Goal: Information Seeking & Learning: Learn about a topic

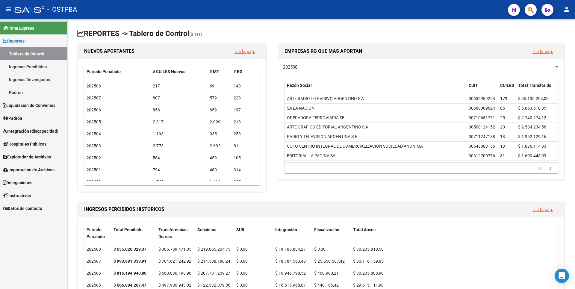
click at [40, 69] on link "Ingresos Percibidos" at bounding box center [33, 66] width 67 height 13
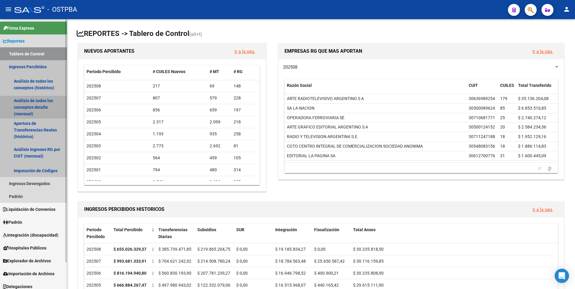
click at [37, 102] on link "Análisis de todos los conceptos detalle (mensual)" at bounding box center [33, 107] width 67 height 23
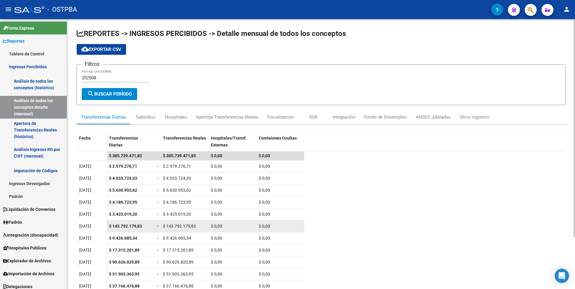
scroll to position [64, 0]
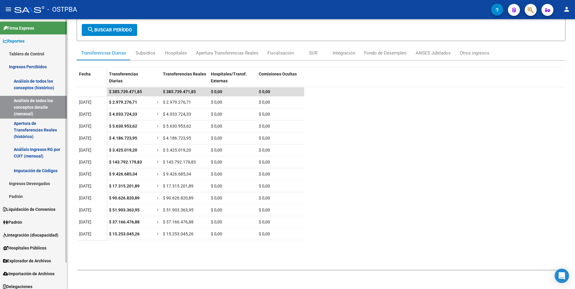
click at [28, 197] on link "Padrón" at bounding box center [33, 196] width 67 height 13
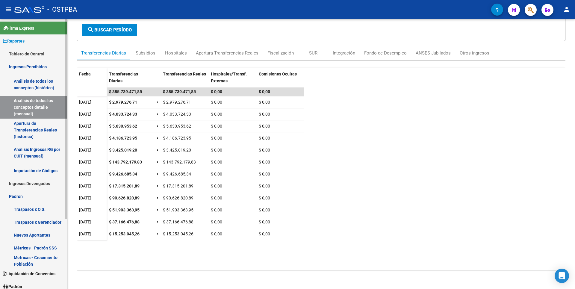
click at [31, 239] on link "Nuevos Aportantes" at bounding box center [33, 235] width 67 height 13
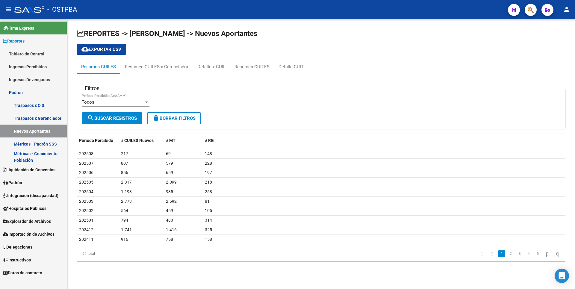
click at [40, 157] on link "Métricas - Crecimiento Población" at bounding box center [33, 156] width 67 height 13
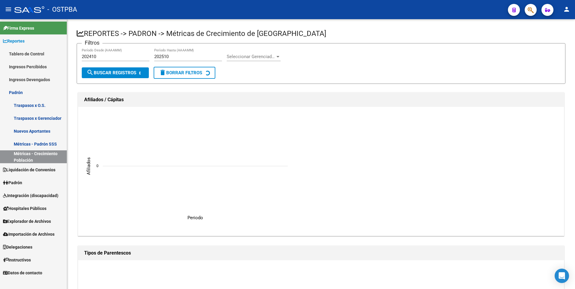
click at [30, 168] on span "Liquidación de Convenios" at bounding box center [29, 170] width 52 height 7
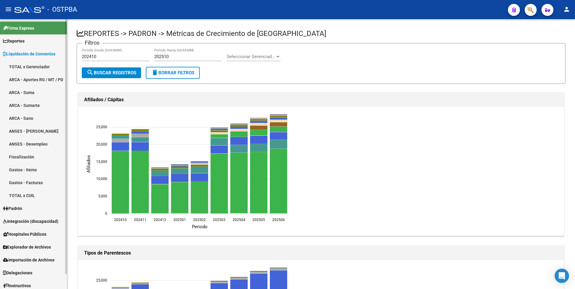
click at [13, 208] on span "Padrón" at bounding box center [12, 208] width 19 height 7
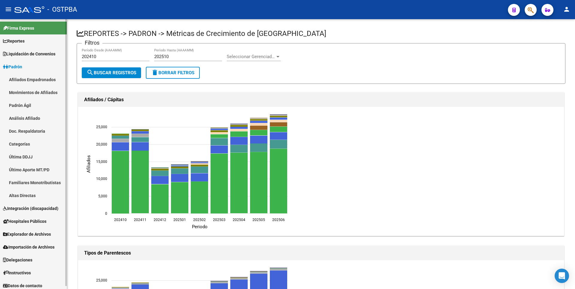
click at [40, 235] on span "Explorador de Archivos" at bounding box center [27, 234] width 48 height 7
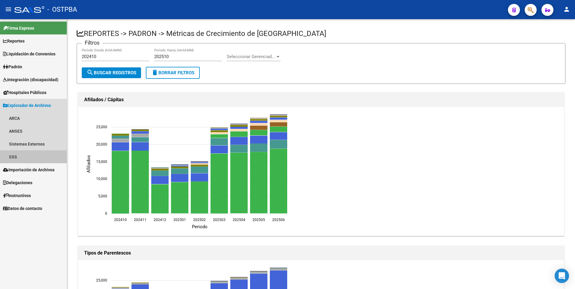
click at [17, 159] on link "SSS" at bounding box center [33, 156] width 67 height 13
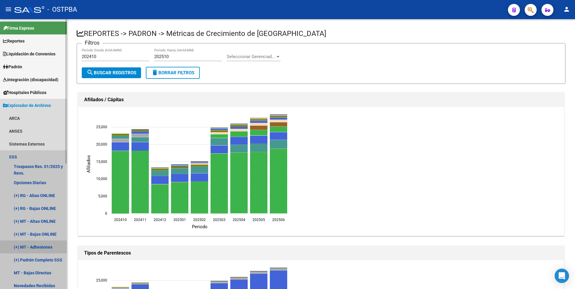
click at [35, 248] on link "(+) MT - Adhesiones" at bounding box center [33, 247] width 67 height 13
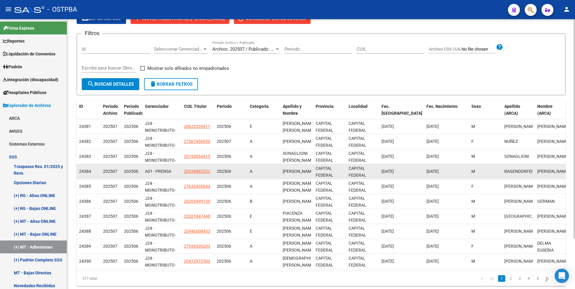
scroll to position [62, 0]
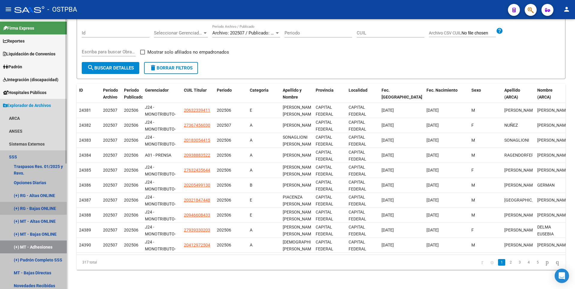
click at [36, 204] on link "(+) RG - Bajas ONLINE" at bounding box center [33, 208] width 67 height 13
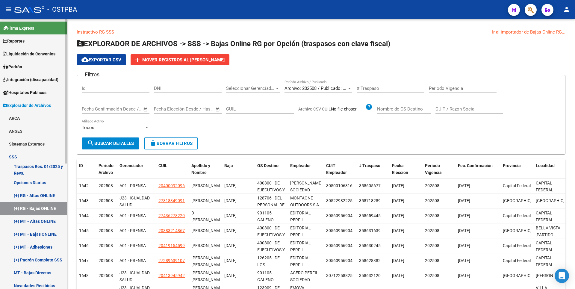
click at [47, 194] on link "(+) RG - Altas ONLINE" at bounding box center [33, 195] width 67 height 13
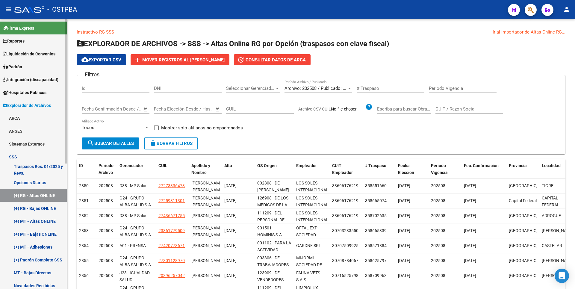
click at [21, 40] on span "Reportes" at bounding box center [14, 41] width 22 height 7
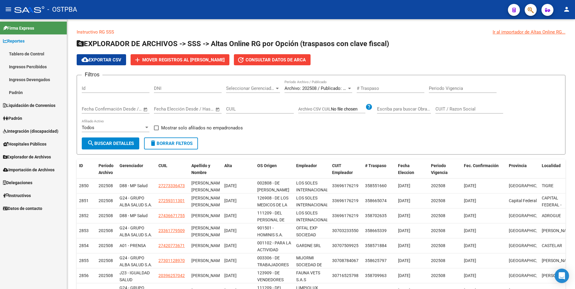
click at [27, 69] on link "Ingresos Percibidos" at bounding box center [33, 66] width 67 height 13
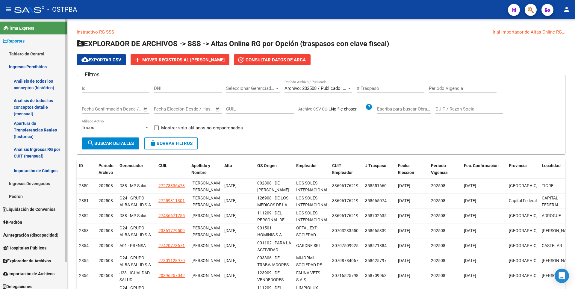
click at [38, 109] on link "Análisis de todos los conceptos detalle (mensual)" at bounding box center [33, 107] width 67 height 23
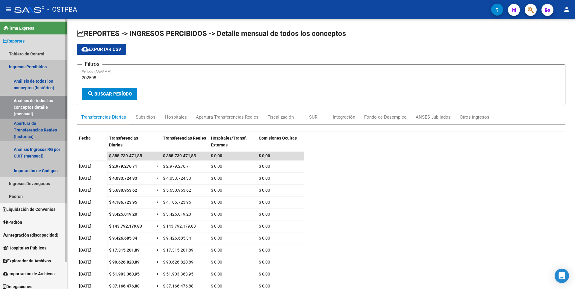
click at [48, 133] on link "Apertura de Transferencias Reales (histórico)" at bounding box center [33, 130] width 67 height 23
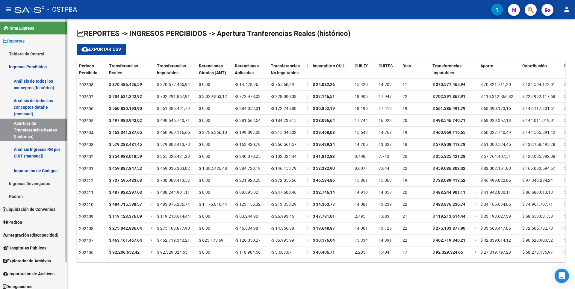
click at [40, 150] on link "Análisis Ingresos RG por CUIT (mensual)" at bounding box center [33, 152] width 67 height 23
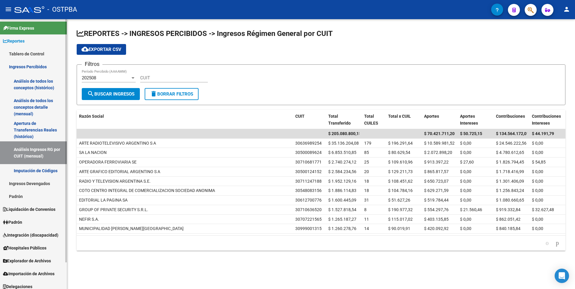
click at [47, 174] on link "Imputación de Códigos" at bounding box center [33, 170] width 67 height 13
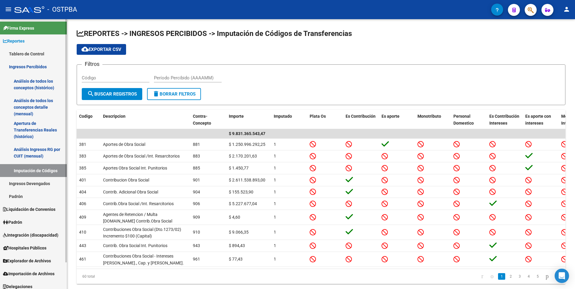
click at [41, 184] on link "Ingresos Devengados" at bounding box center [33, 183] width 67 height 13
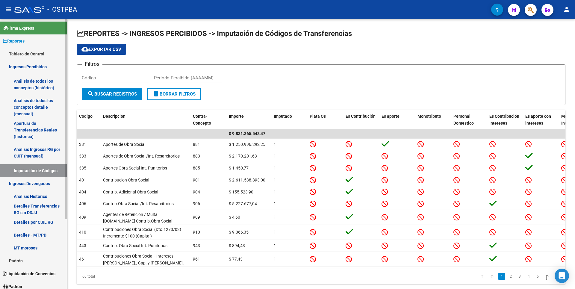
click at [35, 102] on link "Análisis de todos los conceptos detalle (mensual)" at bounding box center [33, 107] width 67 height 23
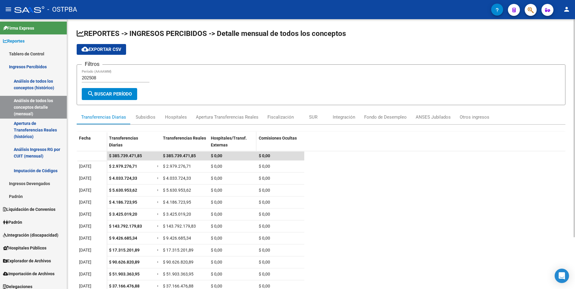
scroll to position [64, 0]
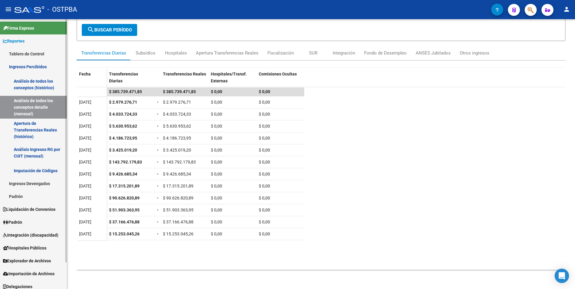
click at [26, 200] on link "Padrón" at bounding box center [33, 196] width 67 height 13
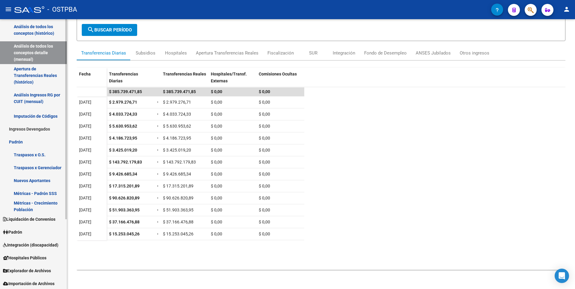
scroll to position [94, 0]
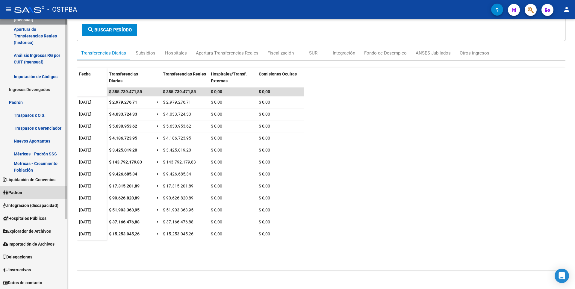
drag, startPoint x: 27, startPoint y: 196, endPoint x: 29, endPoint y: 191, distance: 5.3
click at [28, 195] on link "Padrón" at bounding box center [33, 192] width 67 height 13
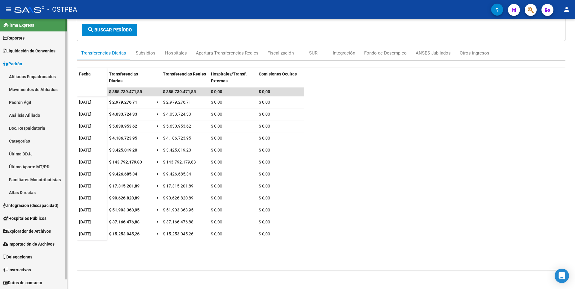
scroll to position [3, 0]
click at [40, 119] on link "Análisis Afiliado" at bounding box center [33, 115] width 67 height 13
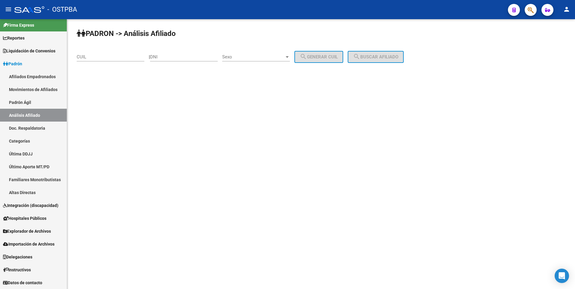
click at [97, 53] on div "CUIL" at bounding box center [111, 55] width 68 height 13
paste input "27-41585205-9"
type input "27-41585205-9"
click at [369, 60] on button "search Buscar afiliado" at bounding box center [376, 57] width 56 height 12
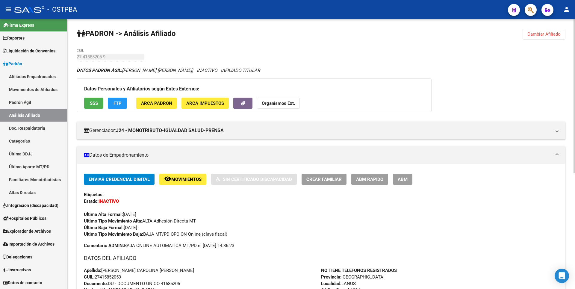
scroll to position [202, 0]
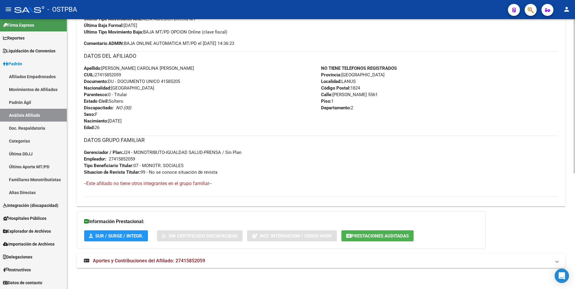
click at [160, 259] on span "Aportes y Contribuciones del Afiliado: 27415852059" at bounding box center [149, 261] width 112 height 6
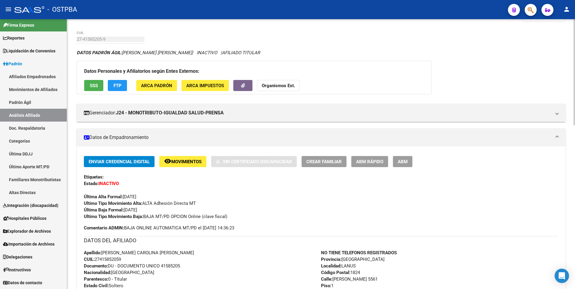
scroll to position [0, 0]
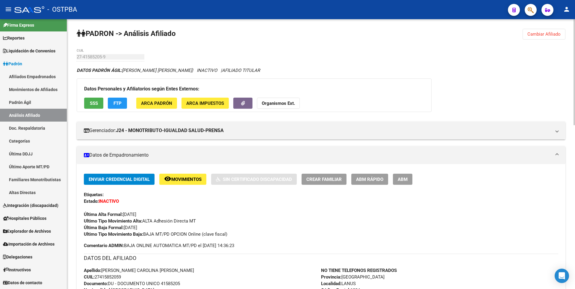
click at [120, 104] on span "FTP" at bounding box center [118, 103] width 8 height 5
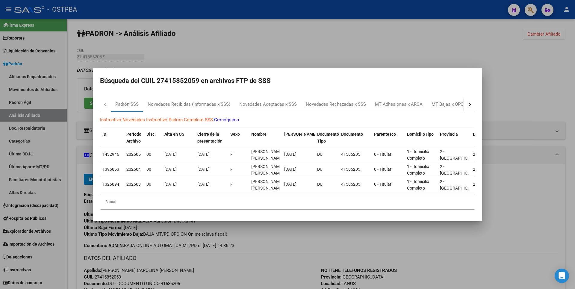
click at [467, 105] on button "button" at bounding box center [470, 104] width 11 height 14
click at [303, 102] on div "MT Bajas x OPCION ONLINE (ARCA)" at bounding box center [292, 104] width 73 height 7
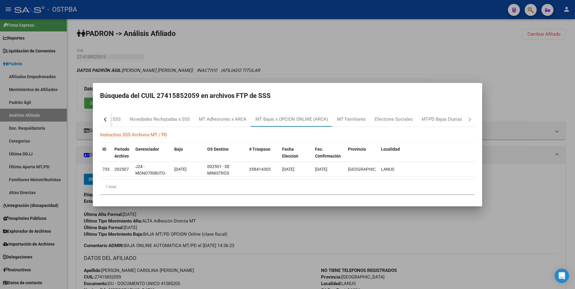
click at [344, 73] on div at bounding box center [287, 144] width 575 height 289
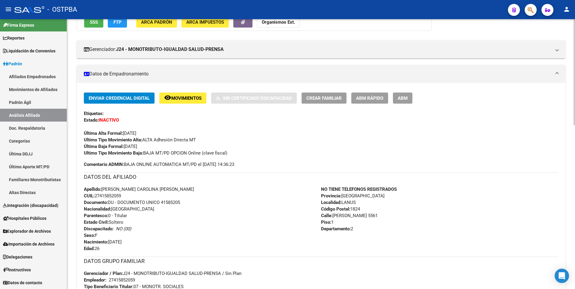
scroll to position [180, 0]
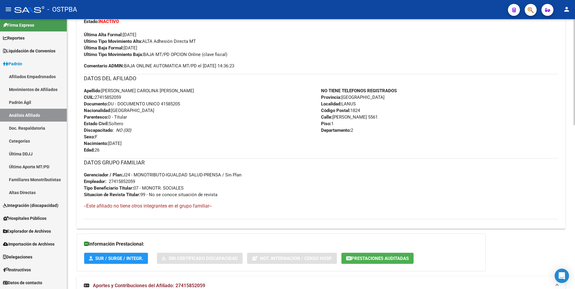
click at [380, 259] on span "Prestaciones Auditadas" at bounding box center [381, 258] width 58 height 5
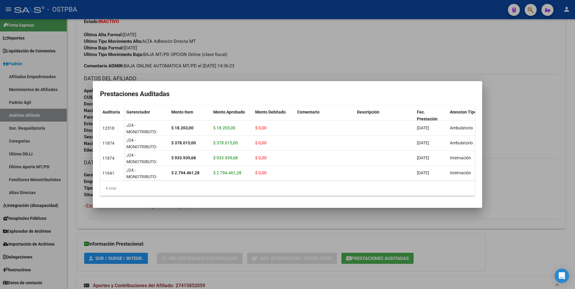
click at [364, 60] on div at bounding box center [287, 144] width 575 height 289
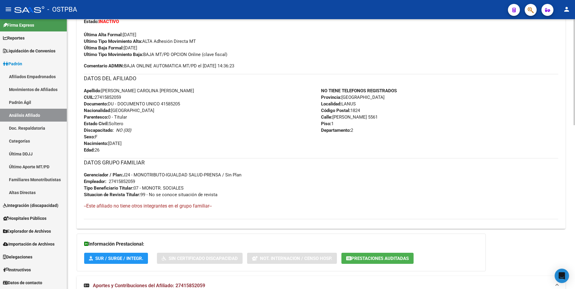
click at [389, 254] on button "Prestaciones Auditadas" at bounding box center [378, 258] width 72 height 11
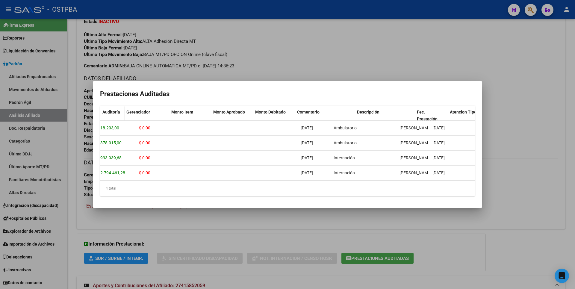
scroll to position [0, 0]
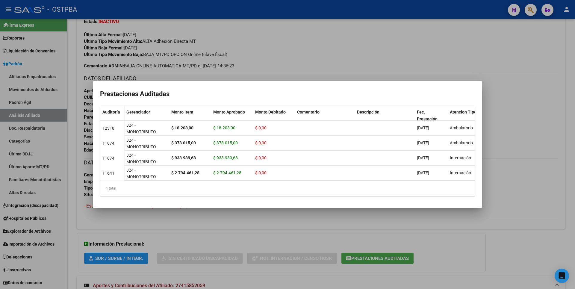
click at [268, 47] on div at bounding box center [287, 144] width 575 height 289
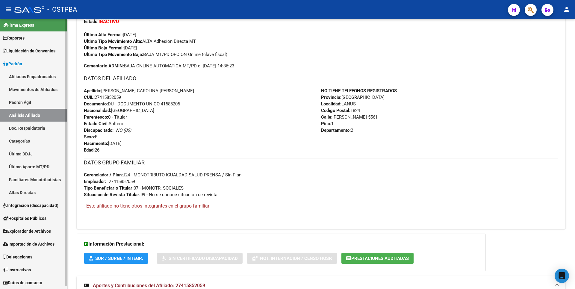
click at [20, 40] on span "Reportes" at bounding box center [14, 38] width 22 height 7
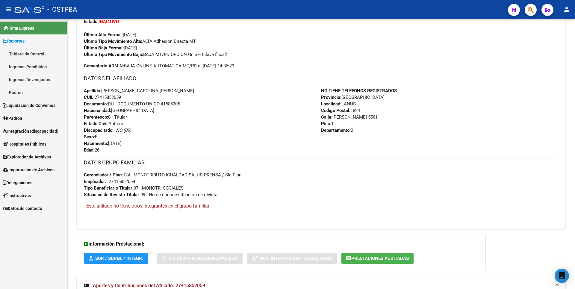
click at [33, 77] on link "Ingresos Devengados" at bounding box center [33, 79] width 67 height 13
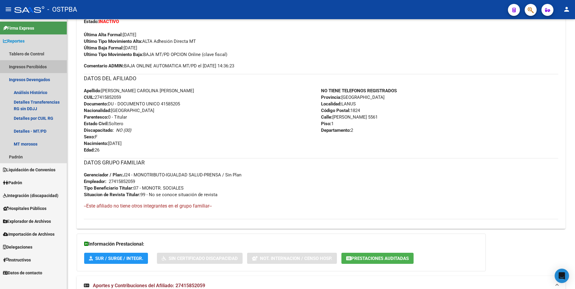
click at [35, 71] on link "Ingresos Percibidos" at bounding box center [33, 66] width 67 height 13
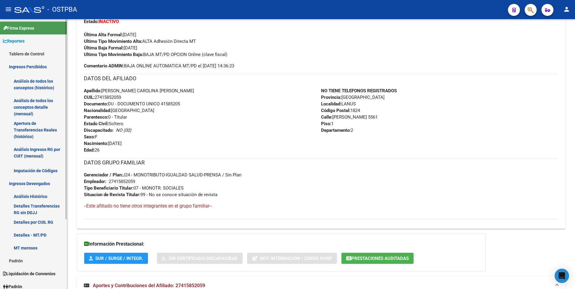
click at [34, 168] on link "Imputación de Códigos" at bounding box center [33, 170] width 67 height 13
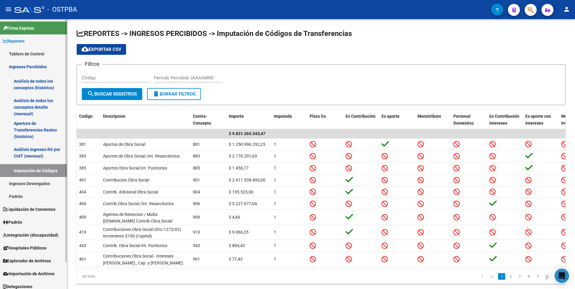
click at [43, 183] on link "Ingresos Devengados" at bounding box center [33, 183] width 67 height 13
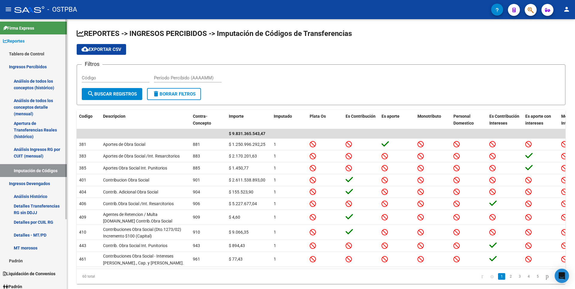
click at [28, 197] on link "Análisis Histórico" at bounding box center [33, 196] width 67 height 13
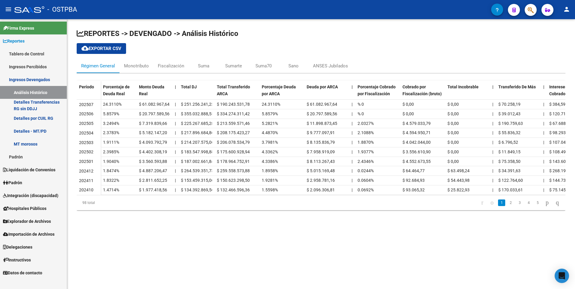
click at [19, 153] on link "Padrón" at bounding box center [33, 156] width 67 height 13
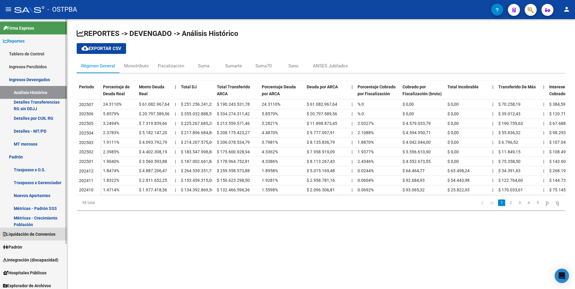
click at [27, 238] on link "Liquidación de Convenios" at bounding box center [33, 234] width 67 height 13
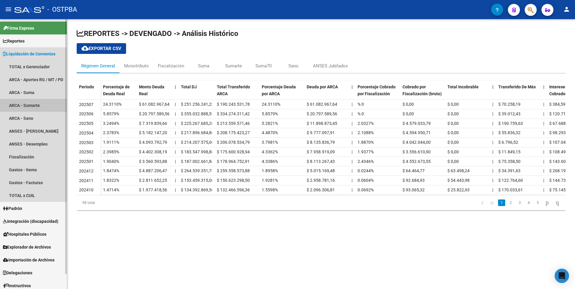
click at [31, 111] on link "ARCA - Sumarte" at bounding box center [33, 105] width 67 height 13
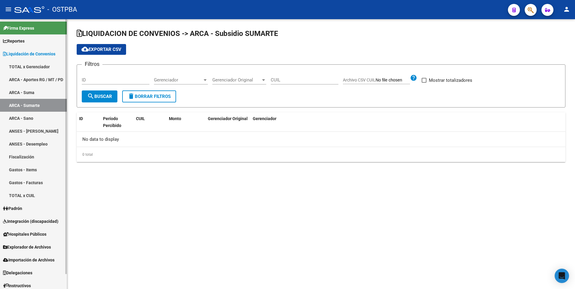
checkbox input "true"
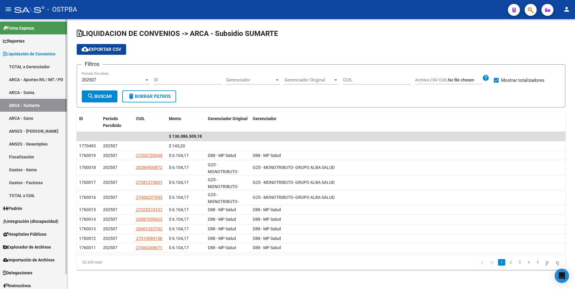
click at [16, 194] on link "TOTAL x CUIL" at bounding box center [33, 195] width 67 height 13
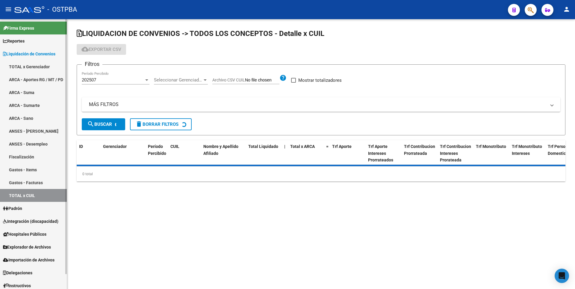
click at [22, 207] on span "Padrón" at bounding box center [12, 208] width 19 height 7
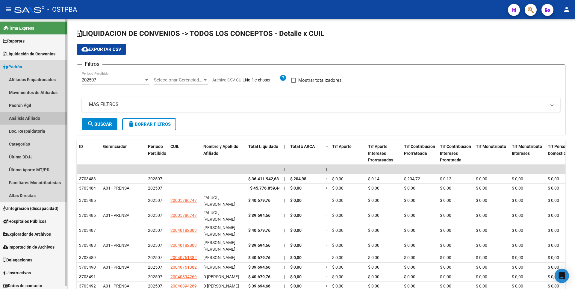
click at [27, 116] on link "Análisis Afiliado" at bounding box center [33, 118] width 67 height 13
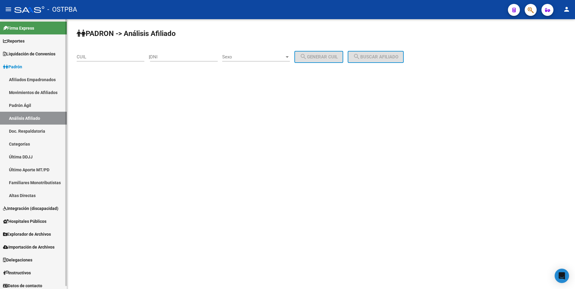
click at [22, 40] on span "Reportes" at bounding box center [14, 41] width 22 height 7
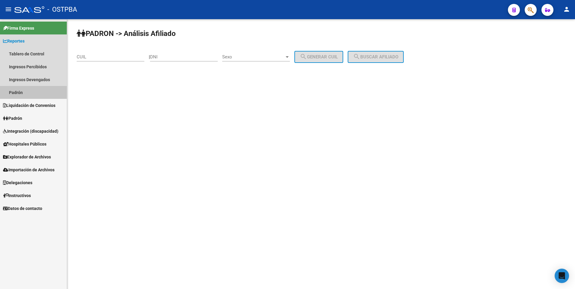
click at [27, 91] on link "Padrón" at bounding box center [33, 92] width 67 height 13
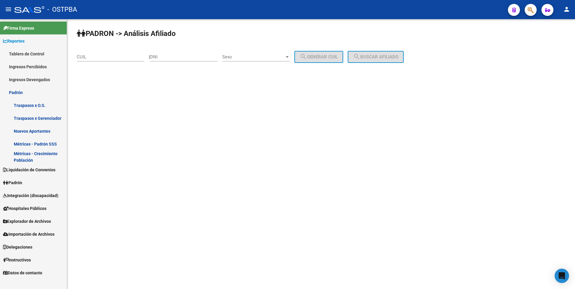
click at [32, 47] on link "Reportes" at bounding box center [33, 40] width 67 height 13
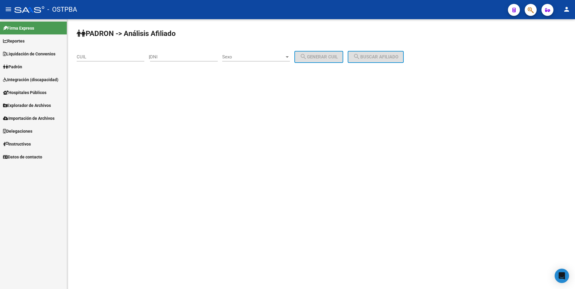
click at [25, 45] on link "Reportes" at bounding box center [33, 40] width 67 height 13
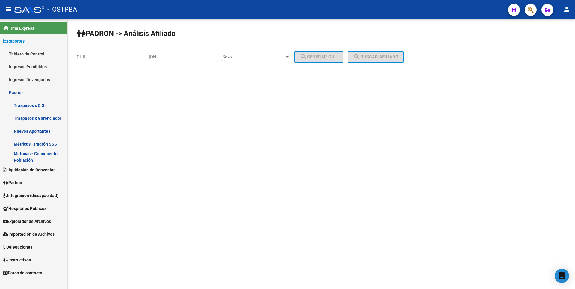
click at [35, 61] on link "Ingresos Percibidos" at bounding box center [33, 66] width 67 height 13
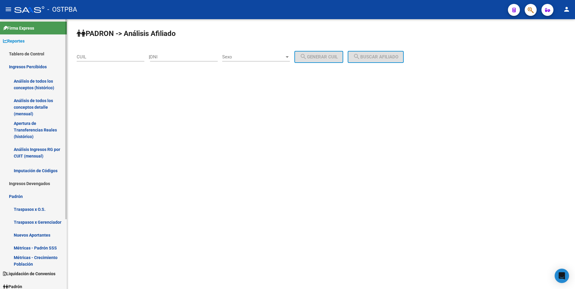
click at [38, 104] on link "Análisis de todos los conceptos detalle (mensual)" at bounding box center [33, 107] width 67 height 23
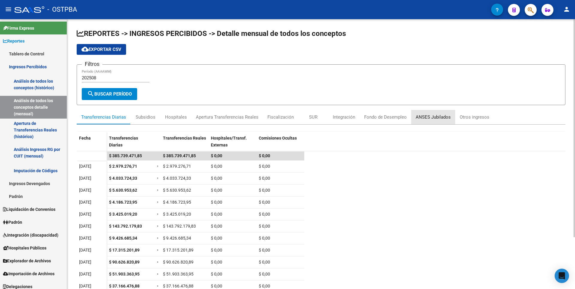
click at [442, 118] on div "ANSES Jubilados" at bounding box center [433, 117] width 35 height 7
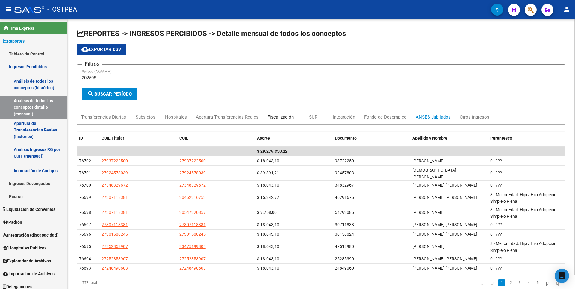
click at [282, 121] on div "Fiscalización" at bounding box center [280, 117] width 35 height 14
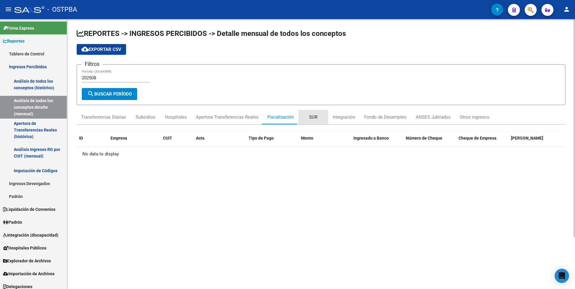
click at [312, 119] on div "SUR" at bounding box center [313, 117] width 8 height 7
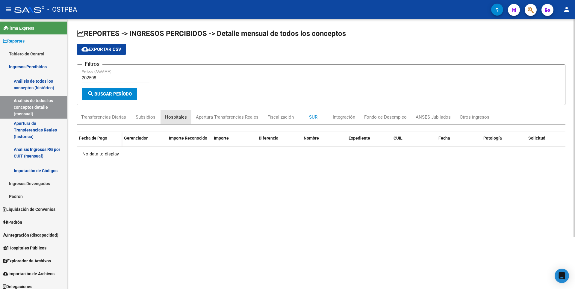
click at [177, 123] on div "Hospitales" at bounding box center [176, 117] width 31 height 14
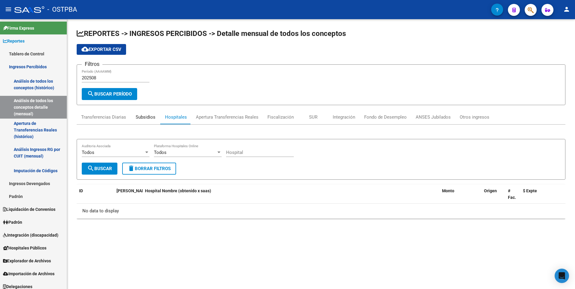
drag, startPoint x: 177, startPoint y: 123, endPoint x: 147, endPoint y: 120, distance: 30.4
click at [147, 120] on div "Subsidios" at bounding box center [146, 117] width 20 height 7
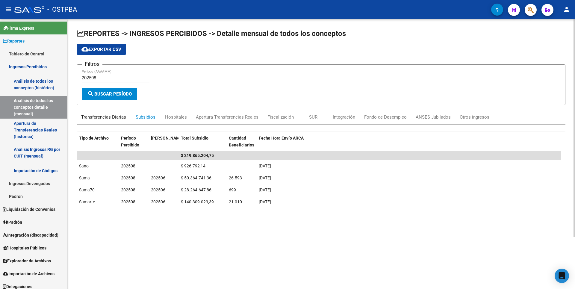
click at [107, 120] on div "Transferencias Diarias" at bounding box center [104, 117] width 54 height 14
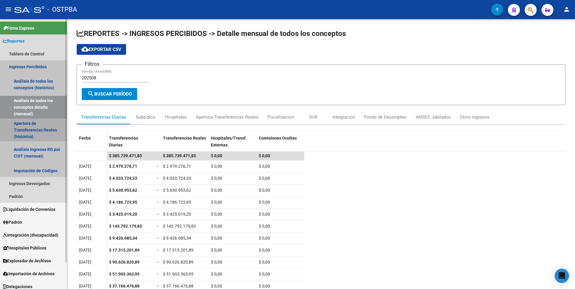
click at [22, 135] on link "Apertura de Transferencias Reales (histórico)" at bounding box center [33, 130] width 67 height 23
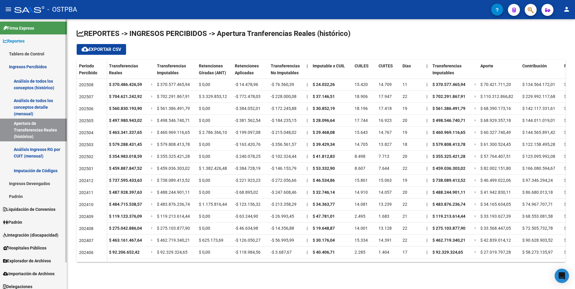
click at [35, 155] on link "Análisis Ingresos RG por CUIT (mensual)" at bounding box center [33, 152] width 67 height 23
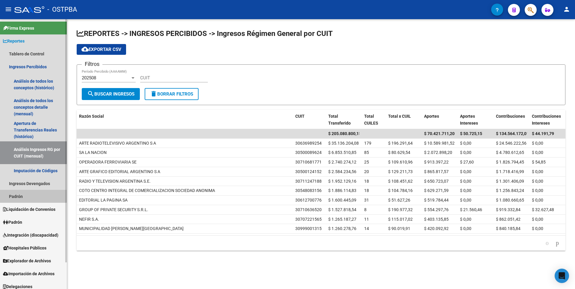
click at [29, 193] on link "Padrón" at bounding box center [33, 196] width 67 height 13
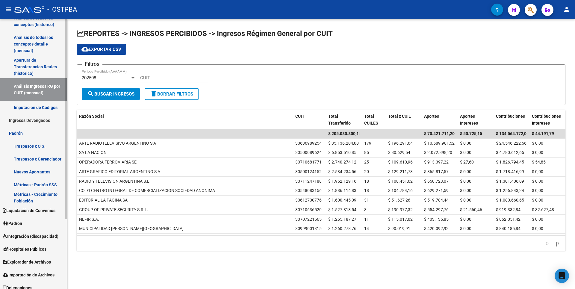
scroll to position [94, 0]
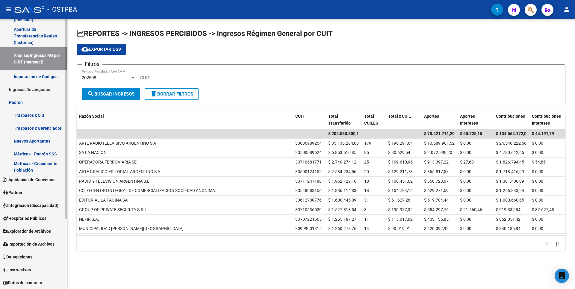
click at [32, 170] on link "Métricas - Crecimiento Población" at bounding box center [33, 166] width 67 height 13
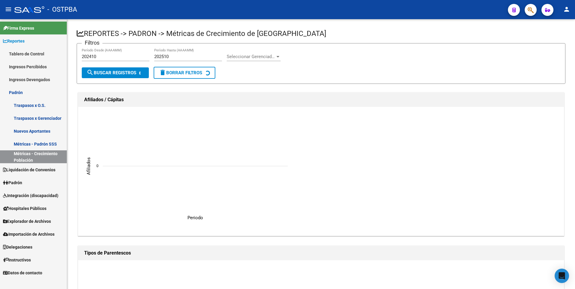
click at [22, 165] on link "Liquidación de Convenios" at bounding box center [33, 169] width 67 height 13
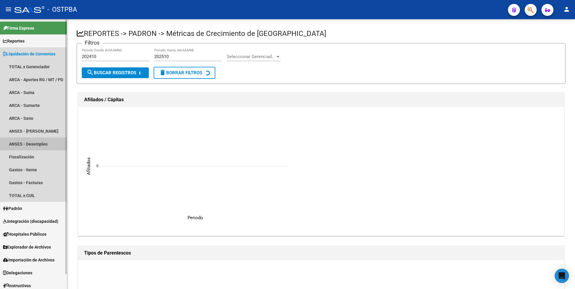
click at [25, 149] on link "ANSES - Desempleo" at bounding box center [33, 144] width 67 height 13
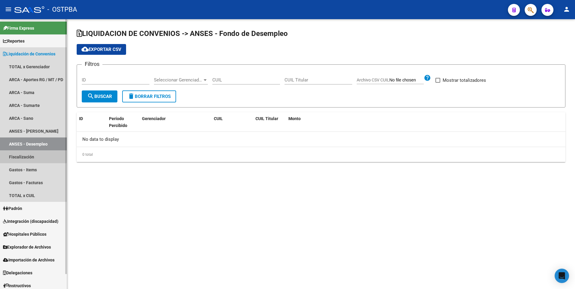
click at [28, 156] on link "Fiscalización" at bounding box center [33, 156] width 67 height 13
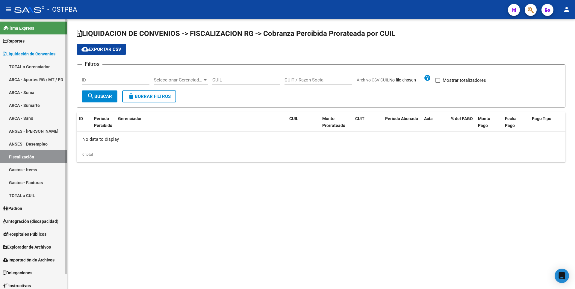
click at [28, 169] on link "Gastos - Items" at bounding box center [33, 169] width 67 height 13
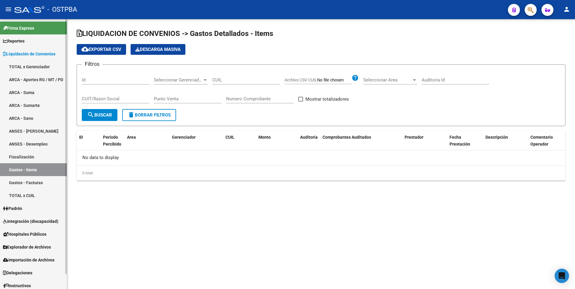
click at [30, 183] on link "Gastos - Facturas" at bounding box center [33, 182] width 67 height 13
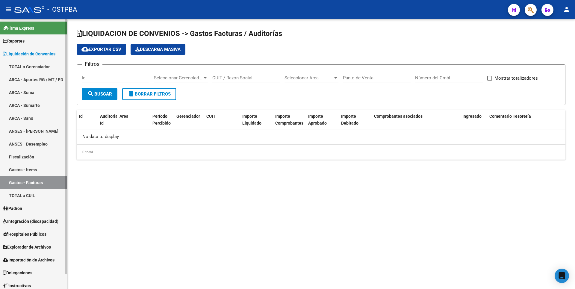
checkbox input "true"
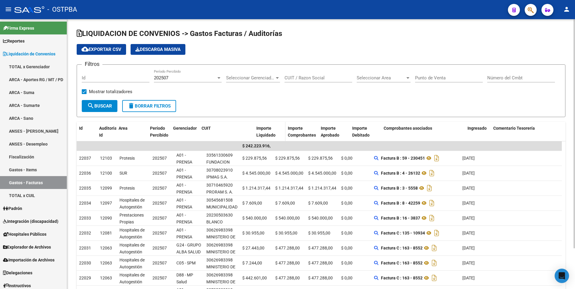
drag, startPoint x: 239, startPoint y: 128, endPoint x: 261, endPoint y: 127, distance: 21.6
click at [261, 127] on div "Id Auditoria Id Area Período Percibido Gerenciador CUIT Importe Liquidado Impor…" at bounding box center [319, 132] width 485 height 20
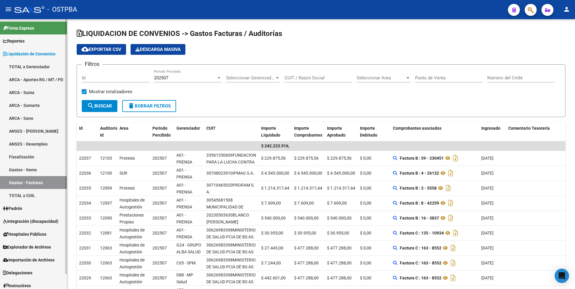
click at [28, 194] on link "TOTAL x CUIL" at bounding box center [33, 195] width 67 height 13
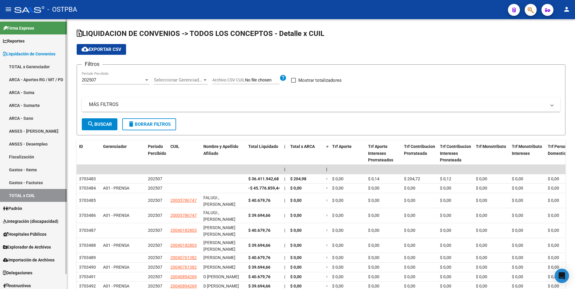
click at [18, 210] on span "Padrón" at bounding box center [12, 208] width 19 height 7
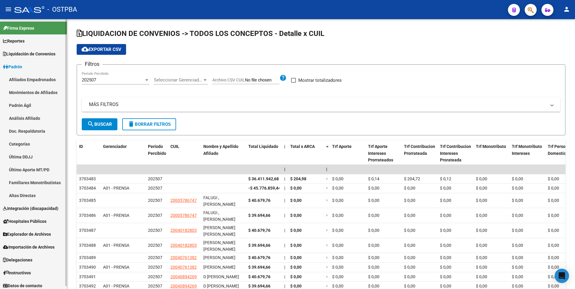
click at [33, 176] on link "Último Aporte MT/PD" at bounding box center [33, 169] width 67 height 13
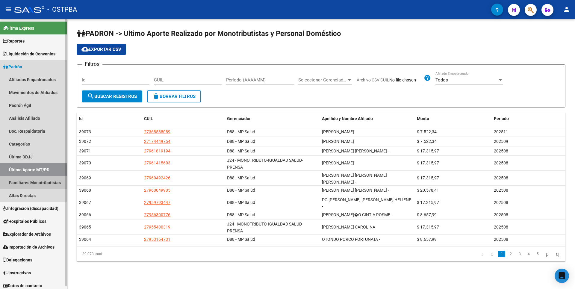
click at [41, 187] on link "Familiares Monotributistas" at bounding box center [33, 182] width 67 height 13
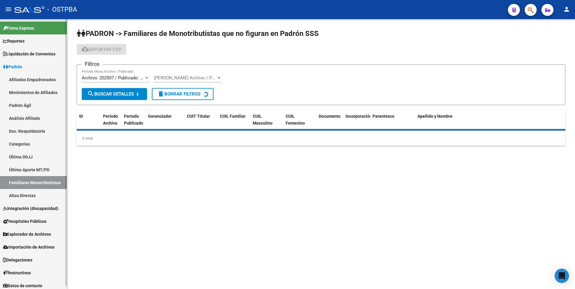
click at [34, 194] on link "Altas Directas" at bounding box center [33, 195] width 67 height 13
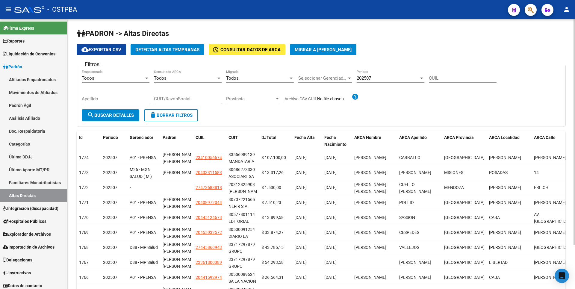
click at [190, 46] on button "Detectar Altas Tempranas" at bounding box center [168, 49] width 74 height 11
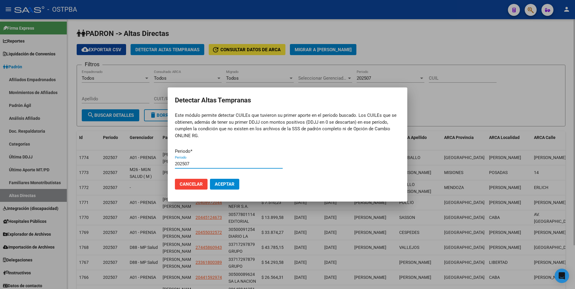
type input "202507"
click at [210, 179] on button "Aceptar" at bounding box center [224, 184] width 29 height 11
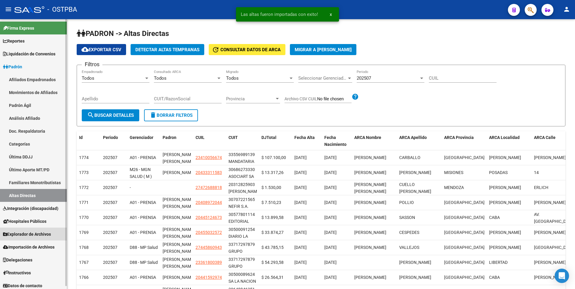
click at [26, 235] on span "Explorador de Archivos" at bounding box center [27, 234] width 48 height 7
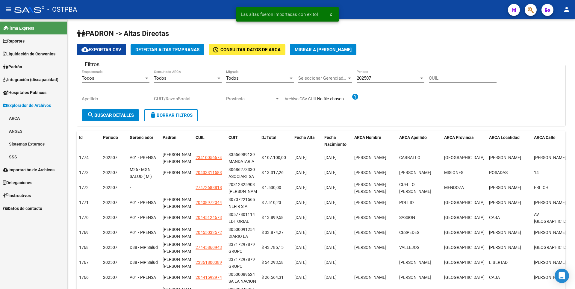
click at [18, 162] on link "SSS" at bounding box center [33, 156] width 67 height 13
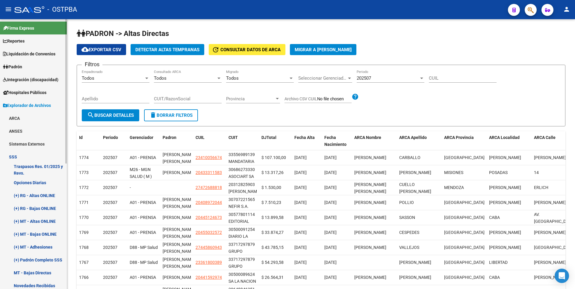
click at [46, 197] on link "(+) RG - Altas ONLINE" at bounding box center [33, 195] width 67 height 13
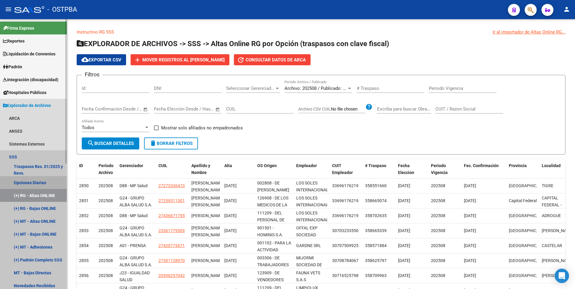
click at [46, 181] on link "Opciones Diarias" at bounding box center [33, 182] width 67 height 13
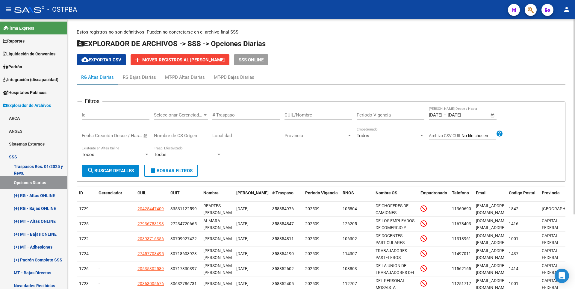
scroll to position [103, 0]
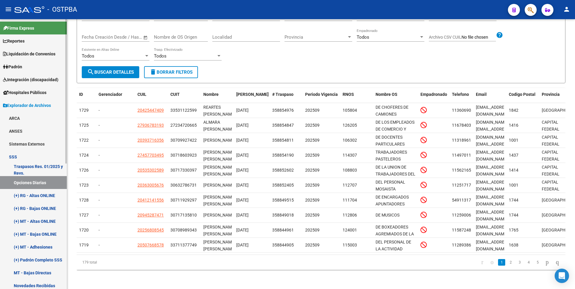
click at [42, 200] on link "(+) RG - Altas ONLINE" at bounding box center [33, 195] width 67 height 13
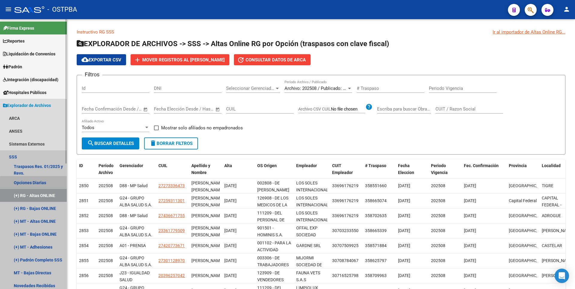
click at [41, 184] on link "Opciones Diarias" at bounding box center [33, 182] width 67 height 13
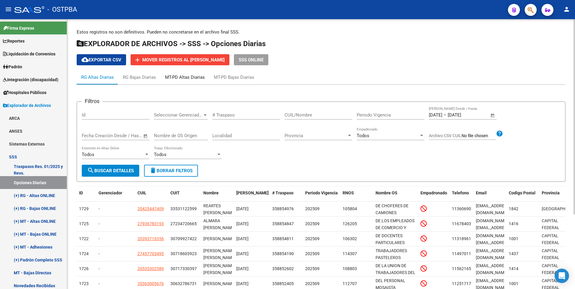
click at [185, 79] on div "MT-PD Altas Diarias" at bounding box center [185, 77] width 40 height 7
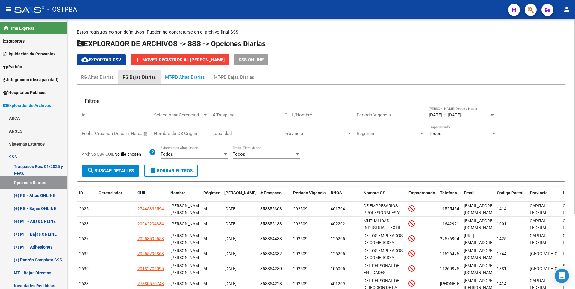
click at [145, 79] on div "RG Bajas Diarias" at bounding box center [139, 77] width 33 height 7
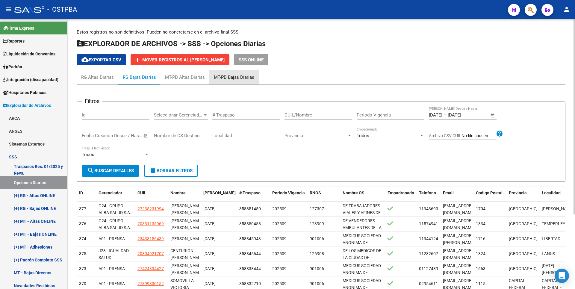
click at [244, 75] on div "MT-PD Bajas Diarias" at bounding box center [234, 77] width 40 height 7
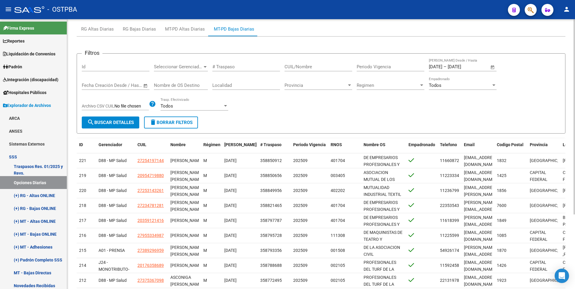
scroll to position [103, 0]
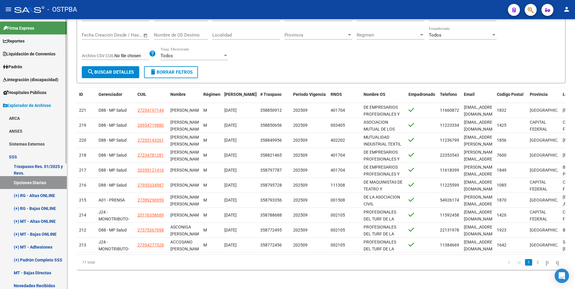
click at [46, 231] on link "(+) MT - Bajas ONLINE" at bounding box center [33, 234] width 67 height 13
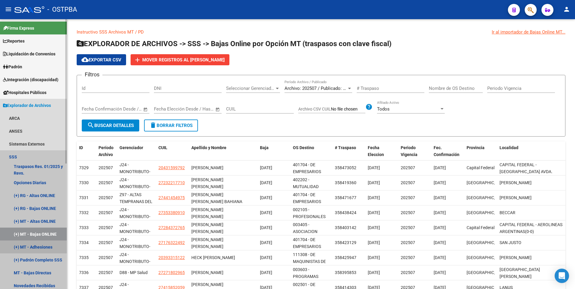
click at [44, 246] on link "(+) MT - Adhesiones" at bounding box center [33, 247] width 67 height 13
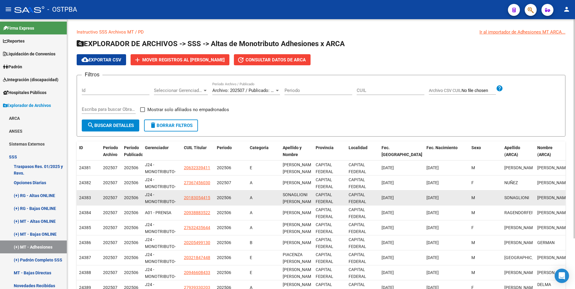
scroll to position [62, 0]
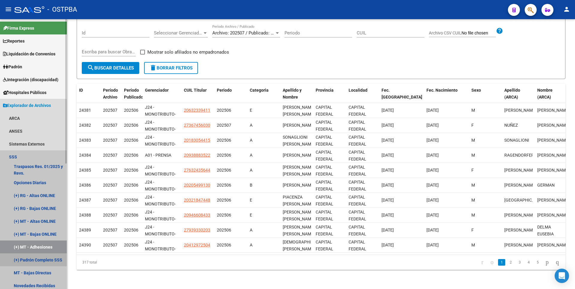
click at [42, 260] on link "(+) Padrón Completo SSS" at bounding box center [33, 260] width 67 height 13
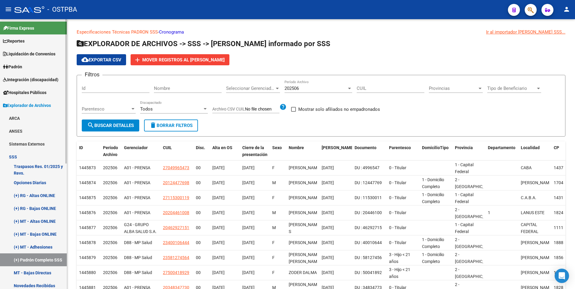
click at [44, 274] on link "MT - Bajas Directas" at bounding box center [33, 272] width 67 height 13
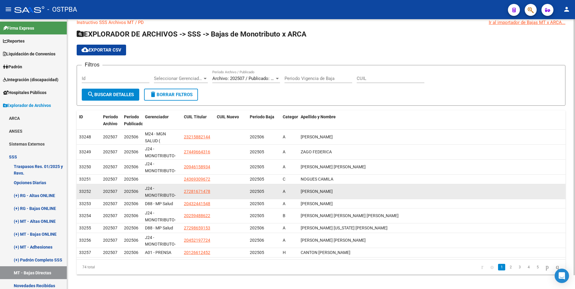
scroll to position [14, 0]
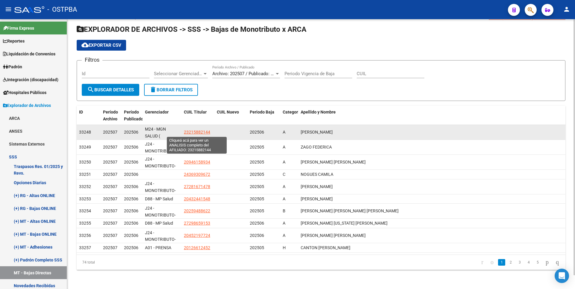
click at [191, 134] on span "23215882144" at bounding box center [197, 132] width 26 height 5
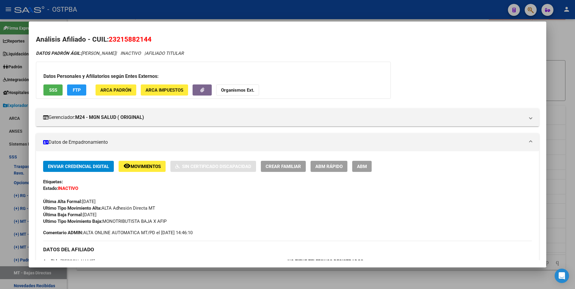
click at [281, 276] on div at bounding box center [287, 144] width 575 height 289
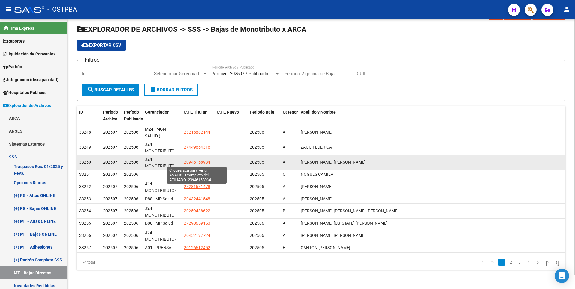
click at [196, 162] on span "20946158934" at bounding box center [197, 162] width 26 height 5
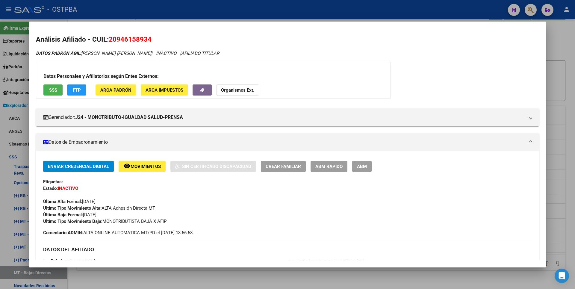
click at [239, 274] on div at bounding box center [287, 144] width 575 height 289
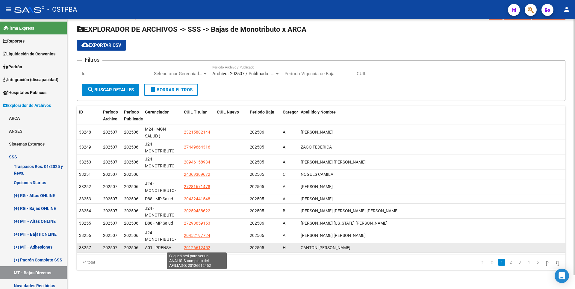
click at [190, 248] on span "20126612452" at bounding box center [197, 247] width 26 height 5
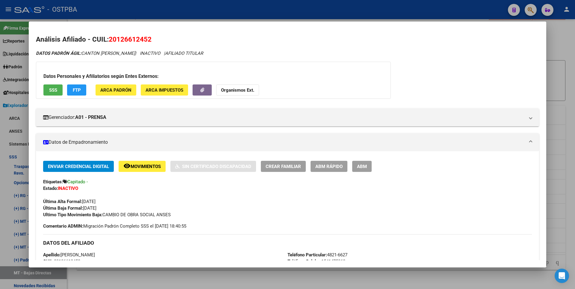
click at [233, 278] on div at bounding box center [287, 144] width 575 height 289
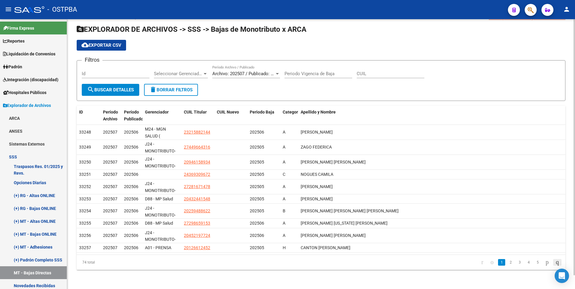
click at [558, 262] on icon "go to last page" at bounding box center [557, 262] width 5 height 7
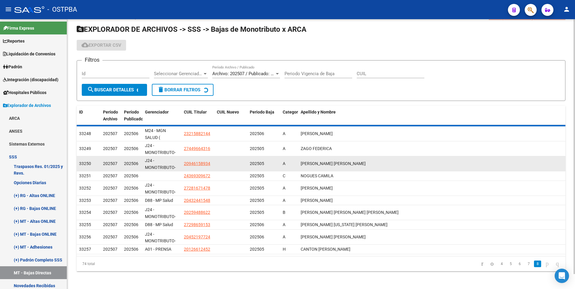
scroll to position [0, 0]
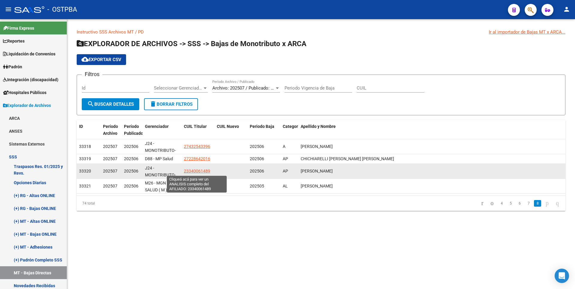
click at [204, 170] on span "23340061489" at bounding box center [197, 171] width 26 height 5
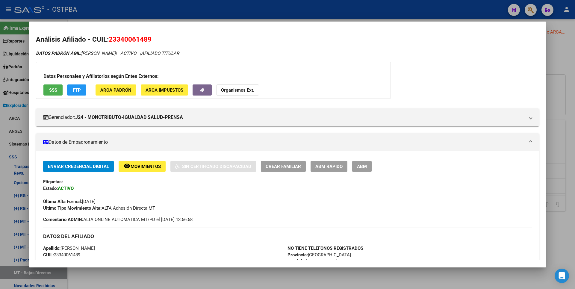
click at [207, 272] on div at bounding box center [287, 144] width 575 height 289
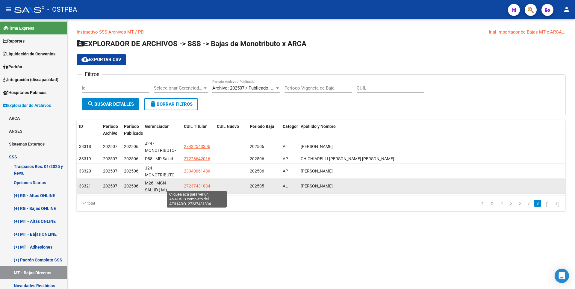
click at [194, 186] on span "27237431834" at bounding box center [197, 186] width 26 height 5
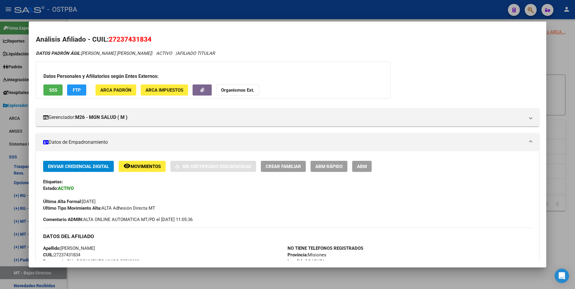
click at [229, 277] on div at bounding box center [287, 144] width 575 height 289
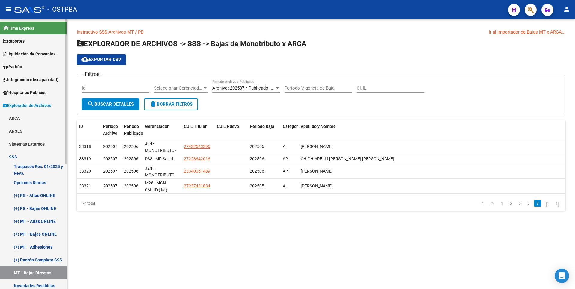
click at [40, 248] on link "(+) MT - Adhesiones" at bounding box center [33, 247] width 67 height 13
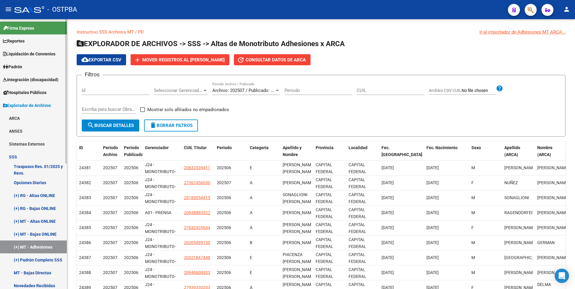
click at [45, 272] on link "MT - Bajas Directas" at bounding box center [33, 272] width 67 height 13
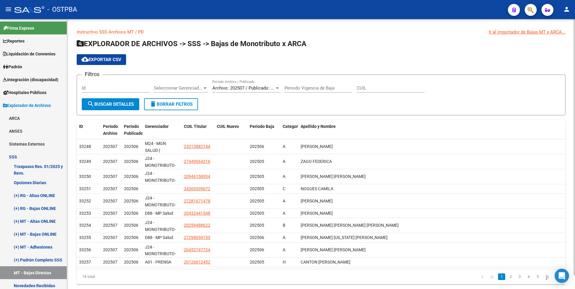
click at [204, 86] on div at bounding box center [205, 88] width 5 height 5
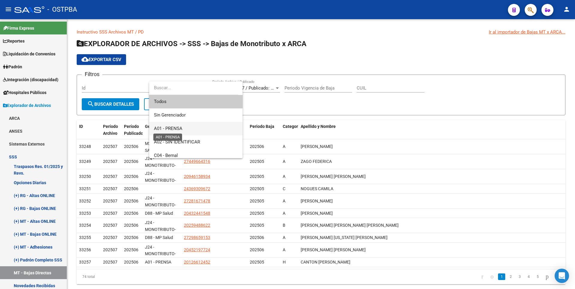
click at [177, 128] on span "A01 - PRENSA" at bounding box center [168, 128] width 28 height 5
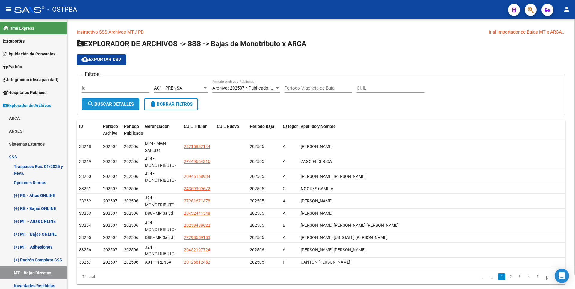
click at [117, 103] on span "search Buscar Detalles" at bounding box center [110, 104] width 47 height 5
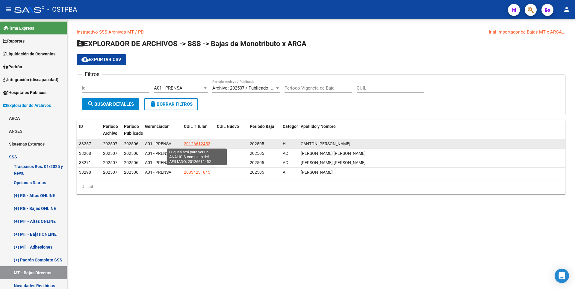
click at [203, 143] on span "20126612452" at bounding box center [197, 143] width 26 height 5
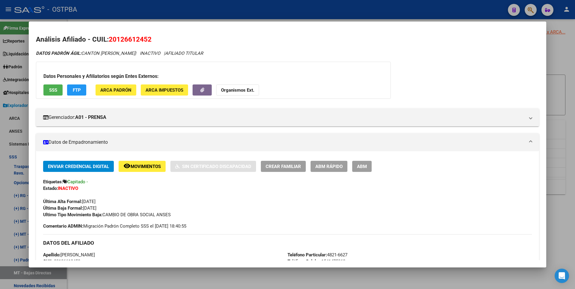
click at [227, 273] on div at bounding box center [287, 144] width 575 height 289
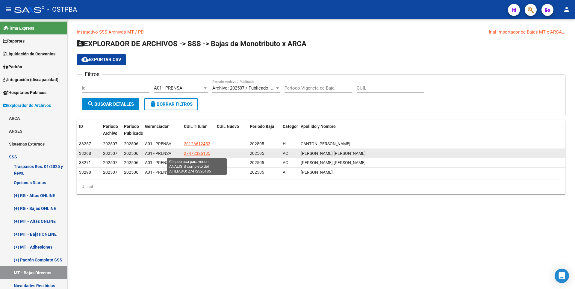
click at [204, 154] on span "27472326185" at bounding box center [197, 153] width 26 height 5
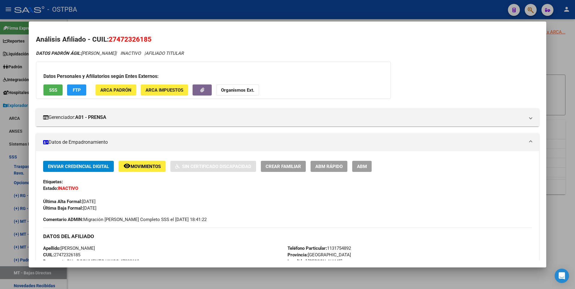
click at [227, 278] on div at bounding box center [287, 144] width 575 height 289
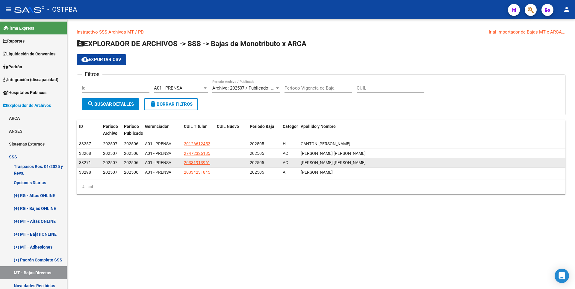
click at [194, 159] on app-link-go-to "20331913961" at bounding box center [197, 162] width 26 height 7
click at [195, 160] on span "20331913961" at bounding box center [197, 162] width 26 height 5
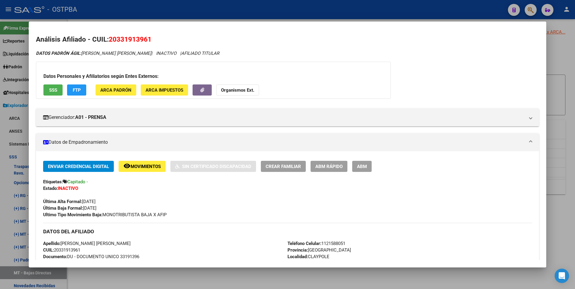
click at [235, 281] on div at bounding box center [287, 144] width 575 height 289
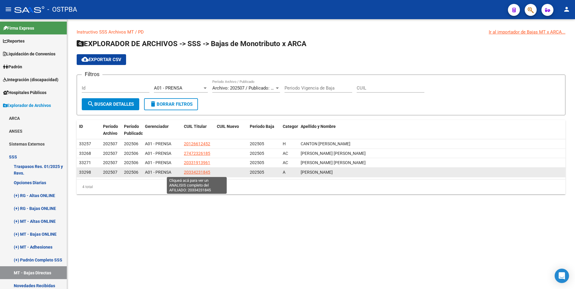
click at [202, 170] on span "20334231845" at bounding box center [197, 172] width 26 height 5
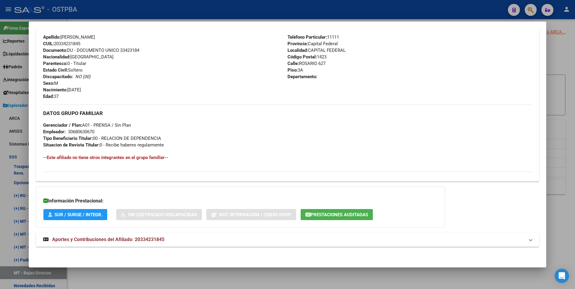
click at [161, 240] on span "Aportes y Contribuciones del Afiliado: 20334231845" at bounding box center [108, 240] width 112 height 6
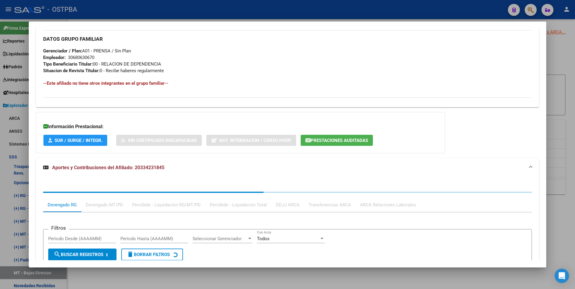
scroll to position [368, 0]
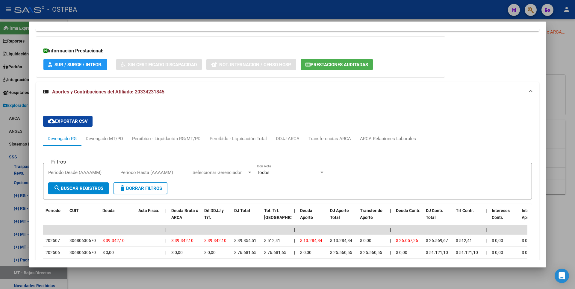
click at [331, 64] on span "Prestaciones Auditadas" at bounding box center [340, 64] width 58 height 5
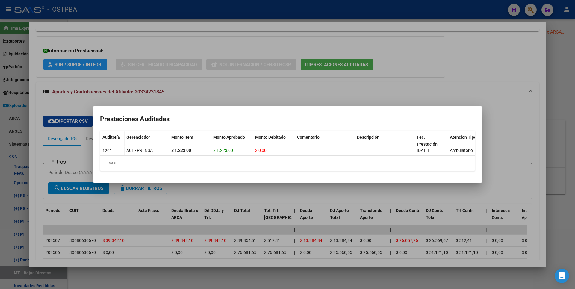
click at [426, 65] on div at bounding box center [287, 144] width 575 height 289
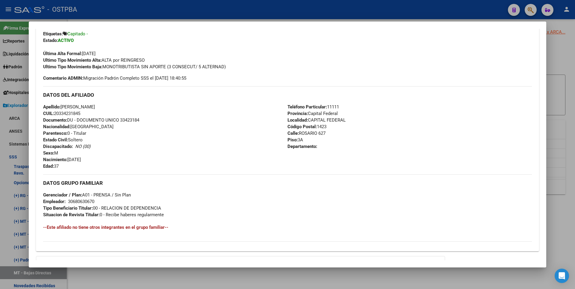
scroll to position [128, 0]
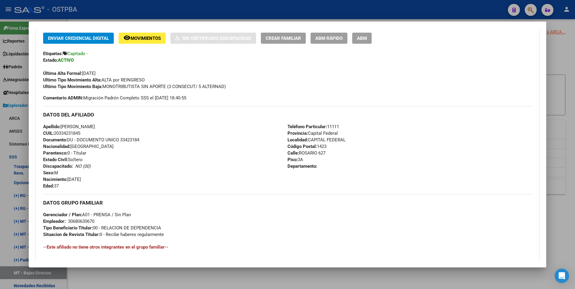
click at [552, 71] on div at bounding box center [287, 144] width 575 height 289
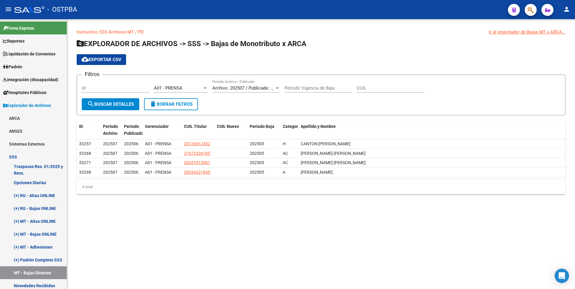
click at [204, 87] on div at bounding box center [205, 88] width 5 height 5
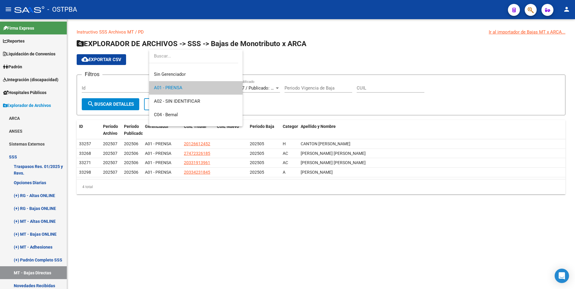
scroll to position [39, 0]
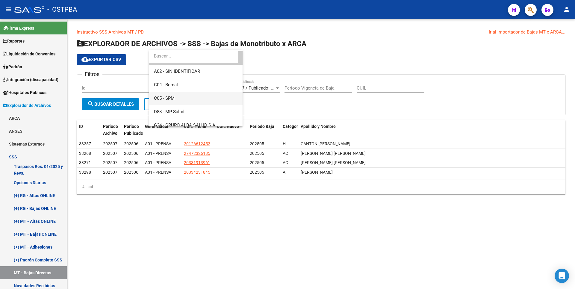
click at [177, 98] on span "C05 - SPM" at bounding box center [196, 98] width 84 height 13
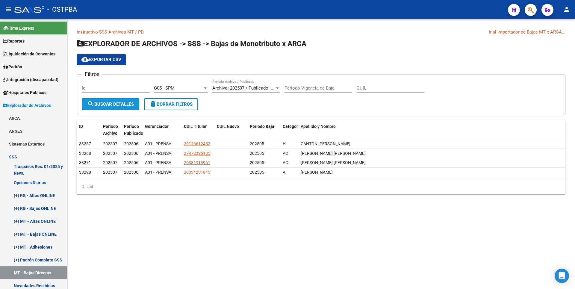
click at [131, 99] on button "search Buscar Detalles" at bounding box center [111, 104] width 58 height 12
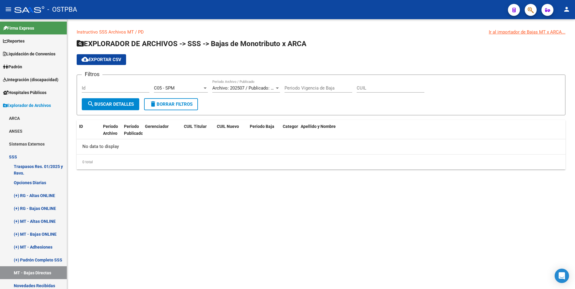
click at [206, 88] on div at bounding box center [205, 88] width 3 height 1
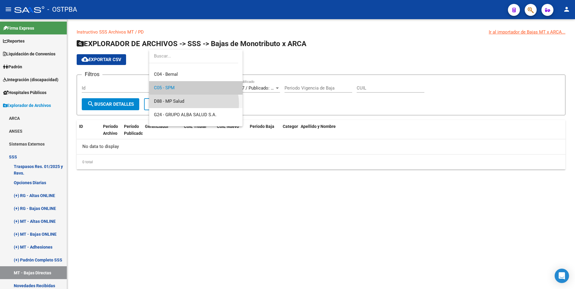
click at [185, 104] on span "D88 - MP Salud" at bounding box center [196, 101] width 84 height 13
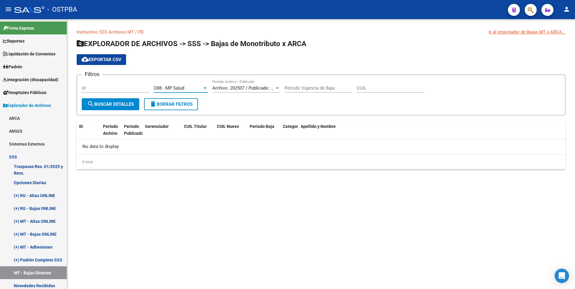
click at [108, 102] on span "search Buscar Detalles" at bounding box center [110, 104] width 47 height 5
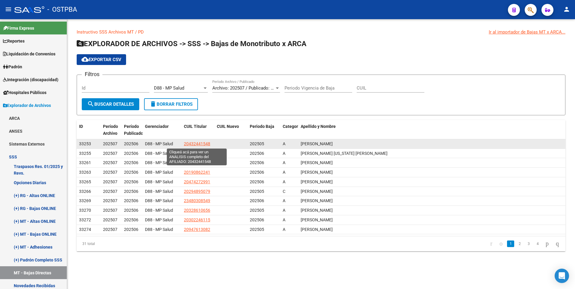
click at [194, 144] on span "20432441548" at bounding box center [197, 143] width 26 height 5
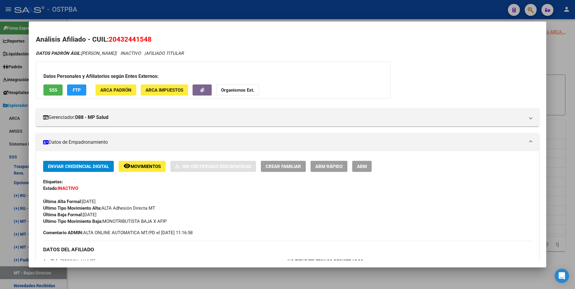
click at [268, 278] on div at bounding box center [287, 144] width 575 height 289
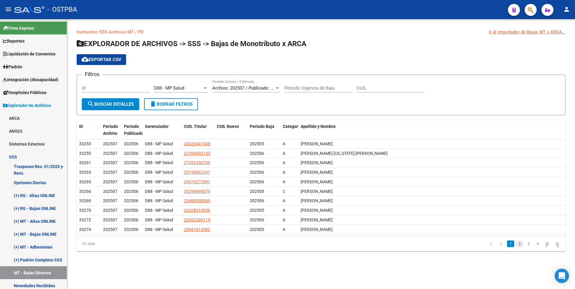
click at [516, 245] on link "2" at bounding box center [519, 244] width 7 height 7
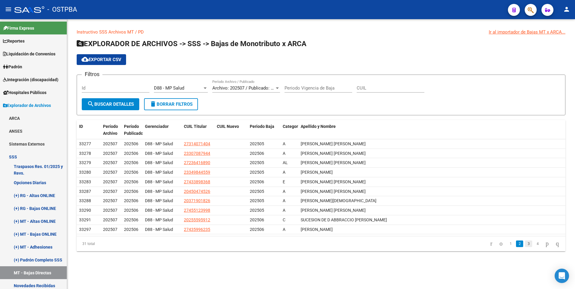
click at [525, 244] on link "3" at bounding box center [528, 244] width 7 height 7
click at [534, 245] on link "4" at bounding box center [537, 244] width 7 height 7
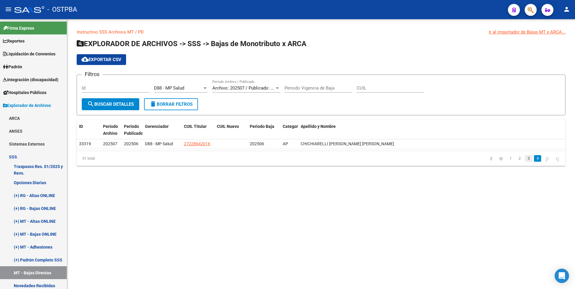
click at [525, 159] on link "3" at bounding box center [528, 158] width 7 height 7
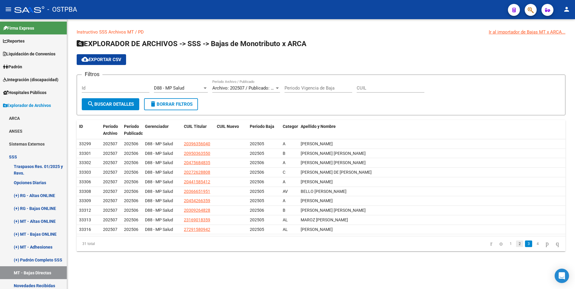
click at [516, 244] on link "2" at bounding box center [519, 244] width 7 height 7
click at [507, 245] on link "1" at bounding box center [510, 244] width 7 height 7
click at [516, 245] on link "2" at bounding box center [519, 244] width 7 height 7
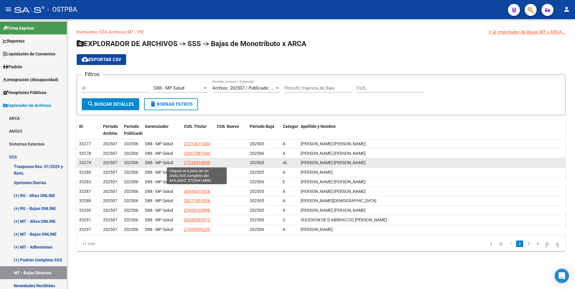
click at [209, 163] on span "27236416890" at bounding box center [197, 162] width 26 height 5
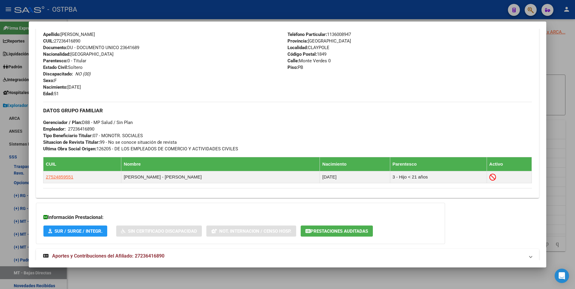
scroll to position [244, 0]
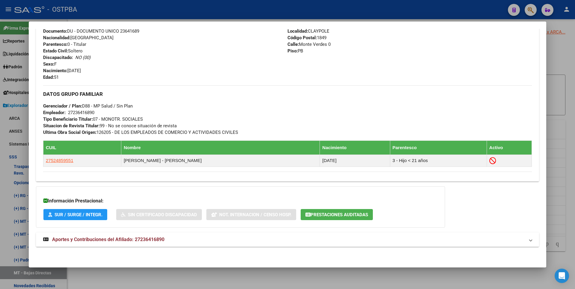
click at [161, 245] on mat-expansion-panel-header "Aportes y Contribuciones del Afiliado: 27236416890" at bounding box center [287, 240] width 503 height 14
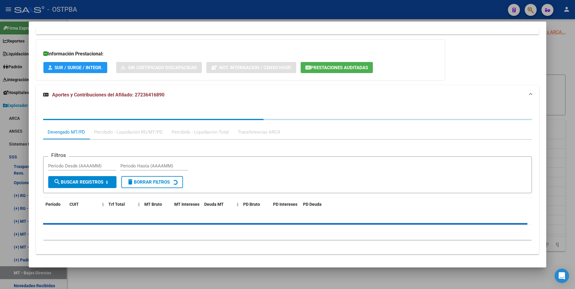
scroll to position [398, 0]
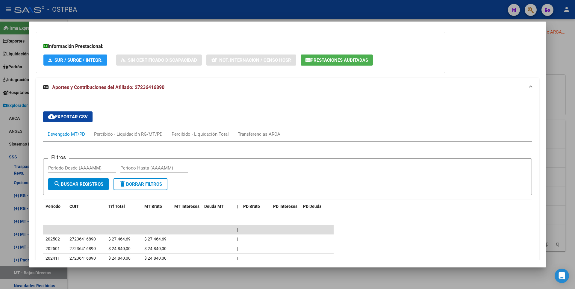
click at [358, 58] on span "Prestaciones Auditadas" at bounding box center [340, 60] width 58 height 5
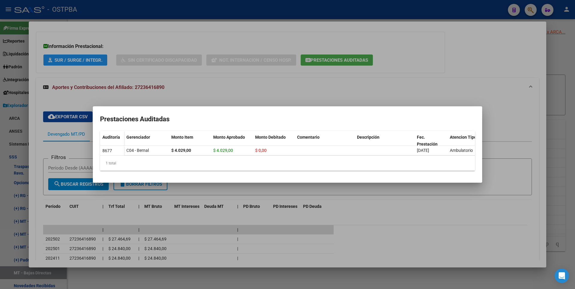
click at [565, 98] on div at bounding box center [287, 144] width 575 height 289
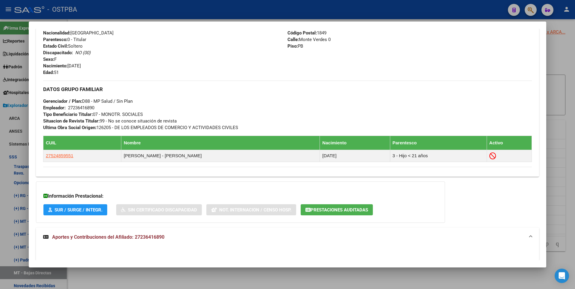
scroll to position [39, 0]
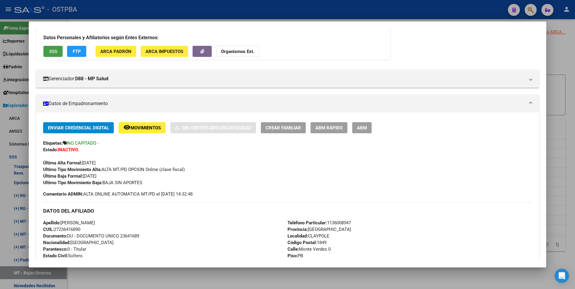
click at [48, 50] on button "SSS" at bounding box center [52, 51] width 19 height 11
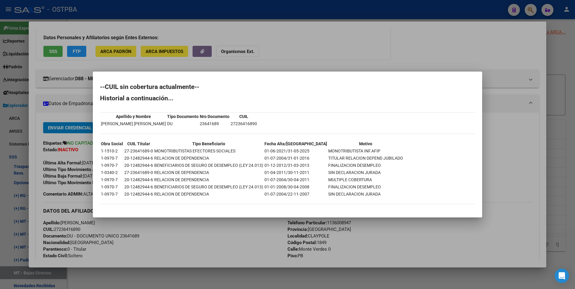
click at [562, 65] on div at bounding box center [287, 144] width 575 height 289
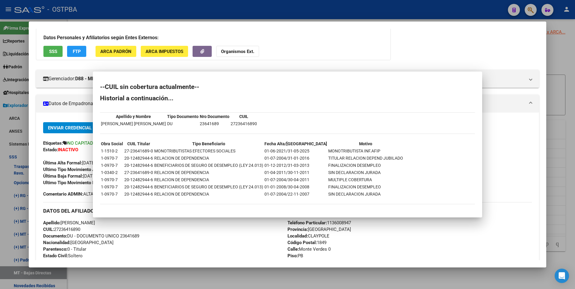
click at [562, 65] on div at bounding box center [287, 144] width 575 height 289
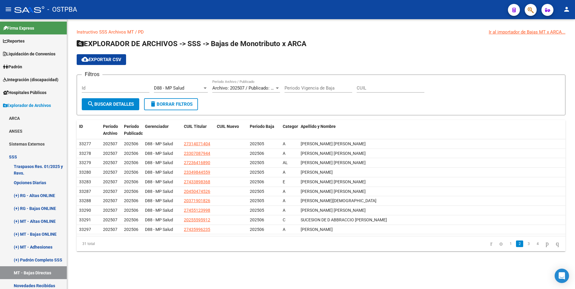
click at [206, 88] on div at bounding box center [205, 88] width 3 height 1
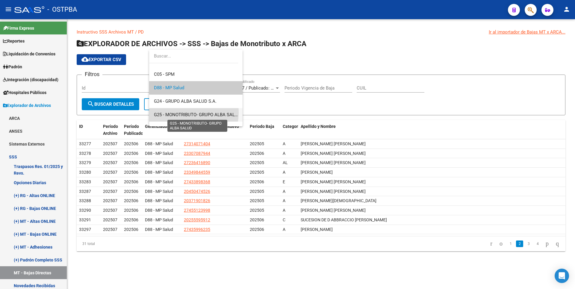
click at [182, 113] on span "G25 - MONOTRIBUTO- GRUPO ALBA SALUD" at bounding box center [197, 114] width 87 height 5
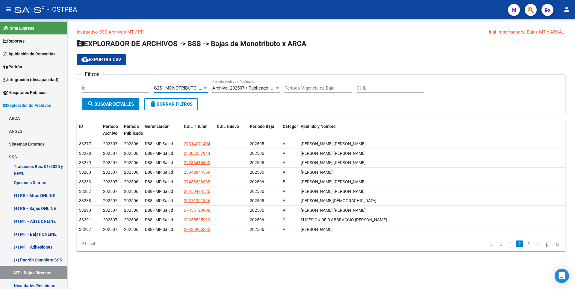
click at [119, 108] on button "search Buscar Detalles" at bounding box center [111, 104] width 58 height 12
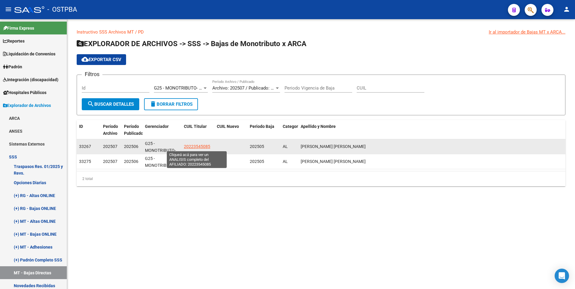
click at [202, 144] on span "20223545085" at bounding box center [197, 146] width 26 height 5
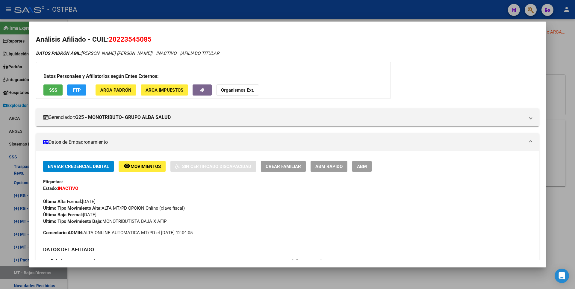
click at [209, 277] on div at bounding box center [287, 144] width 575 height 289
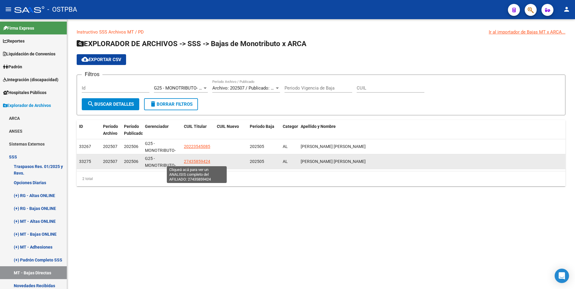
click at [199, 161] on span "27435859424" at bounding box center [197, 161] width 26 height 5
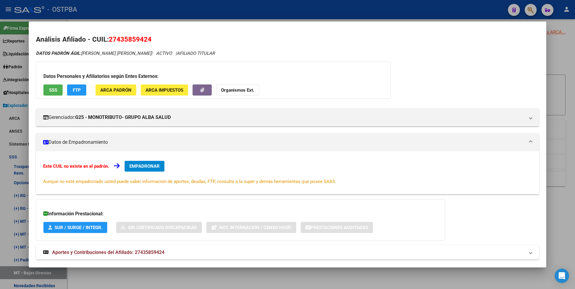
click at [225, 279] on div at bounding box center [287, 144] width 575 height 289
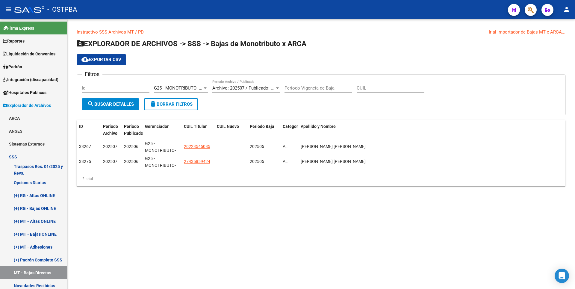
click at [206, 86] on div at bounding box center [205, 88] width 5 height 5
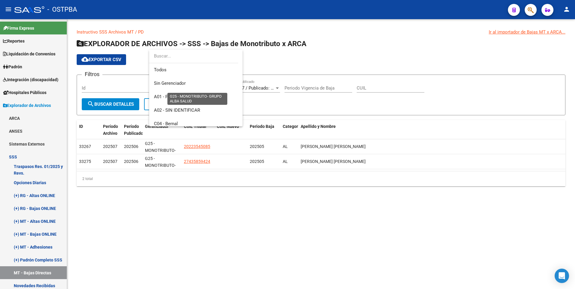
scroll to position [90, 0]
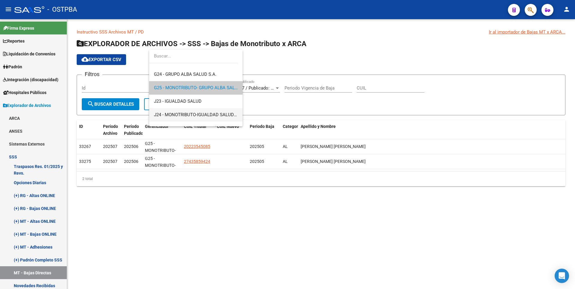
drag, startPoint x: 190, startPoint y: 116, endPoint x: 169, endPoint y: 109, distance: 21.8
click at [190, 116] on span "J24 - MONOTRIBUTO-IGUALDAD SALUD-PRENSA" at bounding box center [203, 114] width 98 height 5
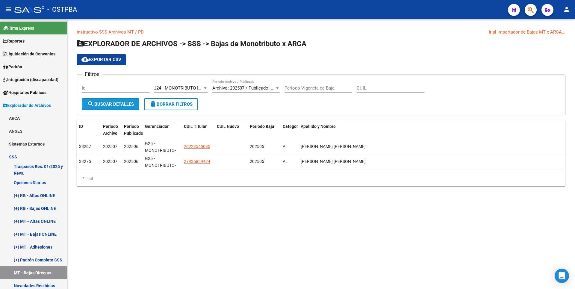
click at [111, 99] on button "search Buscar Detalles" at bounding box center [111, 104] width 58 height 12
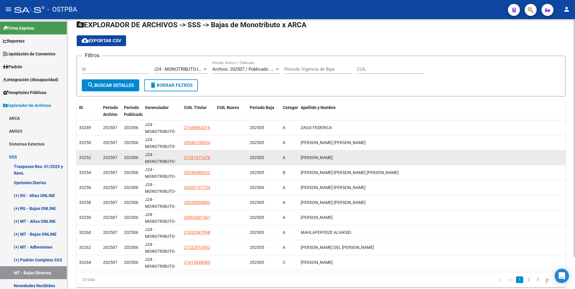
scroll to position [36, 0]
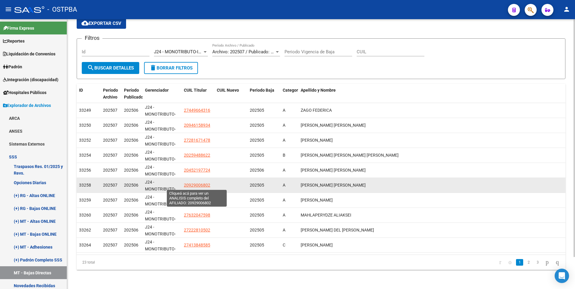
click at [194, 183] on span "20929006802" at bounding box center [197, 185] width 26 height 5
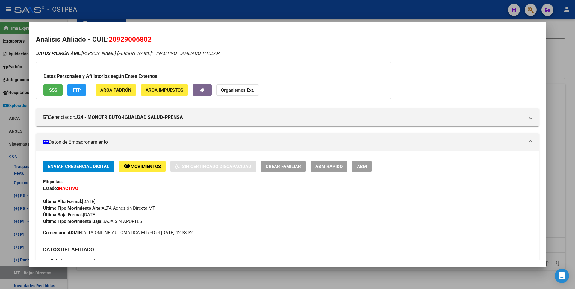
click at [215, 279] on div at bounding box center [287, 144] width 575 height 289
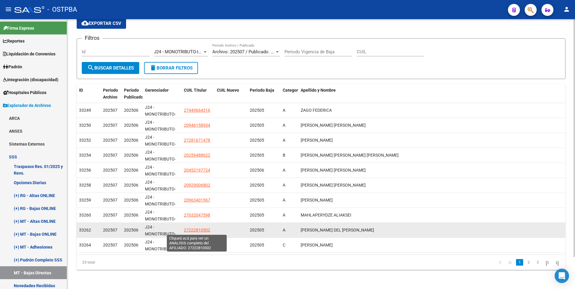
click at [191, 231] on span "27222810502" at bounding box center [197, 230] width 26 height 5
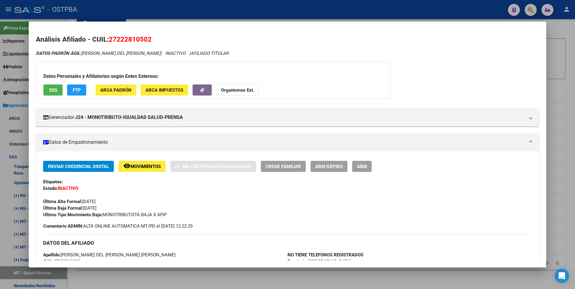
click at [236, 279] on div at bounding box center [287, 144] width 575 height 289
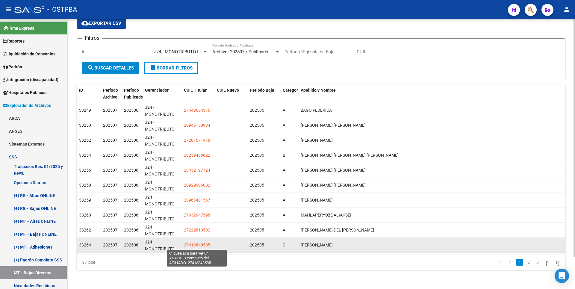
click at [203, 245] on span "27413848585" at bounding box center [197, 245] width 26 height 5
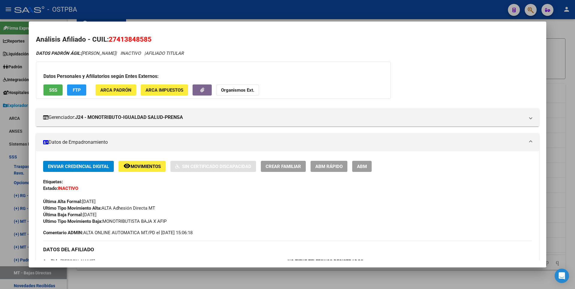
click at [255, 281] on div at bounding box center [287, 144] width 575 height 289
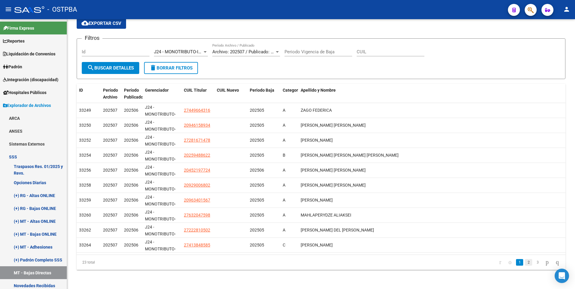
click at [525, 265] on link "2" at bounding box center [528, 262] width 7 height 7
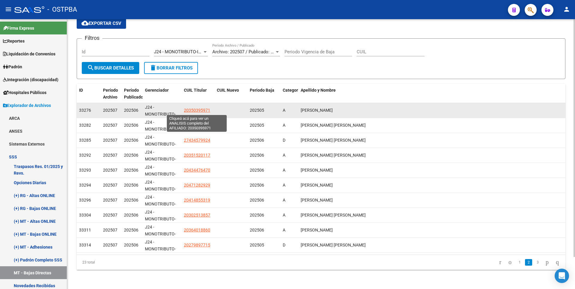
click at [204, 109] on span "20350395971" at bounding box center [197, 110] width 26 height 5
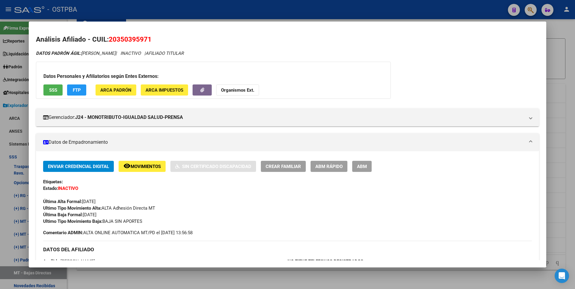
click at [281, 277] on div at bounding box center [287, 144] width 575 height 289
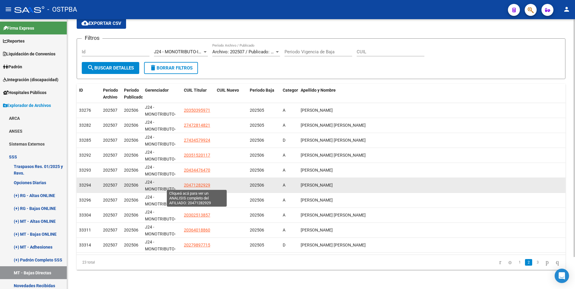
click at [192, 184] on span "20471282929" at bounding box center [197, 185] width 26 height 5
type textarea "20471282929"
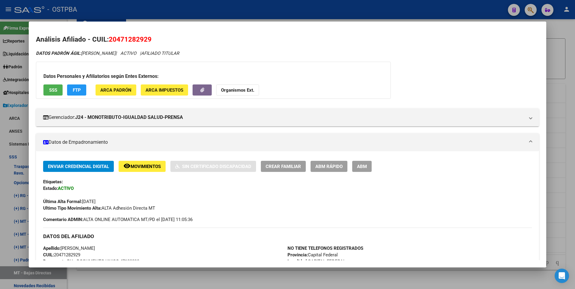
click at [251, 280] on div at bounding box center [287, 144] width 575 height 289
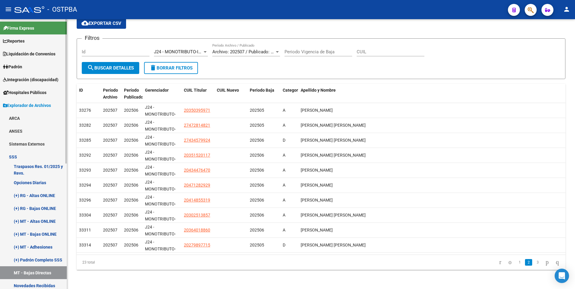
click at [18, 65] on span "Padrón" at bounding box center [12, 67] width 19 height 7
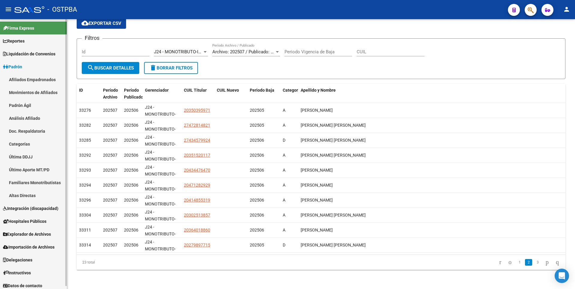
click at [28, 114] on link "Análisis Afiliado" at bounding box center [33, 118] width 67 height 13
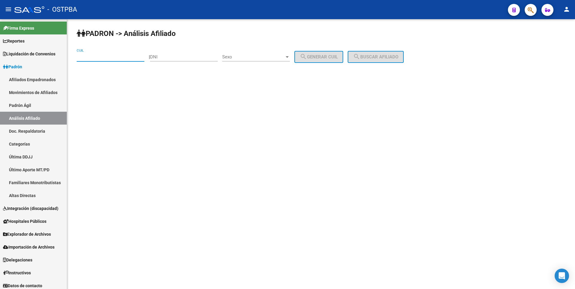
click at [85, 55] on input "CUIL" at bounding box center [111, 56] width 68 height 5
type input "27-41585205-9"
click at [390, 52] on button "search Buscar afiliado" at bounding box center [376, 57] width 56 height 12
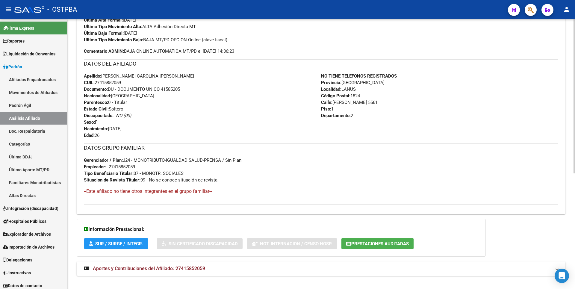
scroll to position [202, 0]
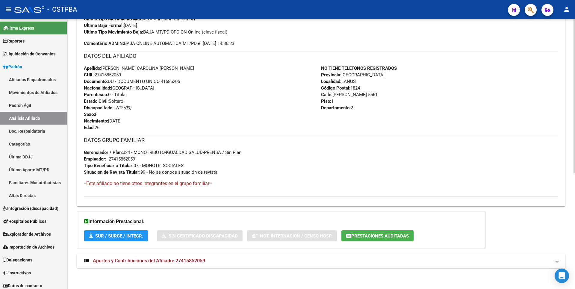
click at [374, 236] on span "Prestaciones Auditadas" at bounding box center [381, 235] width 58 height 5
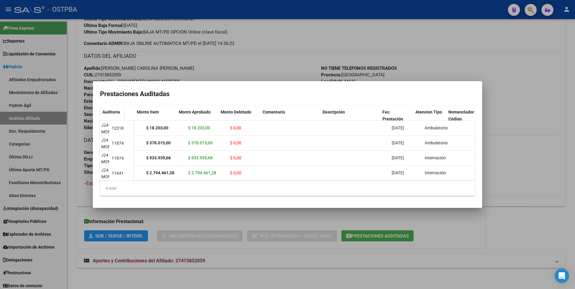
scroll to position [0, 0]
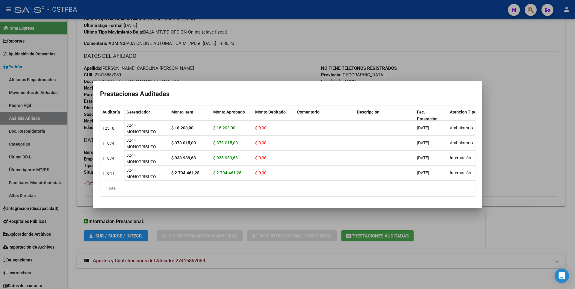
click at [181, 62] on div at bounding box center [287, 144] width 575 height 289
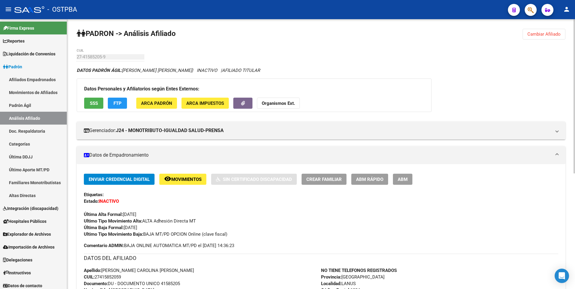
click at [96, 104] on span "SSS" at bounding box center [94, 103] width 8 height 5
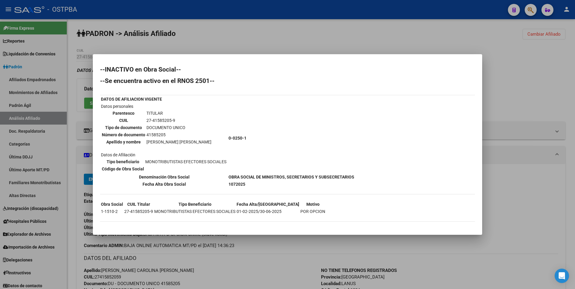
click at [236, 185] on b "1072025" at bounding box center [237, 184] width 17 height 5
click at [235, 33] on div at bounding box center [287, 144] width 575 height 289
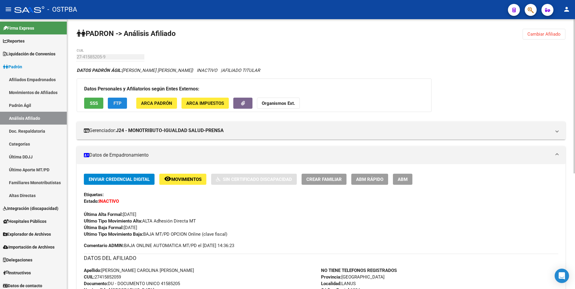
click at [115, 102] on span "FTP" at bounding box center [118, 103] width 8 height 5
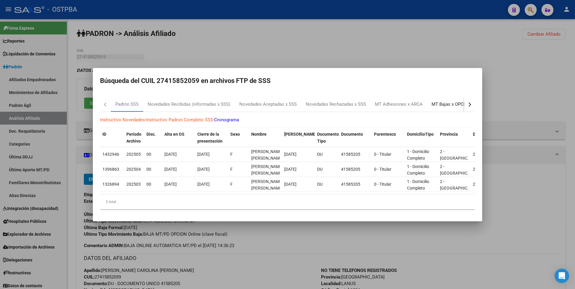
click at [450, 105] on div "MT Bajas x OPCION ONLINE (ARCA)" at bounding box center [468, 104] width 73 height 7
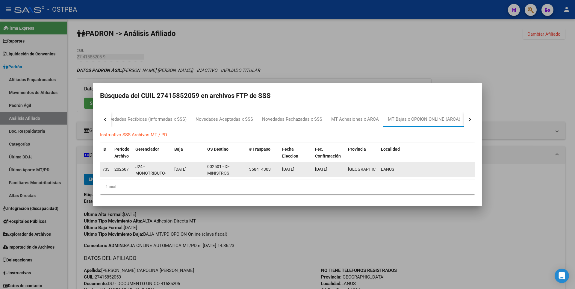
drag, startPoint x: 175, startPoint y: 171, endPoint x: 198, endPoint y: 169, distance: 23.4
click at [198, 169] on div "[DATE]" at bounding box center [188, 169] width 28 height 7
click at [178, 171] on div "[DATE]" at bounding box center [188, 169] width 28 height 7
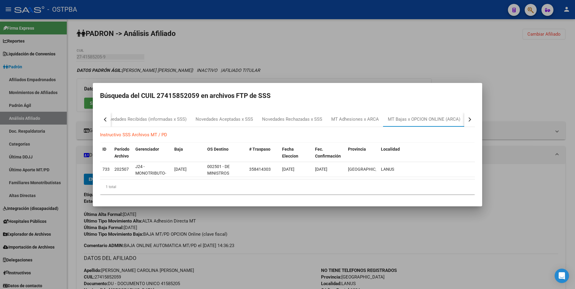
click at [279, 52] on div at bounding box center [287, 144] width 575 height 289
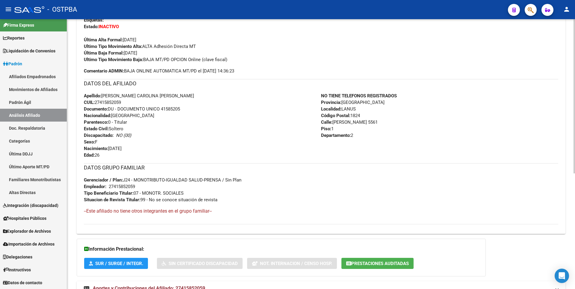
scroll to position [202, 0]
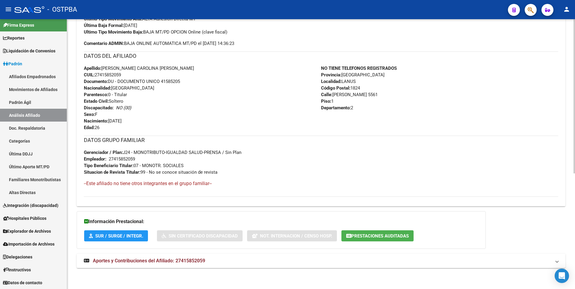
click at [373, 240] on button "Prestaciones Auditadas" at bounding box center [378, 235] width 72 height 11
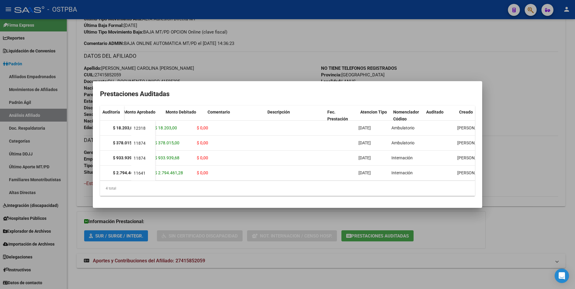
scroll to position [0, 90]
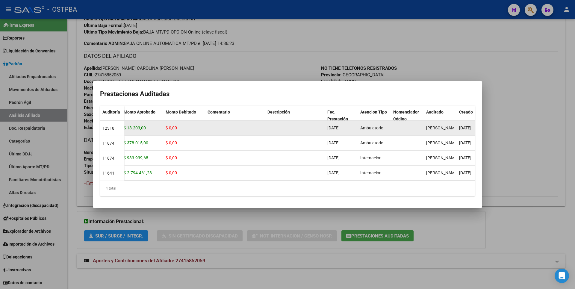
drag, startPoint x: 328, startPoint y: 125, endPoint x: 350, endPoint y: 125, distance: 21.3
click at [340, 126] on span "29/07/2025" at bounding box center [334, 128] width 12 height 5
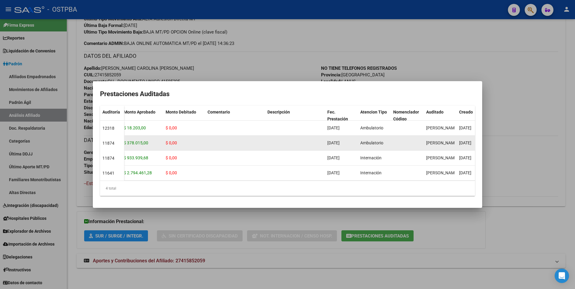
drag, startPoint x: 350, startPoint y: 125, endPoint x: 353, endPoint y: 140, distance: 15.0
click at [353, 140] on div "[DATE]" at bounding box center [342, 143] width 28 height 7
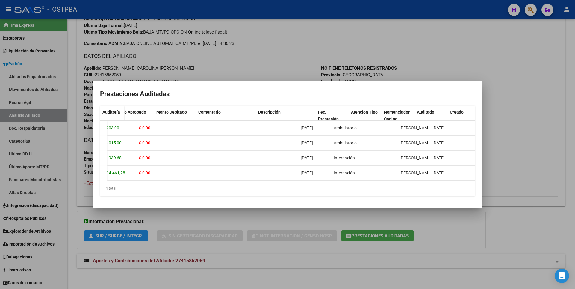
scroll to position [0, 0]
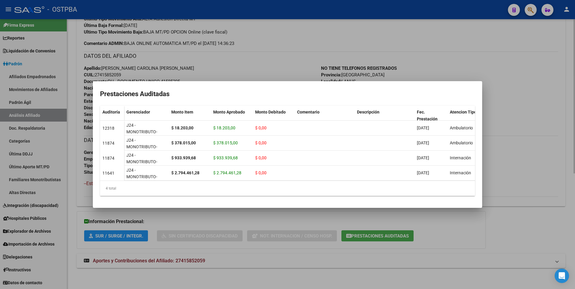
click at [337, 46] on div at bounding box center [287, 144] width 575 height 289
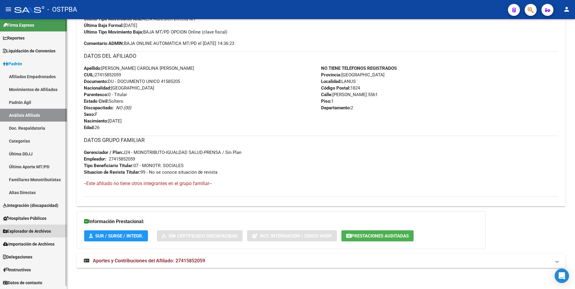
click at [36, 230] on span "Explorador de Archivos" at bounding box center [27, 231] width 48 height 7
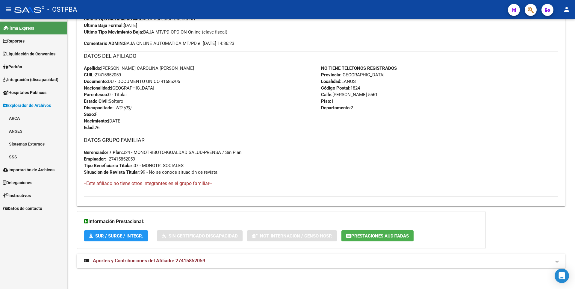
click at [25, 160] on link "SSS" at bounding box center [33, 156] width 67 height 13
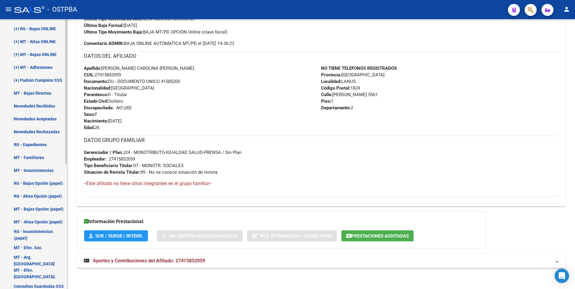
scroll to position [235, 0]
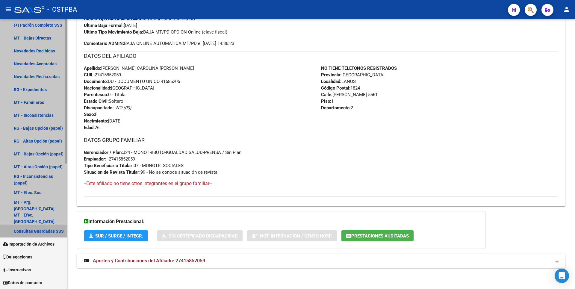
click at [35, 232] on link "Consultas Guardadas SSS" at bounding box center [33, 231] width 67 height 13
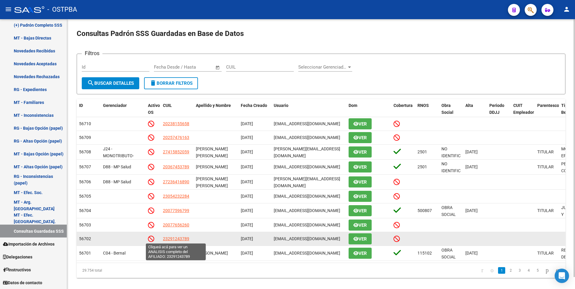
click at [179, 239] on span "23291243789" at bounding box center [176, 238] width 26 height 5
type textarea "23291243789"
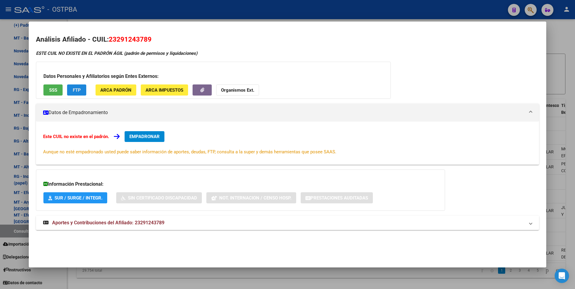
click at [76, 85] on button "FTP" at bounding box center [76, 90] width 19 height 11
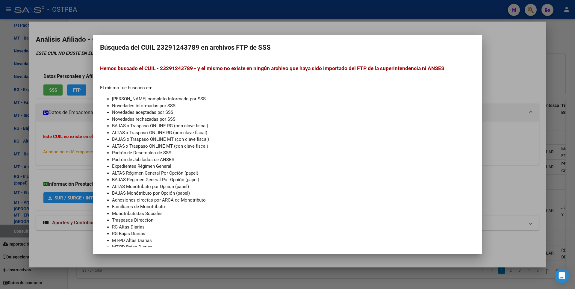
click at [261, 22] on div at bounding box center [287, 144] width 575 height 289
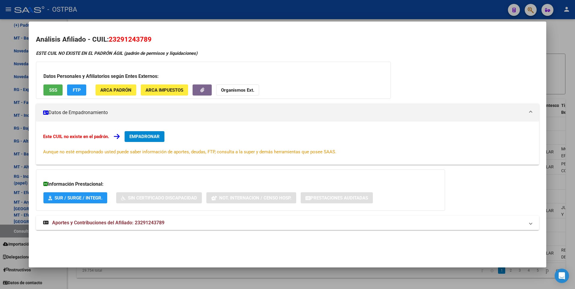
click at [102, 226] on span "Aportes y Contribuciones del Afiliado: 23291243789" at bounding box center [108, 223] width 112 height 6
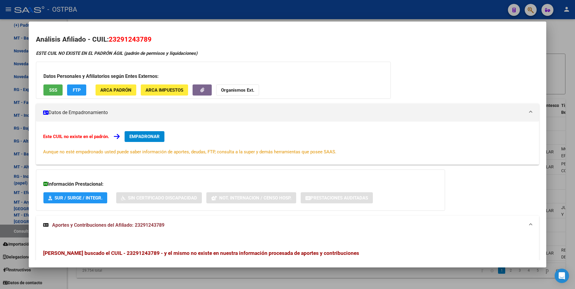
click at [49, 91] on span "SSS" at bounding box center [53, 90] width 8 height 5
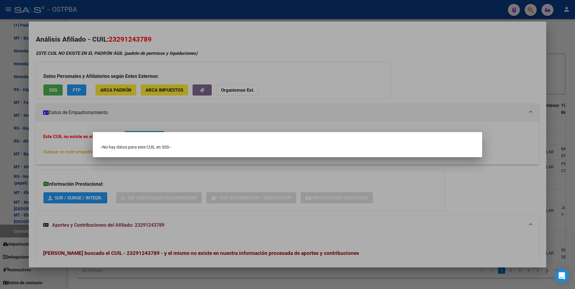
click at [570, 64] on div at bounding box center [287, 144] width 575 height 289
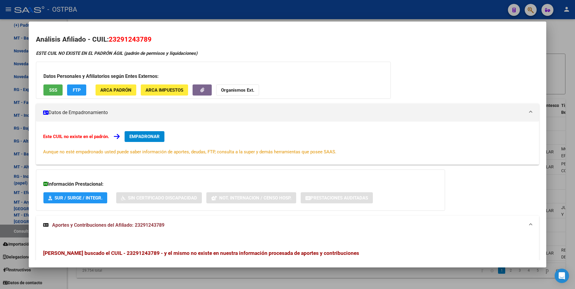
click at [569, 64] on div at bounding box center [287, 144] width 575 height 289
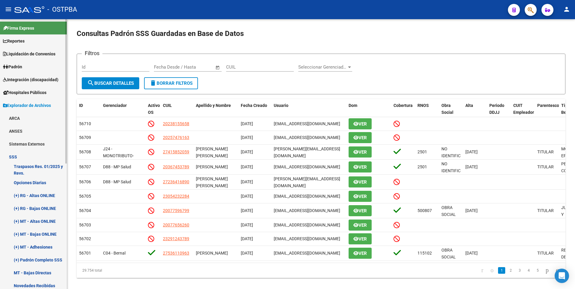
click at [21, 59] on link "Liquidación de Convenios" at bounding box center [33, 53] width 67 height 13
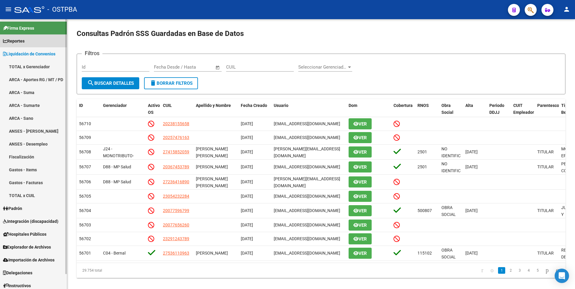
click at [21, 39] on span "Reportes" at bounding box center [14, 41] width 22 height 7
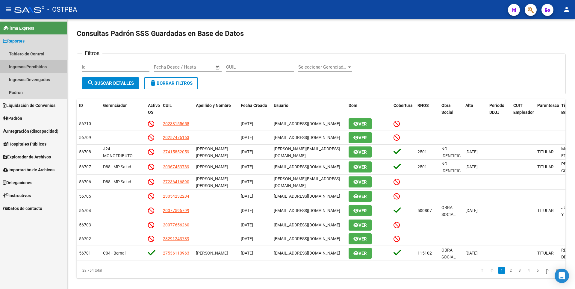
click at [38, 73] on link "Ingresos Percibidos" at bounding box center [33, 66] width 67 height 13
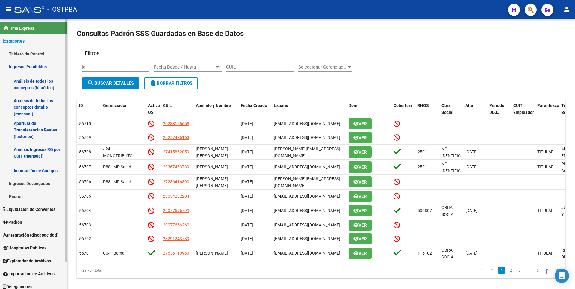
click at [27, 218] on link "Padrón" at bounding box center [33, 222] width 67 height 13
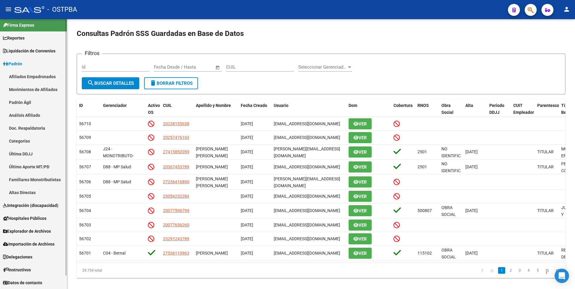
scroll to position [3, 0]
click at [29, 118] on link "Análisis Afiliado" at bounding box center [33, 115] width 67 height 13
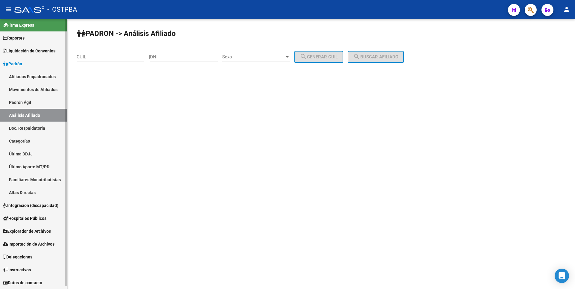
click at [22, 193] on link "Altas Directas" at bounding box center [33, 192] width 67 height 13
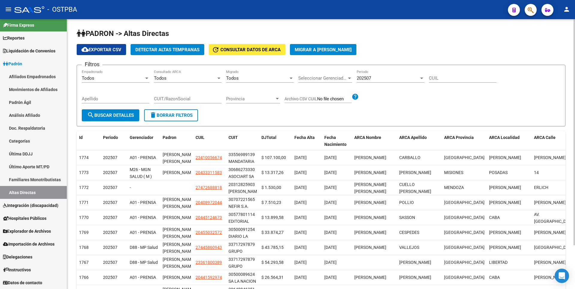
click at [180, 47] on span "Detectar Altas Tempranas" at bounding box center [167, 49] width 64 height 5
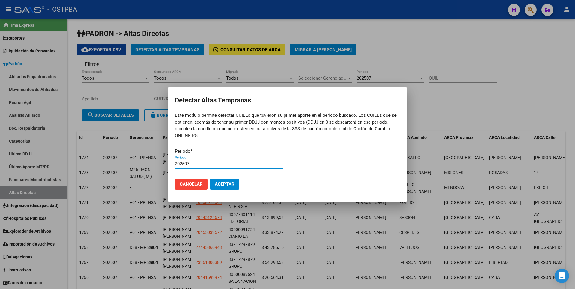
type input "202507"
click at [210, 179] on button "Aceptar" at bounding box center [224, 184] width 29 height 11
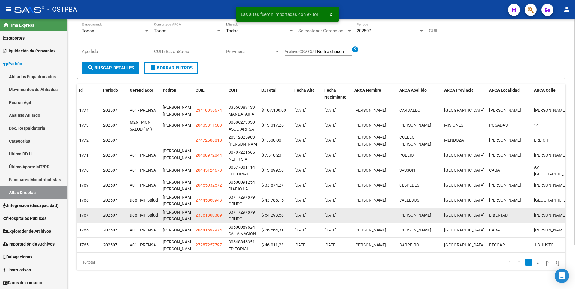
scroll to position [52, 0]
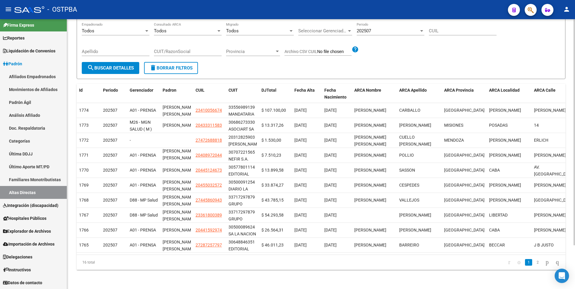
click at [534, 264] on link "2" at bounding box center [537, 262] width 7 height 7
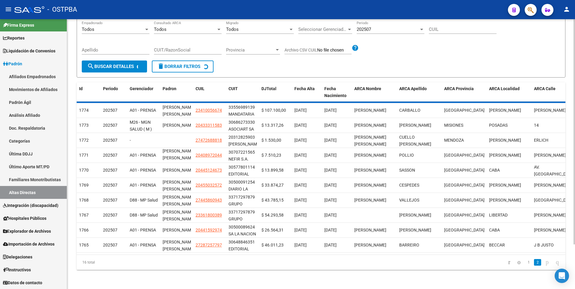
scroll to position [0, 0]
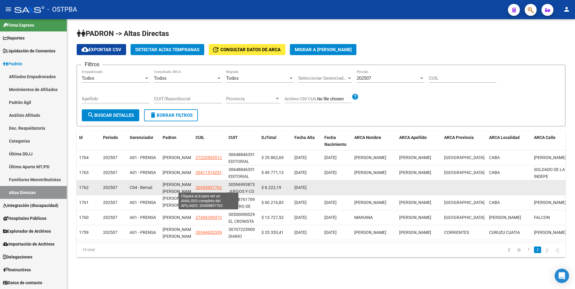
click at [208, 187] on span "20459857762" at bounding box center [209, 187] width 26 height 5
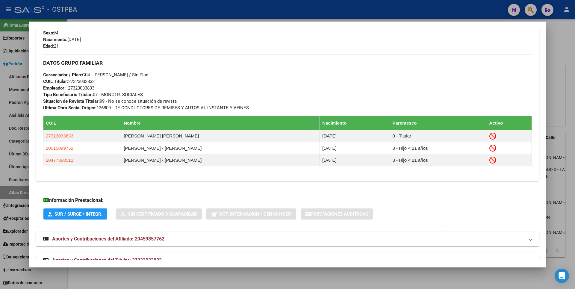
scroll to position [289, 0]
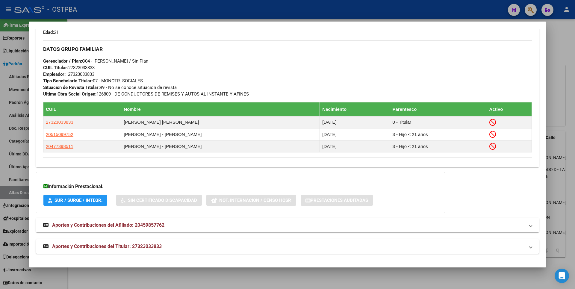
click at [137, 248] on span "Aportes y Contribuciones del Titular: 27323033833" at bounding box center [107, 247] width 110 height 6
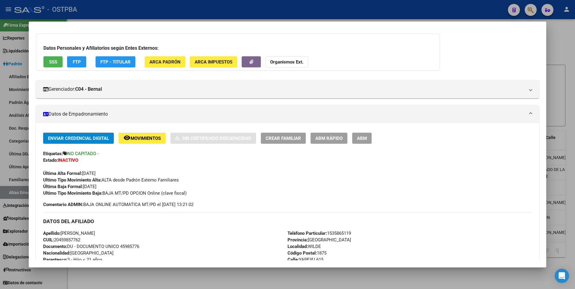
scroll to position [60, 0]
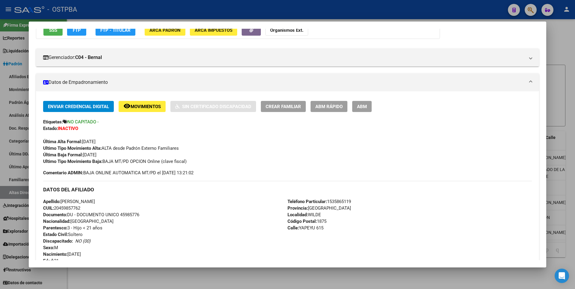
click at [560, 97] on div at bounding box center [287, 144] width 575 height 289
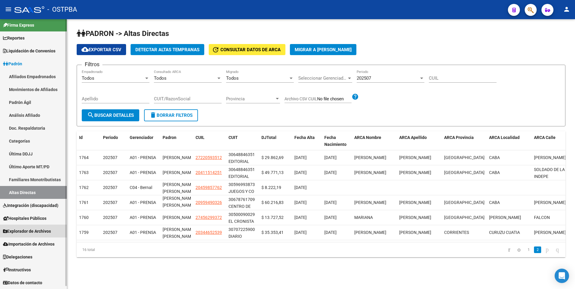
click at [37, 228] on span "Explorador de Archivos" at bounding box center [27, 231] width 48 height 7
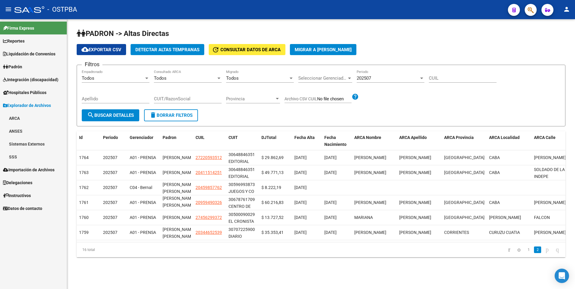
scroll to position [0, 0]
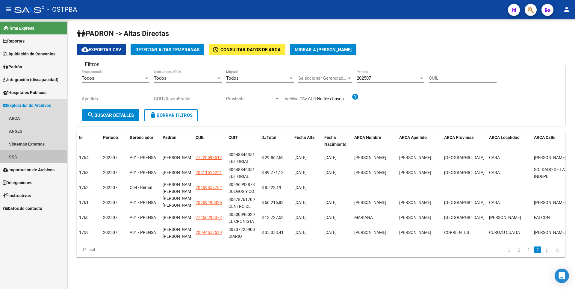
click at [19, 161] on link "SSS" at bounding box center [33, 156] width 67 height 13
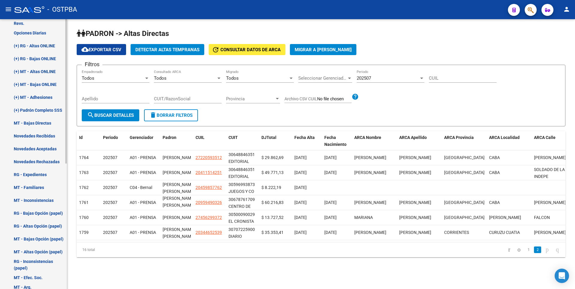
scroll to position [235, 0]
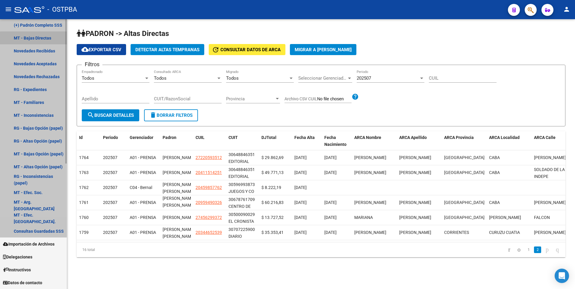
click at [43, 39] on link "MT - Bajas Directas" at bounding box center [33, 37] width 67 height 13
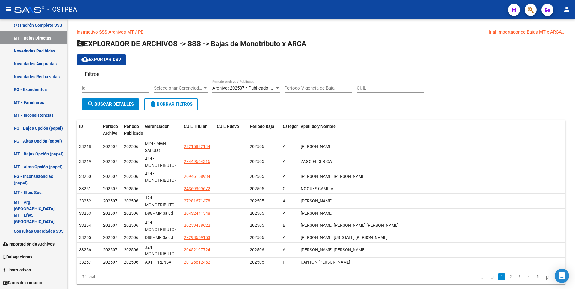
drag, startPoint x: 4, startPoint y: 11, endPoint x: 15, endPoint y: 10, distance: 10.9
click at [4, 11] on button "menu" at bounding box center [8, 10] width 12 height 12
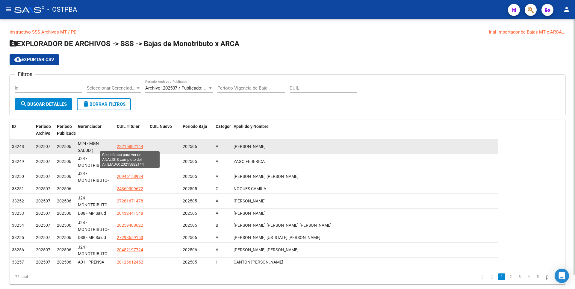
click at [136, 146] on span "23215882144" at bounding box center [130, 146] width 26 height 5
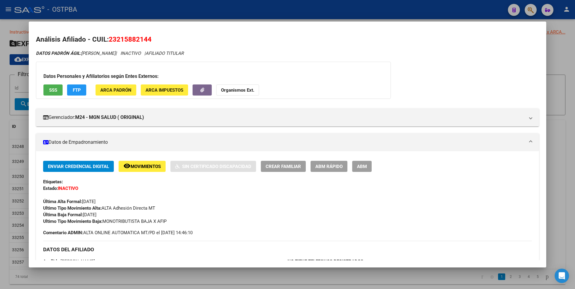
click at [206, 283] on div at bounding box center [287, 144] width 575 height 289
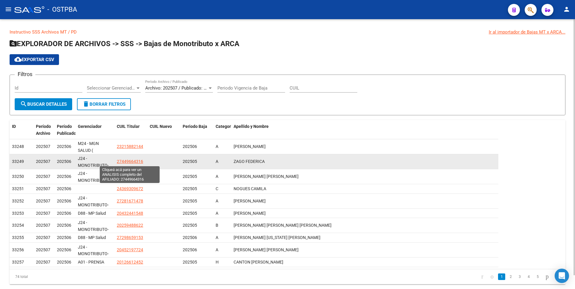
click at [134, 159] on span "27449664316" at bounding box center [130, 161] width 26 height 5
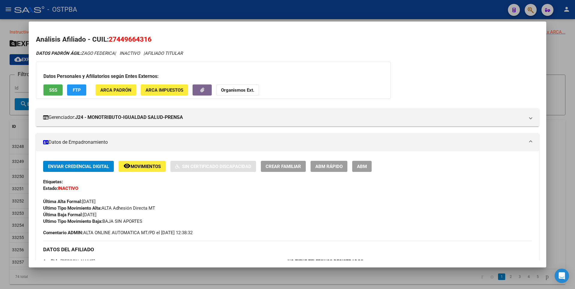
click at [184, 279] on div at bounding box center [287, 144] width 575 height 289
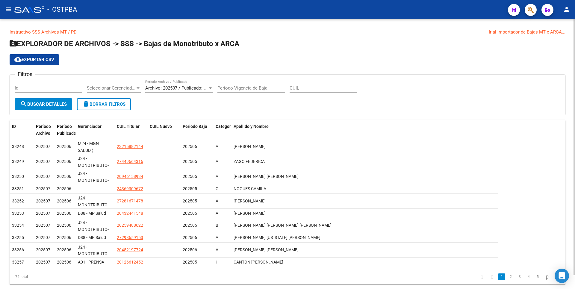
drag, startPoint x: 146, startPoint y: 43, endPoint x: 239, endPoint y: 39, distance: 93.3
click at [239, 39] on div "Instructivo SSS Archivos MT / PD Ir al importador de Bajas MT x ARCA... EXPLORA…" at bounding box center [288, 157] width 556 height 256
click at [10, 8] on mat-icon "menu" at bounding box center [8, 9] width 7 height 7
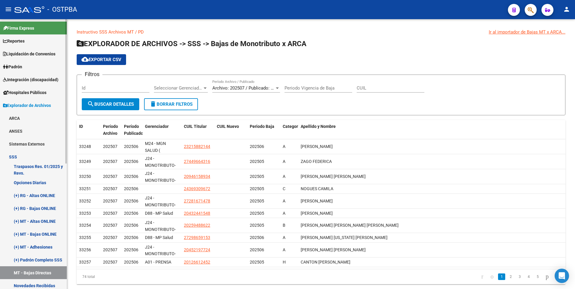
click at [20, 68] on span "Padrón" at bounding box center [12, 67] width 19 height 7
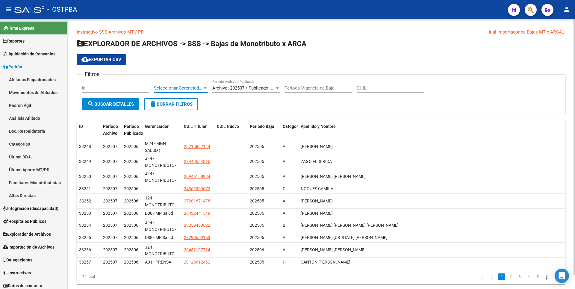
click at [204, 89] on div at bounding box center [205, 88] width 3 height 1
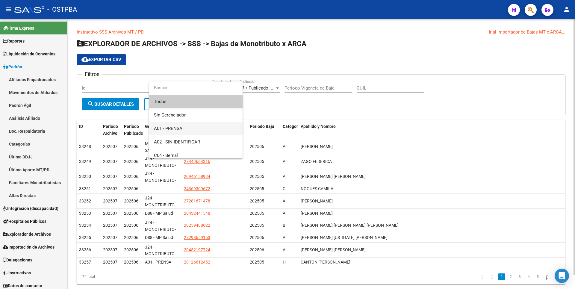
click at [178, 130] on span "A01 - PRENSA" at bounding box center [168, 128] width 28 height 5
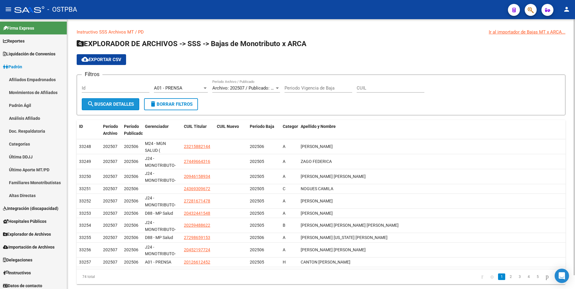
click at [120, 105] on span "search Buscar Detalles" at bounding box center [110, 104] width 47 height 5
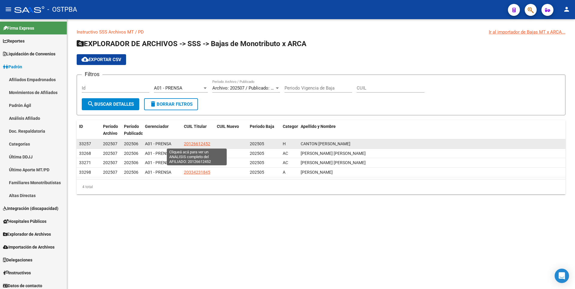
click at [203, 143] on span "20126612452" at bounding box center [197, 143] width 26 height 5
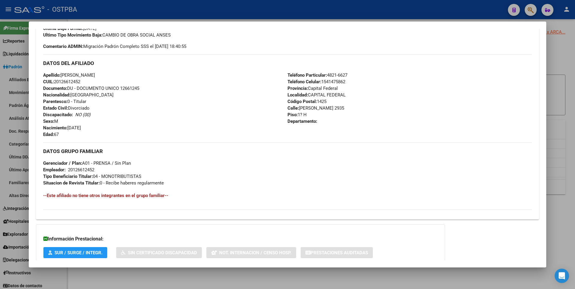
scroll to position [218, 0]
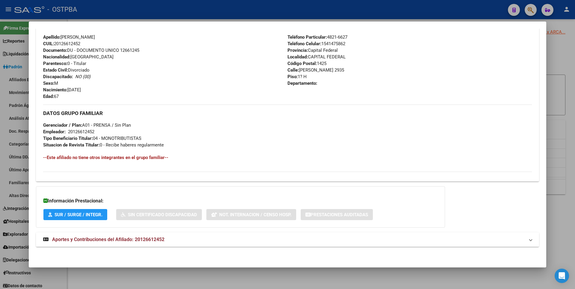
click at [144, 245] on mat-expansion-panel-header "Aportes y Contribuciones del Afiliado: 20126612452" at bounding box center [287, 240] width 503 height 14
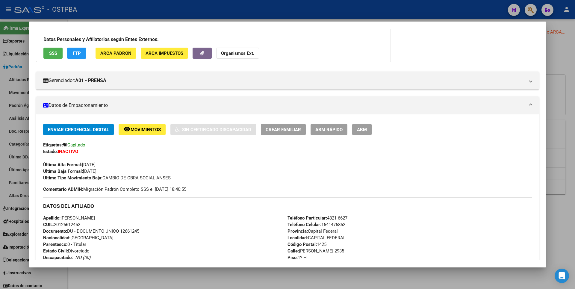
scroll to position [0, 0]
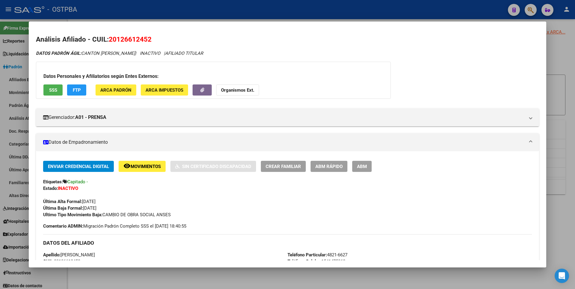
click at [565, 75] on div at bounding box center [287, 144] width 575 height 289
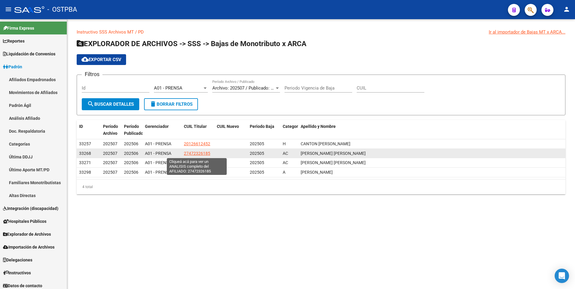
click at [201, 153] on span "27472326185" at bounding box center [197, 153] width 26 height 5
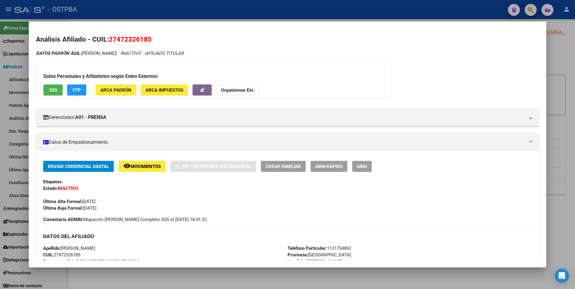
click at [247, 276] on div at bounding box center [287, 144] width 575 height 289
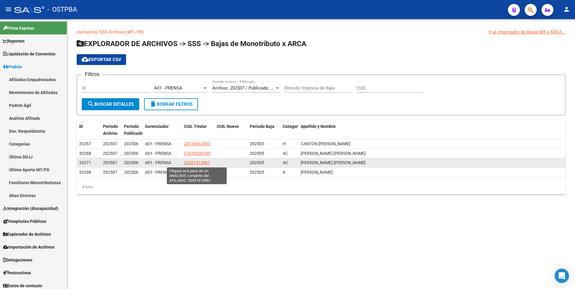
click at [190, 163] on span "20331913961" at bounding box center [197, 162] width 26 height 5
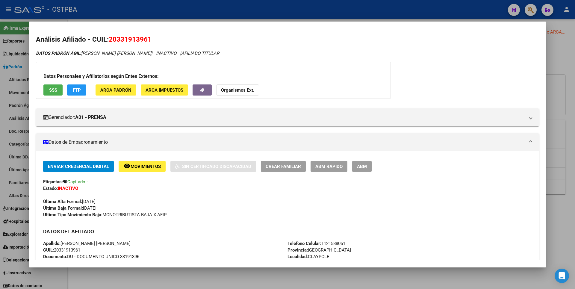
click at [249, 281] on div at bounding box center [287, 144] width 575 height 289
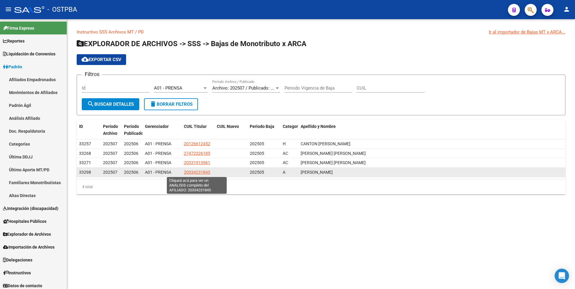
click at [198, 173] on span "20334231845" at bounding box center [197, 172] width 26 height 5
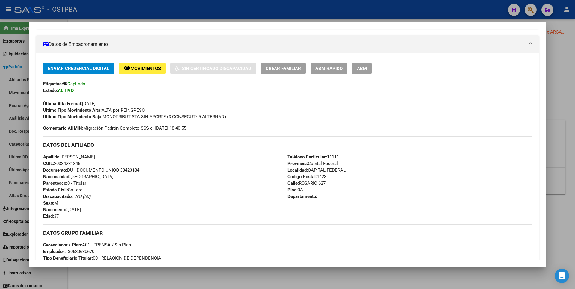
scroll to position [218, 0]
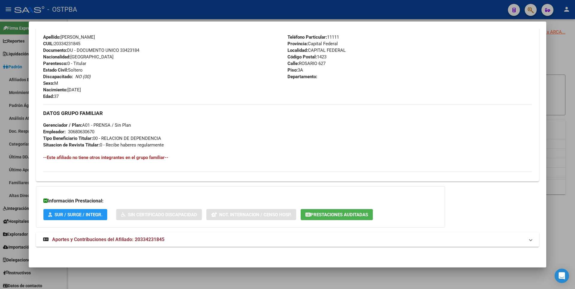
click at [168, 242] on mat-panel-title "Aportes y Contribuciones del Afiliado: 20334231845" at bounding box center [284, 239] width 482 height 7
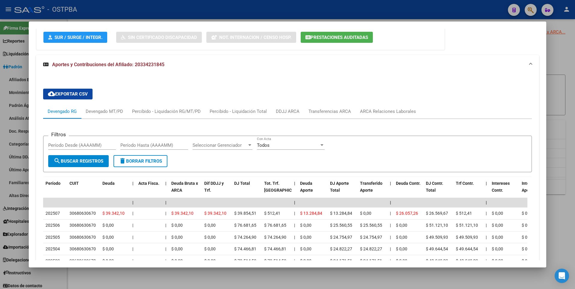
scroll to position [458, 0]
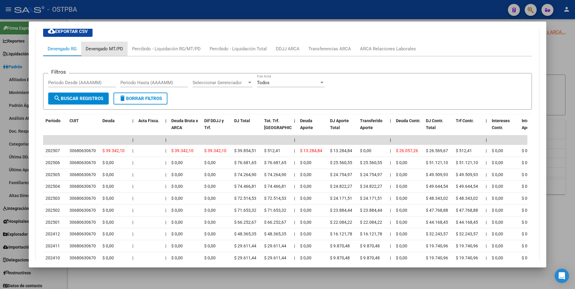
click at [122, 52] on div "Devengado MT/PD" at bounding box center [104, 49] width 37 height 7
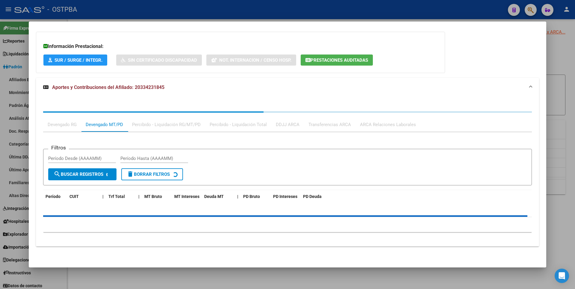
scroll to position [400, 0]
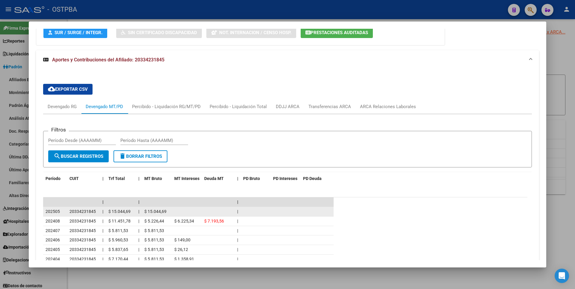
drag, startPoint x: 60, startPoint y: 212, endPoint x: 44, endPoint y: 212, distance: 16.2
click at [44, 212] on datatable-body-cell "202505" at bounding box center [55, 211] width 24 height 9
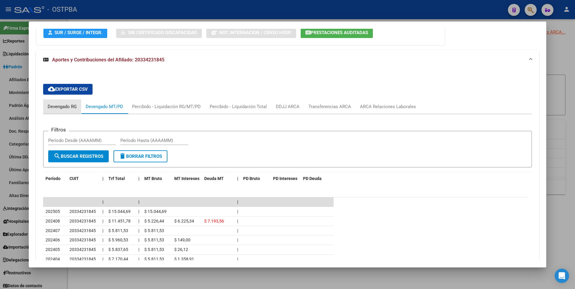
click at [67, 102] on div "Devengado RG" at bounding box center [62, 106] width 38 height 14
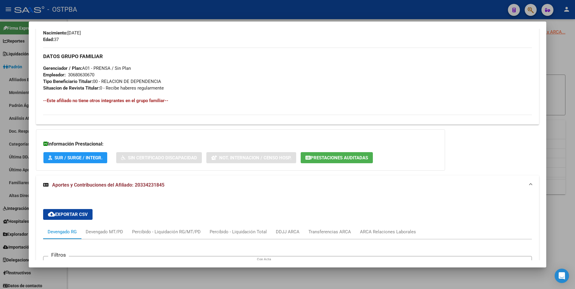
scroll to position [215, 0]
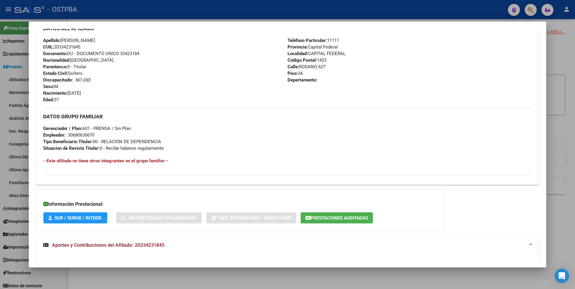
drag, startPoint x: 105, startPoint y: 142, endPoint x: 167, endPoint y: 142, distance: 61.4
click at [167, 142] on div "DATOS GRUPO FAMILIAR Gerenciador / Plan: A01 - PRENSA / Sin Plan Empleador: 306…" at bounding box center [287, 130] width 489 height 44
drag, startPoint x: 167, startPoint y: 142, endPoint x: 171, endPoint y: 138, distance: 5.3
click at [171, 138] on div "DATOS GRUPO FAMILIAR Gerenciador / Plan: A01 - PRENSA / Sin Plan Empleador: 306…" at bounding box center [287, 130] width 489 height 44
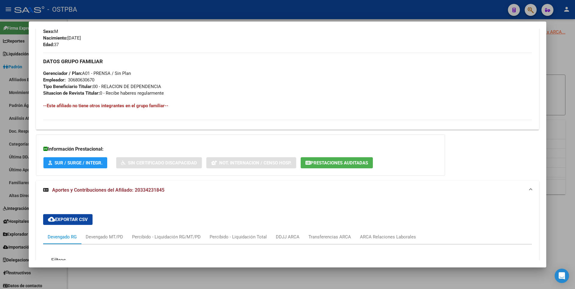
scroll to position [479, 0]
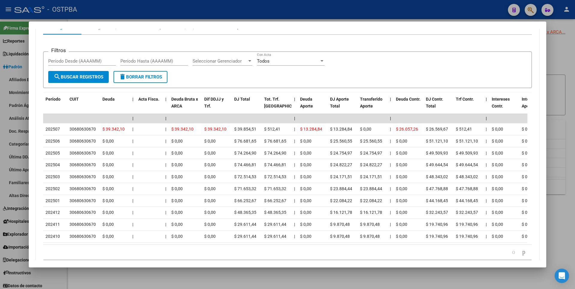
click at [566, 49] on div at bounding box center [287, 144] width 575 height 289
click at [566, 49] on div "Instructivo SSS Archivos MT / PD Ir al importador de Bajas MT x ARCA... EXPLORA…" at bounding box center [321, 116] width 508 height 194
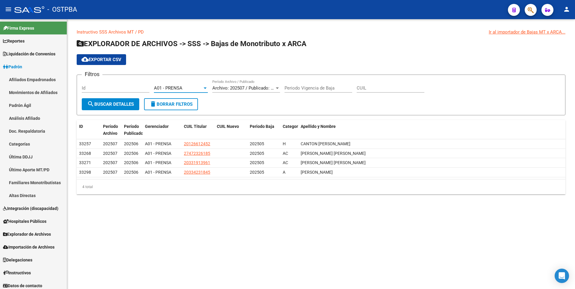
click at [204, 89] on div at bounding box center [205, 88] width 5 height 5
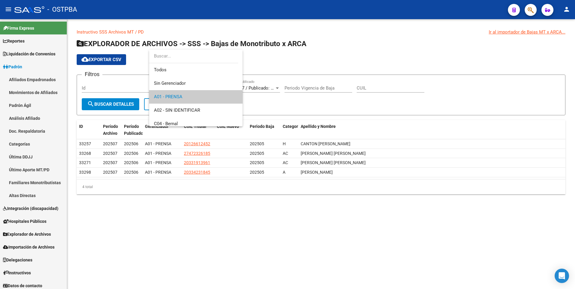
scroll to position [9, 0]
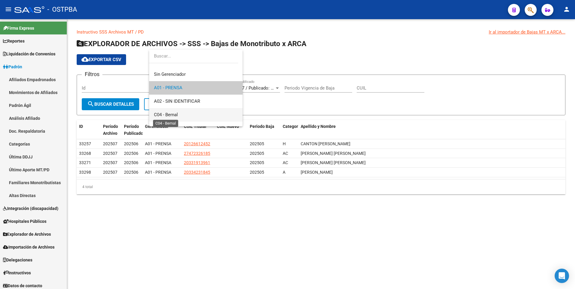
click at [177, 115] on span "C04 - Bernal" at bounding box center [166, 114] width 24 height 5
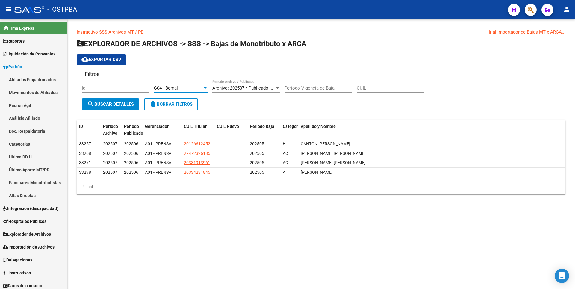
click at [110, 100] on button "search Buscar Detalles" at bounding box center [111, 104] width 58 height 12
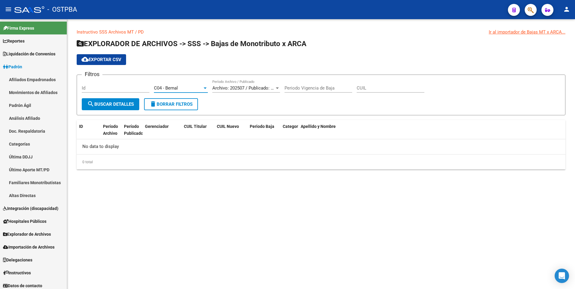
click at [204, 88] on div at bounding box center [205, 88] width 3 height 1
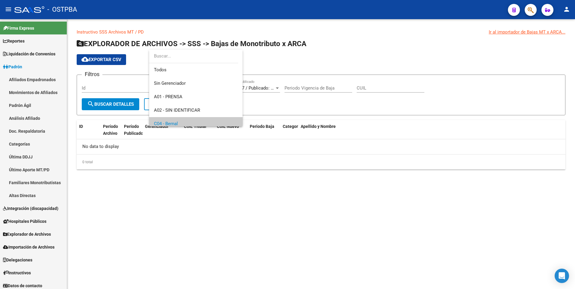
scroll to position [36, 0]
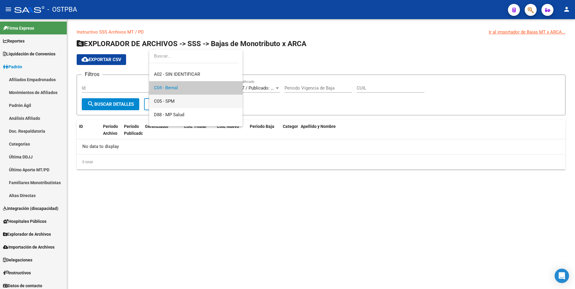
click at [176, 99] on span "C05 - SPM" at bounding box center [196, 101] width 84 height 13
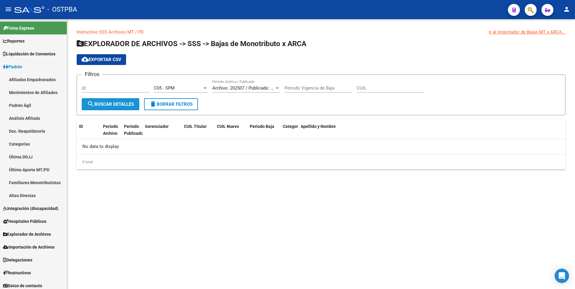
click at [117, 105] on span "search Buscar Detalles" at bounding box center [110, 104] width 47 height 5
click at [202, 87] on div "C05 - SPM" at bounding box center [178, 87] width 49 height 5
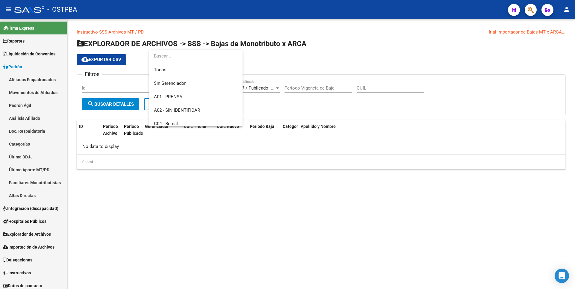
scroll to position [49, 0]
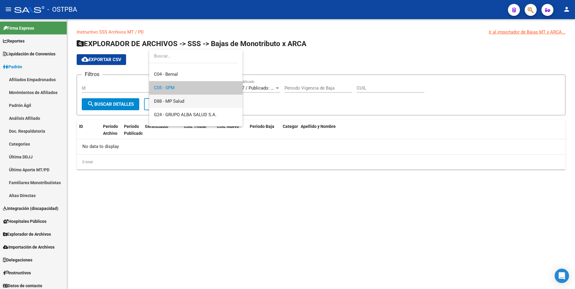
click at [178, 105] on span "D88 - MP Salud" at bounding box center [196, 101] width 84 height 13
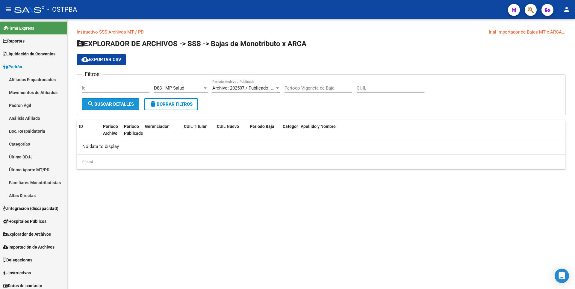
click at [115, 105] on span "search Buscar Detalles" at bounding box center [110, 104] width 47 height 5
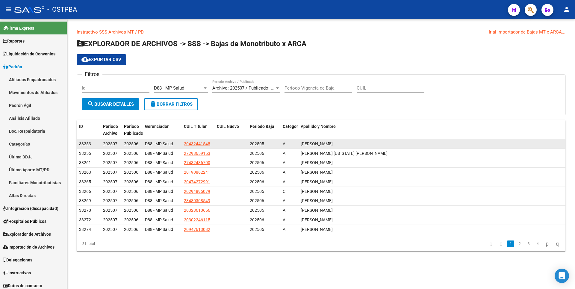
click at [199, 141] on app-link-go-to "20432441548" at bounding box center [197, 144] width 26 height 7
click at [200, 143] on span "20432441548" at bounding box center [197, 143] width 26 height 5
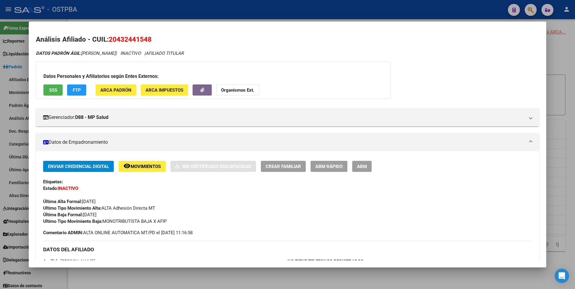
click at [256, 284] on div at bounding box center [287, 144] width 575 height 289
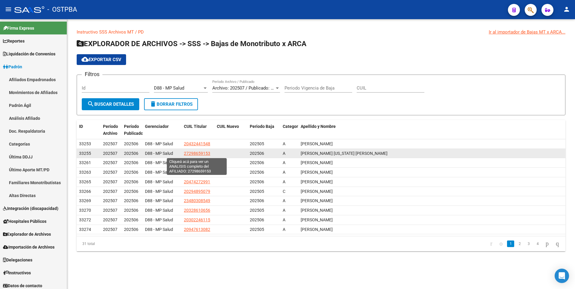
click at [208, 152] on span "27298659153" at bounding box center [197, 153] width 26 height 5
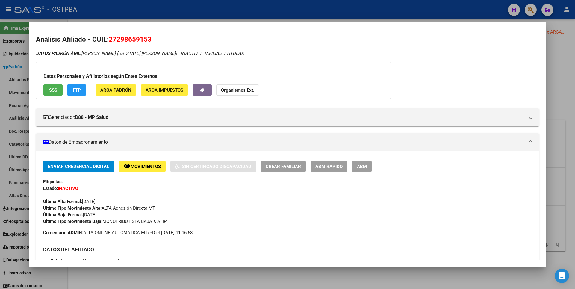
click at [235, 283] on div at bounding box center [287, 144] width 575 height 289
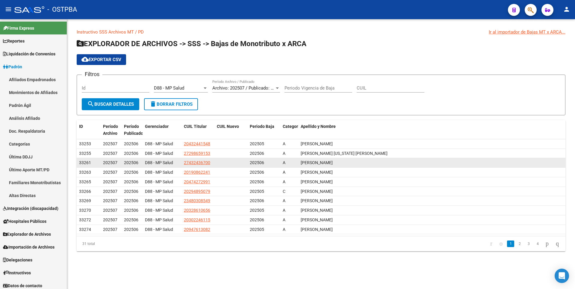
click at [198, 159] on datatable-body-cell "27432436700" at bounding box center [198, 162] width 33 height 9
click at [197, 163] on span "27432436700" at bounding box center [197, 162] width 26 height 5
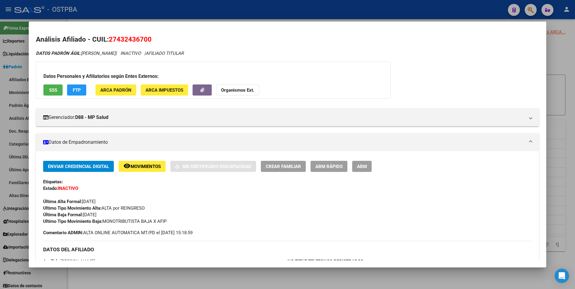
click at [219, 274] on div at bounding box center [287, 144] width 575 height 289
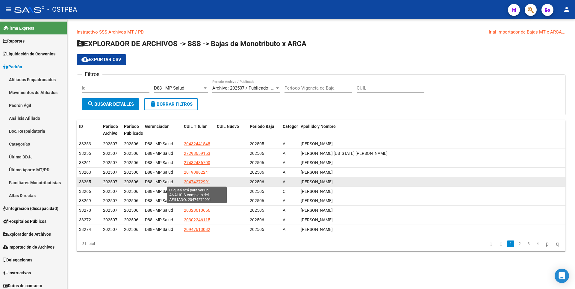
click at [208, 181] on span "20474272991" at bounding box center [197, 182] width 26 height 5
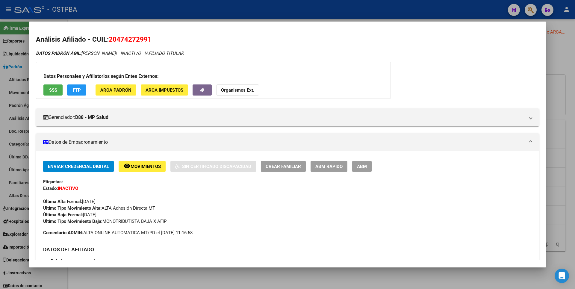
click at [217, 283] on div at bounding box center [287, 144] width 575 height 289
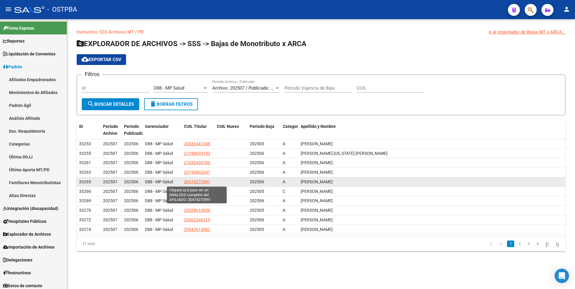
click at [194, 180] on span "20474272991" at bounding box center [197, 182] width 26 height 5
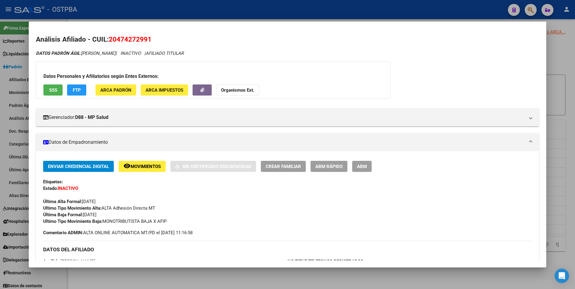
click at [216, 274] on div at bounding box center [287, 144] width 575 height 289
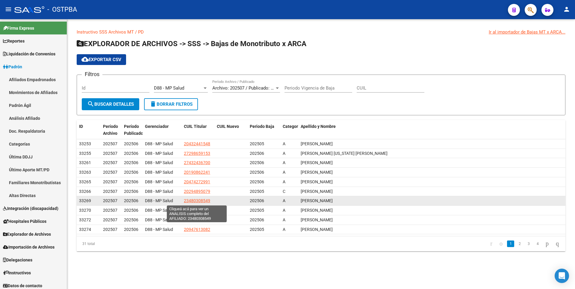
click at [209, 202] on span "23480308549" at bounding box center [197, 200] width 26 height 5
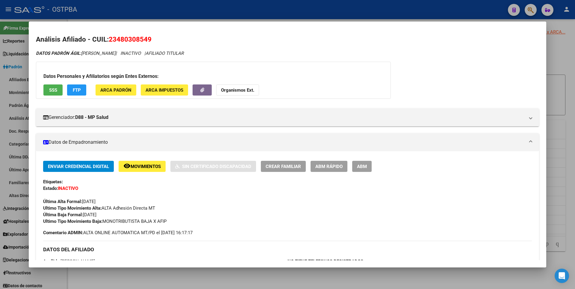
click at [227, 276] on div at bounding box center [287, 144] width 575 height 289
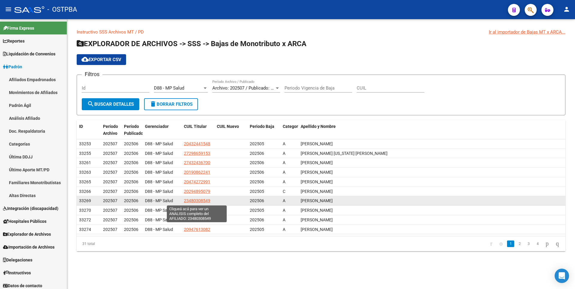
click at [197, 202] on span "23480308549" at bounding box center [197, 200] width 26 height 5
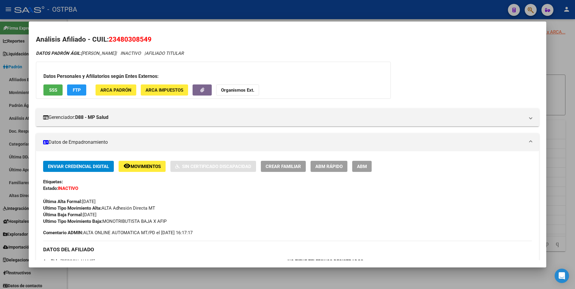
click at [568, 76] on div at bounding box center [287, 144] width 575 height 289
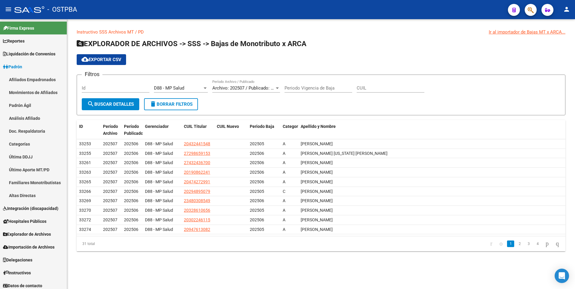
click at [204, 88] on div at bounding box center [205, 88] width 3 height 1
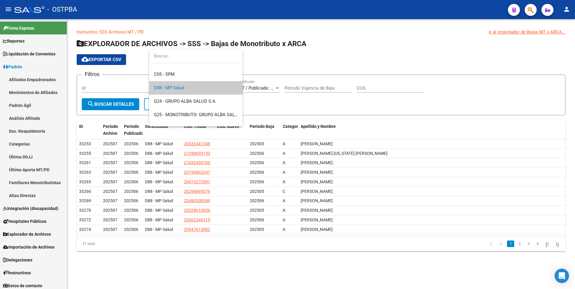
scroll to position [0, 0]
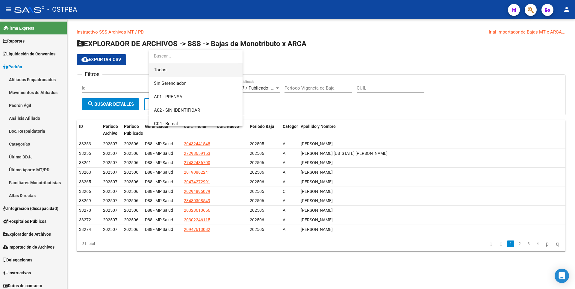
drag, startPoint x: 164, startPoint y: 73, endPoint x: 153, endPoint y: 83, distance: 14.4
click at [164, 72] on span "Todos" at bounding box center [196, 69] width 84 height 13
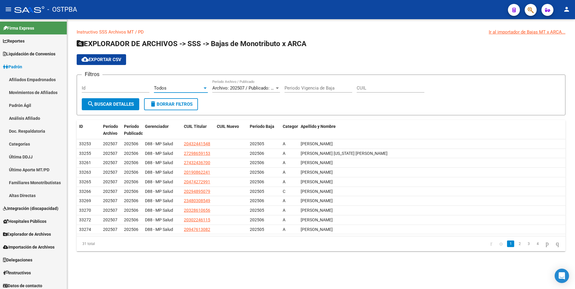
click at [113, 102] on span "search Buscar Detalles" at bounding box center [110, 104] width 47 height 5
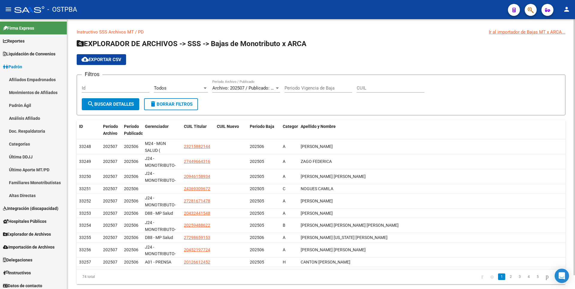
click at [205, 88] on div at bounding box center [205, 88] width 3 height 1
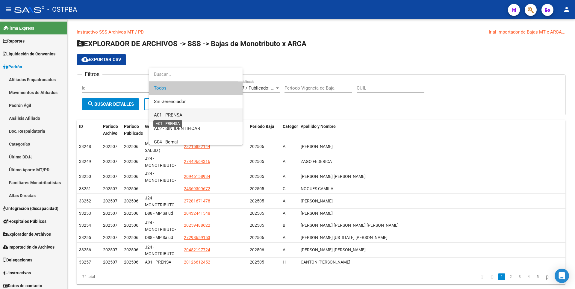
click at [167, 116] on span "A01 - PRENSA" at bounding box center [168, 114] width 28 height 5
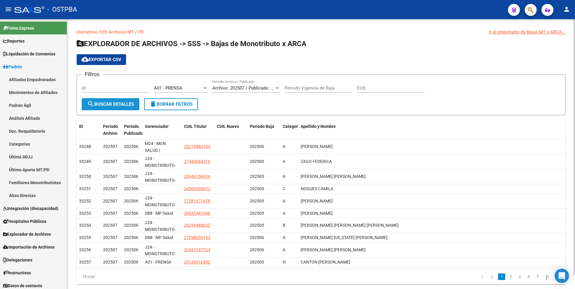
click at [122, 105] on span "search Buscar Detalles" at bounding box center [110, 104] width 47 height 5
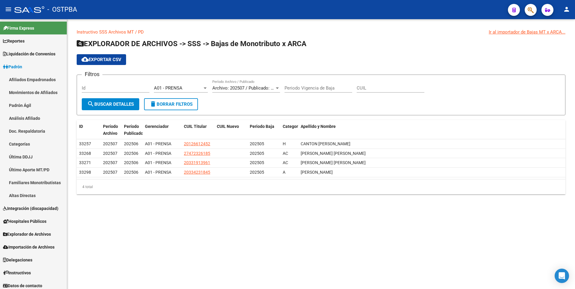
click at [206, 88] on div at bounding box center [205, 88] width 3 height 1
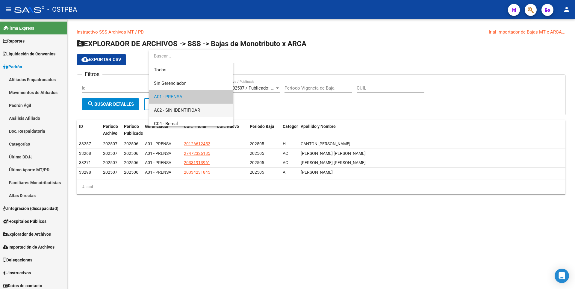
scroll to position [9, 0]
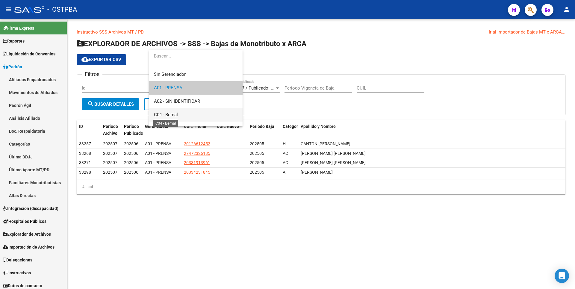
click at [173, 114] on span "C04 - Bernal" at bounding box center [166, 114] width 24 height 5
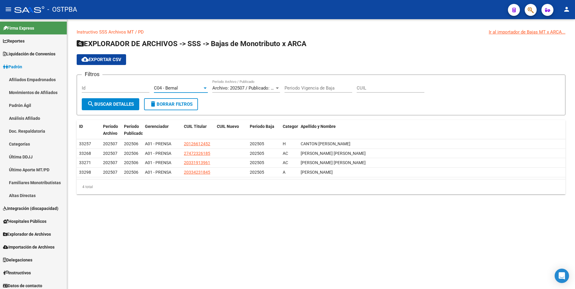
click at [132, 106] on span "search Buscar Detalles" at bounding box center [110, 104] width 47 height 5
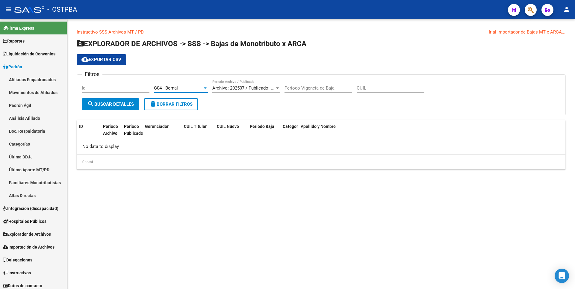
click at [204, 88] on div at bounding box center [205, 88] width 3 height 1
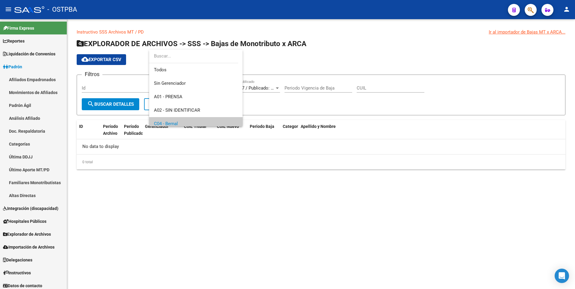
scroll to position [36, 0]
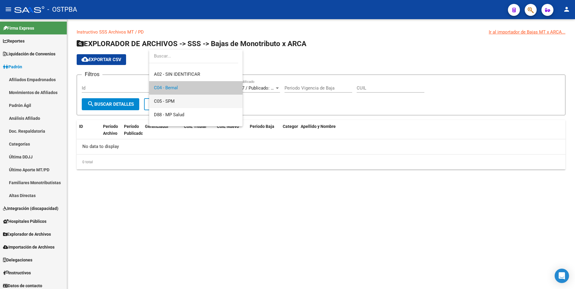
click at [177, 107] on span "C05 - SPM" at bounding box center [196, 101] width 84 height 13
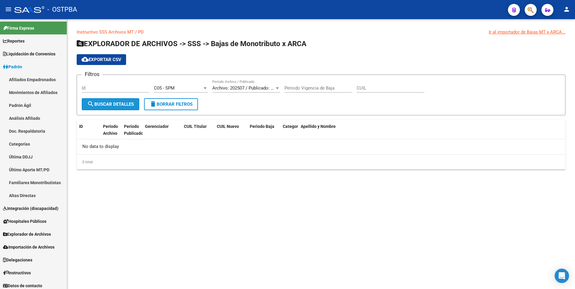
click at [113, 104] on span "search Buscar Detalles" at bounding box center [110, 104] width 47 height 5
click at [206, 88] on div at bounding box center [205, 88] width 3 height 1
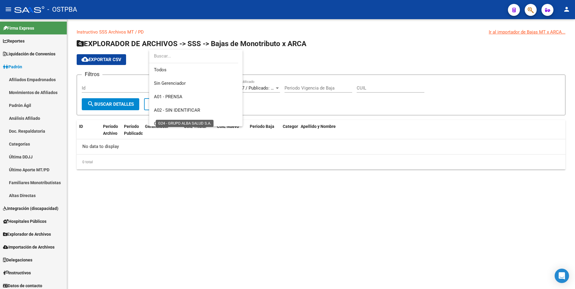
scroll to position [49, 0]
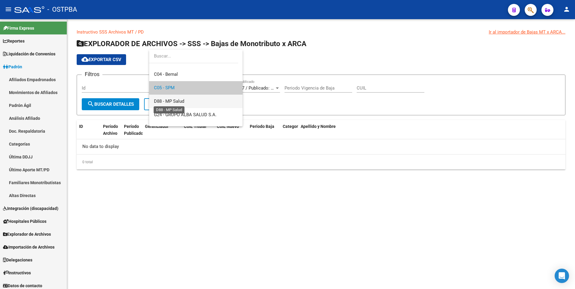
click at [171, 102] on span "D88 - MP Salud" at bounding box center [169, 101] width 30 height 5
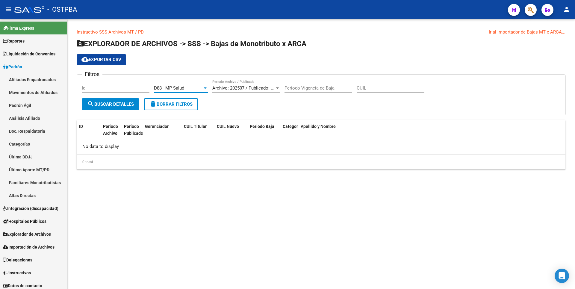
click at [122, 107] on button "search Buscar Detalles" at bounding box center [111, 104] width 58 height 12
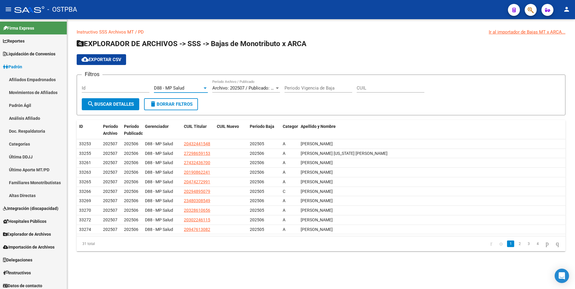
click at [206, 88] on div at bounding box center [205, 88] width 3 height 1
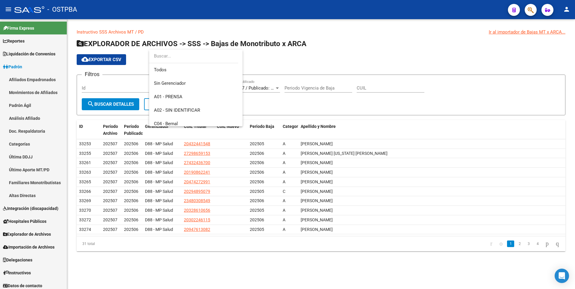
scroll to position [63, 0]
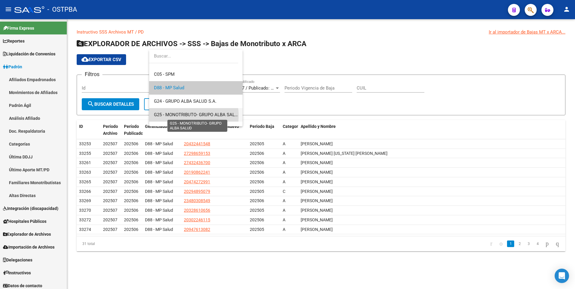
click at [184, 116] on span "G25 - MONOTRIBUTO- GRUPO ALBA SALUD" at bounding box center [197, 114] width 87 height 5
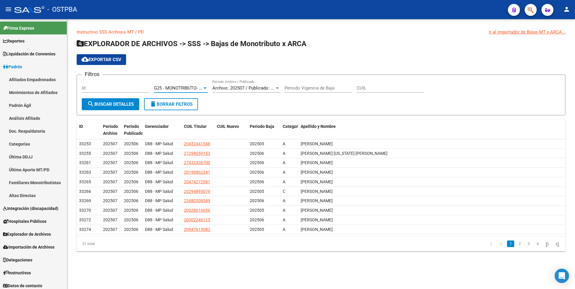
click at [105, 102] on span "search Buscar Detalles" at bounding box center [110, 104] width 47 height 5
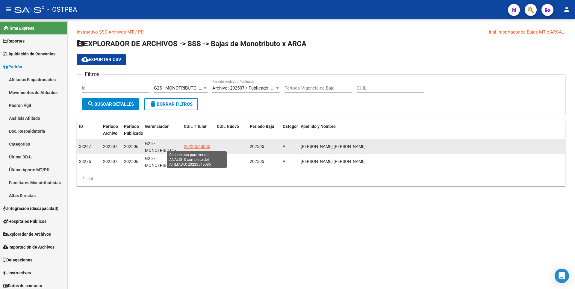
click at [207, 147] on span "20223545085" at bounding box center [197, 146] width 26 height 5
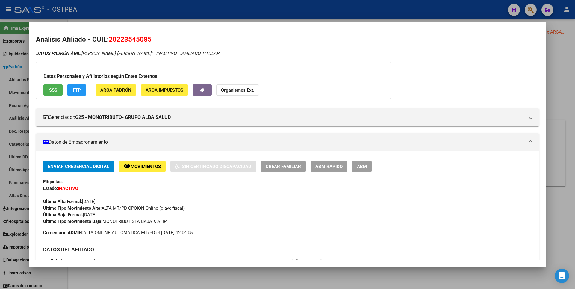
click at [245, 269] on div at bounding box center [287, 144] width 575 height 289
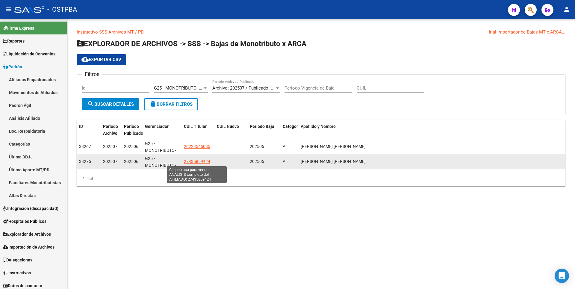
click at [201, 162] on span "27435859424" at bounding box center [197, 161] width 26 height 5
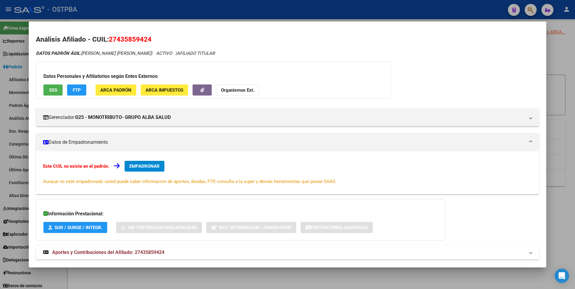
click at [134, 257] on mat-expansion-panel-header "Aportes y Contribuciones del Afiliado: 27435859424" at bounding box center [287, 252] width 503 height 14
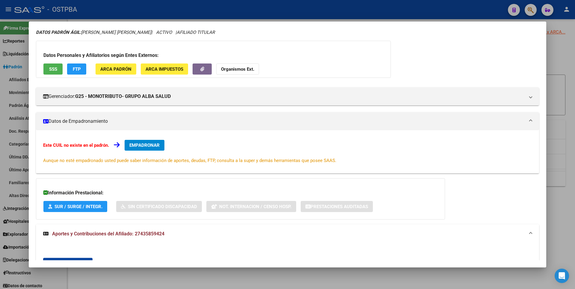
scroll to position [0, 0]
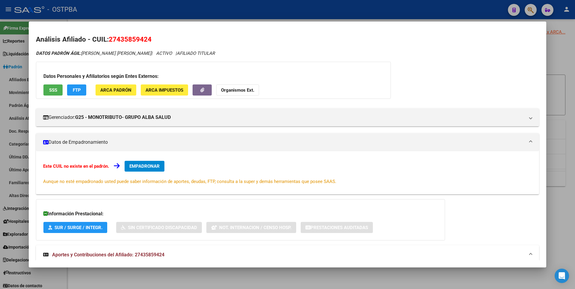
click at [555, 55] on div at bounding box center [287, 144] width 575 height 289
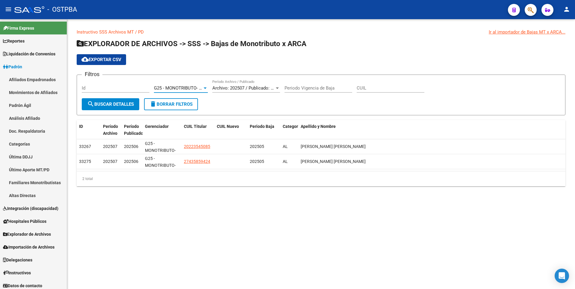
click at [202, 86] on span "G25 - MONOTRIBUTO- GRUPO ALBA SALUD" at bounding box center [197, 87] width 87 height 5
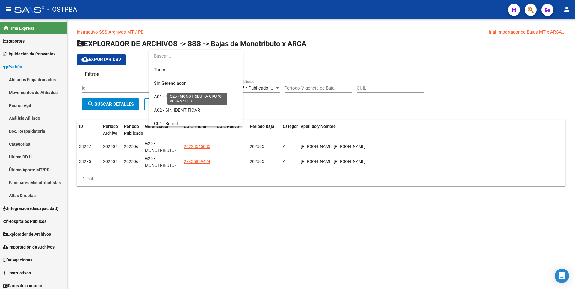
scroll to position [90, 0]
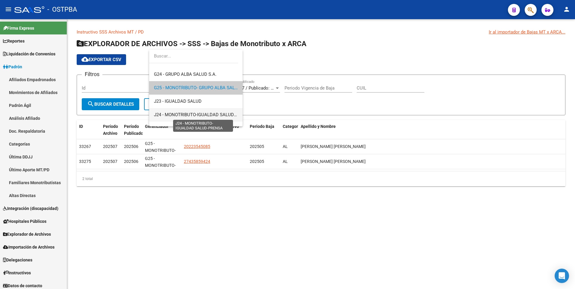
click at [180, 114] on span "J24 - MONOTRIBUTO-IGUALDAD SALUD-PRENSA" at bounding box center [203, 114] width 98 height 5
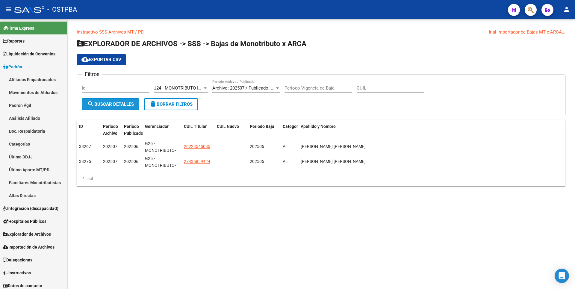
click at [121, 104] on span "search Buscar Detalles" at bounding box center [110, 104] width 47 height 5
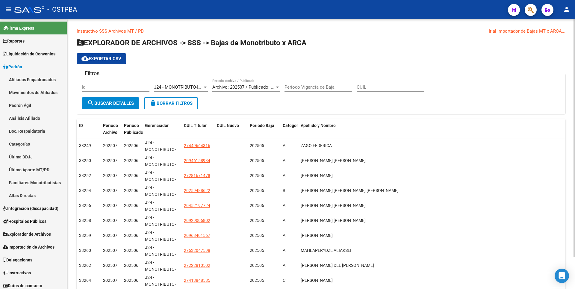
scroll to position [0, 0]
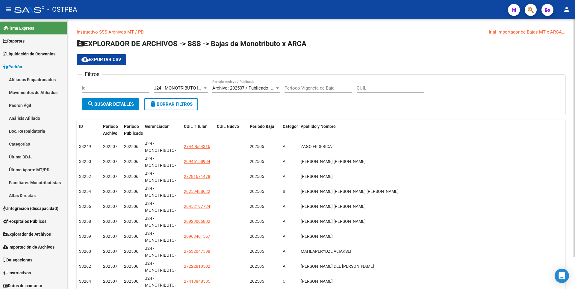
drag, startPoint x: 231, startPoint y: 45, endPoint x: 308, endPoint y: 45, distance: 76.7
click at [308, 45] on h1 "EXPLORADOR DE ARCHIVOS -> SSS -> Bajas de Monotributo x ARCA" at bounding box center [321, 44] width 489 height 10
drag, startPoint x: 308, startPoint y: 45, endPoint x: 301, endPoint y: 62, distance: 18.0
click at [301, 62] on div "cloud_download Exportar CSV" at bounding box center [321, 59] width 489 height 11
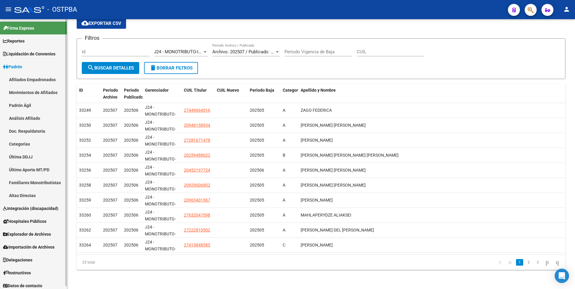
scroll to position [3, 0]
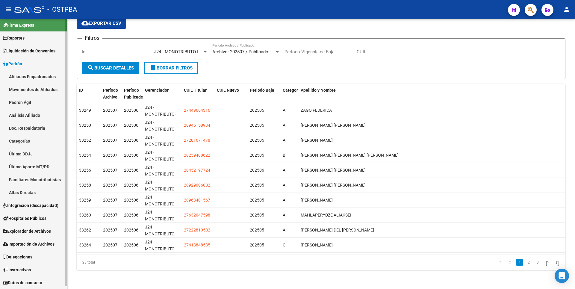
click at [39, 229] on span "Explorador de Archivos" at bounding box center [27, 231] width 48 height 7
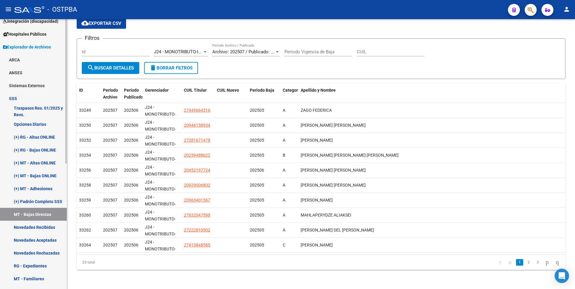
scroll to position [63, 0]
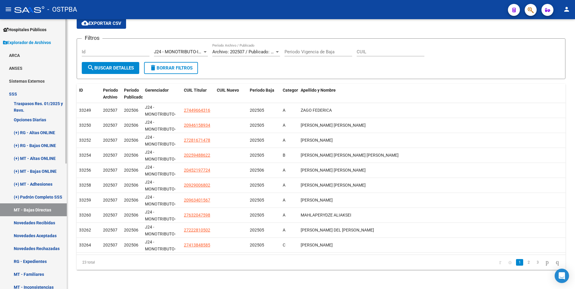
click at [38, 208] on link "MT - Bajas Directas" at bounding box center [33, 209] width 67 height 13
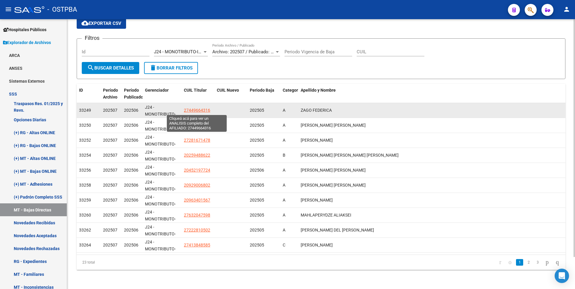
click at [192, 110] on span "27449664316" at bounding box center [197, 110] width 26 height 5
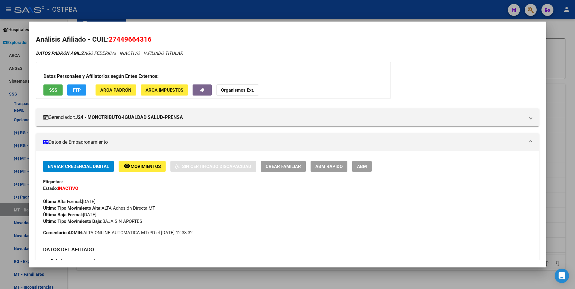
click at [229, 277] on div at bounding box center [287, 144] width 575 height 289
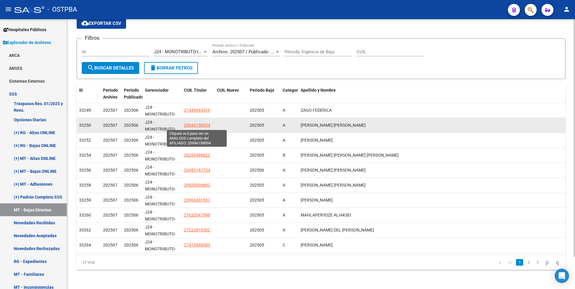
click at [194, 125] on span "20946158934" at bounding box center [197, 125] width 26 height 5
type textarea "20946158934"
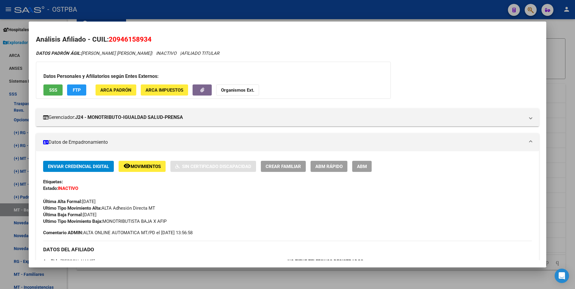
click at [212, 275] on div at bounding box center [287, 144] width 575 height 289
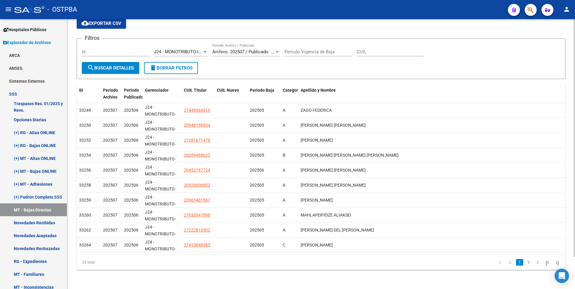
click at [205, 52] on div at bounding box center [205, 51] width 3 height 1
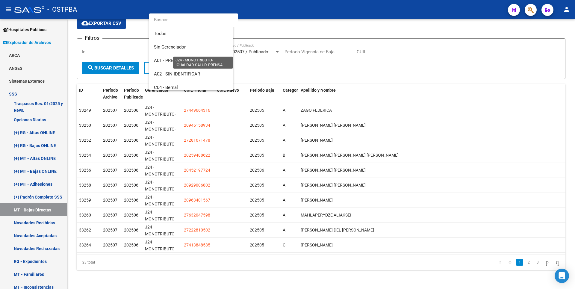
scroll to position [117, 0]
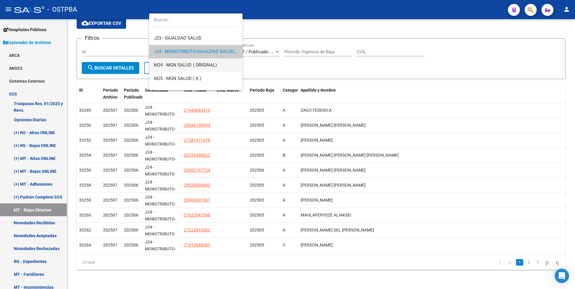
click at [186, 67] on span "M24 - MGN SALUD ( ORIGINAL)" at bounding box center [185, 64] width 63 height 5
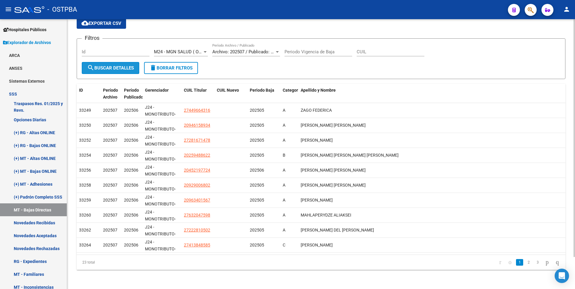
click at [128, 66] on span "search Buscar Detalles" at bounding box center [110, 67] width 47 height 5
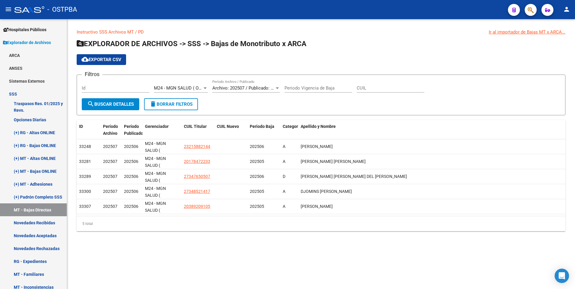
scroll to position [0, 0]
click at [206, 90] on div at bounding box center [205, 88] width 5 height 5
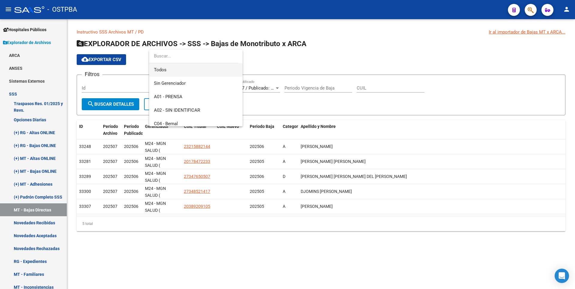
click at [175, 71] on span "Todos" at bounding box center [196, 69] width 84 height 13
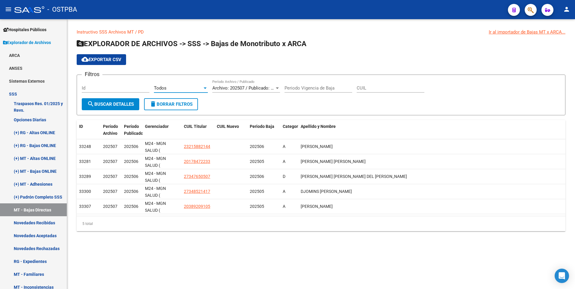
click at [126, 96] on div "Id" at bounding box center [116, 89] width 68 height 19
click at [130, 103] on span "search Buscar Detalles" at bounding box center [110, 104] width 47 height 5
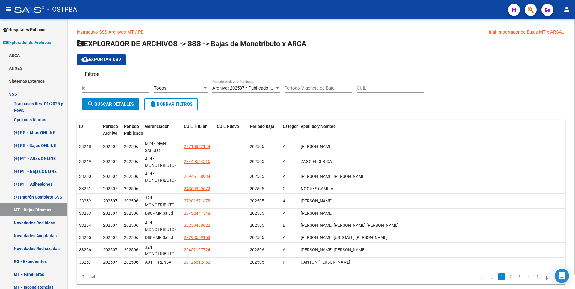
click at [111, 61] on span "cloud_download Exportar CSV" at bounding box center [102, 59] width 40 height 5
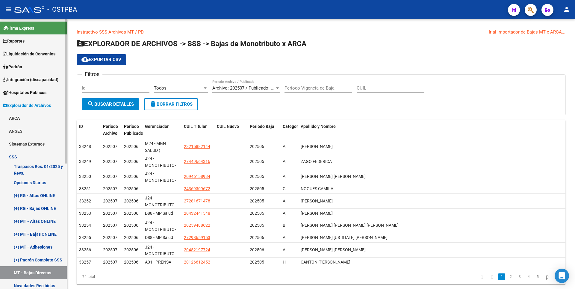
drag, startPoint x: 24, startPoint y: 64, endPoint x: 29, endPoint y: 63, distance: 5.1
click at [22, 64] on span "Padrón" at bounding box center [12, 67] width 19 height 7
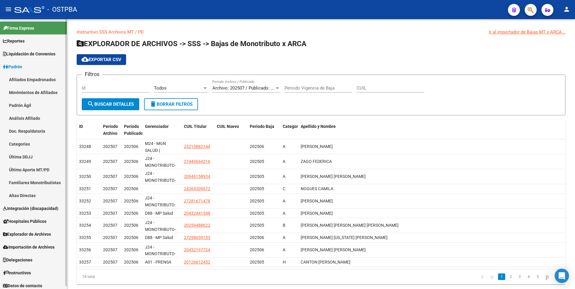
drag, startPoint x: 41, startPoint y: 119, endPoint x: 50, endPoint y: 112, distance: 11.8
click at [40, 119] on link "Análisis Afiliado" at bounding box center [33, 118] width 67 height 13
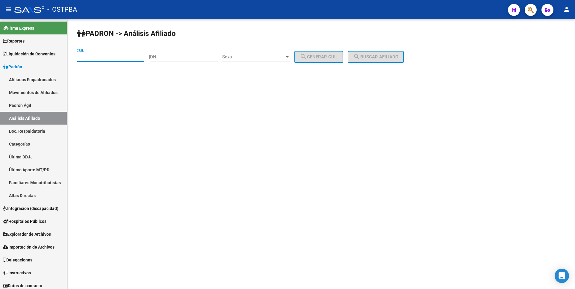
click at [86, 58] on input "CUIL" at bounding box center [111, 56] width 68 height 5
paste input "20-13489706-7"
type input "20-13489706-7"
click at [392, 53] on button "search Buscar afiliado" at bounding box center [376, 57] width 56 height 12
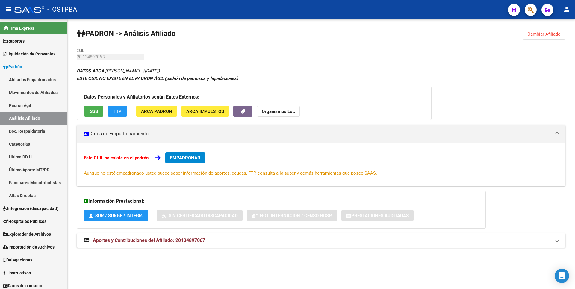
click at [159, 109] on span "ARCA Padrón" at bounding box center [156, 111] width 31 height 5
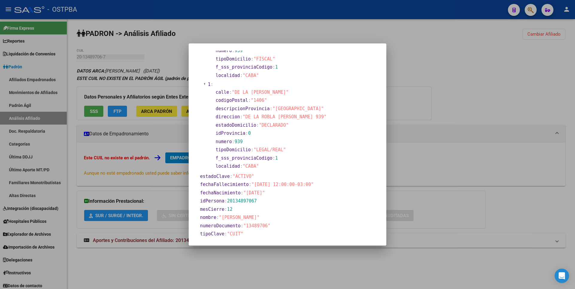
scroll to position [120, 0]
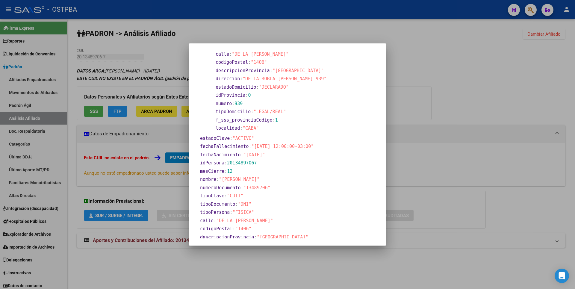
click at [269, 149] on span ""2024-10-24 12:00:00-03:00"" at bounding box center [283, 146] width 62 height 5
click at [438, 129] on div at bounding box center [287, 144] width 575 height 289
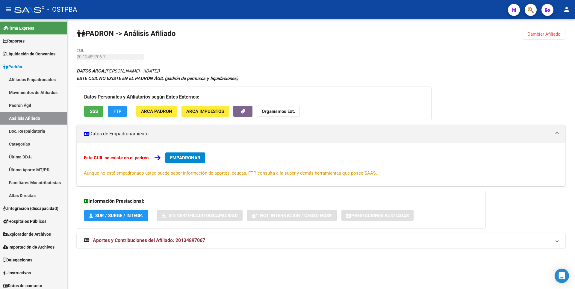
click at [167, 242] on span "Aportes y Contribuciones del Afiliado: 20134897067" at bounding box center [149, 241] width 112 height 6
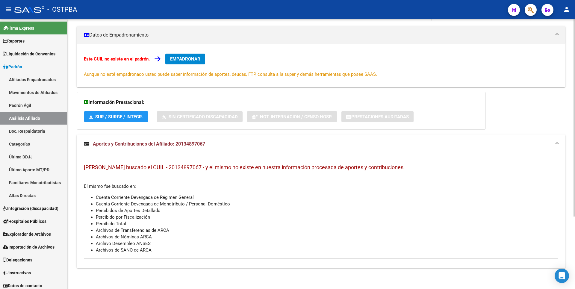
scroll to position [0, 0]
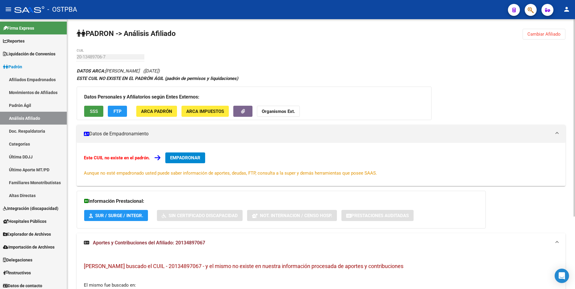
click at [89, 112] on button "SSS" at bounding box center [93, 111] width 19 height 11
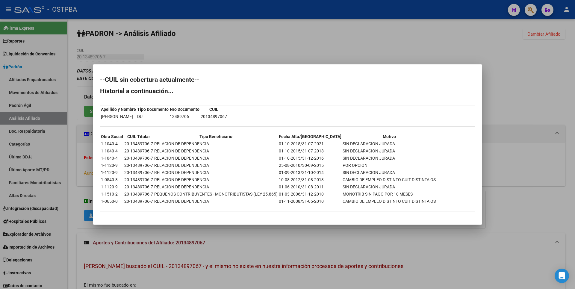
click at [305, 44] on div at bounding box center [287, 144] width 575 height 289
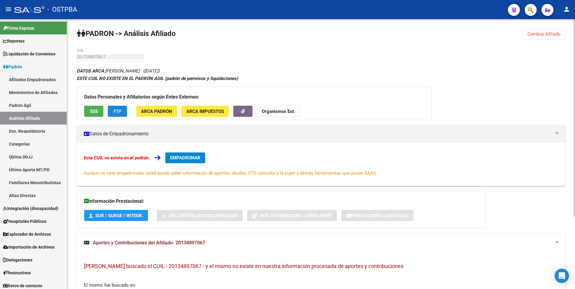
click at [118, 112] on span "FTP" at bounding box center [118, 111] width 8 height 5
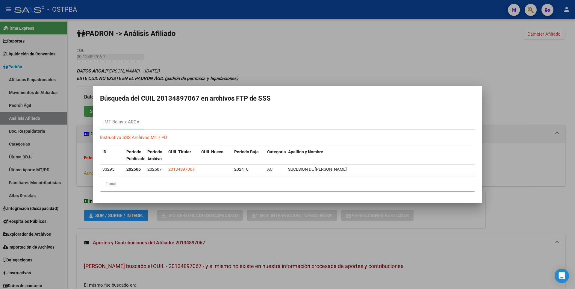
click at [280, 72] on div at bounding box center [287, 144] width 575 height 289
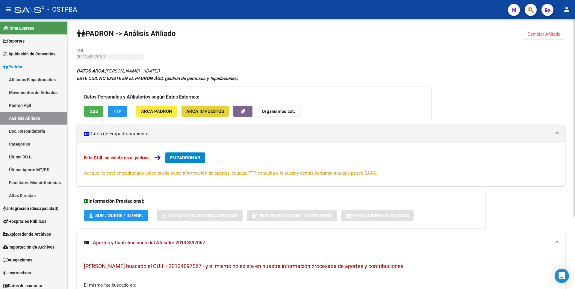
click at [207, 113] on span "ARCA Impuestos" at bounding box center [205, 111] width 38 height 5
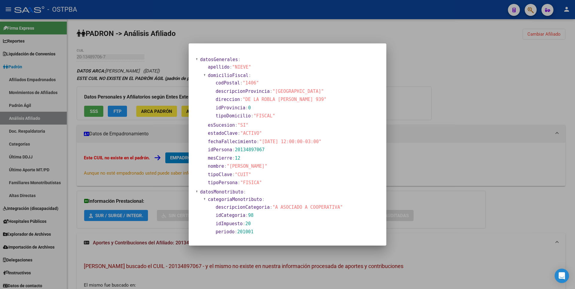
click at [448, 117] on div at bounding box center [287, 144] width 575 height 289
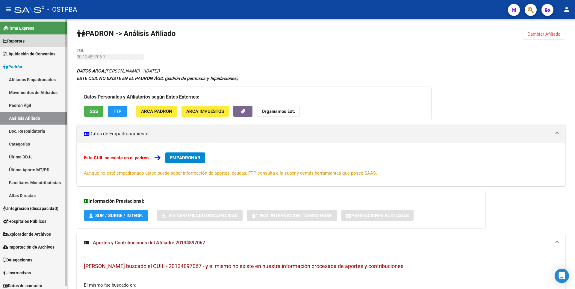
click at [16, 41] on span "Reportes" at bounding box center [14, 41] width 22 height 7
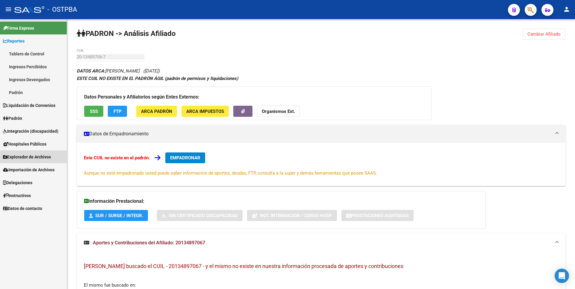
click at [31, 152] on link "Explorador de Archivos" at bounding box center [33, 156] width 67 height 13
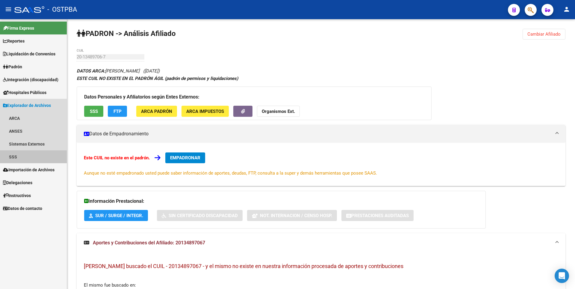
click at [24, 160] on link "SSS" at bounding box center [33, 156] width 67 height 13
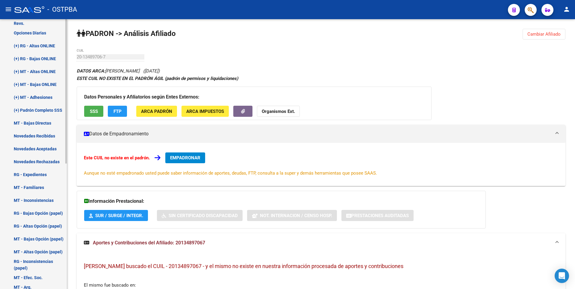
scroll to position [235, 0]
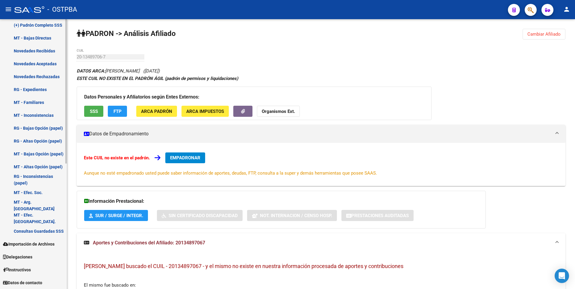
click at [25, 246] on span "Importación de Archivos" at bounding box center [29, 244] width 52 height 7
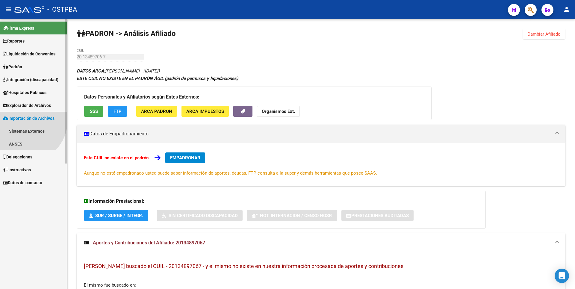
scroll to position [0, 0]
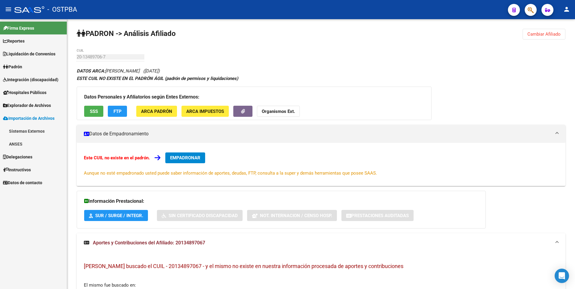
click at [34, 144] on link "ANSES" at bounding box center [33, 144] width 67 height 13
click at [45, 130] on link "Sistemas Externos" at bounding box center [33, 131] width 67 height 13
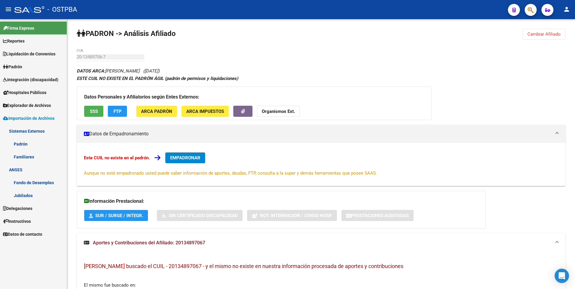
click at [29, 69] on link "Padrón" at bounding box center [33, 66] width 67 height 13
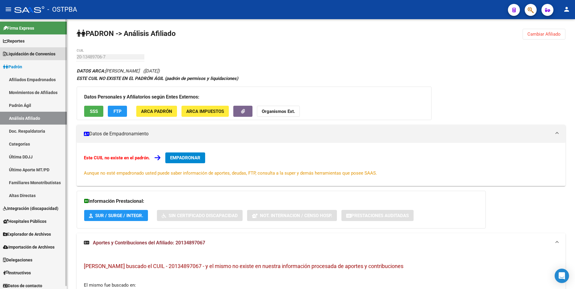
click at [29, 51] on span "Liquidación de Convenios" at bounding box center [29, 54] width 52 height 7
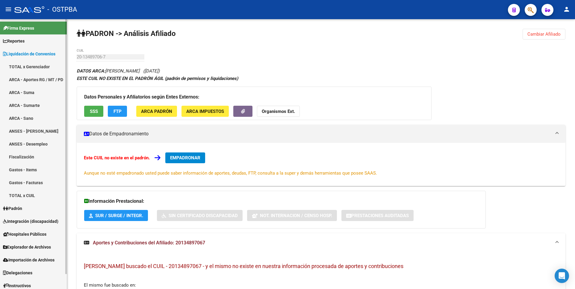
click at [25, 43] on span "Reportes" at bounding box center [14, 41] width 22 height 7
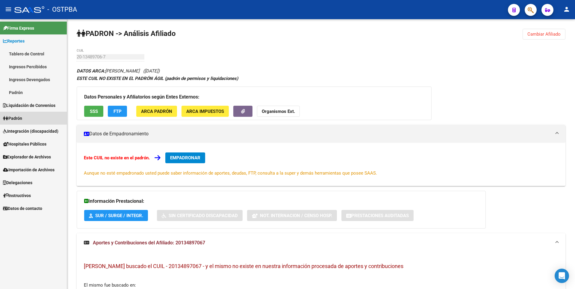
click at [31, 114] on link "Padrón" at bounding box center [33, 118] width 67 height 13
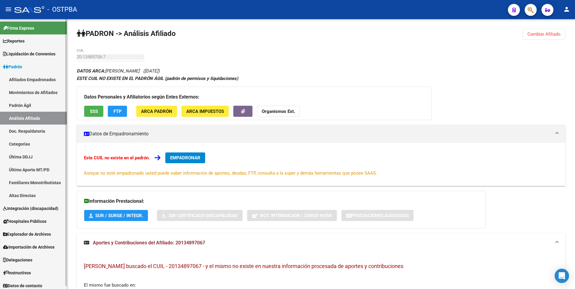
click at [37, 82] on link "Afiliados Empadronados" at bounding box center [33, 79] width 67 height 13
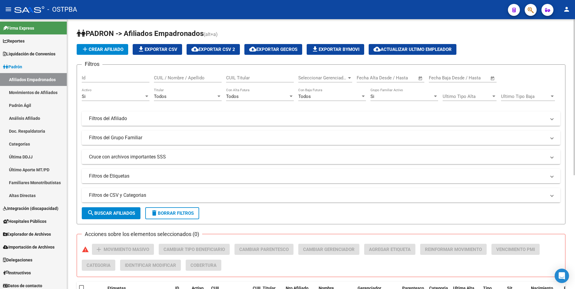
click at [161, 118] on mat-panel-title "Filtros del Afiliado" at bounding box center [317, 118] width 457 height 7
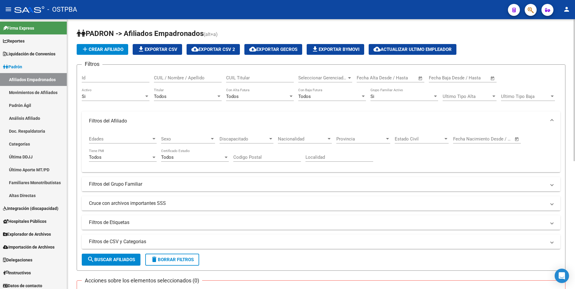
click at [153, 182] on mat-panel-title "Filtros del Grupo Familiar" at bounding box center [317, 184] width 457 height 7
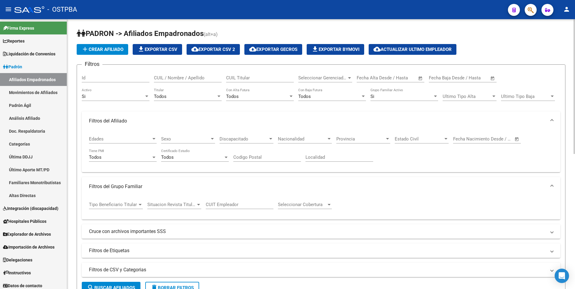
click at [138, 204] on div at bounding box center [140, 204] width 5 height 5
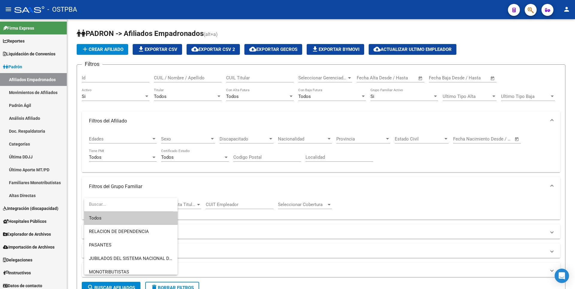
click at [374, 126] on div at bounding box center [287, 144] width 575 height 289
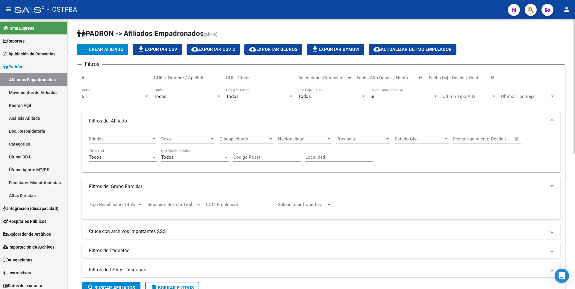
click at [348, 78] on div at bounding box center [349, 77] width 3 height 1
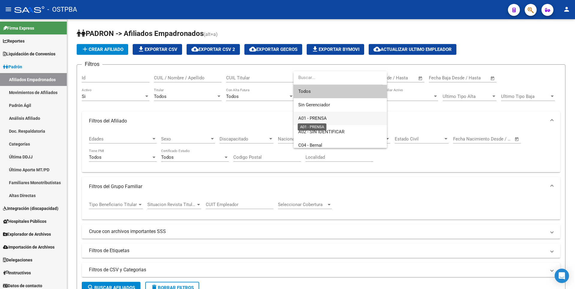
click at [327, 119] on span "A01 - PRENSA" at bounding box center [312, 118] width 28 height 5
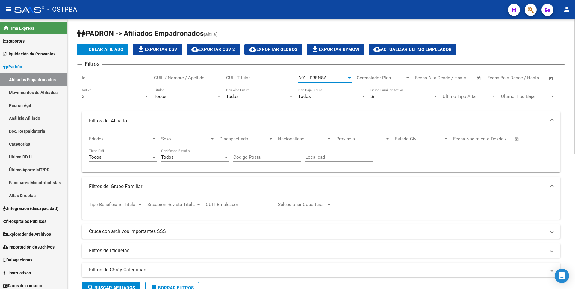
click at [155, 139] on div at bounding box center [154, 138] width 3 height 1
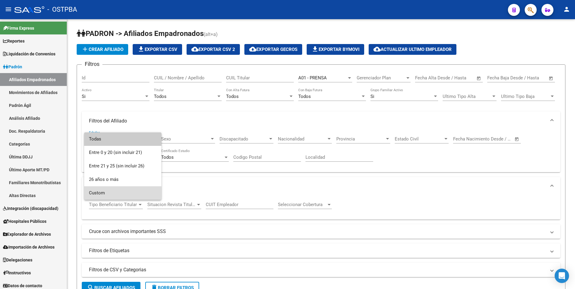
click at [106, 195] on span "Custom" at bounding box center [123, 192] width 68 height 13
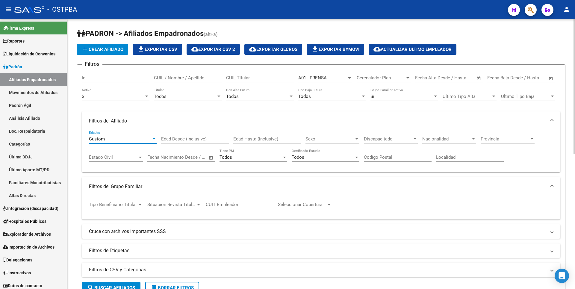
click at [331, 208] on div "Seleccionar Cobertura Seleccionar Cobertura" at bounding box center [305, 202] width 54 height 13
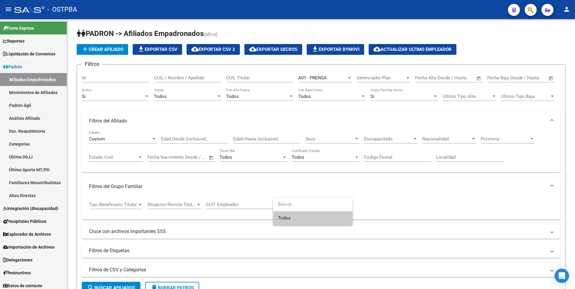
click at [322, 197] on div at bounding box center [287, 144] width 575 height 289
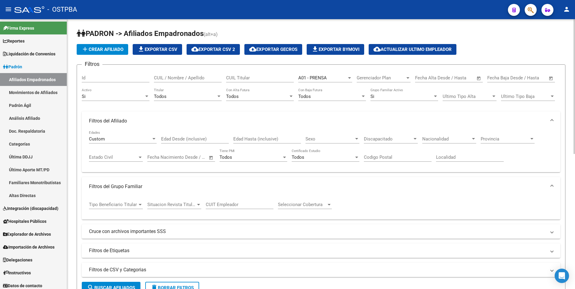
drag, startPoint x: 320, startPoint y: 191, endPoint x: 321, endPoint y: 195, distance: 4.6
click at [320, 191] on mat-expansion-panel-header "Filtros del Grupo Familiar" at bounding box center [321, 186] width 479 height 19
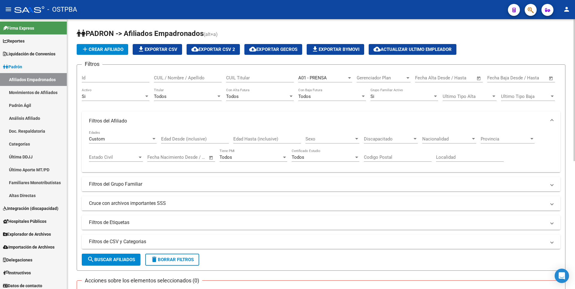
click at [325, 200] on mat-panel-title "Cruce con archivos importantes SSS" at bounding box center [317, 203] width 457 height 7
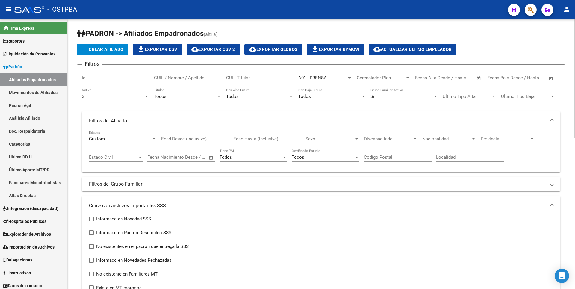
click at [253, 181] on mat-expansion-panel-header "Filtros del Grupo Familiar" at bounding box center [321, 184] width 479 height 14
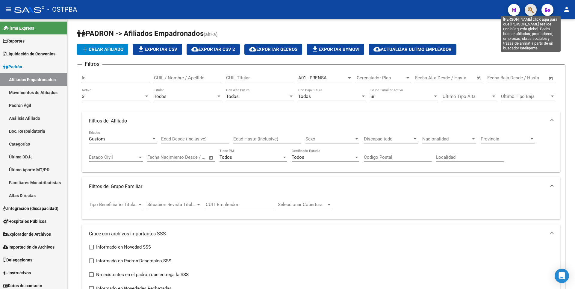
click at [532, 10] on icon "button" at bounding box center [531, 10] width 6 height 7
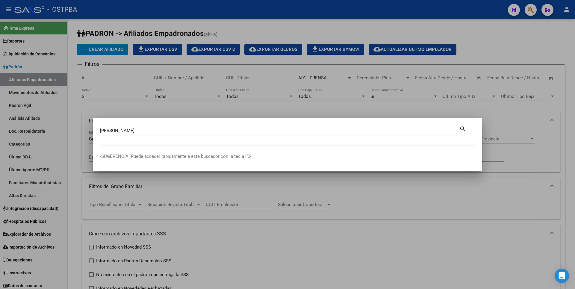
type input "machado"
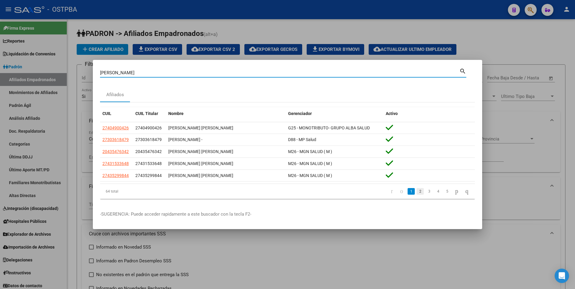
click at [417, 192] on link "2" at bounding box center [420, 191] width 7 height 7
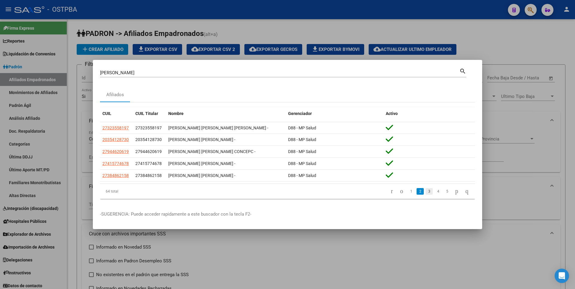
click at [426, 194] on link "3" at bounding box center [429, 191] width 7 height 7
click at [435, 194] on link "4" at bounding box center [438, 191] width 7 height 7
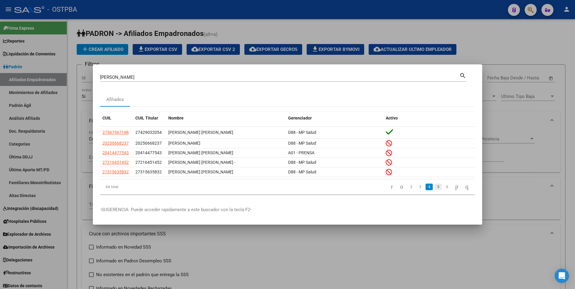
click at [435, 188] on link "5" at bounding box center [438, 187] width 7 height 7
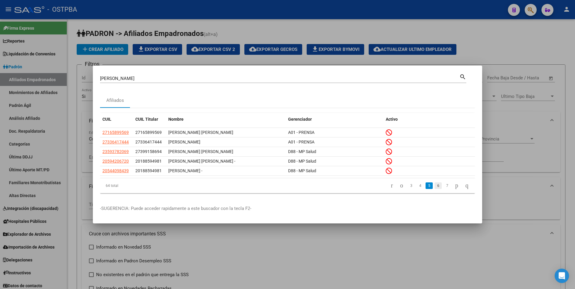
click at [435, 187] on link "6" at bounding box center [438, 186] width 7 height 7
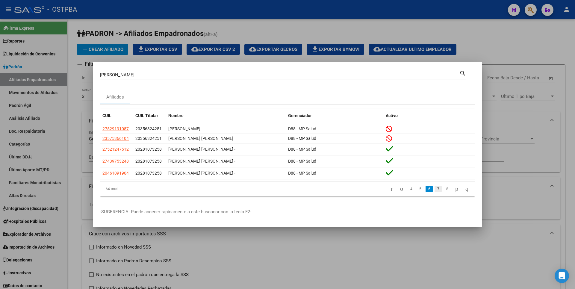
click at [435, 188] on link "7" at bounding box center [438, 189] width 7 height 7
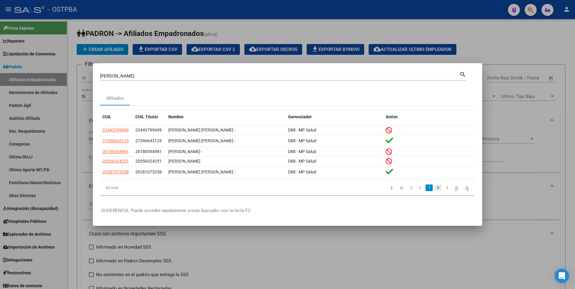
click at [435, 191] on link "8" at bounding box center [438, 188] width 7 height 7
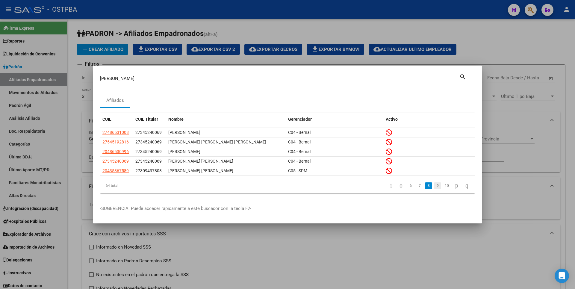
click at [434, 187] on link "9" at bounding box center [437, 186] width 7 height 7
click at [434, 187] on link "10" at bounding box center [438, 186] width 8 height 7
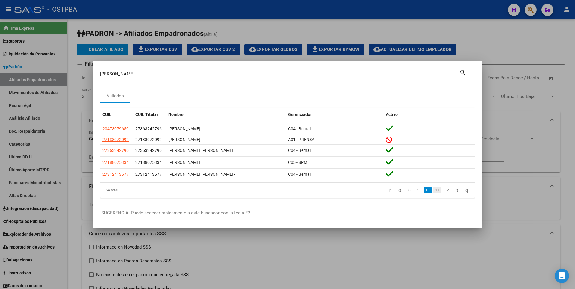
click at [434, 189] on link "11" at bounding box center [438, 190] width 8 height 7
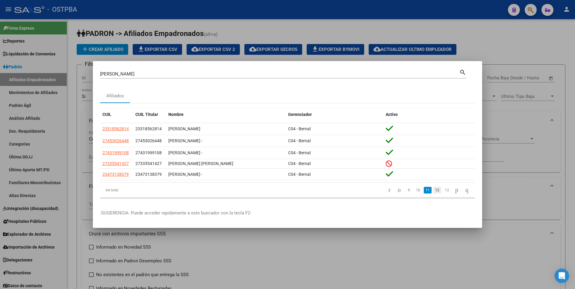
click at [435, 190] on link "12" at bounding box center [438, 190] width 8 height 7
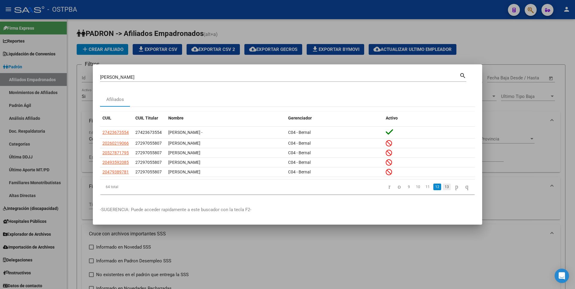
click at [443, 189] on link "13" at bounding box center [447, 187] width 8 height 7
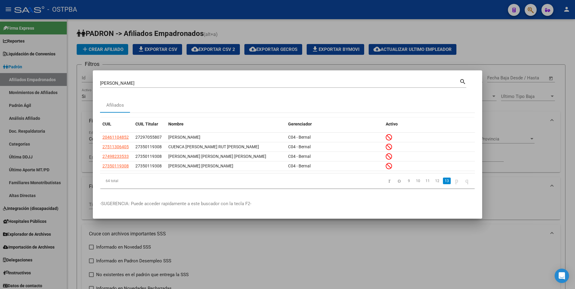
click at [517, 49] on div at bounding box center [287, 144] width 575 height 289
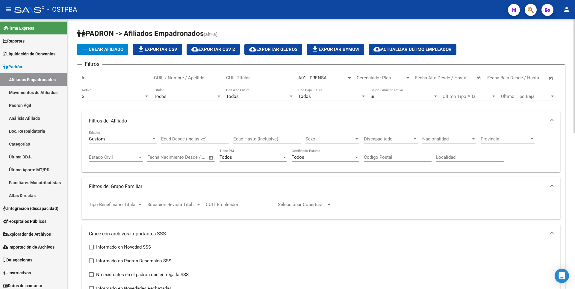
click at [350, 79] on div at bounding box center [349, 78] width 5 height 5
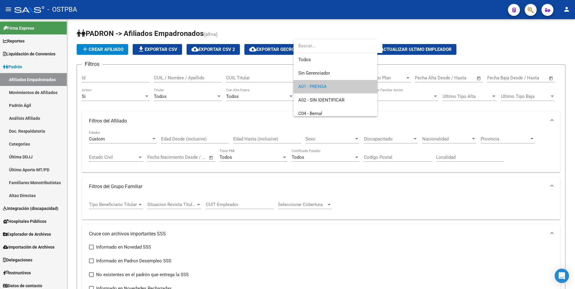
scroll to position [9, 0]
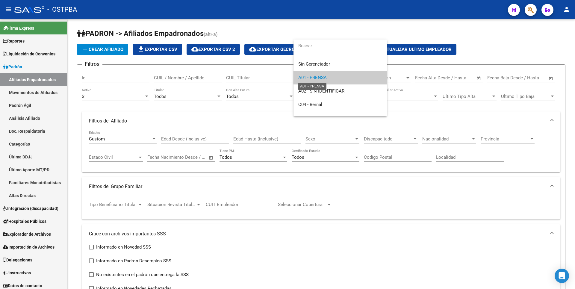
click at [317, 77] on span "A01 - PRENSA" at bounding box center [312, 77] width 28 height 5
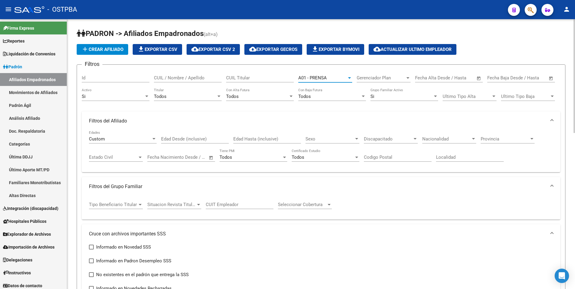
click at [348, 78] on div at bounding box center [349, 78] width 5 height 5
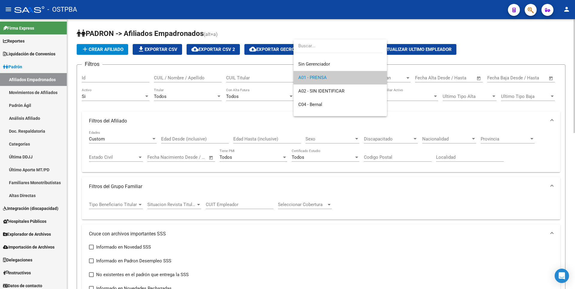
click at [348, 78] on span "A01 - PRENSA" at bounding box center [340, 77] width 84 height 13
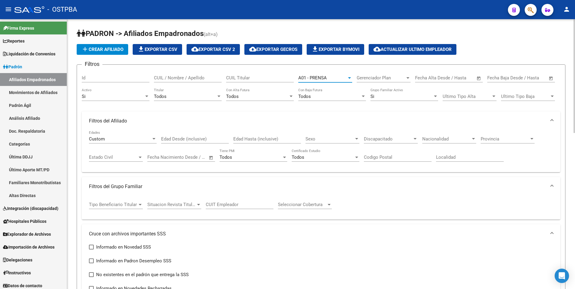
click at [348, 78] on div at bounding box center [349, 78] width 5 height 5
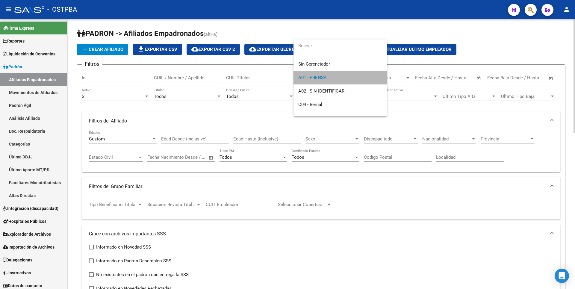
click at [348, 78] on span "A01 - PRENSA" at bounding box center [340, 77] width 84 height 13
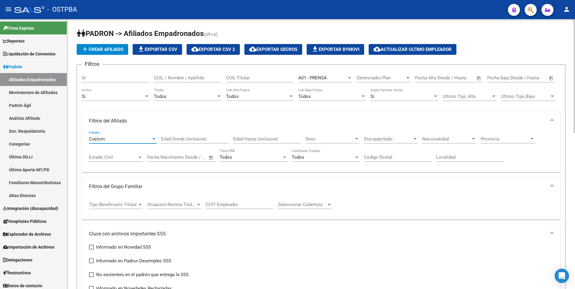
click at [153, 140] on div at bounding box center [153, 139] width 5 height 5
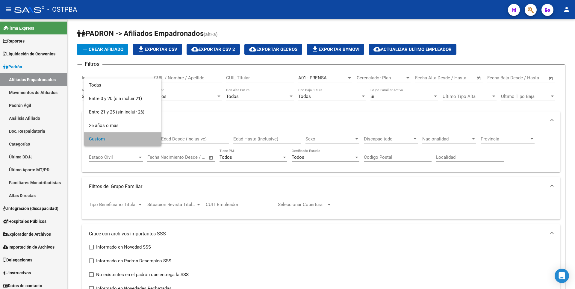
click at [104, 141] on span "Custom" at bounding box center [123, 138] width 68 height 13
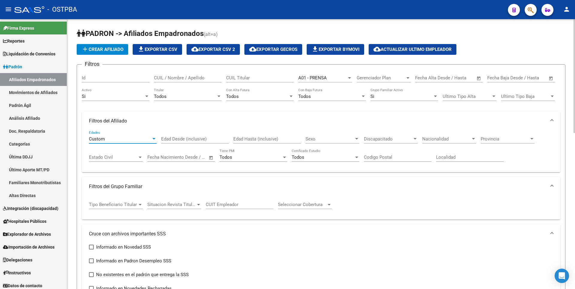
click at [198, 137] on input "Edad Desde (inclusive)" at bounding box center [195, 138] width 68 height 5
type input "60"
click at [260, 141] on input "Edad Hasta (inclusive)" at bounding box center [267, 138] width 68 height 5
type input "100"
click at [358, 139] on div at bounding box center [356, 138] width 3 height 1
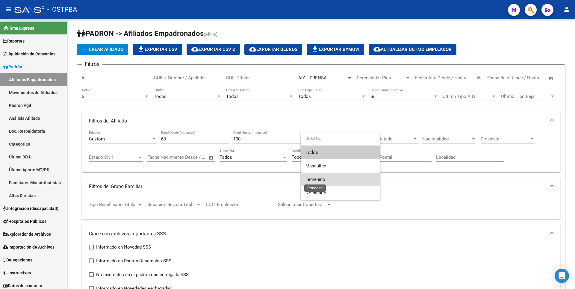
click at [321, 180] on span "Femenino" at bounding box center [316, 179] width 20 height 5
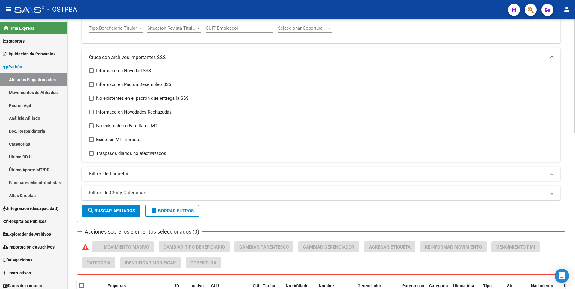
scroll to position [180, 0]
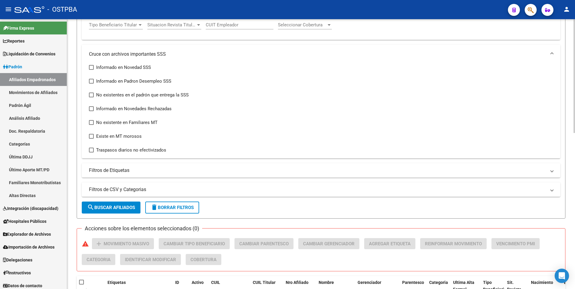
click at [122, 204] on button "search Buscar Afiliados" at bounding box center [111, 208] width 59 height 12
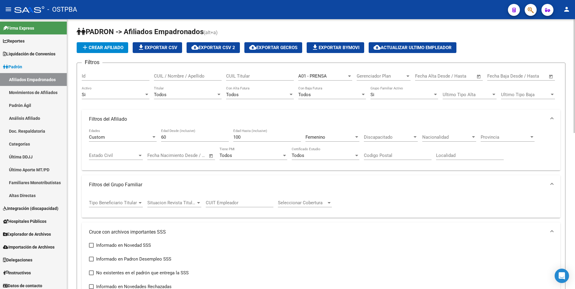
scroll to position [0, 0]
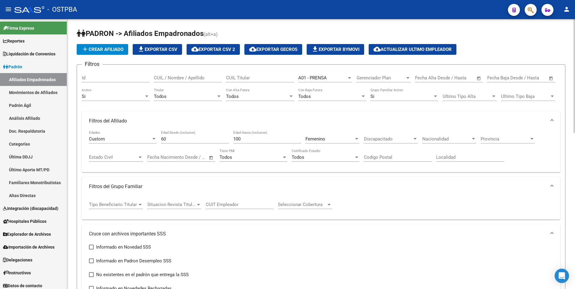
click at [138, 203] on div "Tipo Beneficiario Titular" at bounding box center [116, 204] width 54 height 5
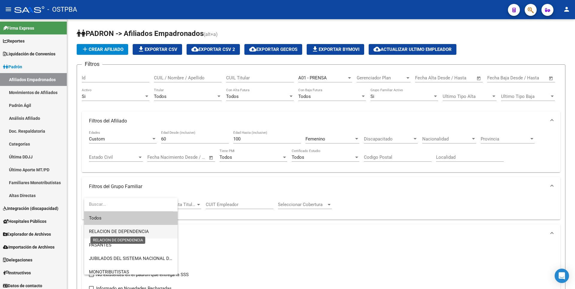
click at [127, 232] on span "RELACION DE DEPENDENCIA" at bounding box center [119, 231] width 60 height 5
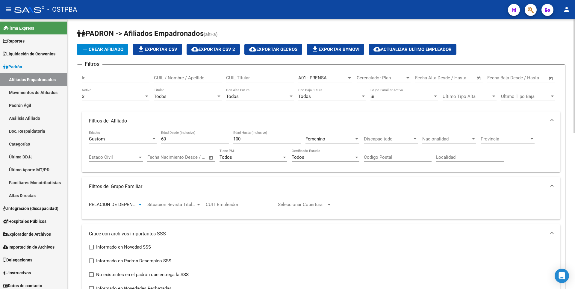
click at [136, 206] on span "RELACION DE DEPENDENCIA" at bounding box center [119, 204] width 60 height 5
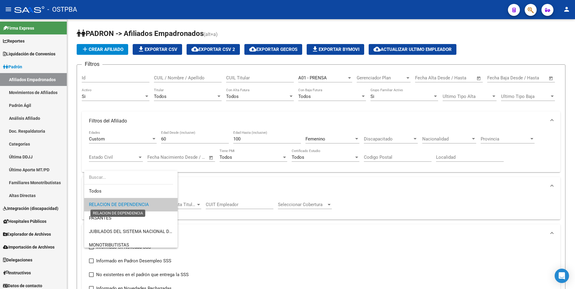
click at [127, 206] on span "RELACION DE DEPENDENCIA" at bounding box center [119, 204] width 60 height 5
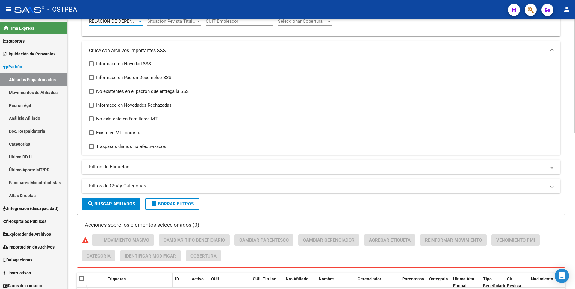
scroll to position [240, 0]
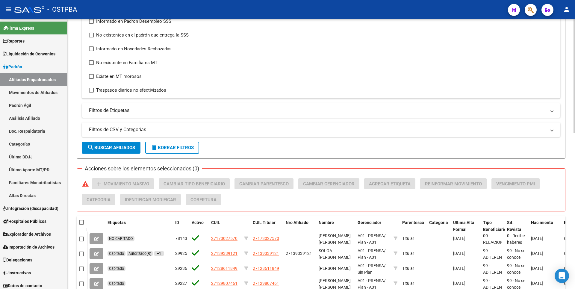
click at [110, 146] on span "search Buscar Afiliados" at bounding box center [111, 147] width 48 height 5
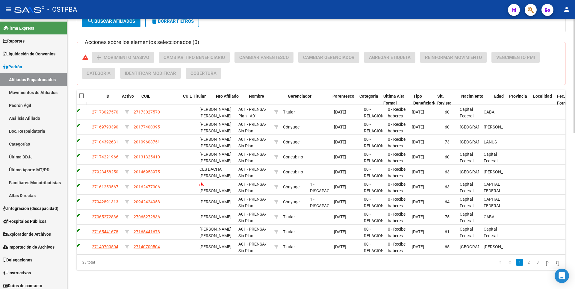
scroll to position [0, 0]
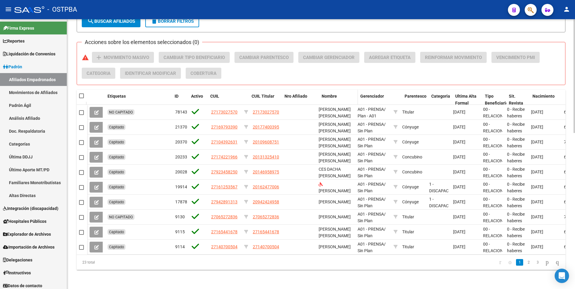
drag, startPoint x: 315, startPoint y: 91, endPoint x: 322, endPoint y: 89, distance: 7.4
click at [322, 90] on div "Etiquetas ID Activo CUIL CUIL Titular Nro Afiliado Nombre Gerenciador Parentesc…" at bounding box center [427, 100] width 681 height 20
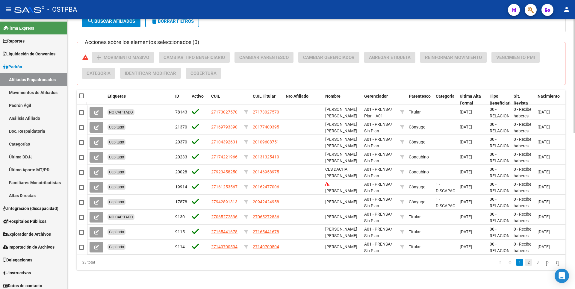
click at [525, 263] on link "2" at bounding box center [528, 262] width 7 height 7
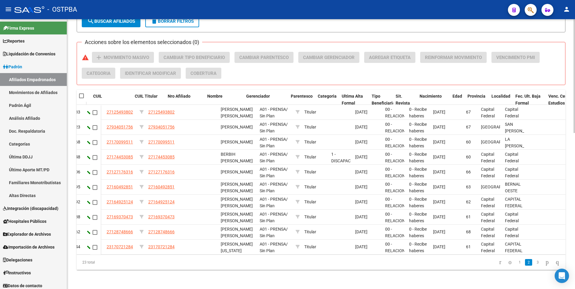
scroll to position [0, 137]
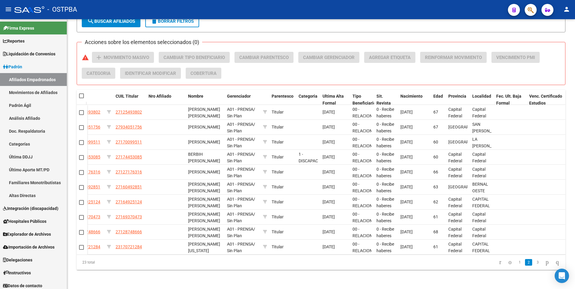
click at [534, 264] on link "3" at bounding box center [537, 262] width 7 height 7
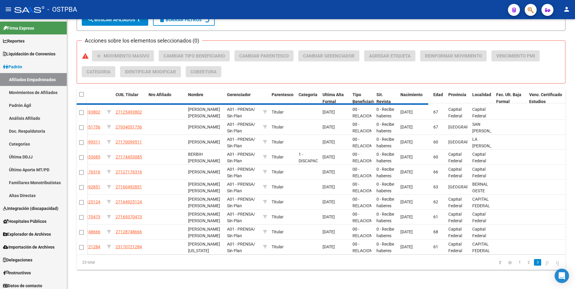
scroll to position [266, 0]
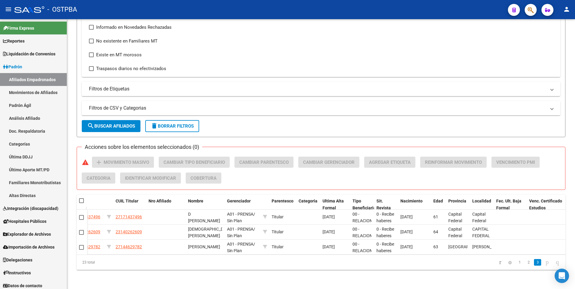
click at [516, 263] on link "1" at bounding box center [519, 262] width 7 height 7
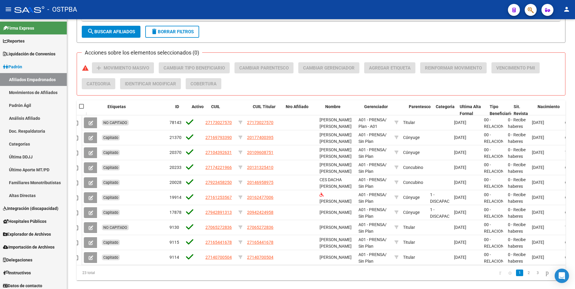
scroll to position [0, 0]
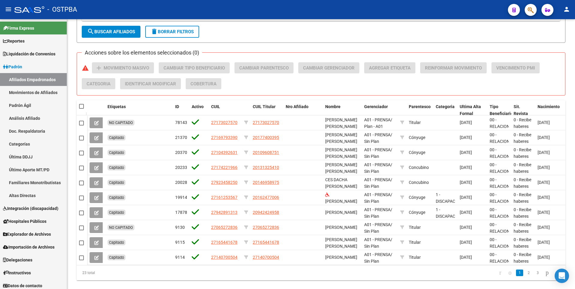
drag, startPoint x: 343, startPoint y: 270, endPoint x: 402, endPoint y: 271, distance: 58.8
click at [402, 271] on div "Etiquetas ID Activo CUIL CUIL Titular Nro Afiliado Nombre Gerenciador Parentesc…" at bounding box center [321, 190] width 489 height 180
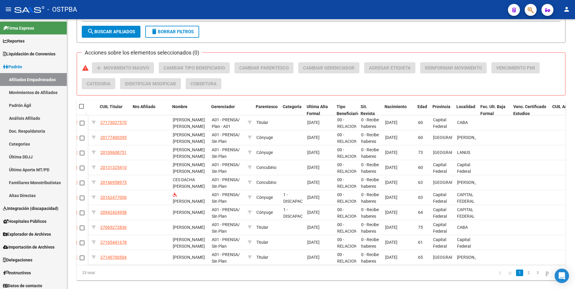
scroll to position [0, 153]
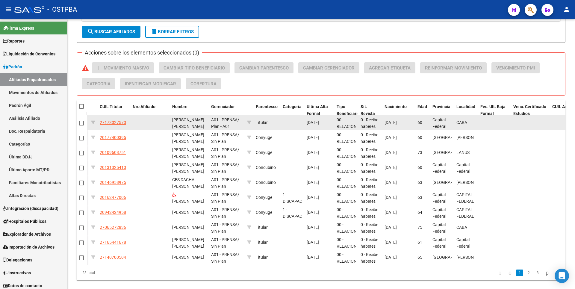
click at [423, 120] on div "60" at bounding box center [423, 122] width 10 height 7
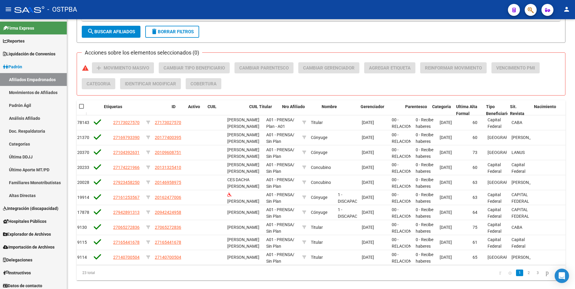
scroll to position [0, 0]
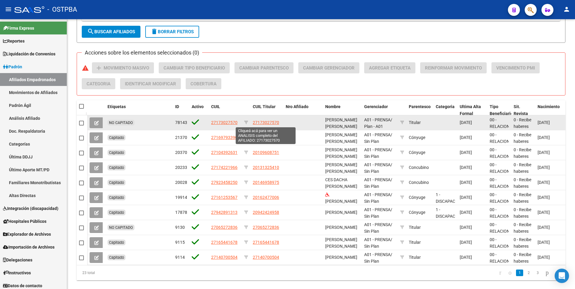
click at [266, 124] on span "27173027570" at bounding box center [266, 122] width 26 height 5
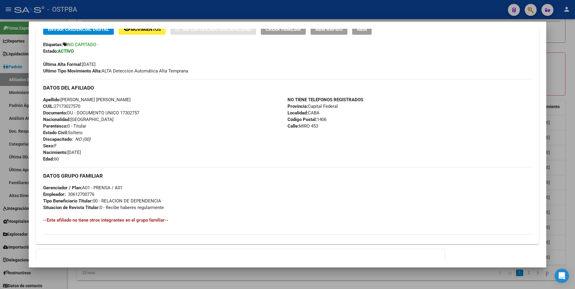
scroll to position [200, 0]
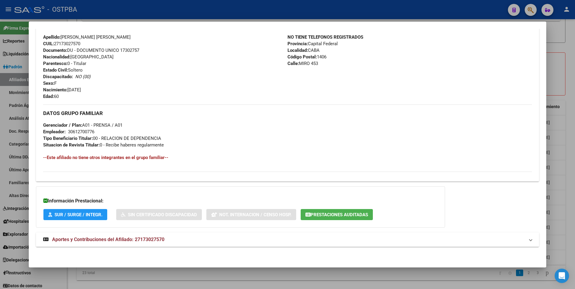
click at [152, 240] on span "Aportes y Contribuciones del Afiliado: 27173027570" at bounding box center [108, 240] width 112 height 6
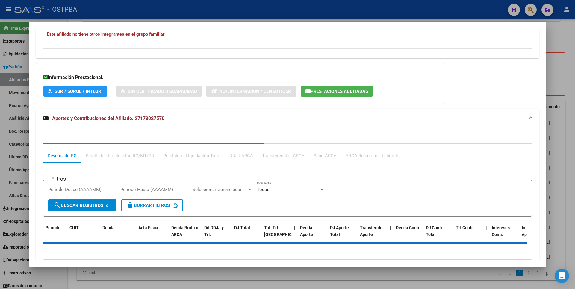
scroll to position [350, 0]
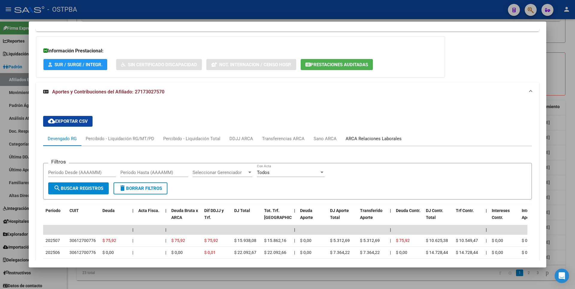
click at [370, 141] on div "ARCA Relaciones Laborales" at bounding box center [374, 138] width 56 height 7
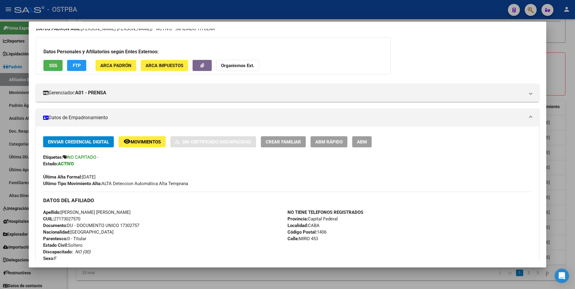
scroll to position [0, 0]
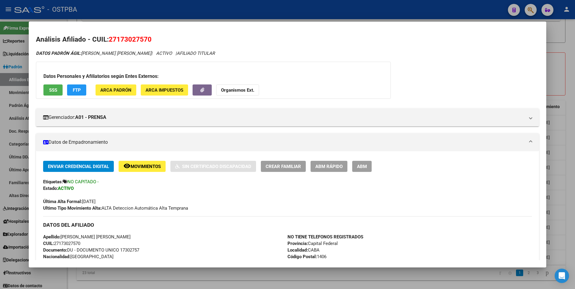
click at [55, 90] on span "SSS" at bounding box center [53, 90] width 8 height 5
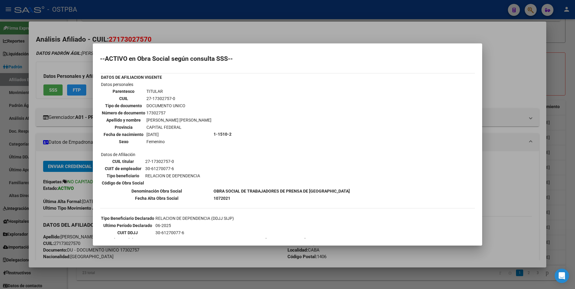
click at [506, 81] on div at bounding box center [287, 144] width 575 height 289
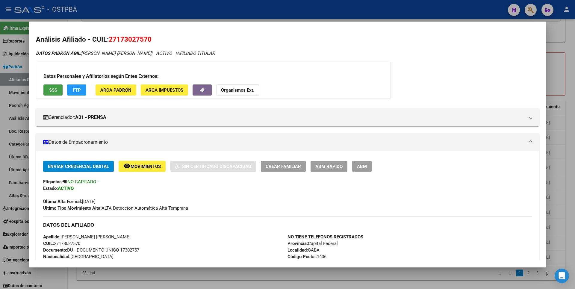
click at [52, 91] on span "SSS" at bounding box center [53, 90] width 8 height 5
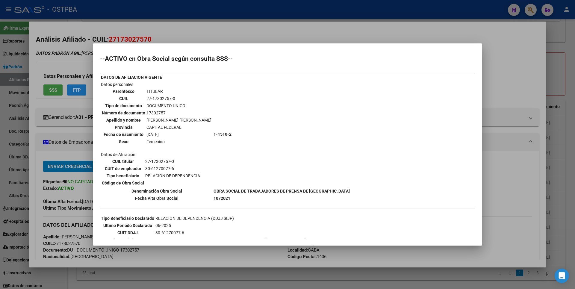
drag, startPoint x: 204, startPoint y: 190, endPoint x: 325, endPoint y: 190, distance: 120.5
click at [325, 190] on b "OBRA SOCIAL DE TRABAJADORES DE PRENSA DE [GEOGRAPHIC_DATA]" at bounding box center [282, 191] width 136 height 5
click at [562, 35] on div at bounding box center [287, 144] width 575 height 289
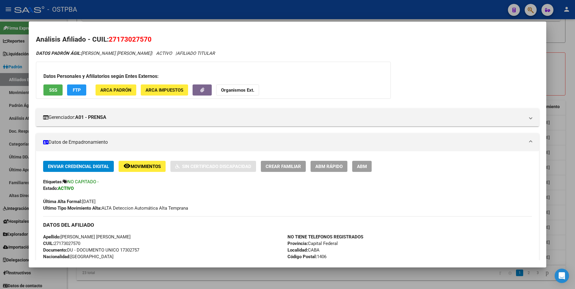
click at [562, 35] on div at bounding box center [287, 144] width 575 height 289
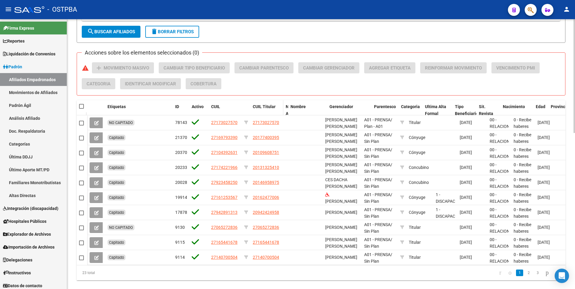
drag, startPoint x: 322, startPoint y: 105, endPoint x: 282, endPoint y: 110, distance: 40.7
click at [282, 110] on div "Etiquetas ID Activo CUIL CUIL Titular Nro Afiliado Nombre Gerenciador Parentesc…" at bounding box center [431, 113] width 688 height 26
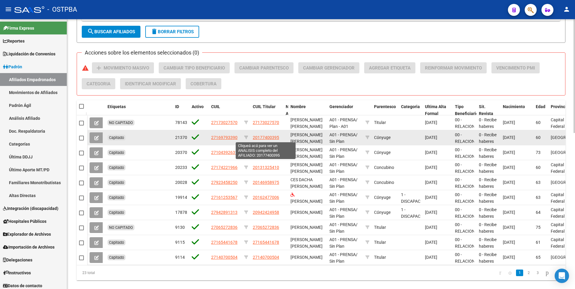
click at [260, 139] on span "20177400395" at bounding box center [266, 137] width 26 height 5
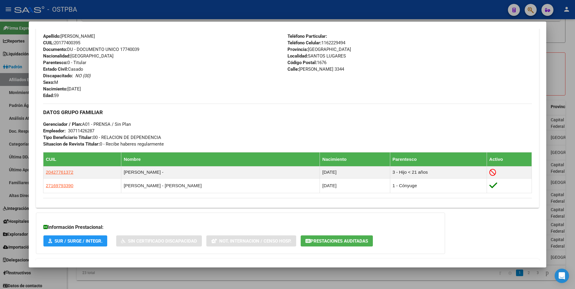
scroll to position [232, 0]
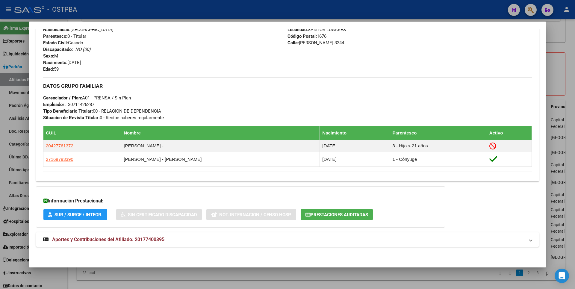
click at [573, 79] on div at bounding box center [287, 144] width 575 height 289
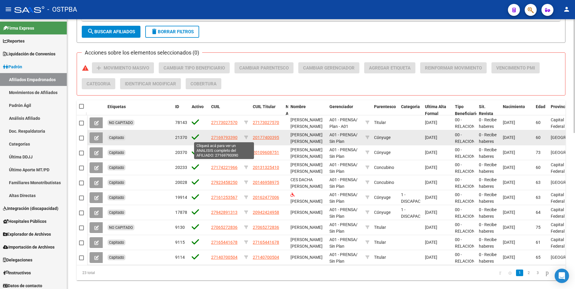
click at [217, 136] on span "27169793390" at bounding box center [224, 137] width 26 height 5
type textarea "27169793390"
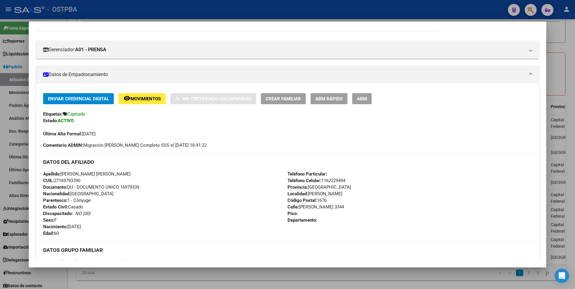
scroll to position [120, 0]
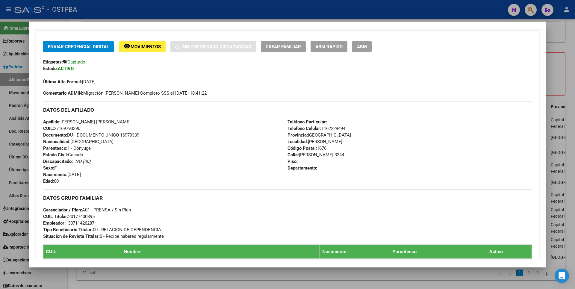
drag, startPoint x: 63, startPoint y: 181, endPoint x: 102, endPoint y: 155, distance: 46.9
click at [64, 181] on div "Apellido: ADRIANA ROSA STUCCHI CUIL: 27169793390 Documento: DU - DOCUMENTO UNIC…" at bounding box center [165, 152] width 245 height 66
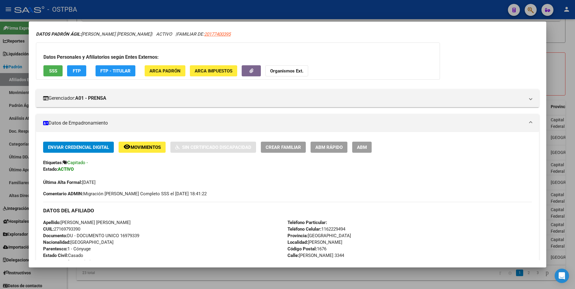
scroll to position [0, 0]
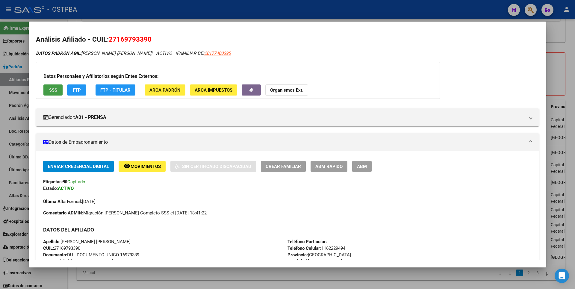
click at [52, 88] on span "SSS" at bounding box center [53, 90] width 8 height 5
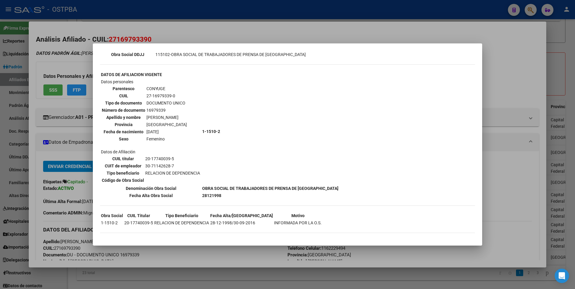
scroll to position [186, 0]
click at [559, 78] on div at bounding box center [287, 144] width 575 height 289
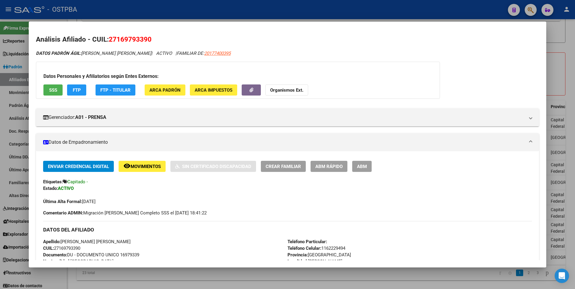
click at [559, 78] on div at bounding box center [287, 144] width 575 height 289
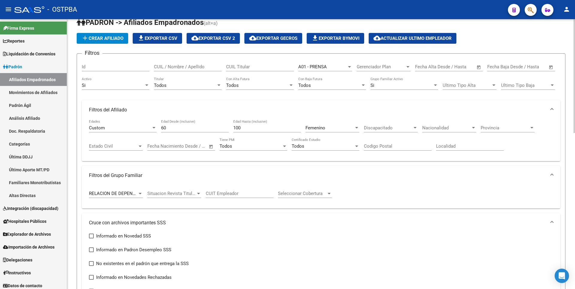
scroll to position [0, 0]
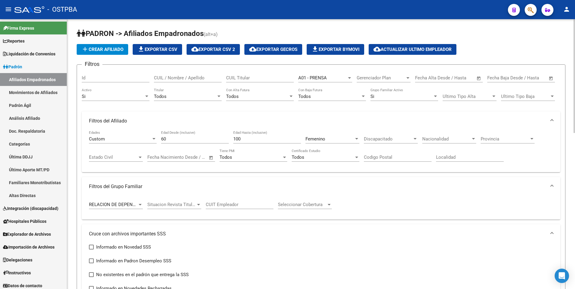
click at [161, 47] on span "file_download Exportar CSV" at bounding box center [158, 49] width 40 height 5
click at [221, 49] on span "cloud_download Exportar CSV 2" at bounding box center [213, 49] width 44 height 5
drag, startPoint x: 31, startPoint y: 90, endPoint x: 32, endPoint y: 86, distance: 4.6
click at [31, 90] on link "Movimientos de Afiliados" at bounding box center [33, 92] width 67 height 13
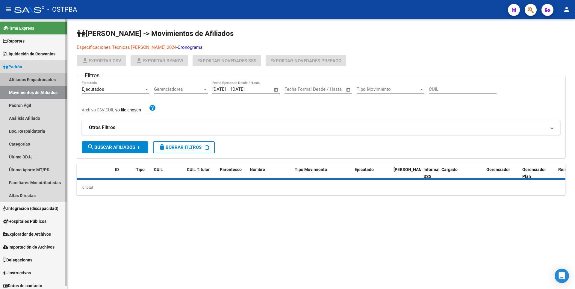
click at [39, 79] on link "Afiliados Empadronados" at bounding box center [33, 79] width 67 height 13
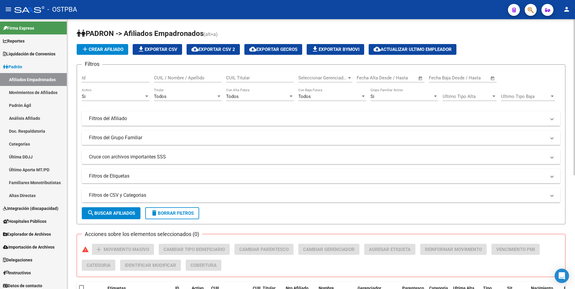
click at [348, 76] on div at bounding box center [349, 78] width 5 height 5
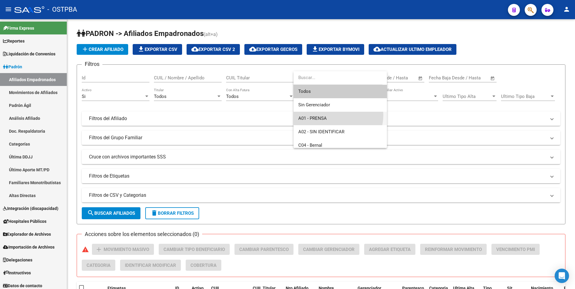
click at [332, 115] on span "A01 - PRENSA" at bounding box center [340, 118] width 84 height 13
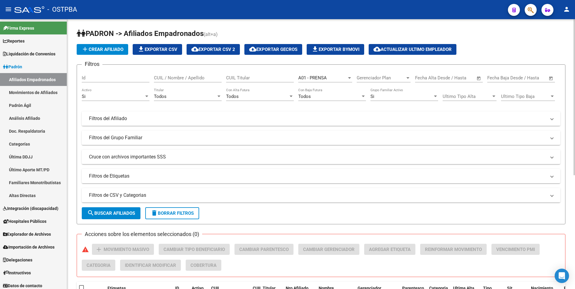
click at [147, 119] on mat-panel-title "Filtros del Afiliado" at bounding box center [317, 118] width 457 height 7
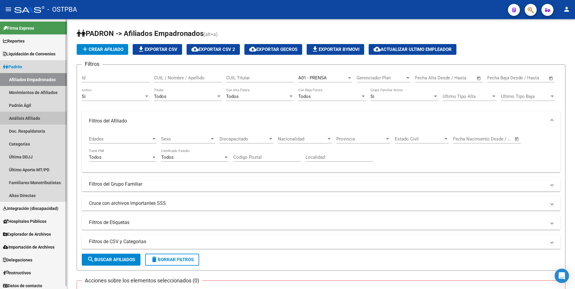
click at [47, 113] on link "Análisis Afiliado" at bounding box center [33, 118] width 67 height 13
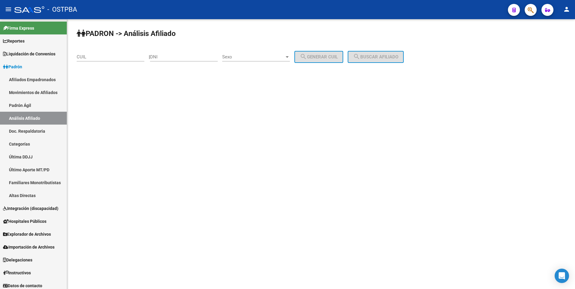
click at [165, 57] on input "DNI" at bounding box center [184, 56] width 68 height 5
type input "17995721"
click at [285, 59] on span "Sexo" at bounding box center [253, 56] width 62 height 5
click at [248, 72] on span "Femenino" at bounding box center [263, 70] width 68 height 13
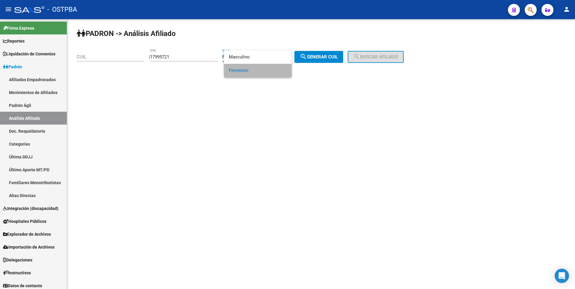
click at [331, 62] on button "search Generar CUIL" at bounding box center [319, 57] width 49 height 12
type input "27-17995721-9"
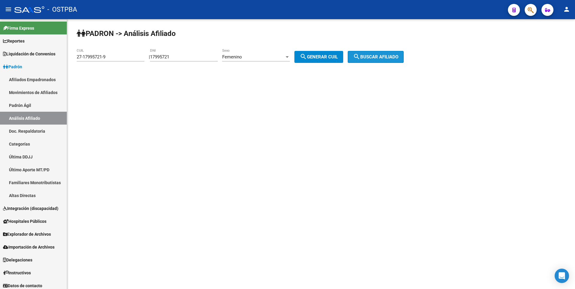
click at [378, 57] on span "search Buscar afiliado" at bounding box center [375, 56] width 45 height 5
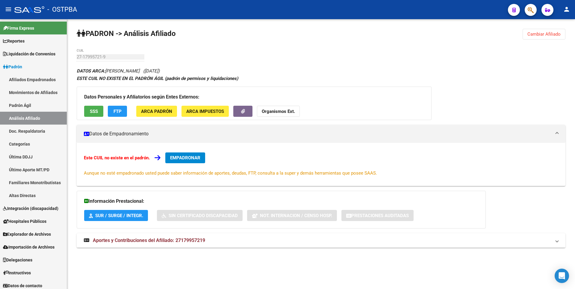
click at [120, 109] on span "FTP" at bounding box center [118, 111] width 8 height 5
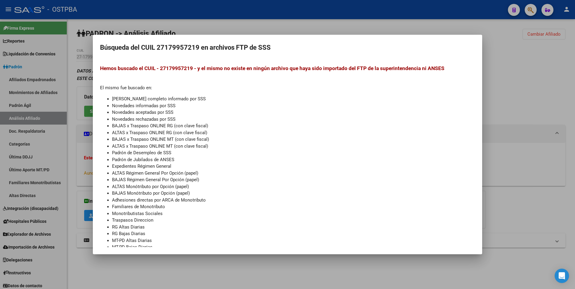
click at [243, 34] on div at bounding box center [287, 144] width 575 height 289
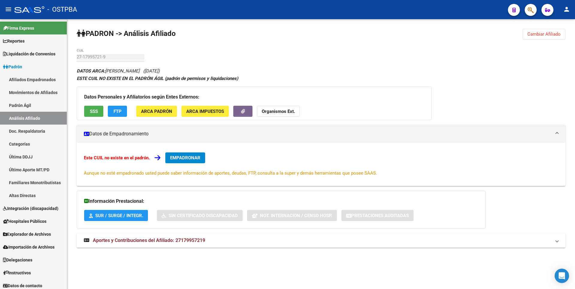
click at [186, 242] on span "Aportes y Contribuciones del Afiliado: 27179957219" at bounding box center [149, 241] width 112 height 6
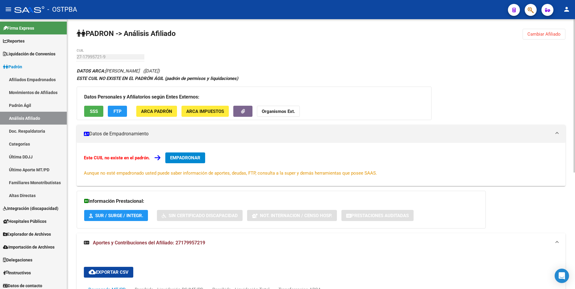
click at [88, 108] on button "SSS" at bounding box center [93, 111] width 19 height 11
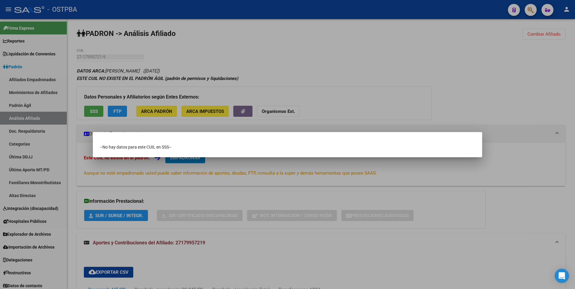
click at [334, 70] on div at bounding box center [287, 144] width 575 height 289
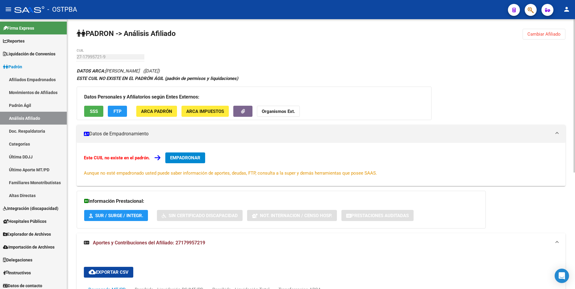
click at [163, 116] on button "ARCA Padrón" at bounding box center [156, 111] width 41 height 11
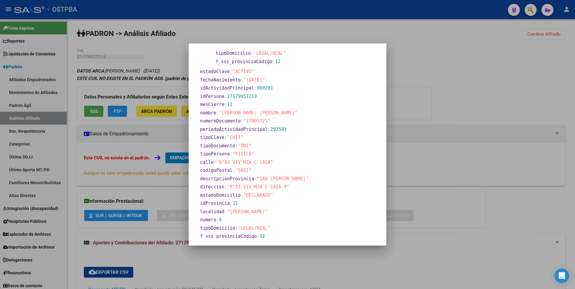
scroll to position [205, 0]
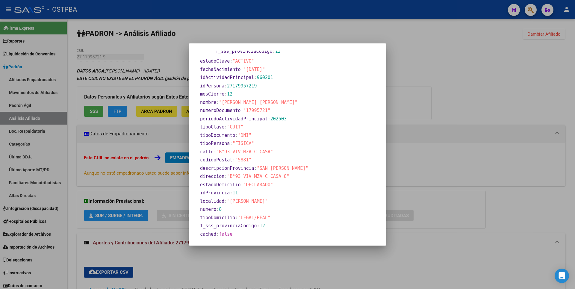
click at [442, 69] on div at bounding box center [287, 144] width 575 height 289
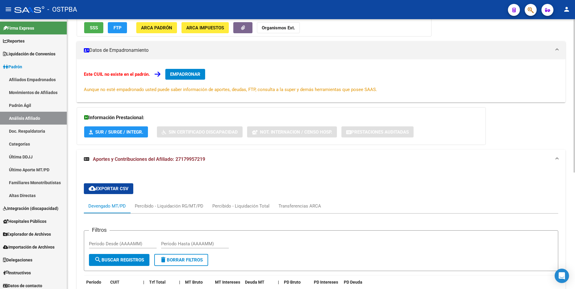
scroll to position [0, 0]
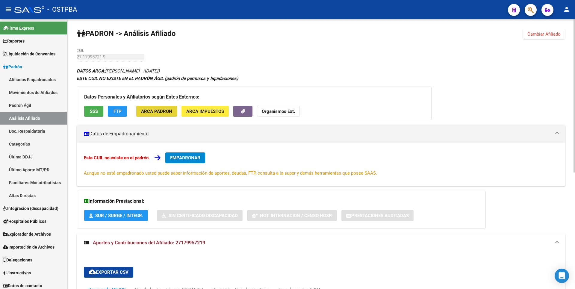
click at [161, 111] on span "ARCA Padrón" at bounding box center [156, 111] width 31 height 5
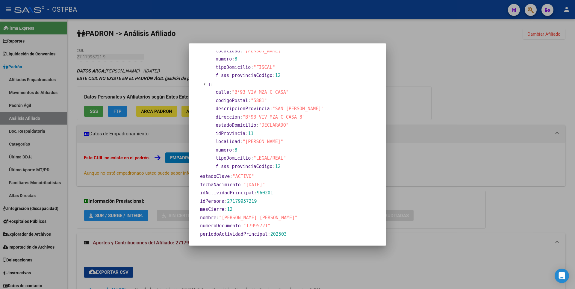
scroll to position [205, 0]
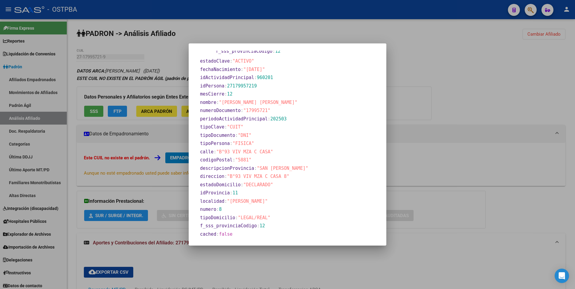
click at [479, 88] on div at bounding box center [287, 144] width 575 height 289
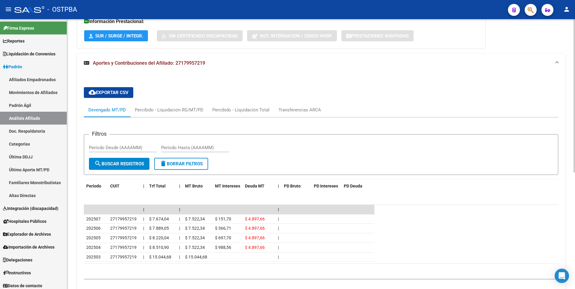
scroll to position [205, 0]
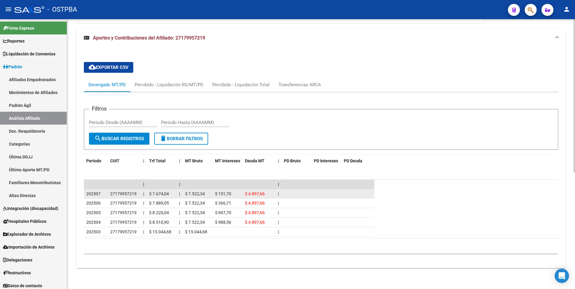
drag, startPoint x: 247, startPoint y: 193, endPoint x: 266, endPoint y: 196, distance: 19.7
click at [266, 196] on div "$ 4.897,66" at bounding box center [259, 194] width 28 height 7
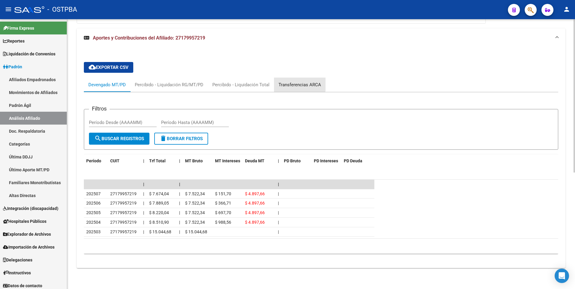
click at [298, 84] on div "Transferencias ARCA" at bounding box center [300, 85] width 43 height 7
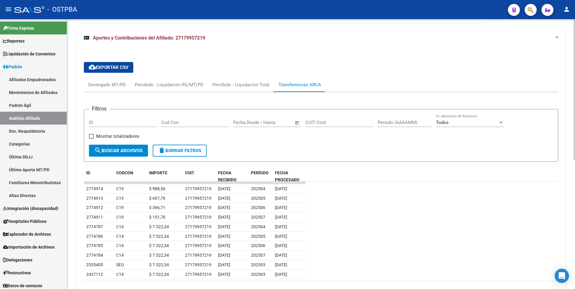
drag, startPoint x: 226, startPoint y: 254, endPoint x: 82, endPoint y: 183, distance: 161.0
click at [82, 183] on div "cloud_download Exportar CSV Devengado MT/PD Percibido - Liquidación RG/MT/PD Pe…" at bounding box center [321, 181] width 489 height 249
click at [474, 223] on datatable-row-wrapper "2774787 C14 $ 7.522,34 27179957219 12/08/2025 202504 14/08/2025" at bounding box center [321, 227] width 475 height 10
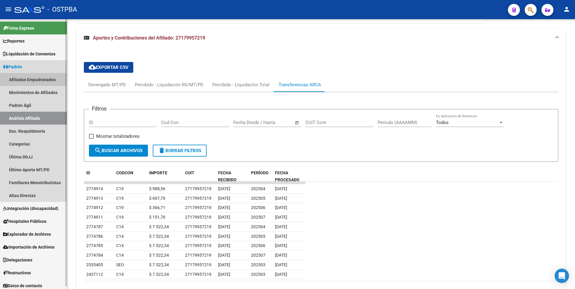
click at [36, 80] on link "Afiliados Empadronados" at bounding box center [33, 79] width 67 height 13
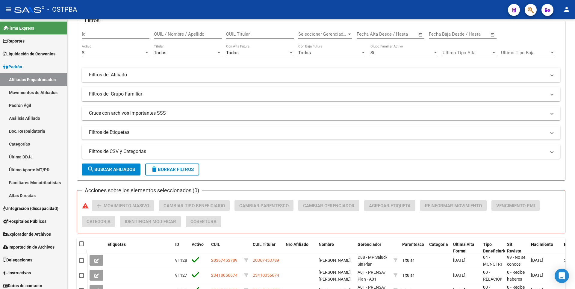
scroll to position [197, 0]
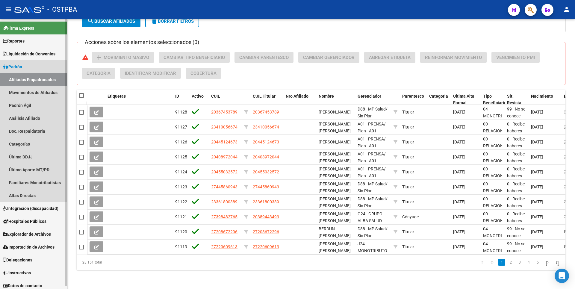
click at [35, 76] on link "Afiliados Empadronados" at bounding box center [33, 79] width 67 height 13
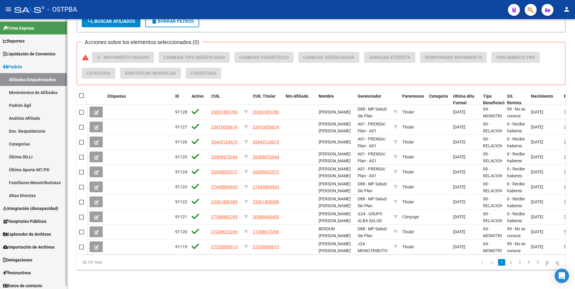
click at [37, 78] on link "Afiliados Empadronados" at bounding box center [33, 79] width 67 height 13
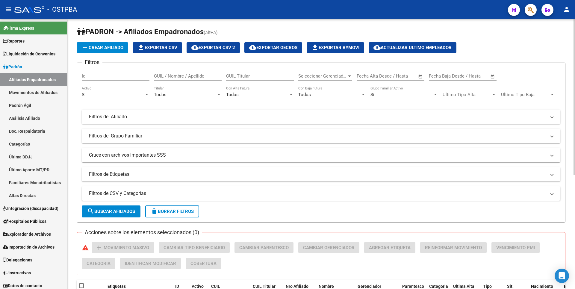
scroll to position [0, 0]
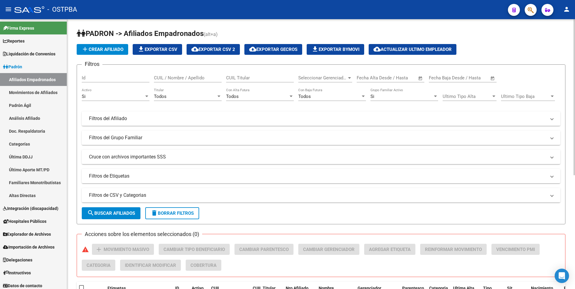
click at [349, 78] on div at bounding box center [349, 77] width 3 height 1
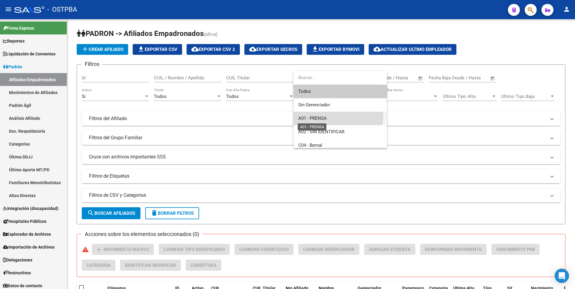
click at [325, 116] on span "A01 - PRENSA" at bounding box center [312, 118] width 28 height 5
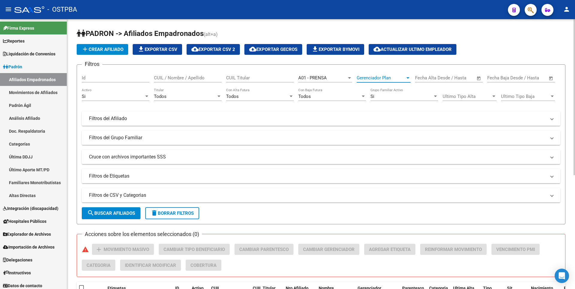
click at [408, 80] on div at bounding box center [407, 78] width 5 height 5
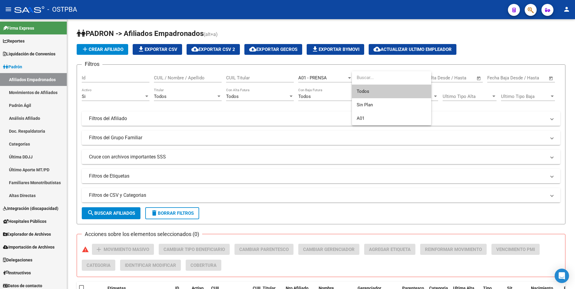
click at [22, 122] on div at bounding box center [287, 144] width 575 height 289
click at [24, 120] on link "Análisis Afiliado" at bounding box center [33, 118] width 67 height 13
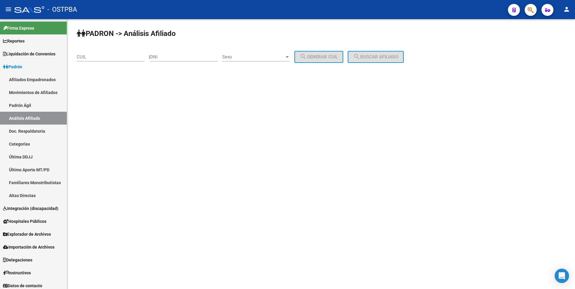
click at [173, 60] on div "DNI" at bounding box center [184, 55] width 68 height 13
type input "10740063"
click at [290, 55] on div at bounding box center [287, 57] width 5 height 5
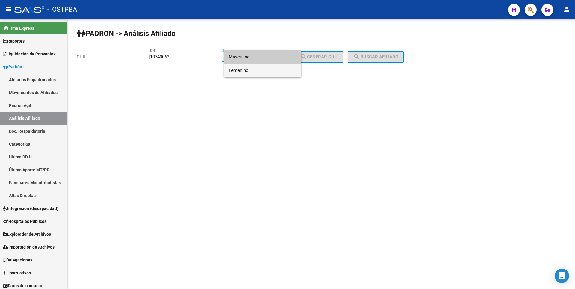
click at [264, 69] on span "Femenino" at bounding box center [263, 70] width 68 height 13
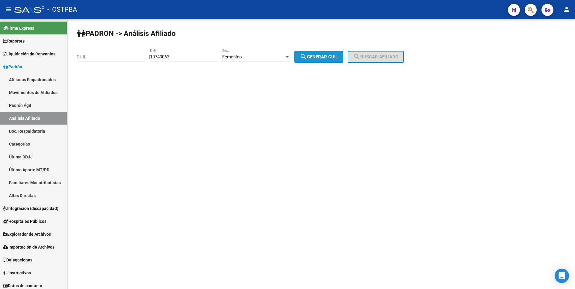
drag, startPoint x: 331, startPoint y: 59, endPoint x: 376, endPoint y: 54, distance: 44.9
click at [334, 58] on span "search Generar CUIL" at bounding box center [319, 56] width 38 height 5
type input "27-10740063-5"
click at [378, 54] on button "search Buscar afiliado" at bounding box center [376, 57] width 56 height 12
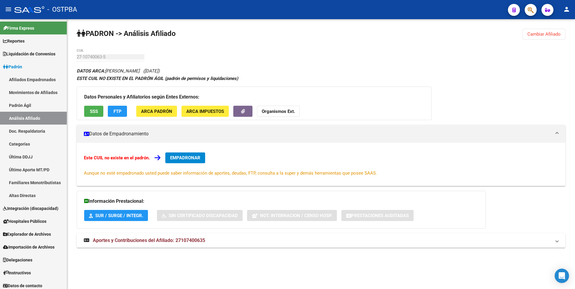
click at [144, 245] on mat-expansion-panel-header "Aportes y Contribuciones del Afiliado: 27107400635" at bounding box center [321, 240] width 489 height 14
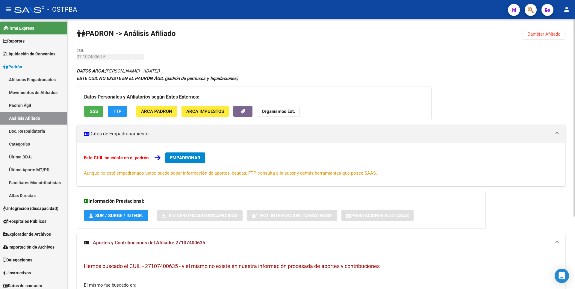
click at [91, 111] on span "SSS" at bounding box center [94, 111] width 8 height 5
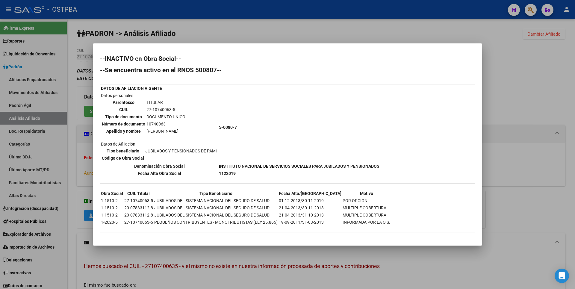
click at [225, 175] on b "1122019" at bounding box center [227, 173] width 17 height 5
drag, startPoint x: 321, startPoint y: 214, endPoint x: 310, endPoint y: 214, distance: 11.4
click at [310, 214] on td "21-04-2013/31-10-2013" at bounding box center [310, 215] width 63 height 7
click at [500, 91] on div at bounding box center [287, 144] width 575 height 289
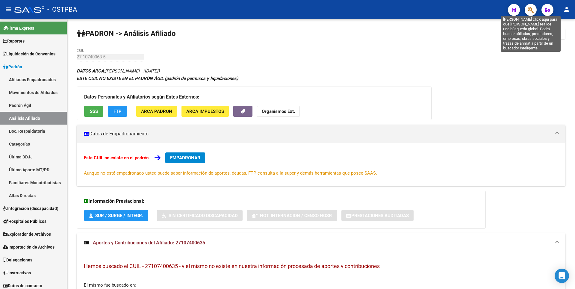
click at [531, 10] on icon "button" at bounding box center [531, 10] width 6 height 7
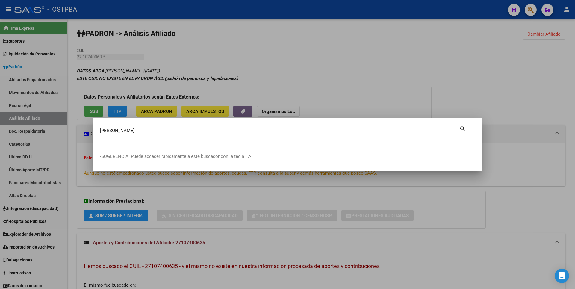
type input "machuca"
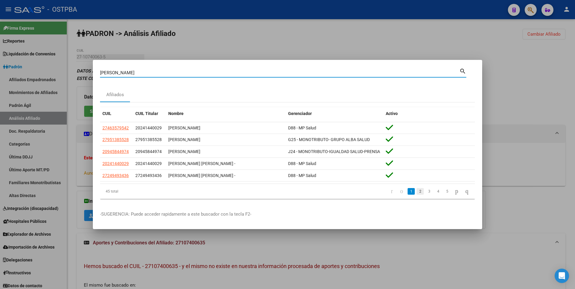
click at [417, 194] on link "2" at bounding box center [420, 191] width 7 height 7
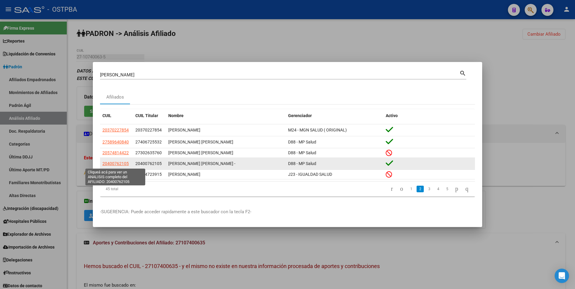
click at [108, 164] on span "20400762105" at bounding box center [115, 163] width 26 height 5
type textarea "20400762105"
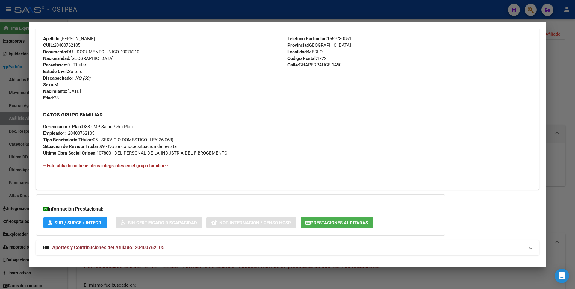
scroll to position [218, 0]
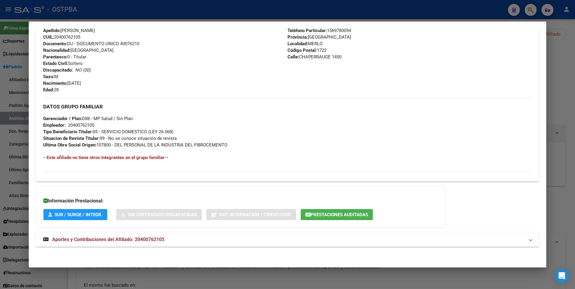
click at [162, 236] on strong "Aportes y Contribuciones del Afiliado: 20400762105" at bounding box center [103, 239] width 121 height 7
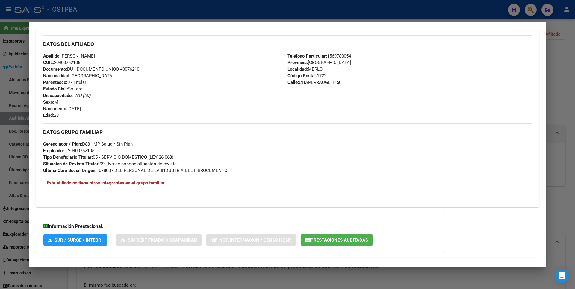
scroll to position [0, 0]
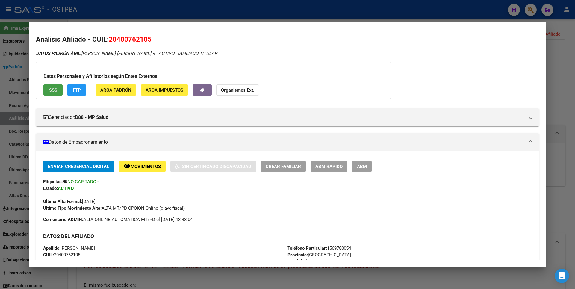
click at [56, 91] on span "SSS" at bounding box center [53, 90] width 8 height 5
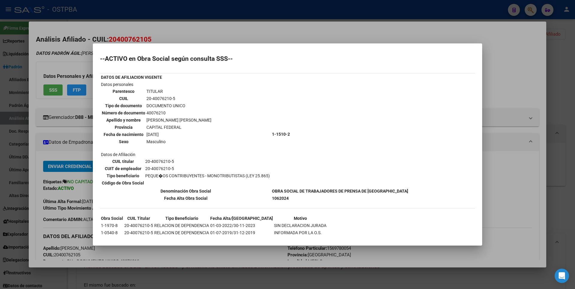
scroll to position [18, 0]
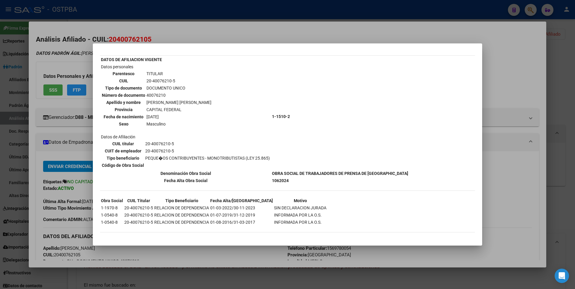
click at [530, 68] on div at bounding box center [287, 144] width 575 height 289
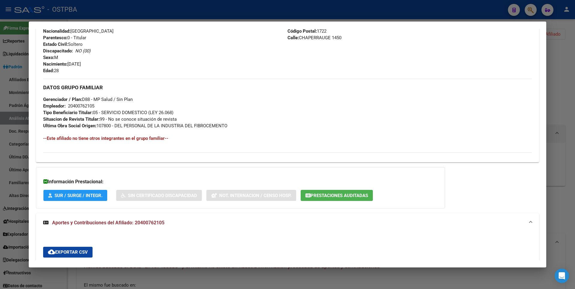
scroll to position [240, 0]
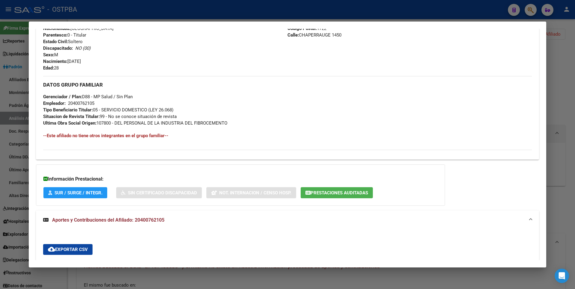
click at [337, 185] on div "Información Prestacional: SUR / SURGE / INTEGR. Sin Certificado Discapacidad No…" at bounding box center [240, 185] width 409 height 41
click at [336, 191] on span "Prestaciones Auditadas" at bounding box center [340, 192] width 58 height 5
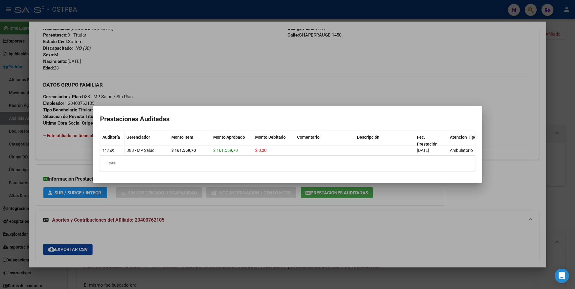
click at [429, 221] on div at bounding box center [287, 144] width 575 height 289
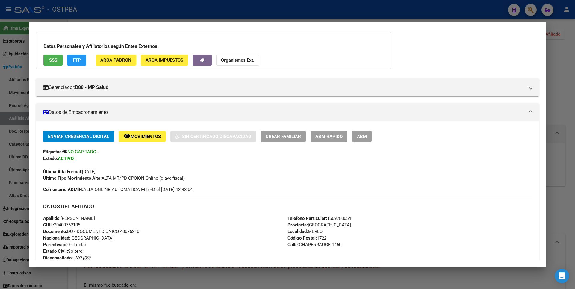
scroll to position [0, 0]
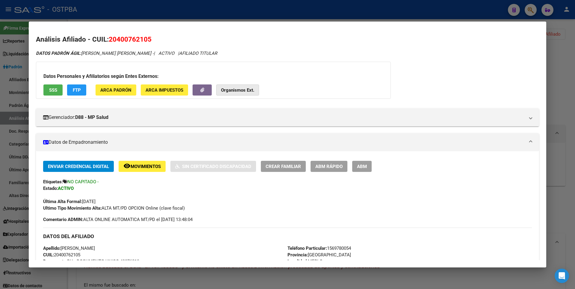
click at [239, 91] on strong "Organismos Ext." at bounding box center [237, 90] width 33 height 5
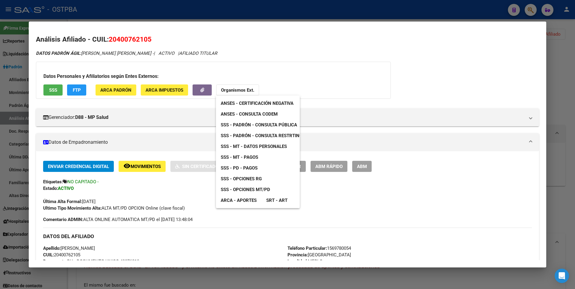
click at [250, 156] on span "SSS - MT - Pagos" at bounding box center [239, 157] width 37 height 5
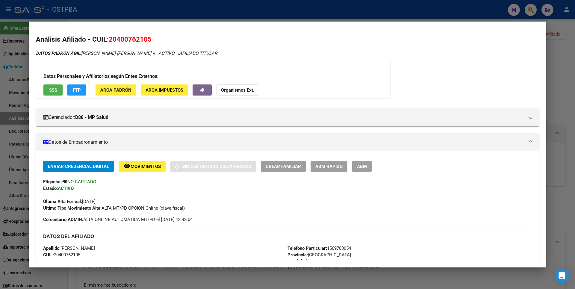
drag, startPoint x: 111, startPoint y: 40, endPoint x: 156, endPoint y: 33, distance: 45.8
click at [156, 33] on mat-dialog-content "Análisis Afiliado - CUIL: 20400762105 DATOS PADRÓN ÁGIL: MACHUCA ALAN PABLO - |…" at bounding box center [288, 144] width 518 height 231
copy span "20400762105"
click at [57, 89] on button "SSS" at bounding box center [52, 90] width 19 height 11
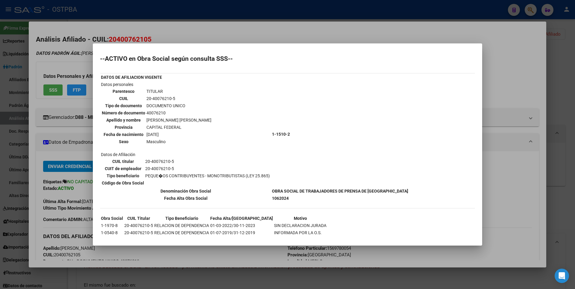
click at [333, 32] on div at bounding box center [287, 144] width 575 height 289
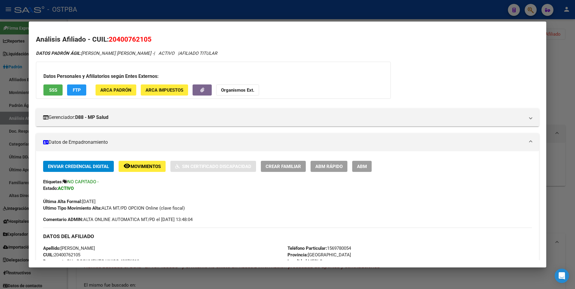
click at [165, 93] on button "ARCA Impuestos" at bounding box center [164, 90] width 47 height 11
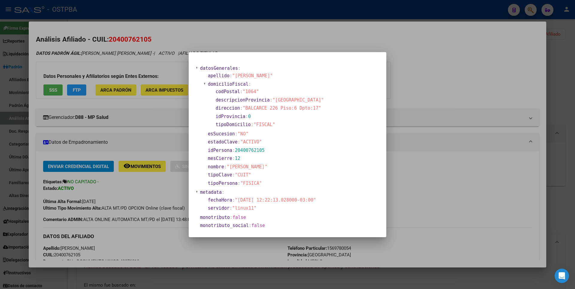
click at [447, 84] on div at bounding box center [287, 144] width 575 height 289
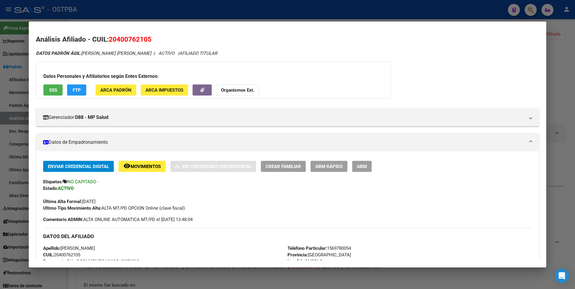
click at [129, 90] on span "ARCA Padrón" at bounding box center [115, 90] width 31 height 5
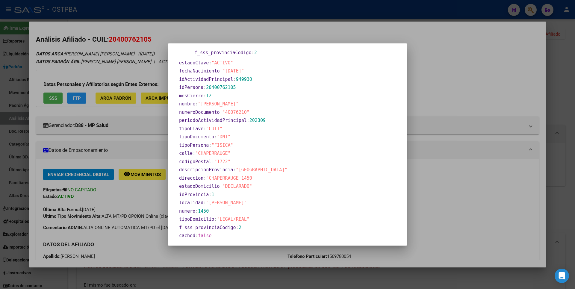
scroll to position [229, 0]
click at [517, 102] on div at bounding box center [287, 144] width 575 height 289
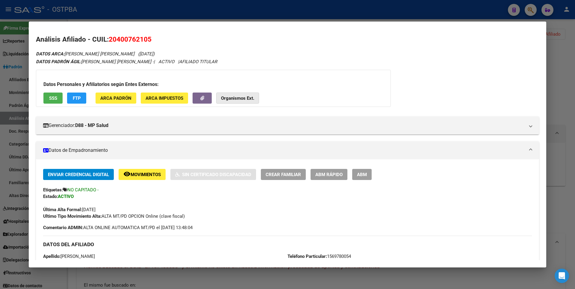
click at [228, 97] on strong "Organismos Ext." at bounding box center [237, 98] width 33 height 5
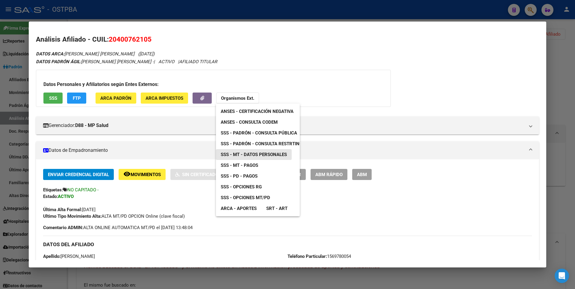
click at [269, 157] on span "SSS - MT - Datos Personales" at bounding box center [254, 154] width 66 height 5
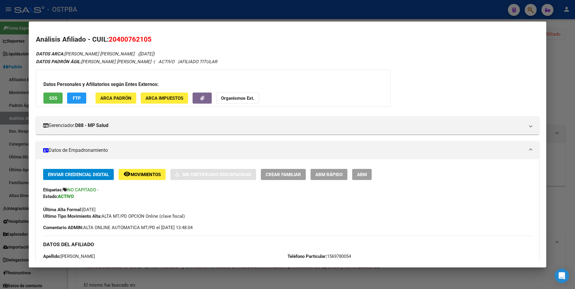
drag, startPoint x: 110, startPoint y: 39, endPoint x: 150, endPoint y: 33, distance: 40.9
click at [150, 33] on mat-dialog-content "Análisis Afiliado - CUIL: 20400762105 DATOS ARCA: MACHUCA ALAN PABLO (07/12/199…" at bounding box center [288, 144] width 518 height 231
copy span "20400762105"
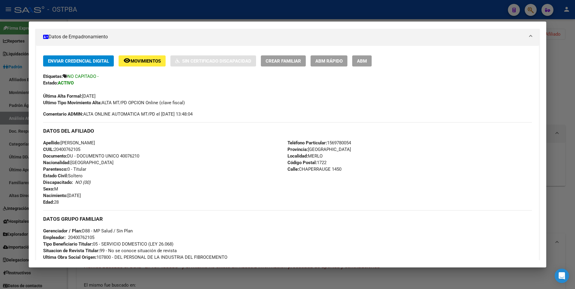
scroll to position [0, 0]
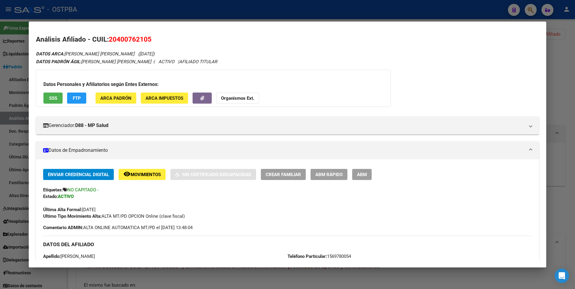
click at [564, 91] on div at bounding box center [287, 144] width 575 height 289
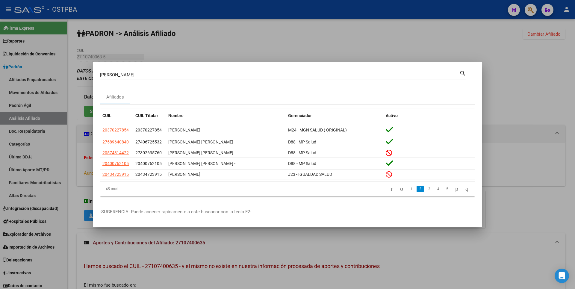
click at [527, 66] on div at bounding box center [287, 144] width 575 height 289
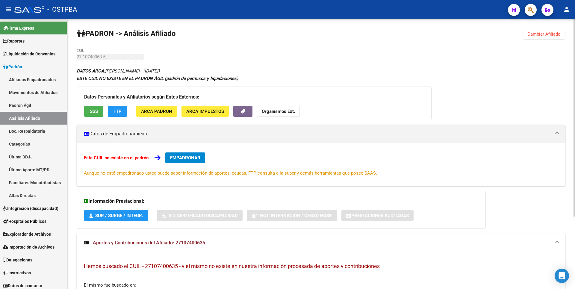
click at [553, 36] on span "Cambiar Afiliado" at bounding box center [544, 33] width 33 height 5
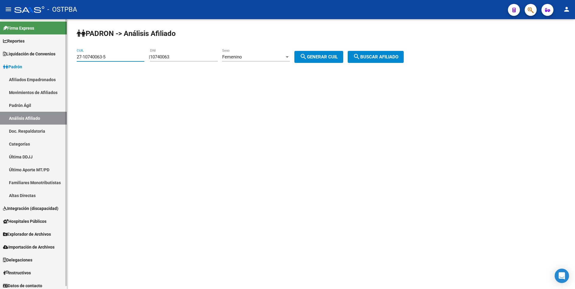
drag, startPoint x: 116, startPoint y: 57, endPoint x: 44, endPoint y: 56, distance: 71.9
click at [44, 56] on mat-sidenav-container "Firma Express Reportes Tablero de Control Ingresos Percibidos Análisis de todos…" at bounding box center [287, 154] width 575 height 270
paste input "0-40076210"
type input "20-40076210-5"
click at [388, 62] on button "search Buscar afiliado" at bounding box center [376, 57] width 56 height 12
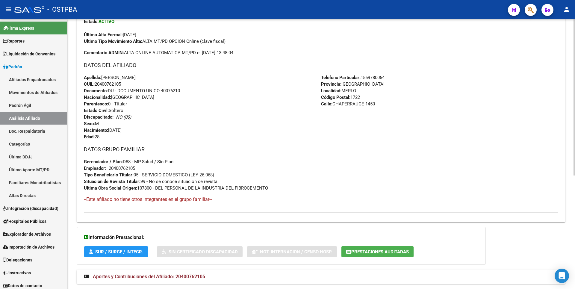
scroll to position [196, 0]
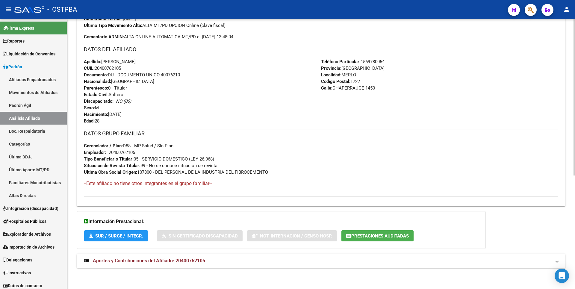
click at [204, 262] on span "Aportes y Contribuciones del Afiliado: 20400762105" at bounding box center [149, 261] width 112 height 6
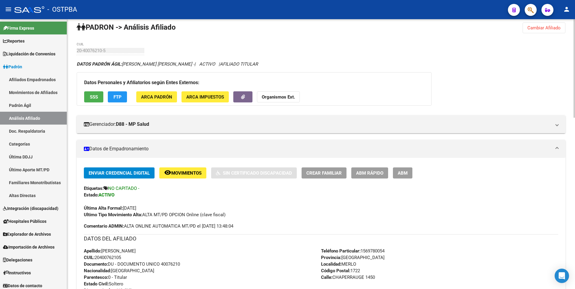
scroll to position [0, 0]
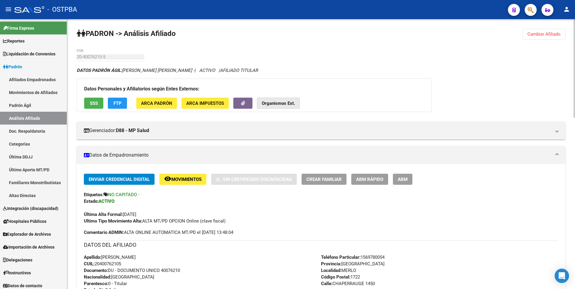
click at [281, 101] on strong "Organismos Ext." at bounding box center [278, 103] width 33 height 5
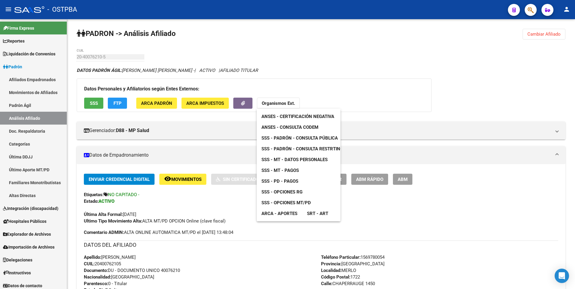
click at [289, 125] on span "ANSES - Consulta CODEM" at bounding box center [290, 127] width 57 height 5
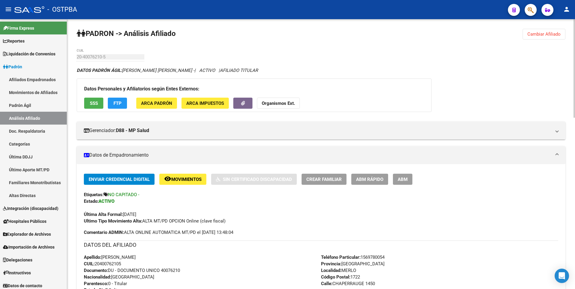
drag, startPoint x: 97, startPoint y: 263, endPoint x: 131, endPoint y: 264, distance: 34.2
click at [131, 264] on div "Apellido: ALAN PABLO MACHUCA CUIL: 20400762105 Documento: DU - DOCUMENTO UNICO …" at bounding box center [202, 287] width 237 height 66
copy span "20400762105"
click at [405, 179] on span "ABM" at bounding box center [403, 179] width 10 height 5
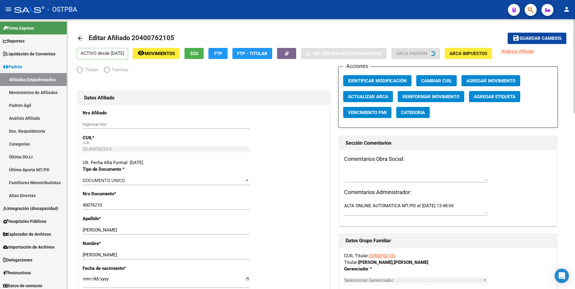
radio input "true"
type input "20-40076210-5"
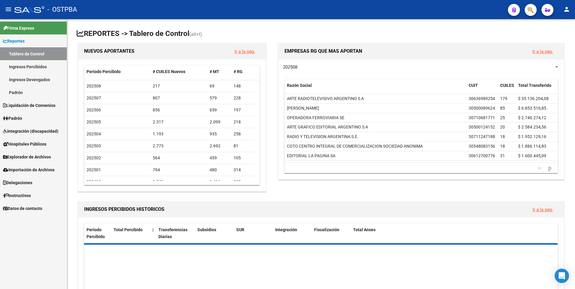
click at [27, 122] on link "Padrón" at bounding box center [33, 118] width 67 height 13
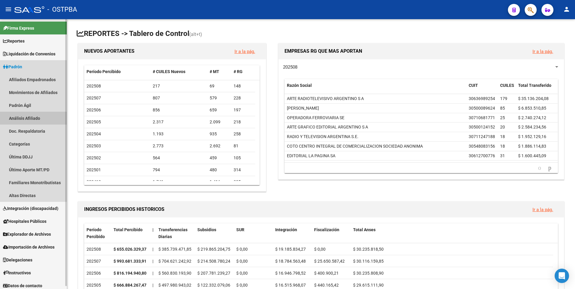
click at [34, 121] on link "Análisis Afiliado" at bounding box center [33, 118] width 67 height 13
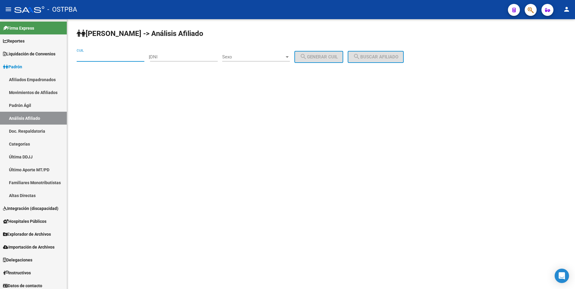
click at [89, 56] on input "CUIL" at bounding box center [111, 56] width 68 height 5
paste input "20-32970226-0"
type input "20-32970226-0"
click at [392, 56] on span "search Buscar afiliado" at bounding box center [375, 56] width 45 height 5
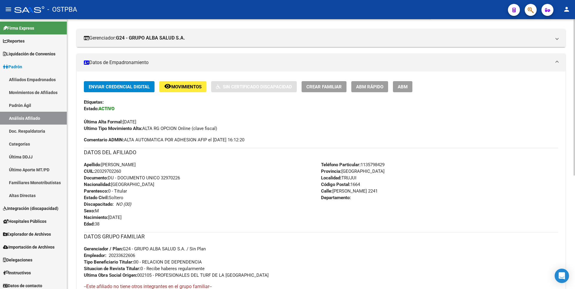
scroll to position [180, 0]
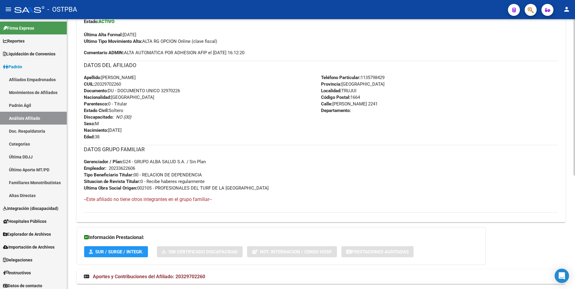
click at [168, 272] on mat-expansion-panel-header "Aportes y Contribuciones del Afiliado: 20329702260" at bounding box center [321, 277] width 489 height 14
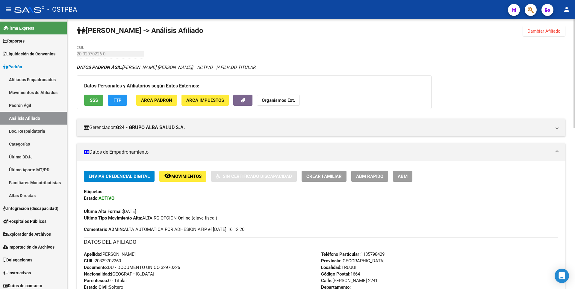
scroll to position [0, 0]
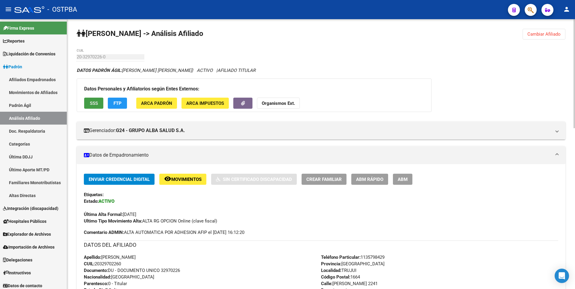
click at [96, 104] on span "SSS" at bounding box center [94, 103] width 8 height 5
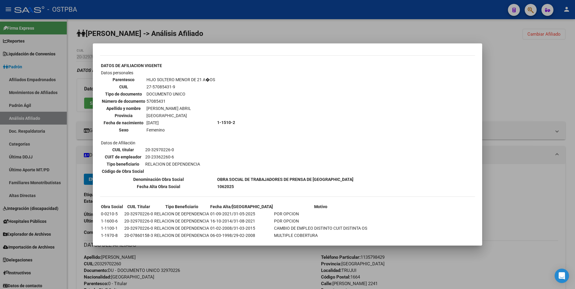
scroll to position [490, 0]
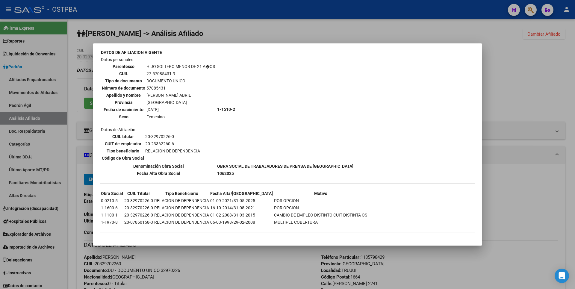
click at [506, 75] on div at bounding box center [287, 144] width 575 height 289
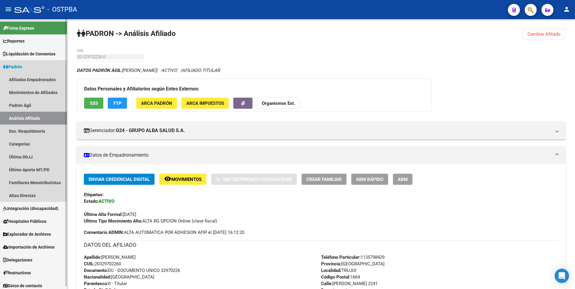
click at [36, 118] on link "Análisis Afiliado" at bounding box center [33, 118] width 67 height 13
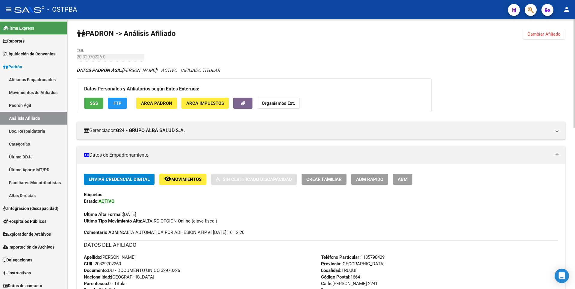
click at [544, 36] on span "Cambiar Afiliado" at bounding box center [544, 33] width 33 height 5
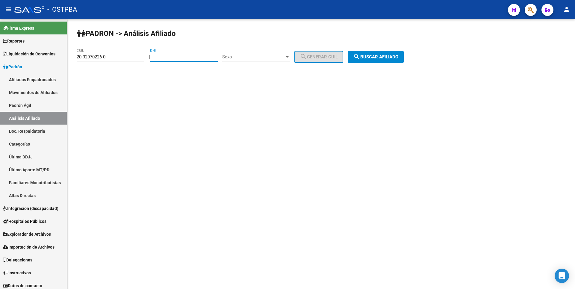
click at [185, 59] on input "DNI" at bounding box center [184, 56] width 68 height 5
type input "70301323"
drag, startPoint x: 107, startPoint y: 55, endPoint x: 0, endPoint y: 57, distance: 107.0
click at [0, 57] on mat-sidenav-container "Firma Express Reportes Tablero de Control Ingresos Percibidos Análisis de todos…" at bounding box center [287, 154] width 575 height 270
click at [290, 59] on div at bounding box center [287, 57] width 5 height 5
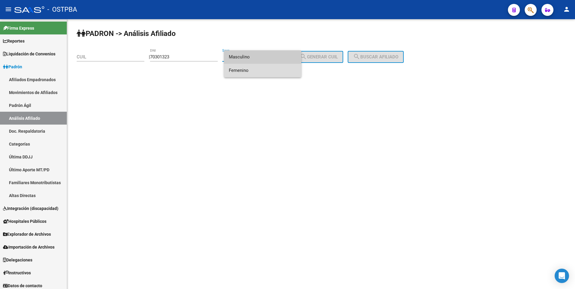
drag, startPoint x: 252, startPoint y: 74, endPoint x: 327, endPoint y: 64, distance: 75.5
click at [253, 74] on span "Femenino" at bounding box center [263, 70] width 68 height 13
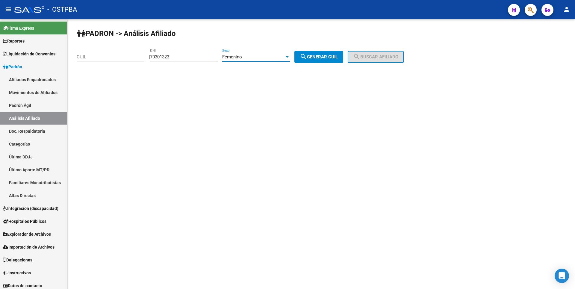
click at [330, 58] on span "search Generar CUIL" at bounding box center [319, 56] width 38 height 5
type input "27-70301323-1"
click at [399, 58] on span "search Buscar afiliado" at bounding box center [375, 56] width 45 height 5
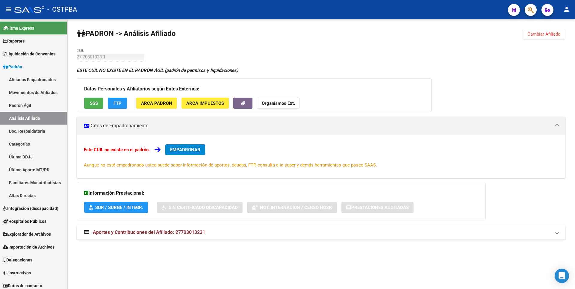
click at [179, 232] on span "Aportes y Contribuciones del Afiliado: 27703013231" at bounding box center [149, 233] width 112 height 6
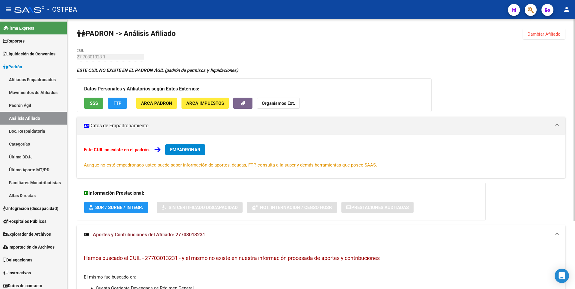
click at [90, 104] on span "SSS" at bounding box center [94, 103] width 8 height 5
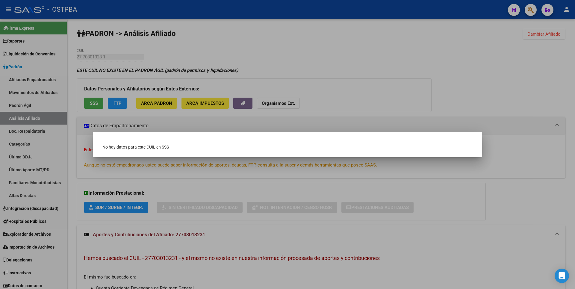
click at [311, 47] on div at bounding box center [287, 144] width 575 height 289
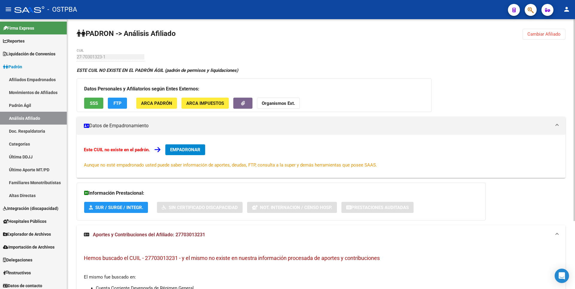
click at [548, 30] on button "Cambiar Afiliado" at bounding box center [544, 34] width 43 height 11
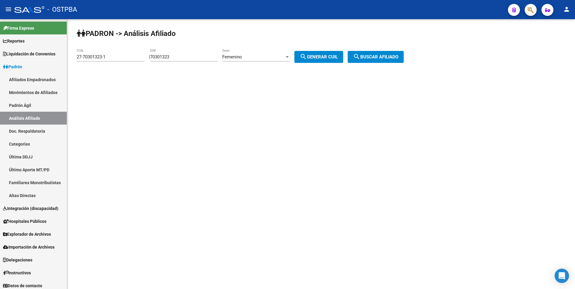
click at [290, 55] on div at bounding box center [287, 57] width 5 height 5
drag, startPoint x: 250, startPoint y: 47, endPoint x: 151, endPoint y: 43, distance: 98.4
click at [250, 47] on span "Masculino" at bounding box center [263, 43] width 68 height 13
drag, startPoint x: 111, startPoint y: 59, endPoint x: 0, endPoint y: 60, distance: 110.9
click at [0, 60] on mat-sidenav-container "Firma Express Reportes Tablero de Control Ingresos Percibidos Análisis de todos…" at bounding box center [287, 154] width 575 height 270
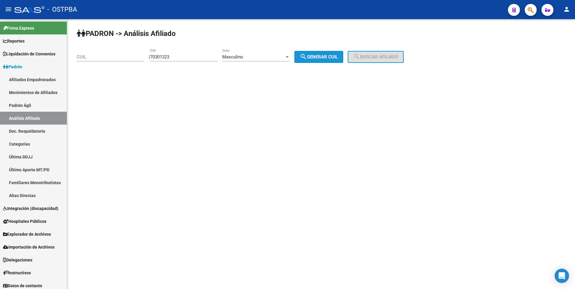
click at [340, 53] on button "search Generar CUIL" at bounding box center [319, 57] width 49 height 12
type input "20-70301323-7"
click at [373, 52] on button "search Buscar afiliado" at bounding box center [376, 57] width 56 height 12
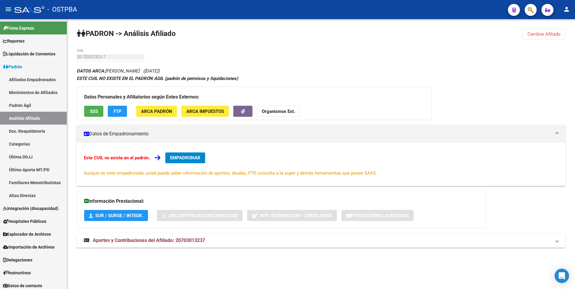
click at [100, 110] on button "SSS" at bounding box center [93, 111] width 19 height 11
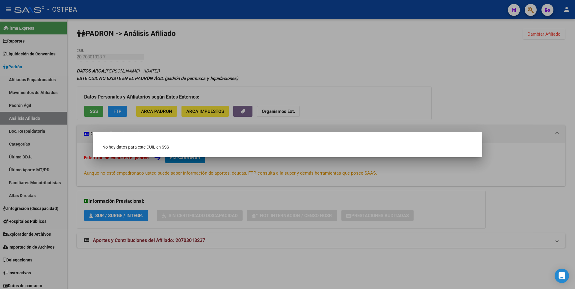
click at [317, 61] on div at bounding box center [287, 144] width 575 height 289
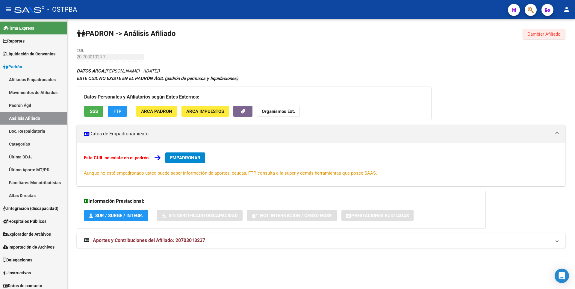
click at [561, 34] on button "Cambiar Afiliado" at bounding box center [544, 34] width 43 height 11
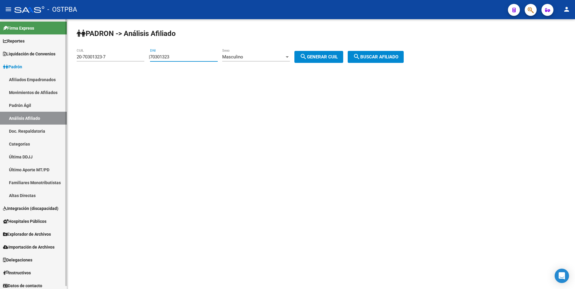
drag, startPoint x: 185, startPoint y: 56, endPoint x: 32, endPoint y: 46, distance: 152.9
click at [32, 46] on mat-sidenav-container "Firma Express Reportes Tablero de Control Ingresos Percibidos Análisis de todos…" at bounding box center [287, 154] width 575 height 270
type input "70307323"
drag, startPoint x: 116, startPoint y: 58, endPoint x: 0, endPoint y: 52, distance: 116.4
click at [0, 52] on mat-sidenav-container "Firma Express Reportes Tablero de Control Ingresos Percibidos Análisis de todos…" at bounding box center [287, 154] width 575 height 270
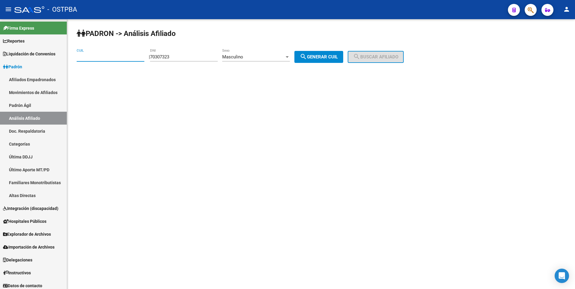
click at [299, 54] on div "| 70307323 DNI Masculino Sexo search Generar CUIL" at bounding box center [248, 56] width 199 height 5
click at [298, 54] on div "PADRON -> Análisis Afiliado CUIL | 70307323 DNI Masculino Sexo search Generar C…" at bounding box center [321, 50] width 508 height 63
click at [290, 55] on div at bounding box center [287, 57] width 5 height 5
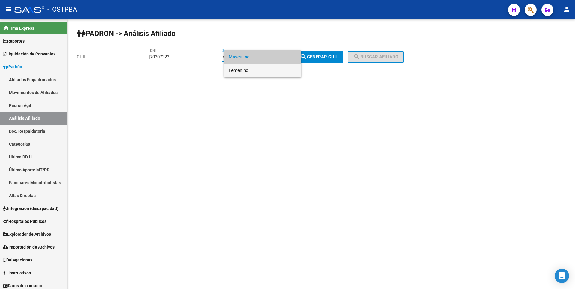
click at [239, 68] on span "Femenino" at bounding box center [263, 70] width 68 height 13
click at [338, 58] on span "search Generar CUIL" at bounding box center [319, 56] width 38 height 5
type input "27-70307323-4"
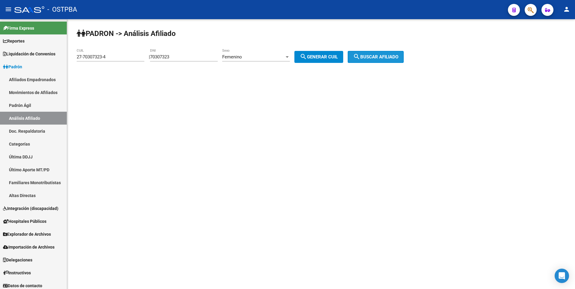
click at [372, 61] on button "search Buscar afiliado" at bounding box center [376, 57] width 56 height 12
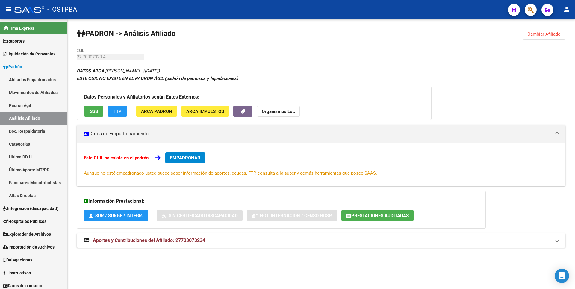
click at [94, 113] on span "SSS" at bounding box center [94, 111] width 8 height 5
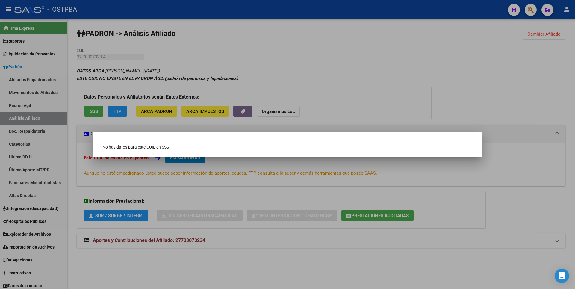
click at [342, 50] on div at bounding box center [287, 144] width 575 height 289
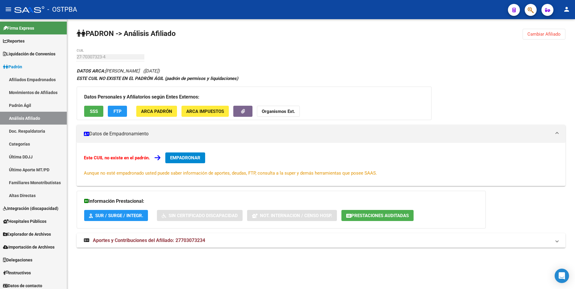
click at [377, 217] on span "Prestaciones Auditadas" at bounding box center [381, 215] width 58 height 5
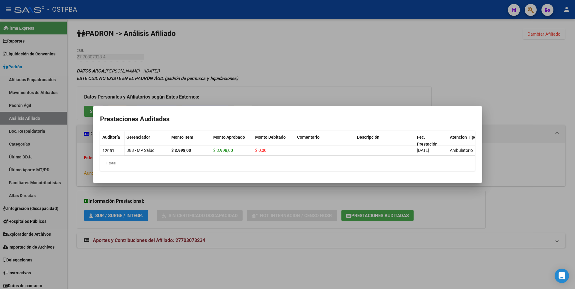
click at [199, 243] on div at bounding box center [287, 144] width 575 height 289
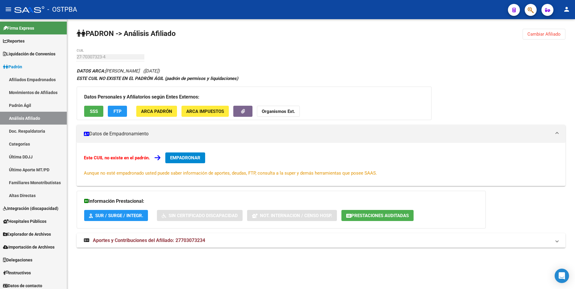
click at [199, 243] on span "Aportes y Contribuciones del Afiliado: 27703073234" at bounding box center [149, 241] width 112 height 6
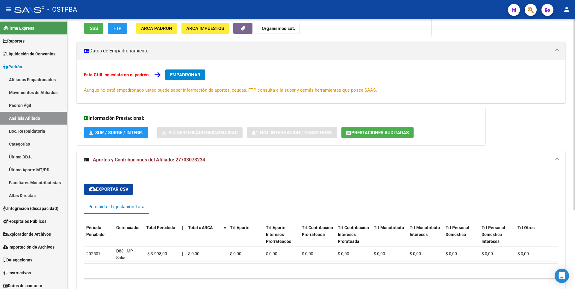
click at [398, 128] on button "Prestaciones Auditadas" at bounding box center [378, 132] width 72 height 11
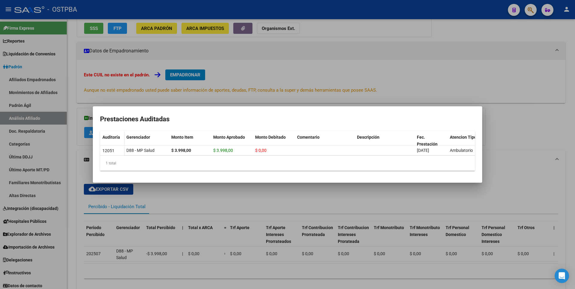
click at [322, 71] on div at bounding box center [287, 144] width 575 height 289
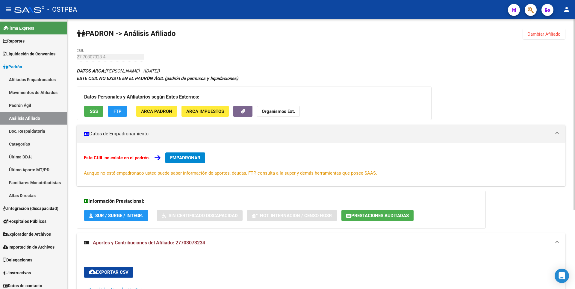
click at [96, 107] on button "SSS" at bounding box center [93, 111] width 19 height 11
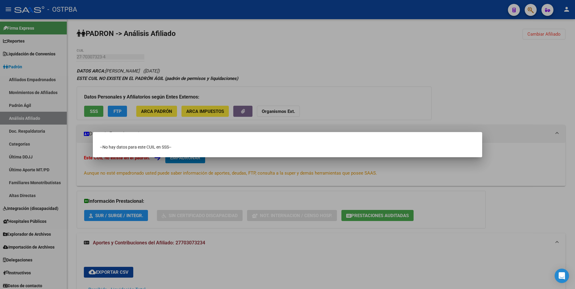
click at [308, 50] on div at bounding box center [287, 144] width 575 height 289
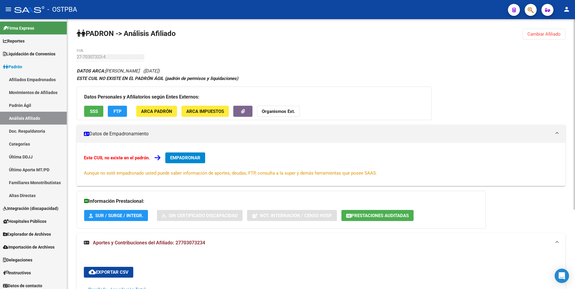
click at [177, 114] on button "ARCA Padrón" at bounding box center [156, 111] width 41 height 11
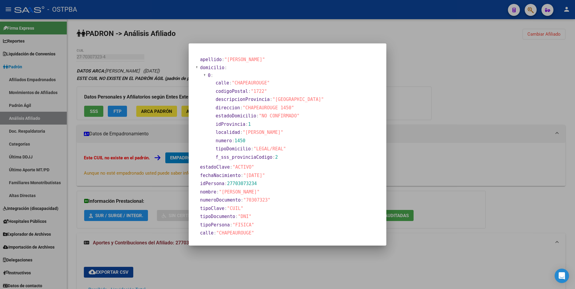
click at [381, 94] on mat-dialog-content "apellido : "MACHUCA" domicilio : 0 : calle : "CHAPEAUROUGE" codigoPostal : "172…" at bounding box center [288, 145] width 198 height 188
click at [405, 90] on div at bounding box center [287, 144] width 575 height 289
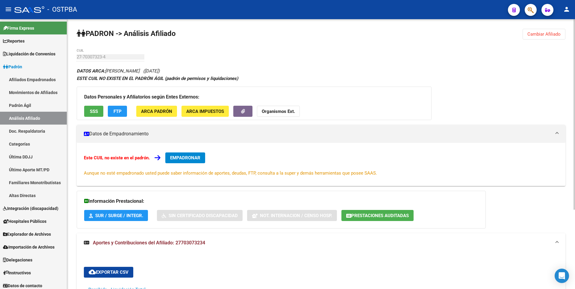
click at [211, 109] on span "ARCA Impuestos" at bounding box center [205, 111] width 38 height 5
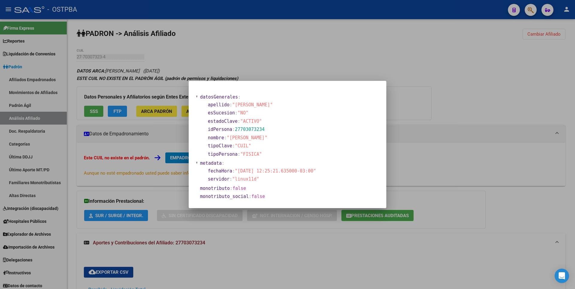
click at [266, 48] on div at bounding box center [287, 144] width 575 height 289
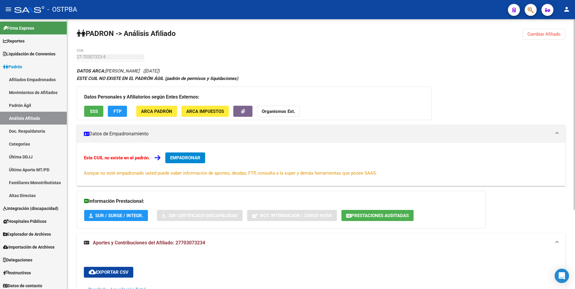
click at [95, 112] on span "SSS" at bounding box center [94, 111] width 8 height 5
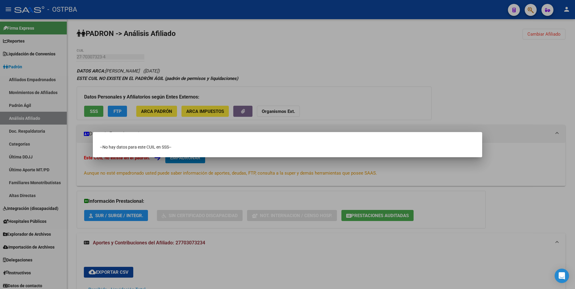
click at [119, 112] on div at bounding box center [287, 144] width 575 height 289
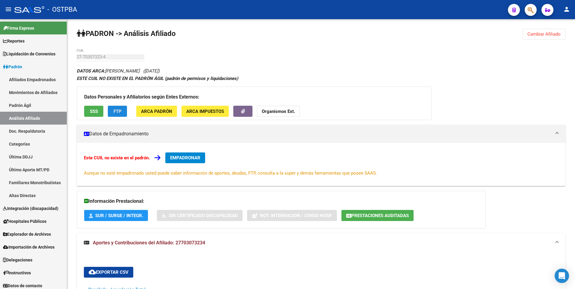
click at [119, 112] on span "FTP" at bounding box center [118, 111] width 8 height 5
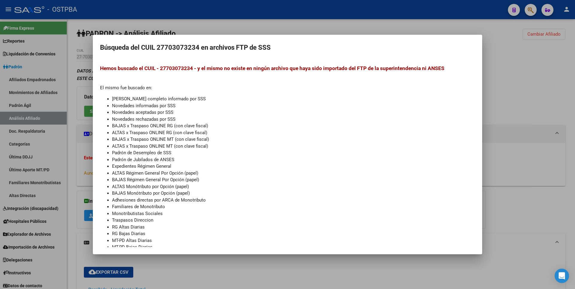
click at [496, 89] on div at bounding box center [287, 144] width 575 height 289
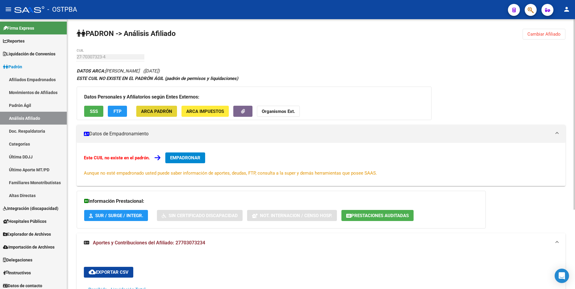
click at [170, 113] on span "ARCA Padrón" at bounding box center [156, 111] width 31 height 5
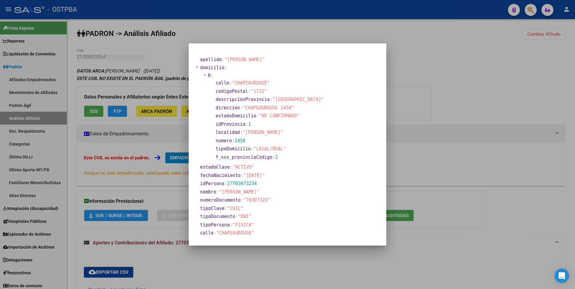
click at [401, 89] on div at bounding box center [287, 144] width 575 height 289
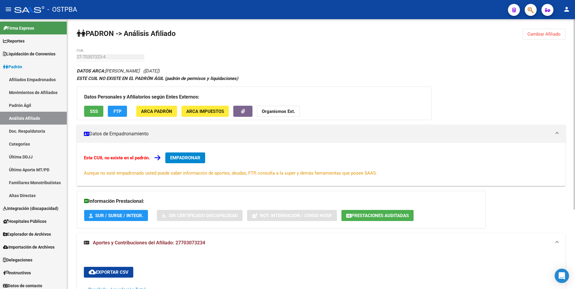
click at [216, 110] on span "ARCA Impuestos" at bounding box center [205, 111] width 38 height 5
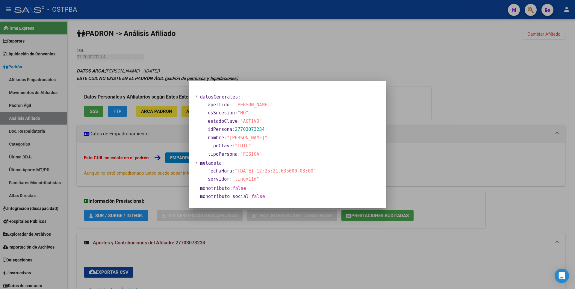
click at [539, 139] on div at bounding box center [287, 144] width 575 height 289
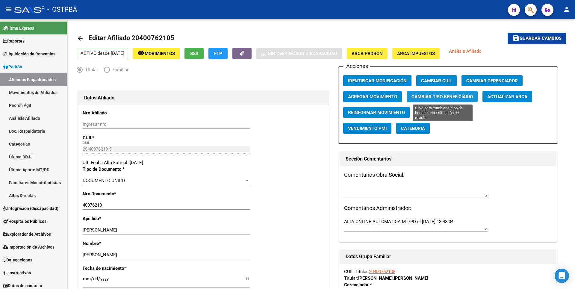
click at [433, 96] on span "Cambiar Tipo Beneficiario" at bounding box center [442, 96] width 61 height 5
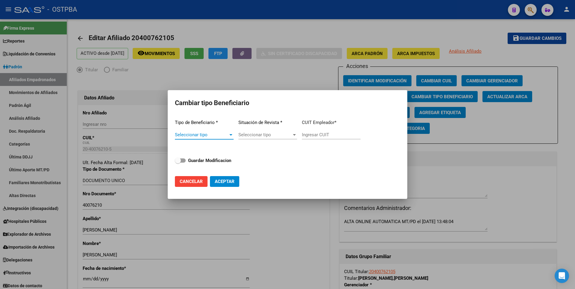
click at [220, 135] on span "Seleccionar tipo" at bounding box center [201, 134] width 53 height 5
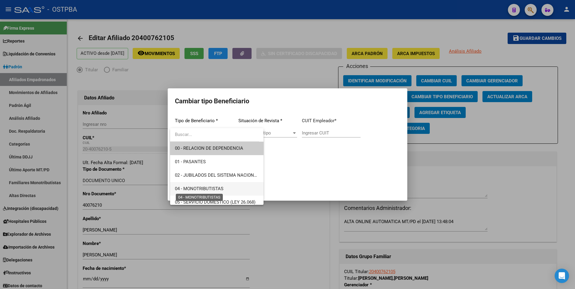
drag, startPoint x: 215, startPoint y: 186, endPoint x: 230, endPoint y: 176, distance: 18.7
click at [215, 186] on span "04 - MONOTRIBUTISTAS" at bounding box center [199, 188] width 49 height 5
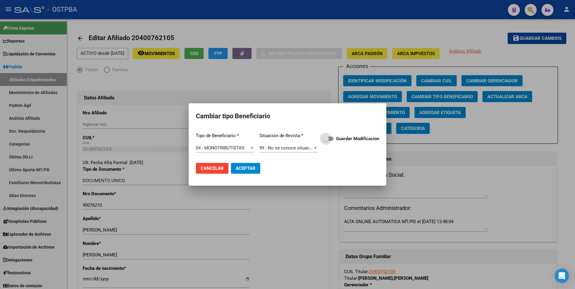
click at [335, 138] on label "Guardar Modificacion" at bounding box center [351, 138] width 56 height 7
click at [326, 141] on input "Guardar Modificacion" at bounding box center [326, 141] width 0 height 0
click at [250, 166] on span "Aceptar" at bounding box center [246, 168] width 20 height 5
checkbox input "false"
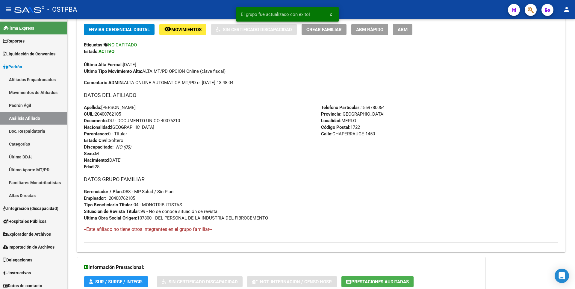
scroll to position [196, 0]
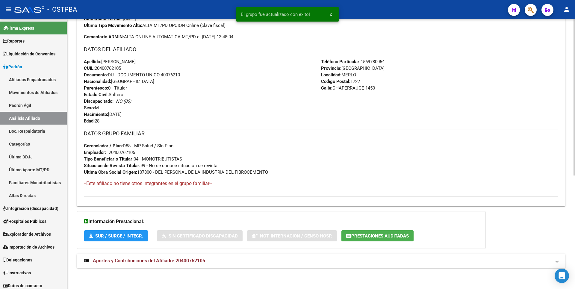
click at [208, 263] on mat-panel-title "Aportes y Contribuciones del Afiliado: 20400762105" at bounding box center [318, 261] width 468 height 7
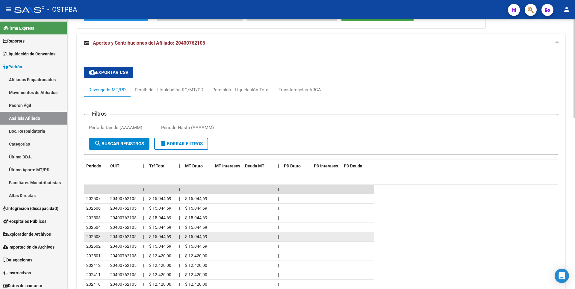
scroll to position [349, 0]
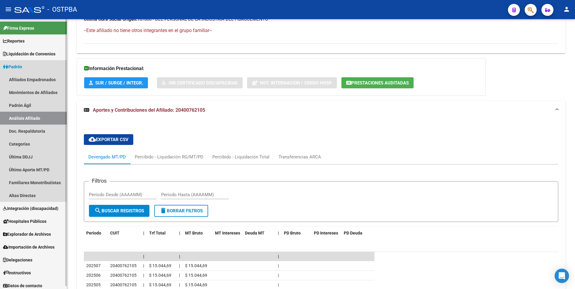
click at [44, 124] on link "Análisis Afiliado" at bounding box center [33, 118] width 67 height 13
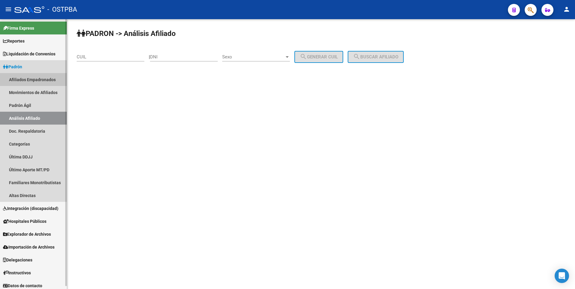
click at [47, 82] on link "Afiliados Empadronados" at bounding box center [33, 79] width 67 height 13
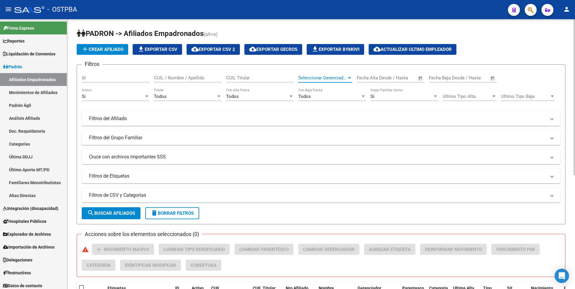
click at [350, 76] on div at bounding box center [349, 78] width 5 height 5
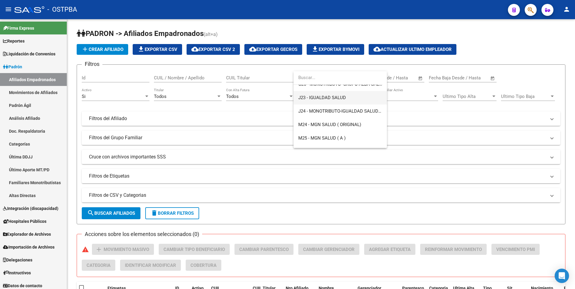
scroll to position [150, 0]
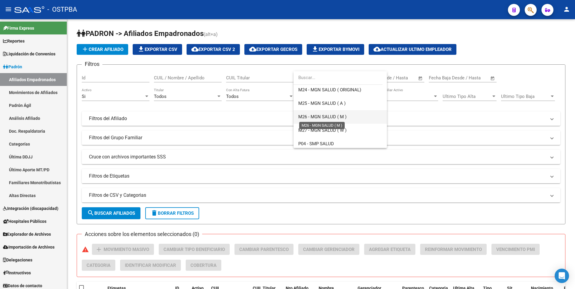
click at [325, 118] on span "M26 - MGN SALUD ( M )" at bounding box center [322, 116] width 48 height 5
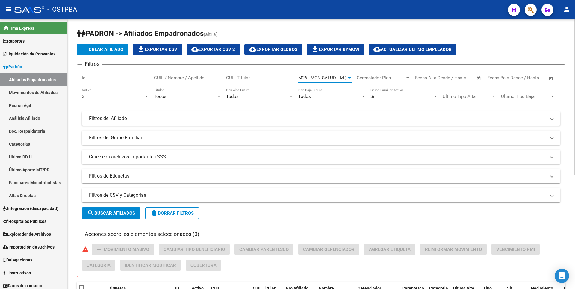
click at [121, 215] on span "search Buscar Afiliados" at bounding box center [111, 213] width 48 height 5
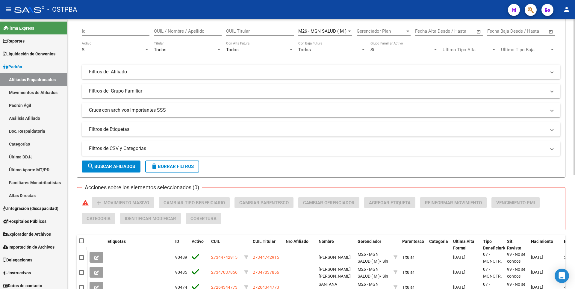
scroll to position [0, 0]
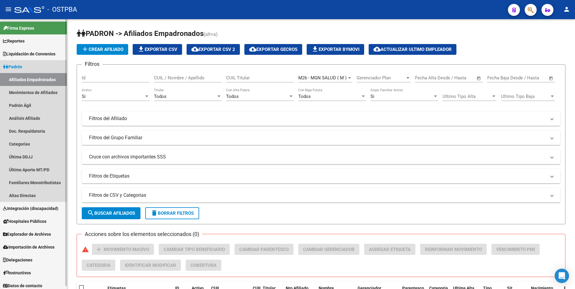
click at [45, 78] on link "Afiliados Empadronados" at bounding box center [33, 79] width 67 height 13
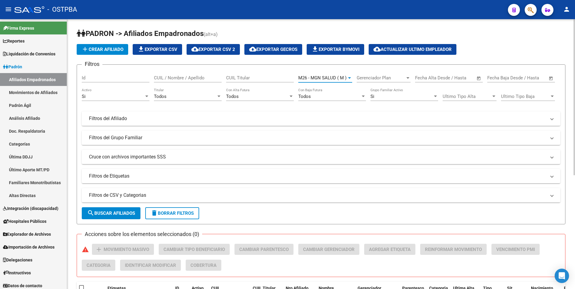
click at [348, 77] on div at bounding box center [349, 77] width 3 height 1
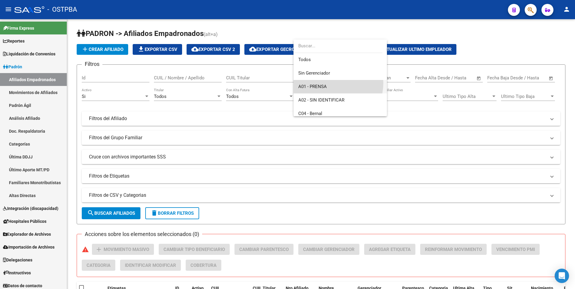
click at [328, 83] on span "A01 - PRENSA" at bounding box center [340, 86] width 84 height 13
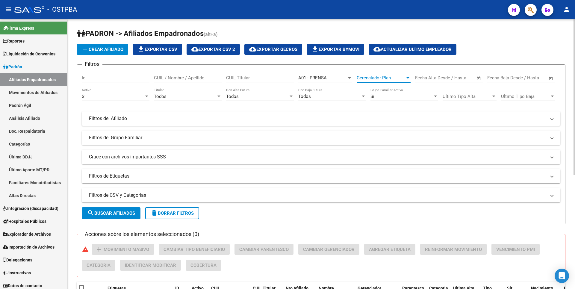
click at [406, 77] on div at bounding box center [407, 78] width 5 height 5
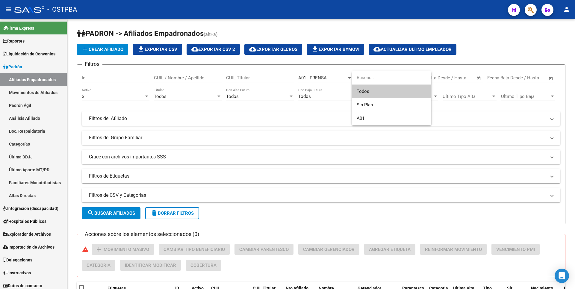
click at [379, 78] on input "dropdown search" at bounding box center [391, 77] width 79 height 13
click at [370, 79] on input "dropdown search" at bounding box center [391, 77] width 79 height 13
click at [117, 119] on div at bounding box center [287, 144] width 575 height 289
click at [117, 119] on mat-panel-title "Filtros del Afiliado" at bounding box center [317, 118] width 457 height 7
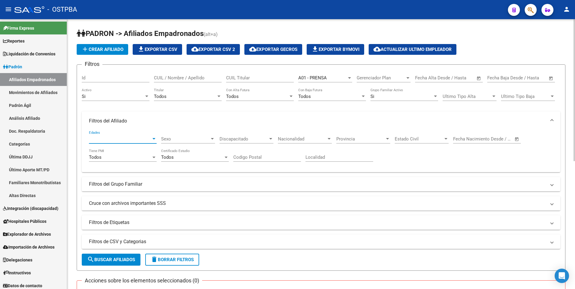
click at [154, 139] on div at bounding box center [154, 138] width 3 height 1
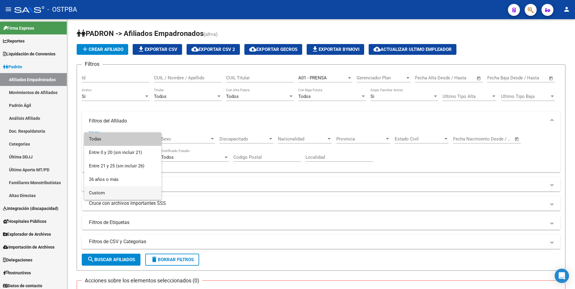
click at [107, 194] on span "Custom" at bounding box center [123, 192] width 68 height 13
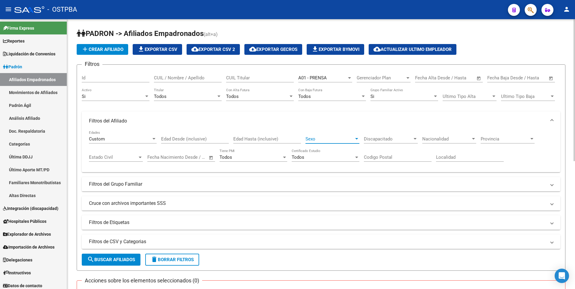
click at [355, 137] on div at bounding box center [356, 139] width 5 height 5
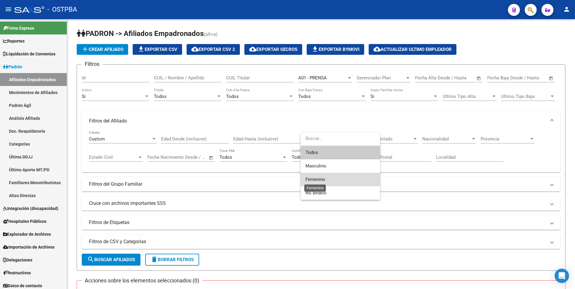
click at [325, 180] on span "Femenino" at bounding box center [316, 179] width 20 height 5
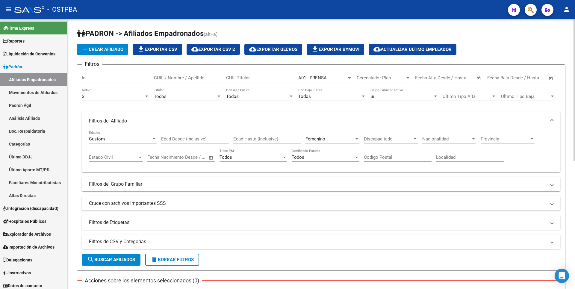
click at [108, 183] on mat-panel-title "Filtros del Grupo Familiar" at bounding box center [317, 184] width 457 height 7
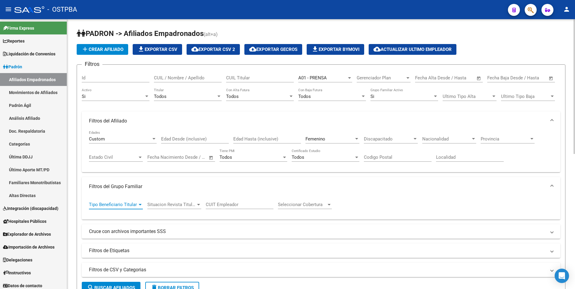
click at [139, 204] on div at bounding box center [140, 204] width 3 height 1
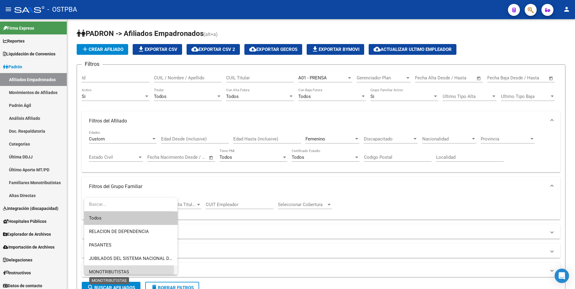
click at [125, 270] on span "MONOTRIBUTISTAS" at bounding box center [109, 271] width 40 height 5
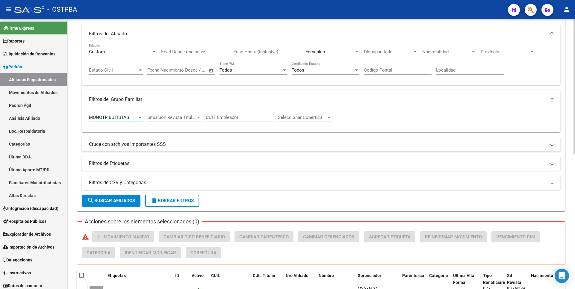
scroll to position [90, 0]
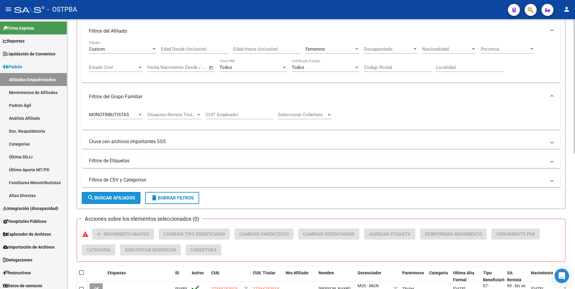
click at [115, 198] on span "search Buscar Afiliados" at bounding box center [111, 197] width 48 height 5
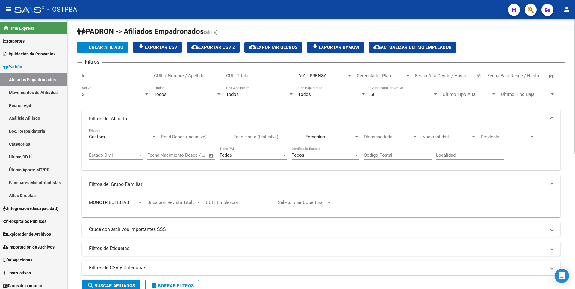
scroll to position [0, 0]
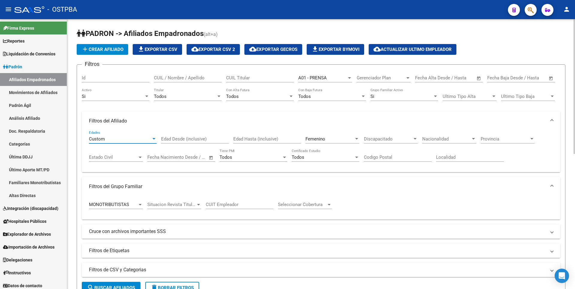
click at [154, 139] on div at bounding box center [154, 138] width 3 height 1
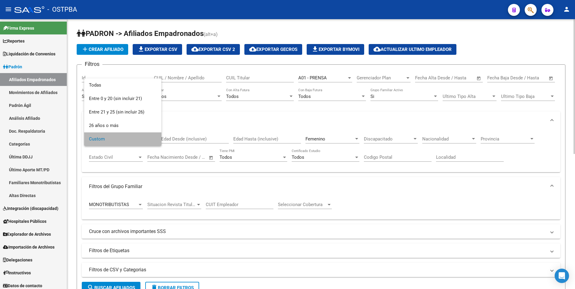
click at [154, 139] on span "Custom" at bounding box center [123, 138] width 68 height 13
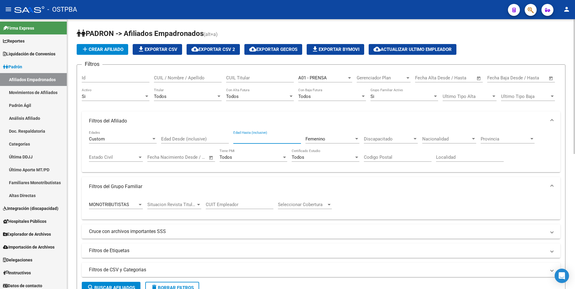
click at [252, 138] on input "Edad Hasta (inclusive)" at bounding box center [267, 138] width 68 height 5
click at [215, 138] on input "Edad Desde (inclusive)" at bounding box center [195, 138] width 68 height 5
type input "60"
type input "100"
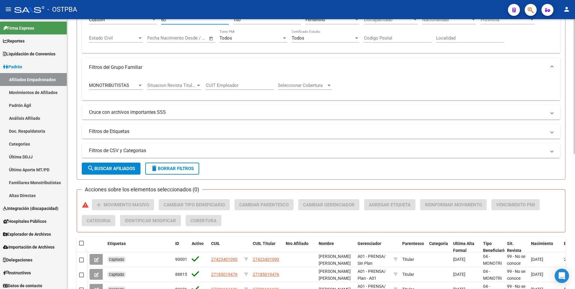
scroll to position [120, 0]
click at [126, 168] on span "search Buscar Afiliados" at bounding box center [111, 167] width 48 height 5
click at [124, 168] on span "search Buscar Afiliados" at bounding box center [111, 167] width 48 height 5
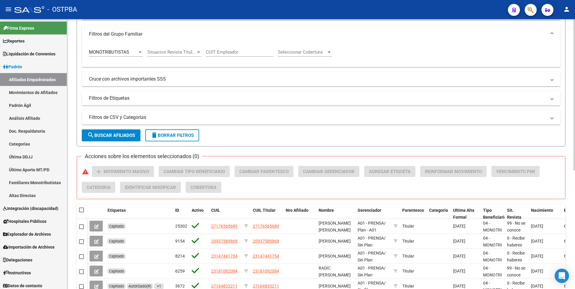
scroll to position [151, 0]
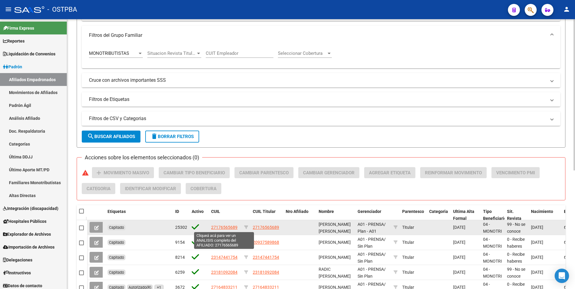
click at [222, 226] on span "27176565689" at bounding box center [224, 227] width 26 height 5
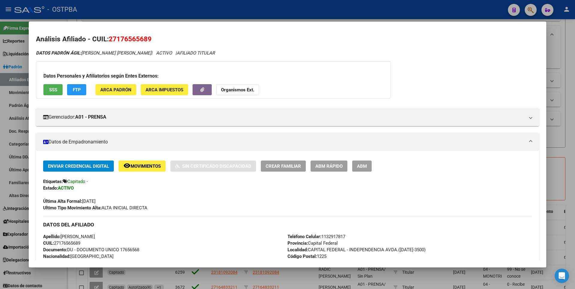
scroll to position [0, 0]
click at [52, 88] on span "SSS" at bounding box center [53, 90] width 8 height 5
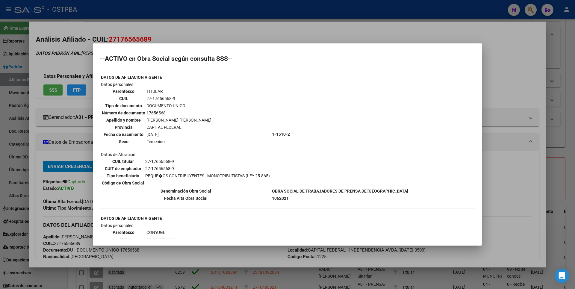
click at [351, 31] on div at bounding box center [287, 144] width 575 height 289
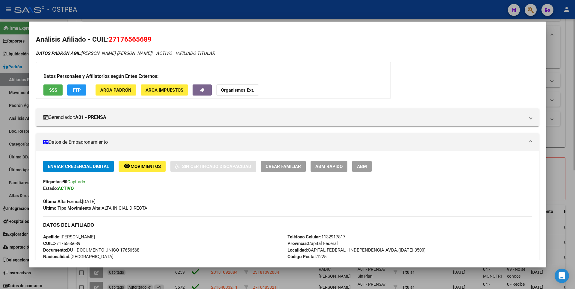
drag, startPoint x: 558, startPoint y: 44, endPoint x: 554, endPoint y: 50, distance: 7.1
click at [558, 43] on div at bounding box center [287, 144] width 575 height 289
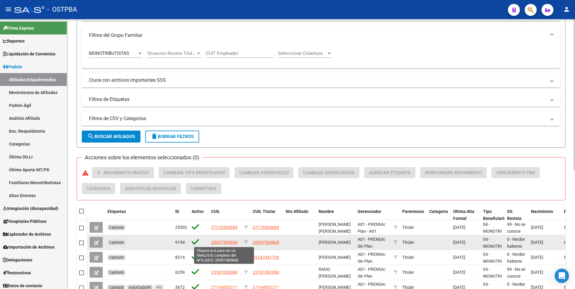
click at [217, 240] on span "20937589868" at bounding box center [224, 242] width 26 height 5
type textarea "20937589868"
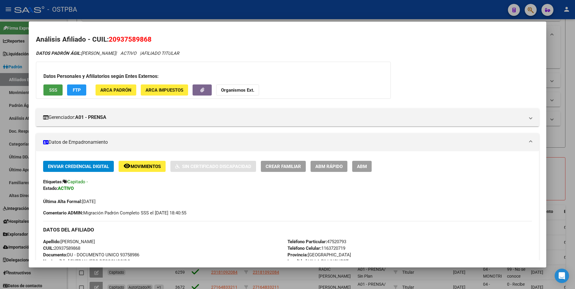
click at [57, 88] on span "SSS" at bounding box center [53, 90] width 8 height 5
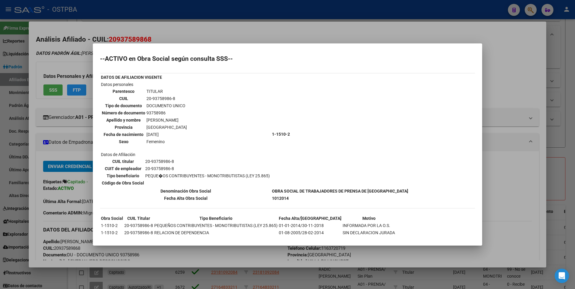
click at [519, 73] on div at bounding box center [287, 144] width 575 height 289
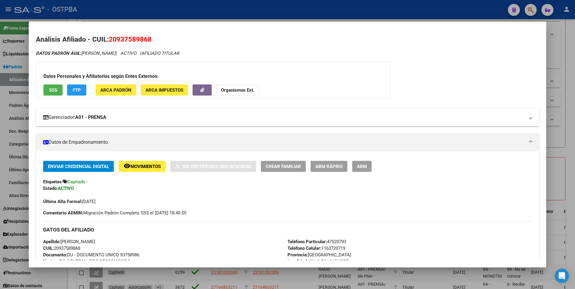
scroll to position [90, 0]
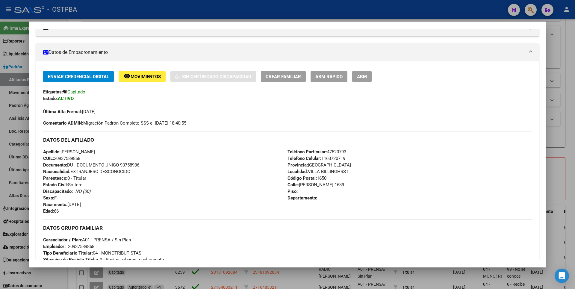
click at [556, 49] on div at bounding box center [287, 144] width 575 height 289
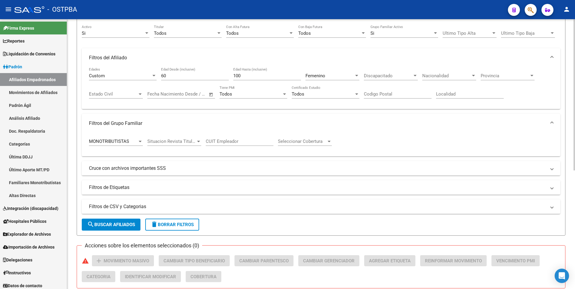
scroll to position [61, 0]
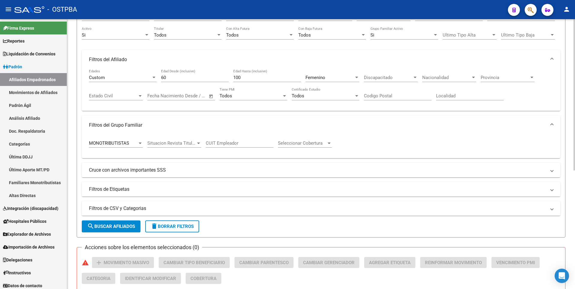
click at [357, 79] on div at bounding box center [356, 77] width 5 height 5
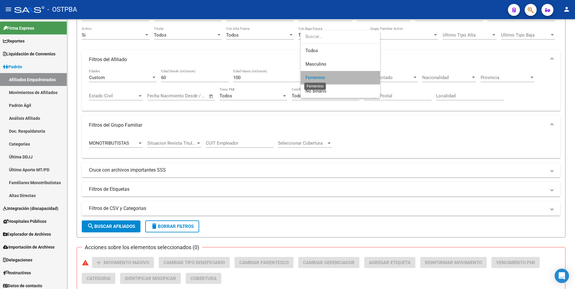
click at [319, 79] on span "Femenino" at bounding box center [316, 77] width 20 height 5
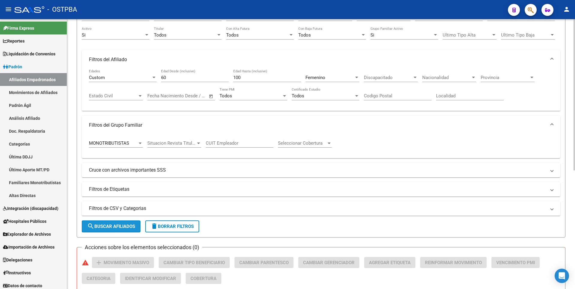
click at [117, 225] on span "search Buscar Afiliados" at bounding box center [111, 226] width 48 height 5
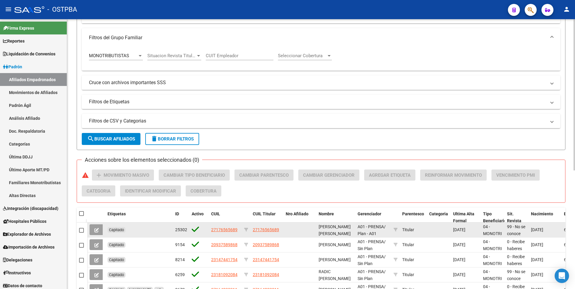
scroll to position [181, 0]
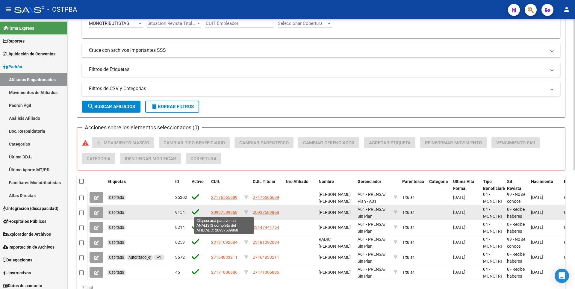
click at [233, 213] on span "20937589868" at bounding box center [224, 212] width 26 height 5
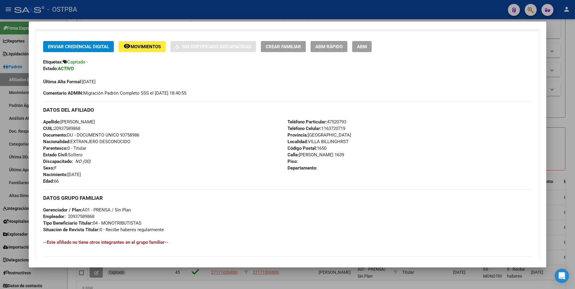
scroll to position [30, 0]
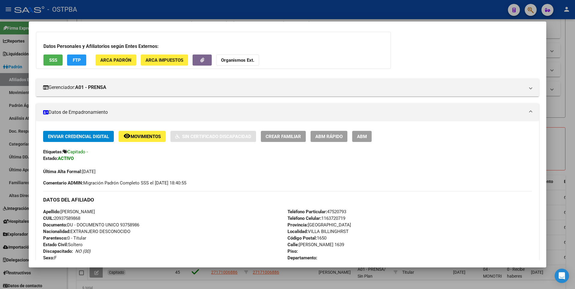
click at [366, 136] on span "ABM" at bounding box center [362, 136] width 10 height 5
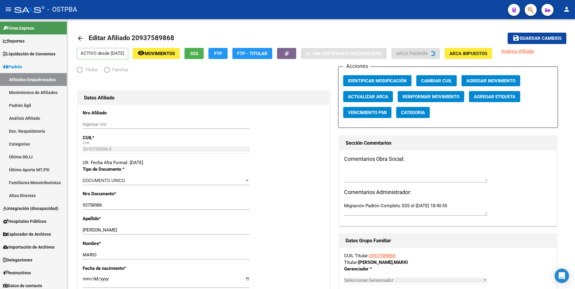
radio input "true"
type input "20-93758986-8"
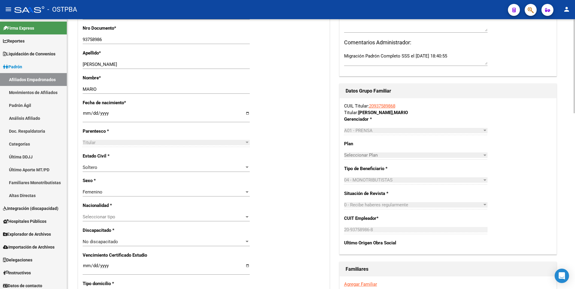
scroll to position [180, 0]
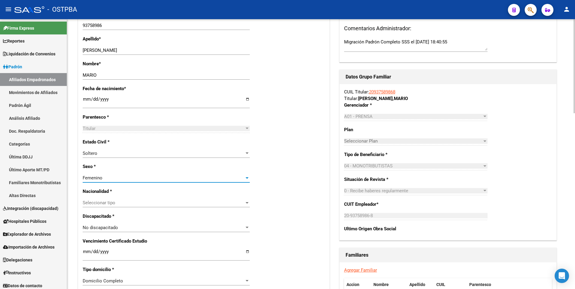
click at [244, 177] on div "Femenino" at bounding box center [164, 177] width 162 height 5
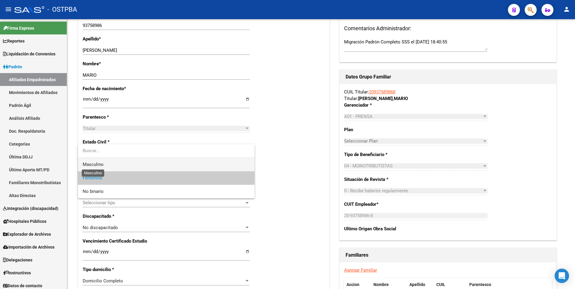
click at [96, 166] on span "Masculino" at bounding box center [93, 164] width 21 height 5
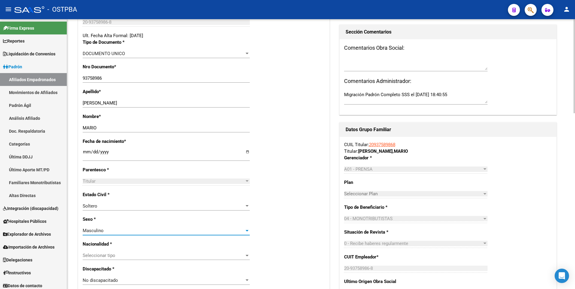
scroll to position [0, 0]
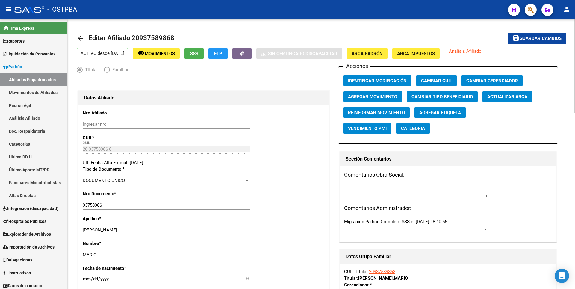
click at [537, 40] on span "Guardar cambios" at bounding box center [541, 38] width 42 height 5
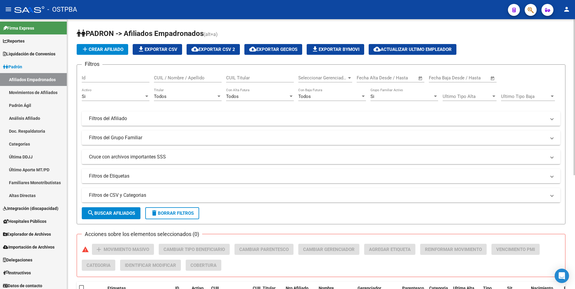
click at [348, 77] on div at bounding box center [349, 77] width 3 height 1
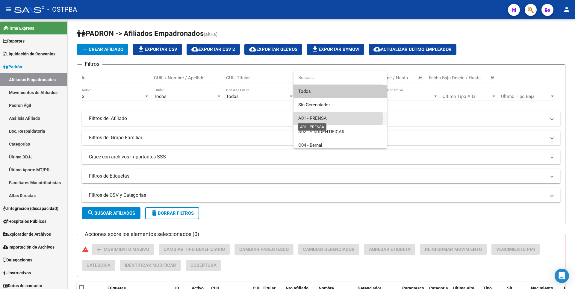
click at [321, 118] on span "A01 - PRENSA" at bounding box center [312, 118] width 28 height 5
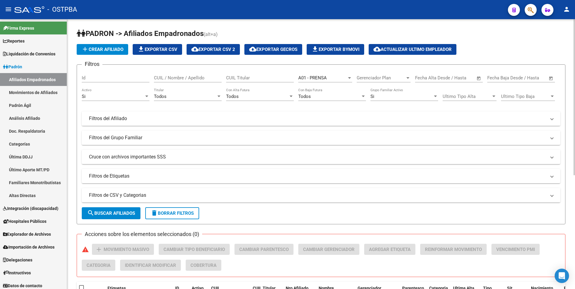
drag, startPoint x: 151, startPoint y: 125, endPoint x: 154, endPoint y: 122, distance: 4.2
click at [151, 125] on mat-expansion-panel-header "Filtros del Afiliado" at bounding box center [321, 118] width 479 height 14
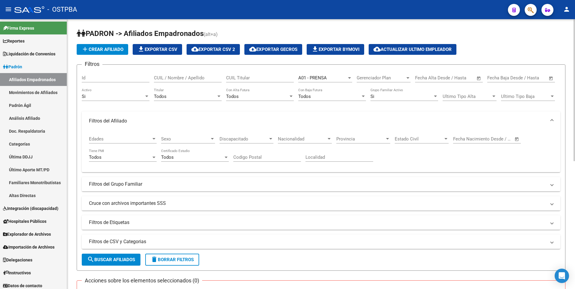
click at [152, 138] on div at bounding box center [153, 139] width 5 height 5
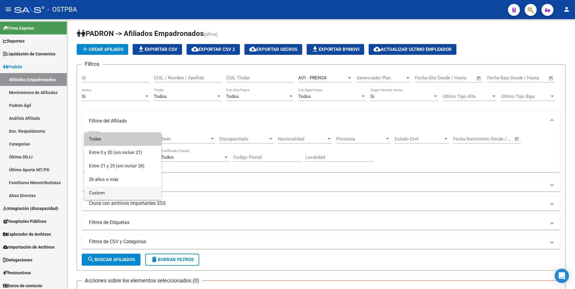
click at [106, 190] on span "Custom" at bounding box center [123, 192] width 68 height 13
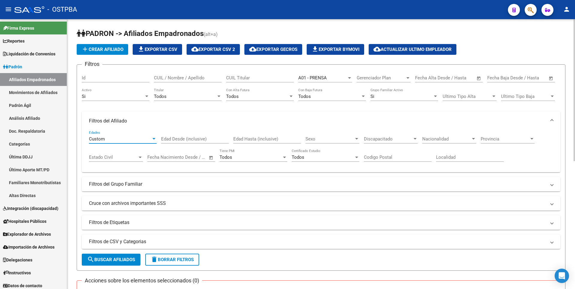
click at [171, 139] on input "Edad Desde (inclusive)" at bounding box center [195, 138] width 68 height 5
type input "60"
click at [238, 139] on input "Edad Hasta (inclusive)" at bounding box center [267, 138] width 68 height 5
type input "100"
click at [355, 139] on div at bounding box center [356, 139] width 5 height 5
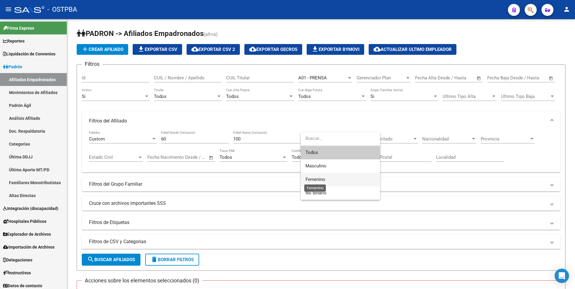
click at [316, 181] on span "Femenino" at bounding box center [316, 179] width 20 height 5
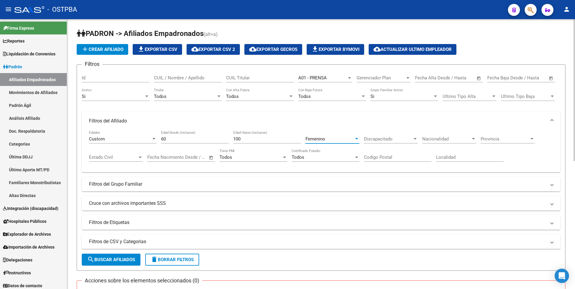
click at [356, 140] on div at bounding box center [356, 139] width 5 height 5
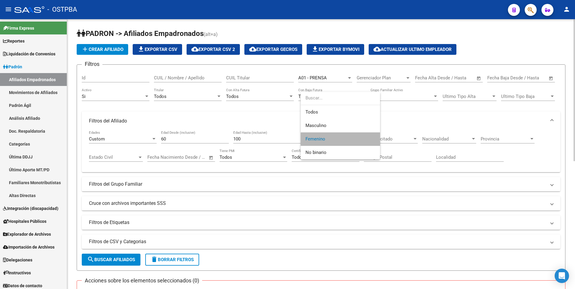
click at [351, 139] on span "Femenino" at bounding box center [341, 138] width 70 height 13
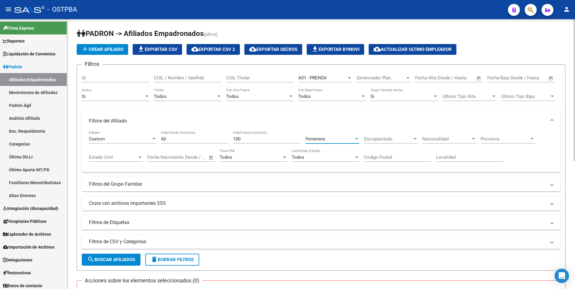
click at [125, 180] on mat-expansion-panel-header "Filtros del Grupo Familiar" at bounding box center [321, 184] width 479 height 14
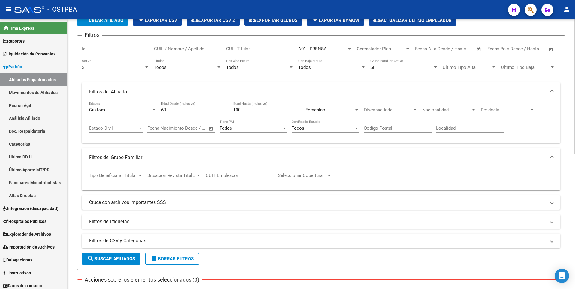
scroll to position [90, 0]
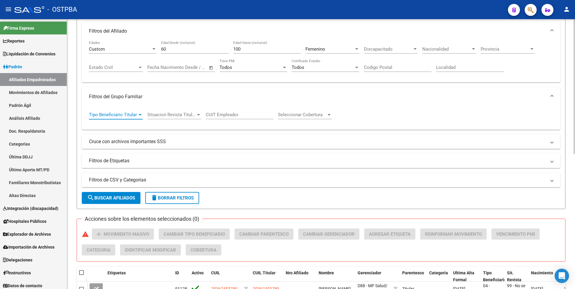
click at [140, 115] on div at bounding box center [140, 114] width 3 height 1
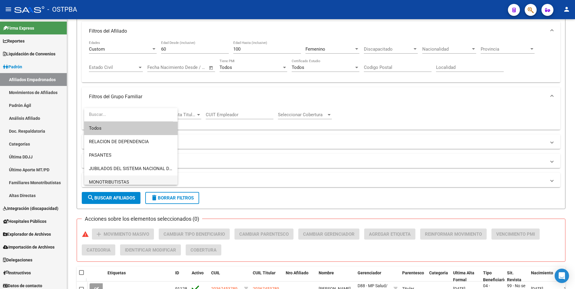
click at [113, 178] on span "MONOTRIBUTISTAS" at bounding box center [131, 182] width 84 height 13
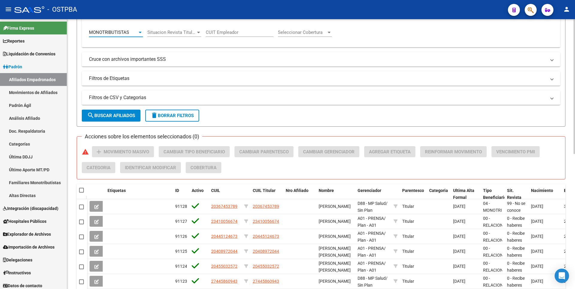
scroll to position [180, 0]
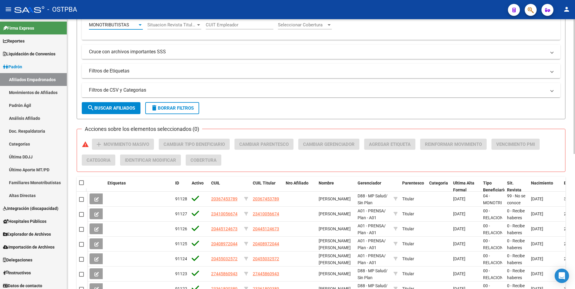
click at [114, 109] on span "search Buscar Afiliados" at bounding box center [111, 107] width 48 height 5
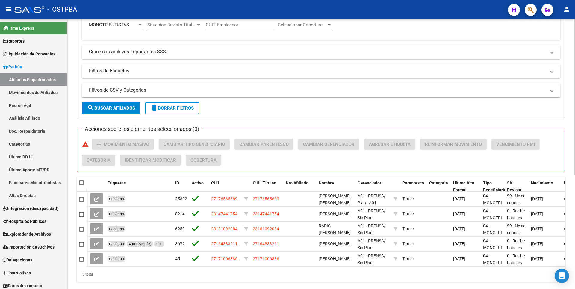
scroll to position [196, 0]
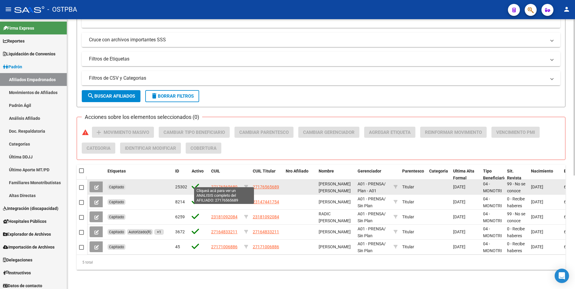
click at [219, 185] on span "27176565689" at bounding box center [224, 187] width 26 height 5
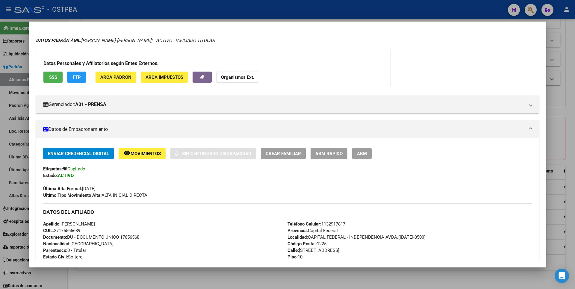
scroll to position [0, 0]
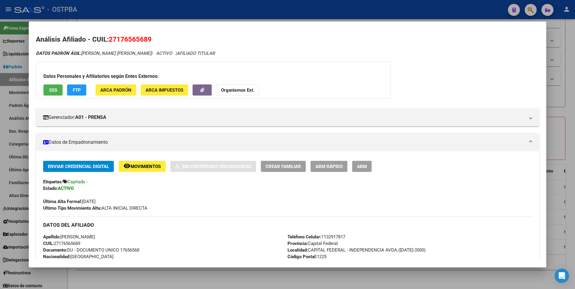
click at [50, 88] on span "SSS" at bounding box center [53, 90] width 8 height 5
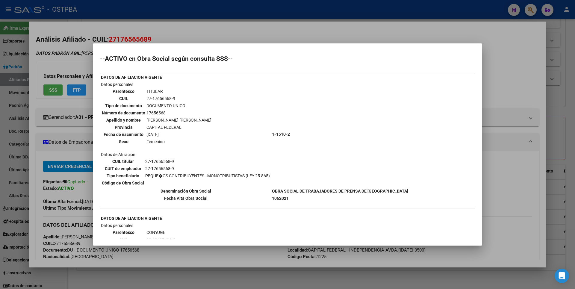
click at [502, 49] on div at bounding box center [287, 144] width 575 height 289
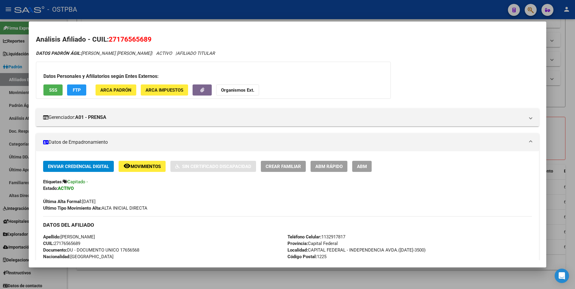
click at [562, 45] on div at bounding box center [287, 144] width 575 height 289
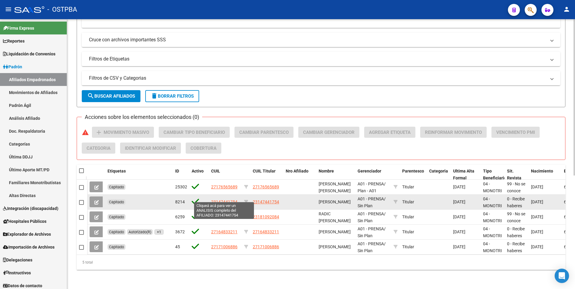
click at [214, 200] on span "23147441754" at bounding box center [224, 202] width 26 height 5
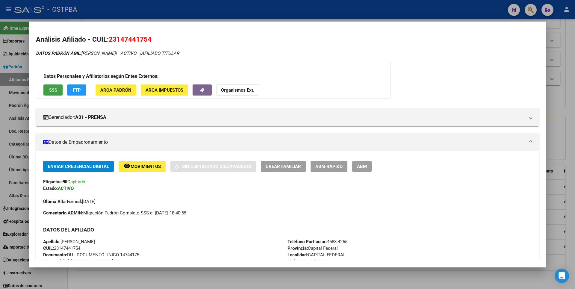
click at [49, 88] on button "SSS" at bounding box center [52, 90] width 19 height 11
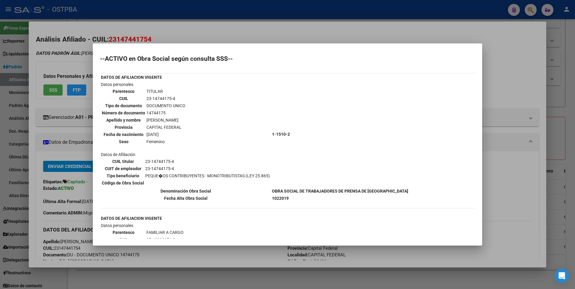
click at [496, 74] on div at bounding box center [287, 144] width 575 height 289
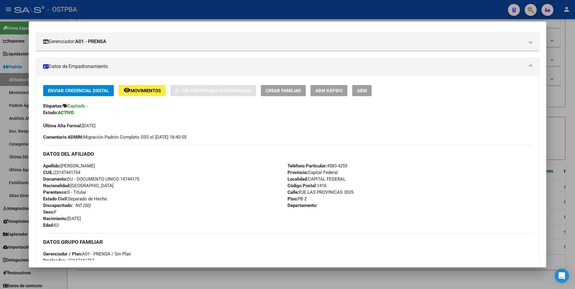
scroll to position [70, 0]
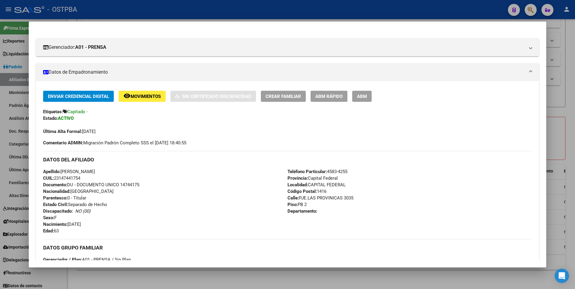
click at [570, 34] on div at bounding box center [287, 144] width 575 height 289
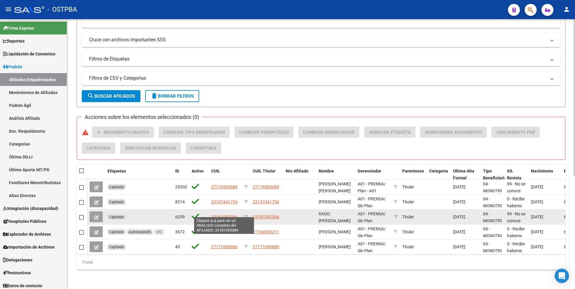
click at [219, 215] on span "23181092084" at bounding box center [224, 217] width 26 height 5
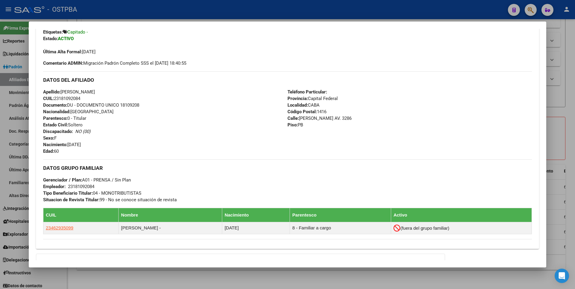
scroll to position [0, 0]
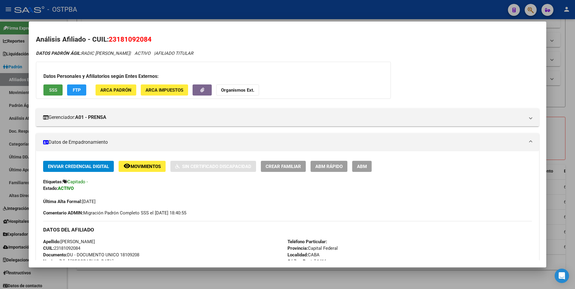
click at [56, 88] on span "SSS" at bounding box center [53, 90] width 8 height 5
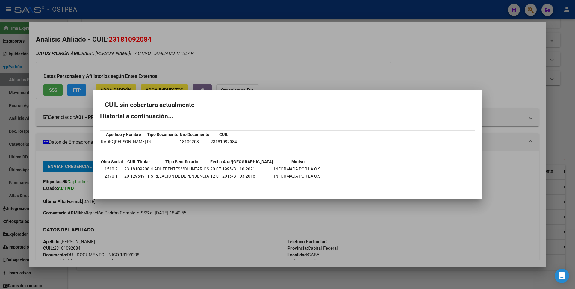
click at [278, 76] on div at bounding box center [287, 144] width 575 height 289
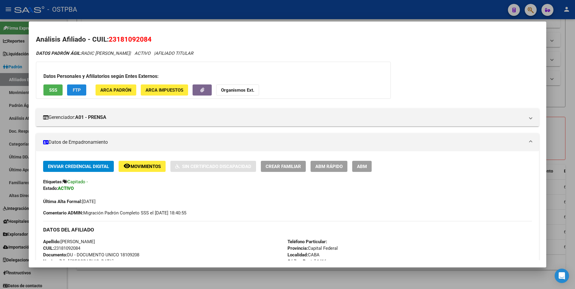
click at [73, 92] on span "FTP" at bounding box center [77, 90] width 8 height 5
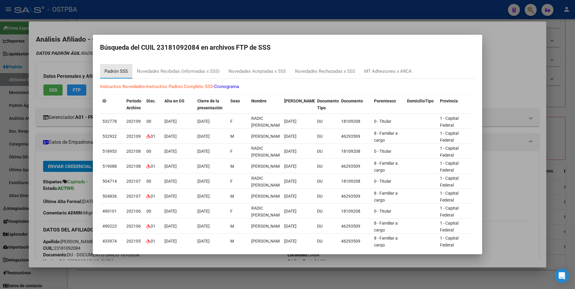
click at [117, 73] on div "Padrón SSS" at bounding box center [116, 71] width 23 height 7
click at [326, 25] on div at bounding box center [287, 144] width 575 height 289
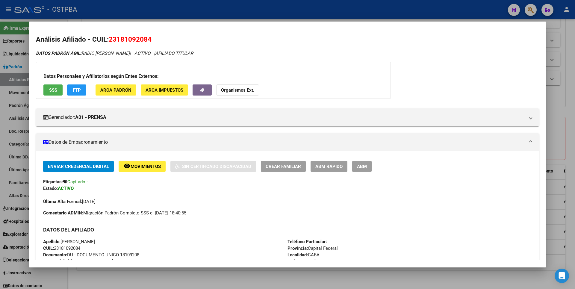
drag, startPoint x: 86, startPoint y: 250, endPoint x: 55, endPoint y: 251, distance: 30.9
click at [55, 251] on div "Apellido: CATALINA BEATRIZ RADIC CUIL: 23181092084 Documento: DU - DOCUMENTO UN…" at bounding box center [165, 272] width 245 height 66
copy span "23181092084"
click at [248, 90] on strong "Organismos Ext." at bounding box center [237, 90] width 33 height 5
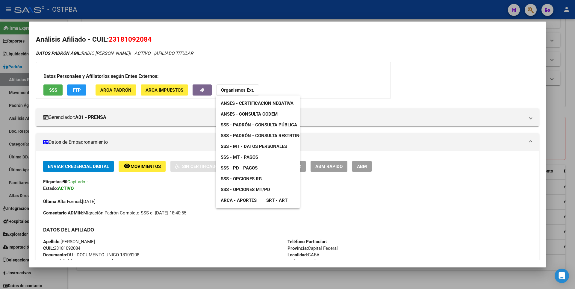
click at [249, 116] on span "ANSES - Consulta CODEM" at bounding box center [249, 113] width 57 height 5
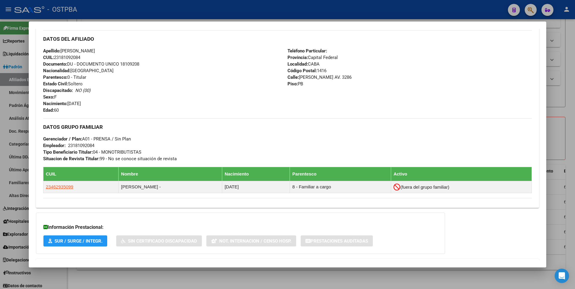
scroll to position [217, 0]
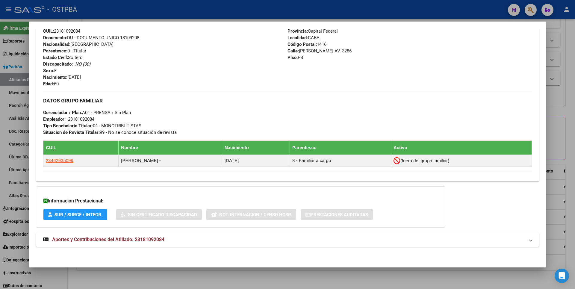
click at [556, 96] on div at bounding box center [287, 144] width 575 height 289
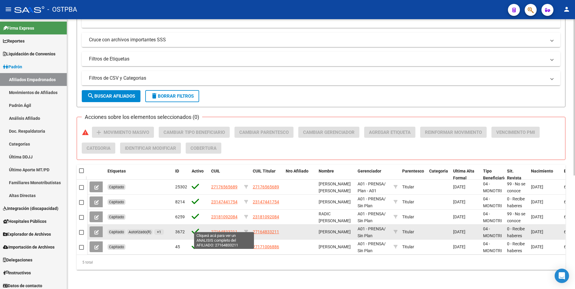
click at [220, 230] on span "27164833211" at bounding box center [224, 232] width 26 height 5
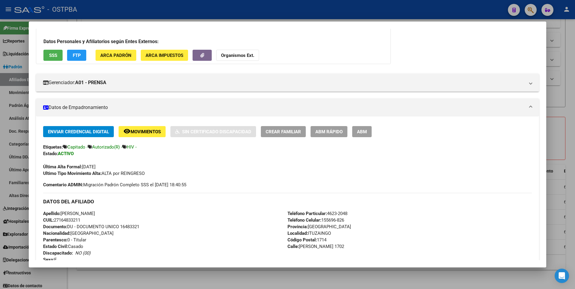
scroll to position [0, 0]
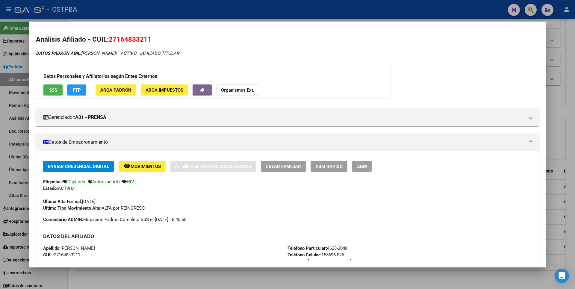
click at [567, 59] on div at bounding box center [287, 144] width 575 height 289
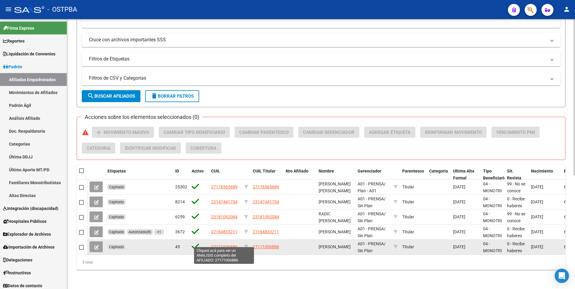
click at [222, 245] on span "27171006886" at bounding box center [224, 247] width 26 height 5
type textarea "27171006886"
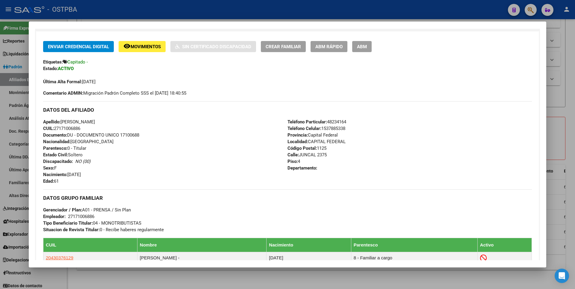
scroll to position [30, 0]
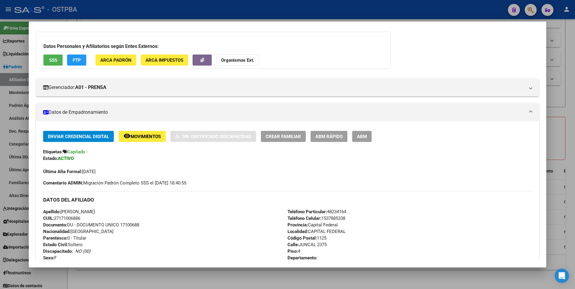
click at [54, 59] on span "SSS" at bounding box center [53, 60] width 8 height 5
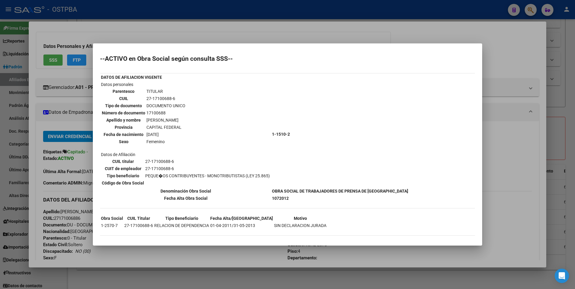
click at [568, 36] on div at bounding box center [287, 144] width 575 height 289
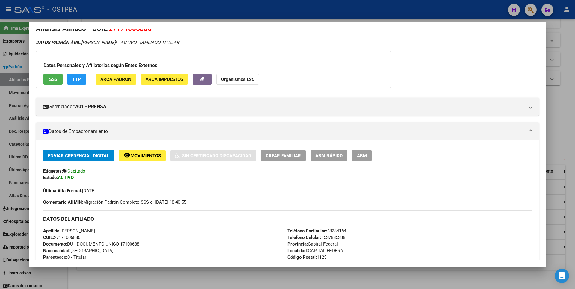
scroll to position [0, 0]
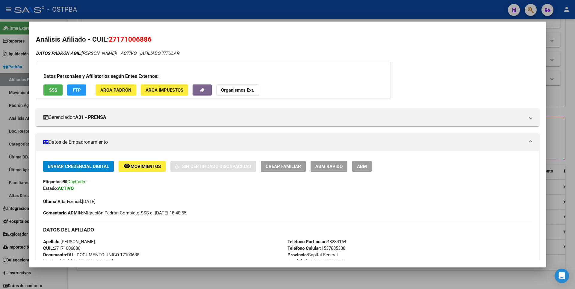
click at [567, 54] on div at bounding box center [287, 144] width 575 height 289
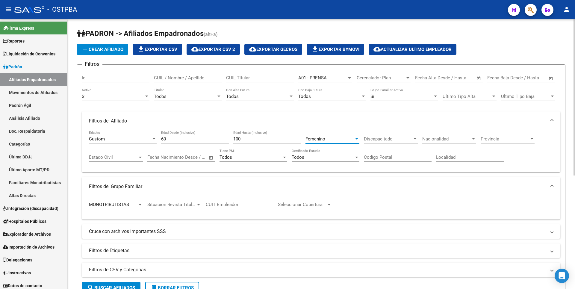
click at [356, 138] on div at bounding box center [356, 138] width 3 height 1
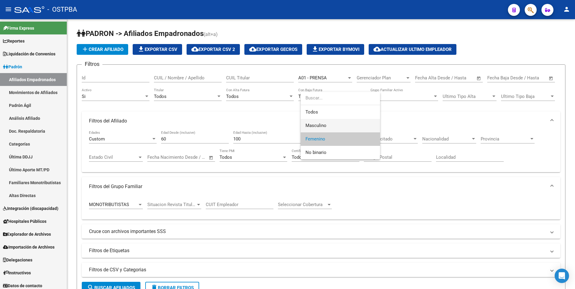
click at [336, 121] on span "Masculino" at bounding box center [341, 125] width 70 height 13
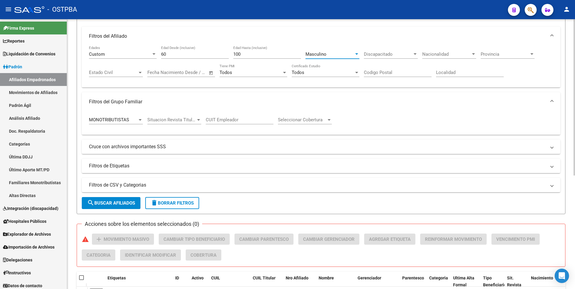
scroll to position [60, 0]
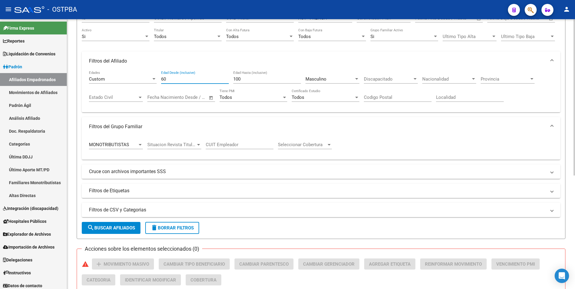
click at [171, 81] on input "60" at bounding box center [195, 78] width 68 height 5
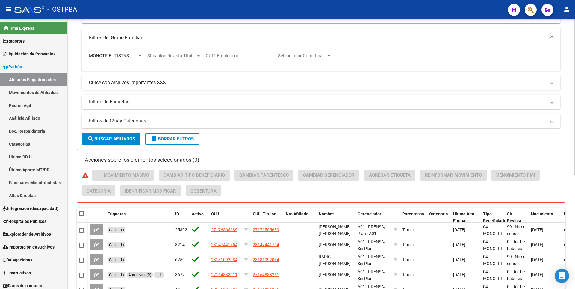
scroll to position [150, 0]
type input "65"
click at [102, 139] on span "search Buscar Afiliados" at bounding box center [111, 137] width 48 height 5
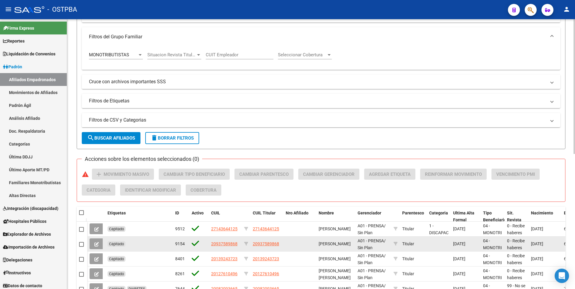
scroll to position [271, 0]
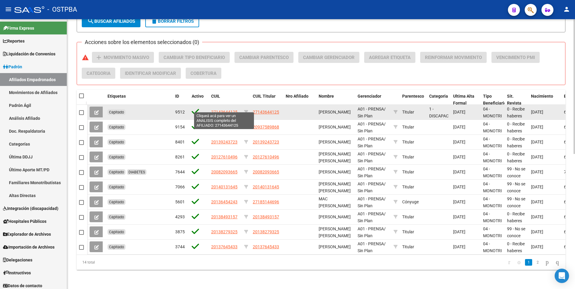
click at [222, 110] on span "27143644125" at bounding box center [224, 112] width 26 height 5
type textarea "27143644125"
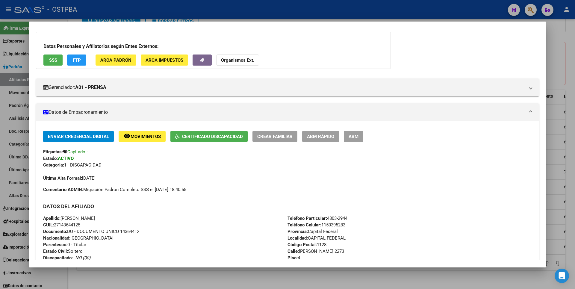
scroll to position [0, 0]
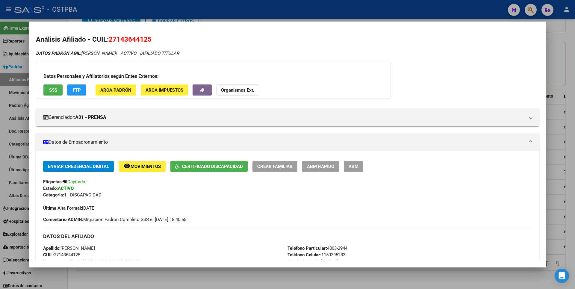
click at [311, 164] on span "ABM Rápido" at bounding box center [320, 166] width 27 height 5
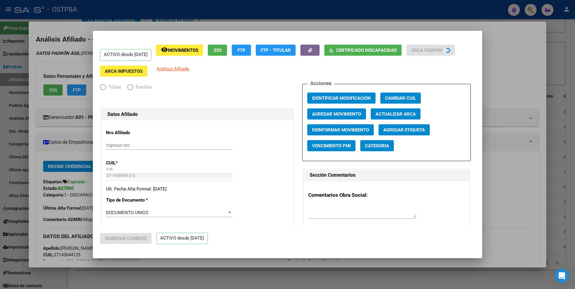
radio input "true"
type input "27-14364412-5"
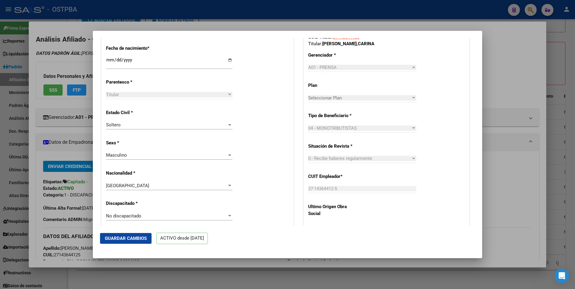
scroll to position [270, 0]
click at [229, 154] on div at bounding box center [229, 154] width 3 height 1
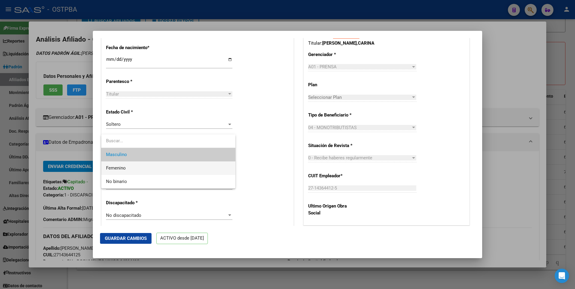
click at [179, 171] on span "Femenino" at bounding box center [168, 168] width 125 height 13
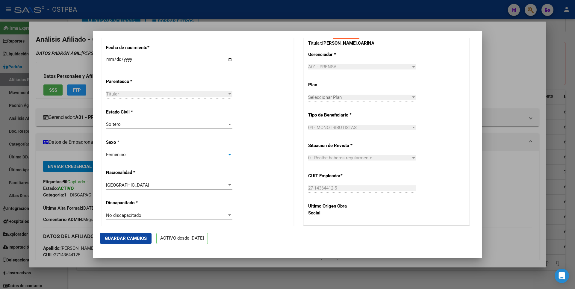
click at [135, 236] on span "Guardar Cambios" at bounding box center [126, 238] width 42 height 5
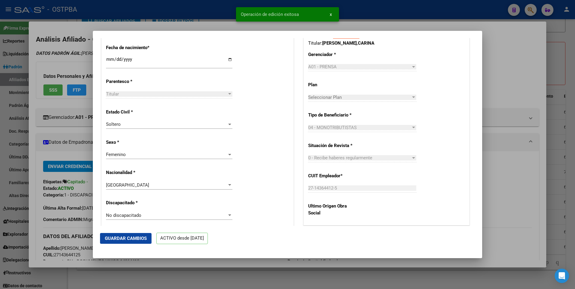
click at [518, 49] on div at bounding box center [287, 144] width 575 height 289
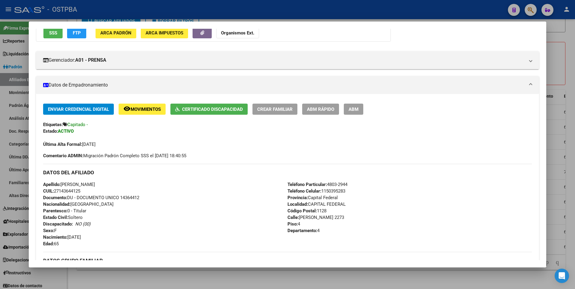
scroll to position [0, 0]
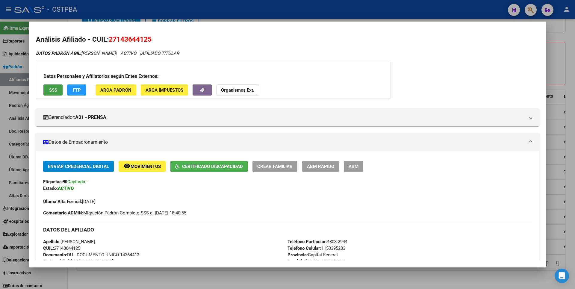
click at [47, 87] on button "SSS" at bounding box center [52, 90] width 19 height 11
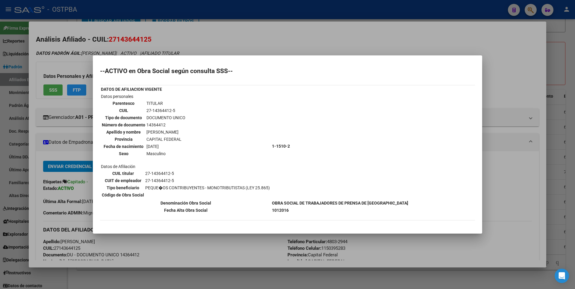
click at [504, 54] on div at bounding box center [287, 144] width 575 height 289
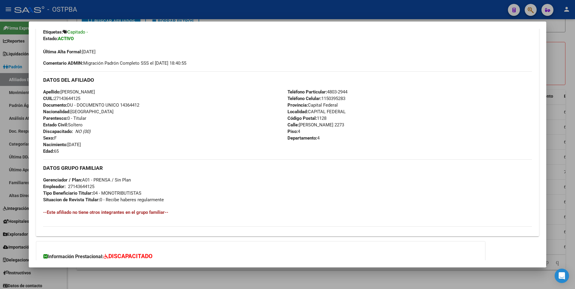
scroll to position [206, 0]
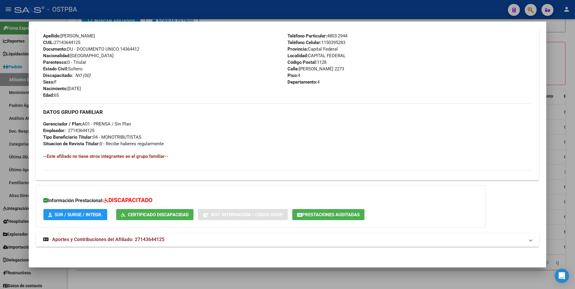
click at [558, 56] on div at bounding box center [287, 144] width 575 height 289
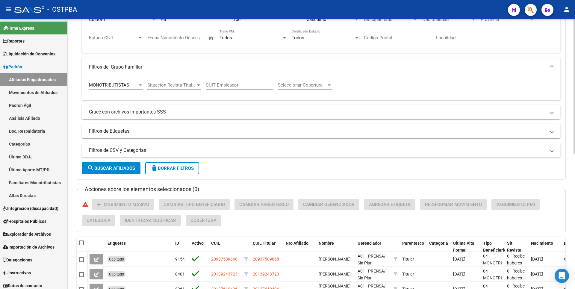
scroll to position [121, 0]
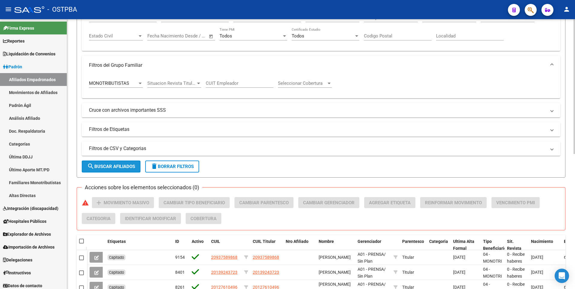
click at [117, 167] on span "search Buscar Afiliados" at bounding box center [111, 166] width 48 height 5
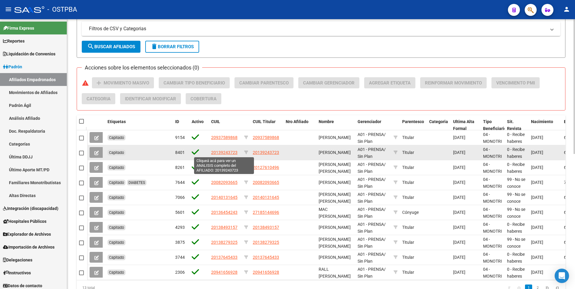
scroll to position [271, 0]
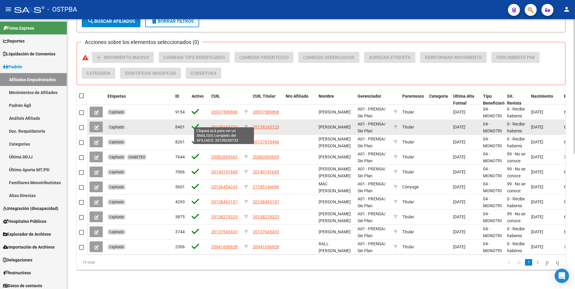
click at [222, 125] on span "20139243723" at bounding box center [224, 127] width 26 height 5
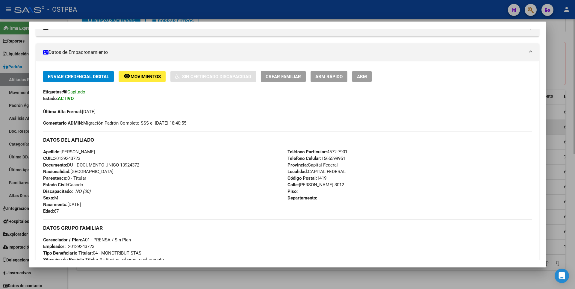
scroll to position [0, 0]
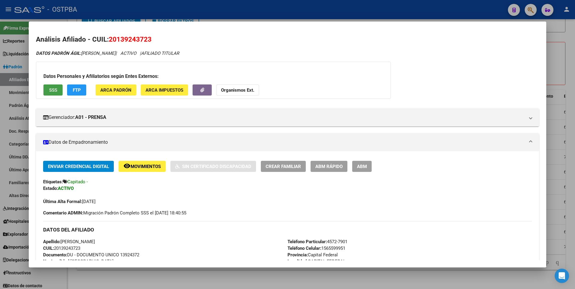
click at [54, 89] on span "SSS" at bounding box center [53, 90] width 8 height 5
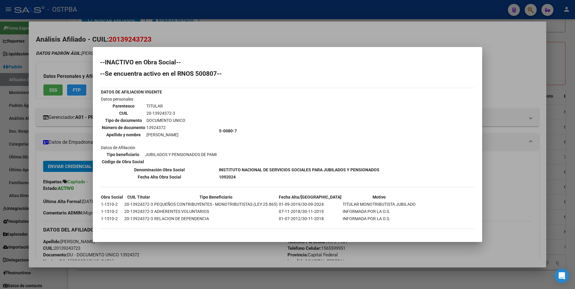
click at [563, 69] on div at bounding box center [287, 144] width 575 height 289
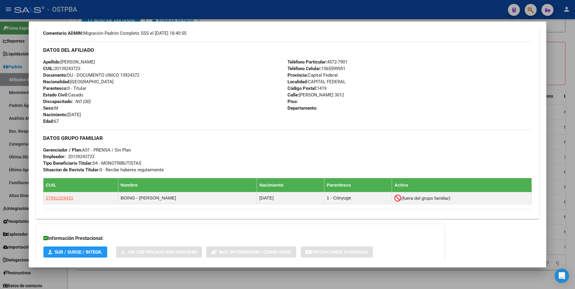
scroll to position [90, 0]
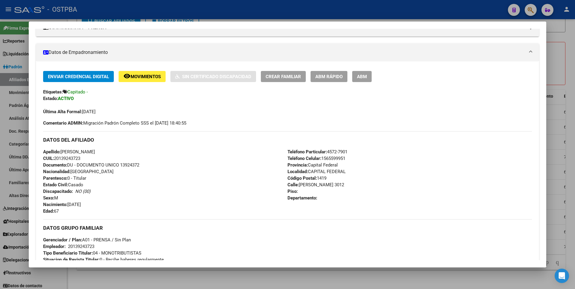
click at [566, 45] on div at bounding box center [287, 144] width 575 height 289
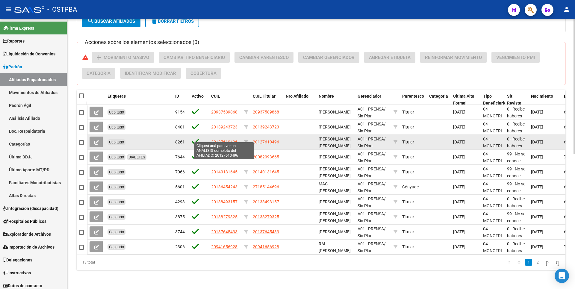
click at [222, 140] on span "20127610496" at bounding box center [224, 142] width 26 height 5
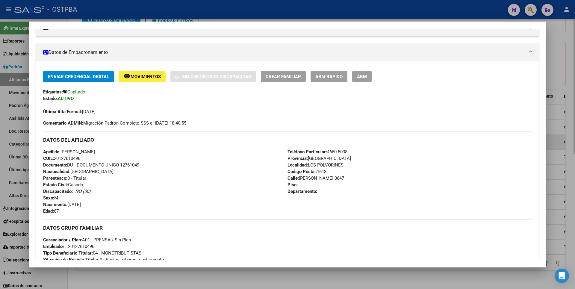
scroll to position [0, 0]
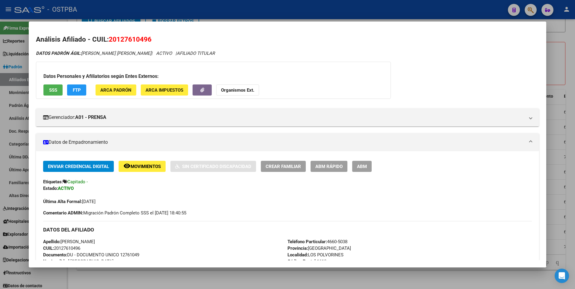
click at [55, 90] on span "SSS" at bounding box center [53, 90] width 8 height 5
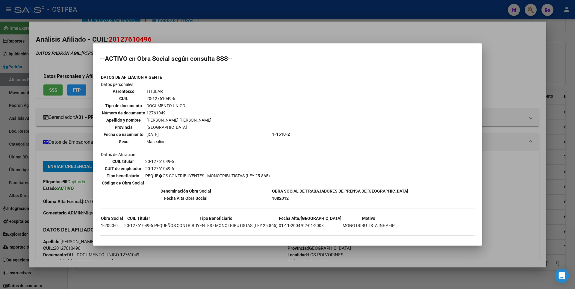
click at [507, 59] on div at bounding box center [287, 144] width 575 height 289
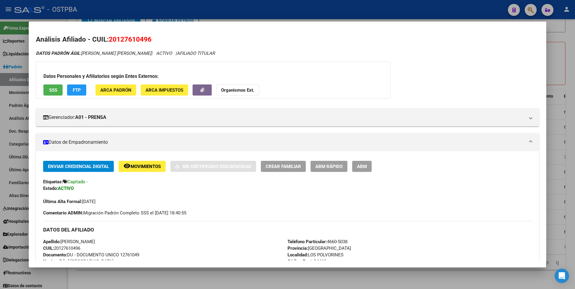
drag, startPoint x: 86, startPoint y: 248, endPoint x: 56, endPoint y: 249, distance: 29.7
click at [56, 249] on div "Apellido: JOSE EDUARDO IBACACHE CUIL: 20127610496 Documento: DU - DOCUMENTO UNI…" at bounding box center [165, 272] width 245 height 66
copy span "20127610496"
click at [247, 91] on strong "Organismos Ext." at bounding box center [237, 90] width 33 height 5
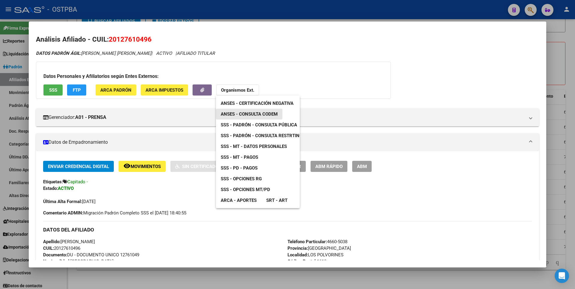
click at [255, 116] on span "ANSES - Consulta CODEM" at bounding box center [249, 113] width 57 height 5
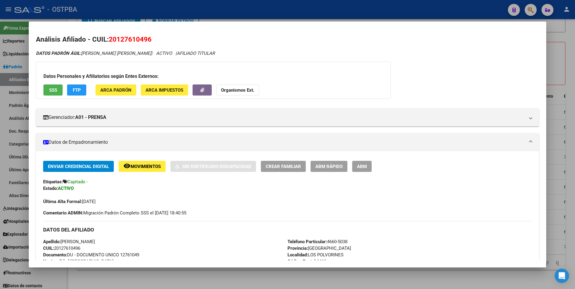
scroll to position [120, 0]
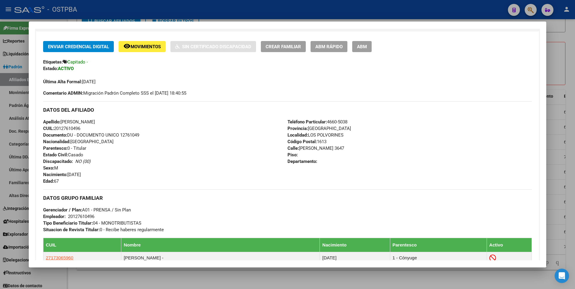
click at [562, 40] on div at bounding box center [287, 144] width 575 height 289
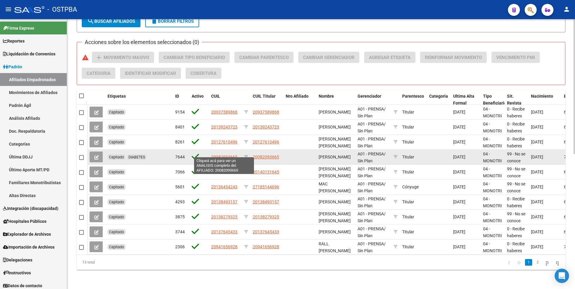
click at [222, 155] on span "20082093665" at bounding box center [224, 157] width 26 height 5
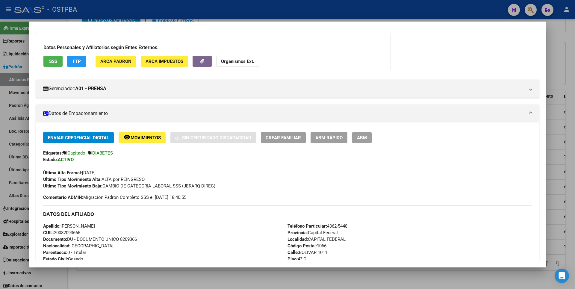
scroll to position [0, 0]
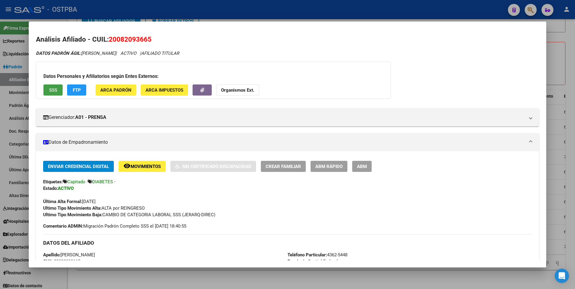
click at [57, 92] on span "SSS" at bounding box center [53, 90] width 8 height 5
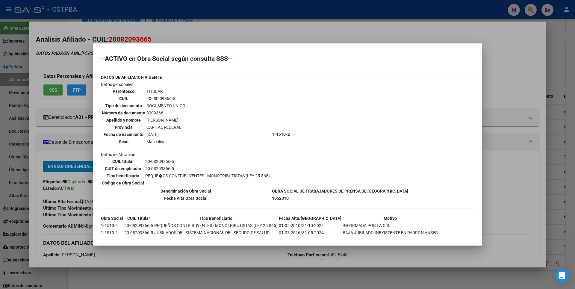
click at [506, 76] on div at bounding box center [287, 144] width 575 height 289
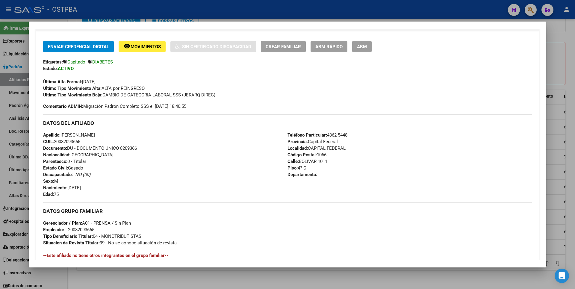
scroll to position [218, 0]
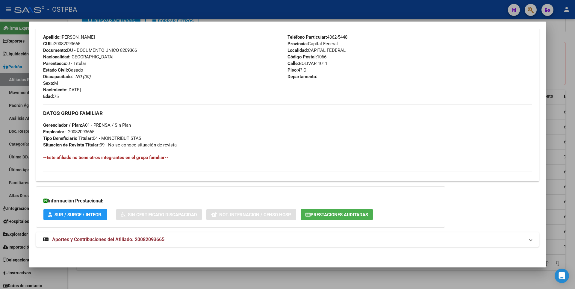
click at [145, 241] on span "Aportes y Contribuciones del Afiliado: 20082093665" at bounding box center [108, 240] width 112 height 6
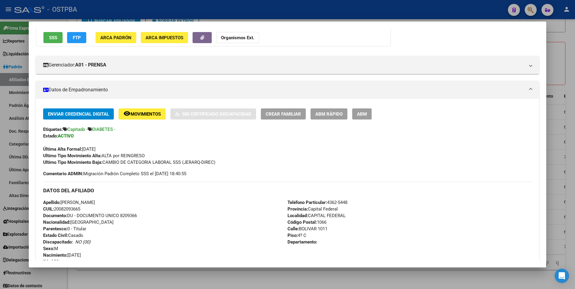
scroll to position [0, 0]
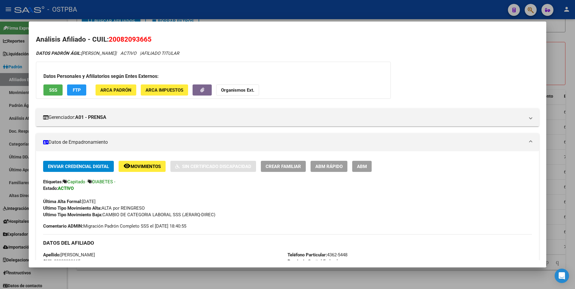
click at [561, 52] on div at bounding box center [287, 144] width 575 height 289
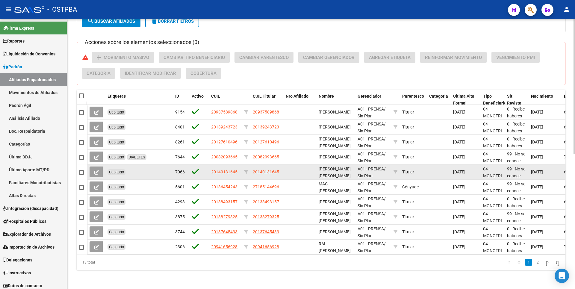
scroll to position [271, 0]
click at [220, 170] on span "20140131645" at bounding box center [224, 172] width 26 height 5
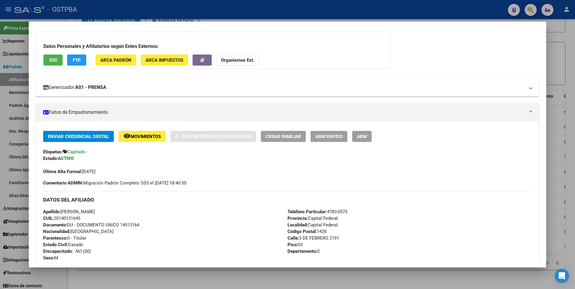
scroll to position [0, 0]
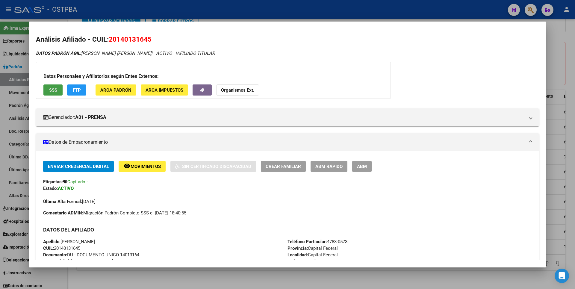
click at [50, 88] on span "SSS" at bounding box center [53, 90] width 8 height 5
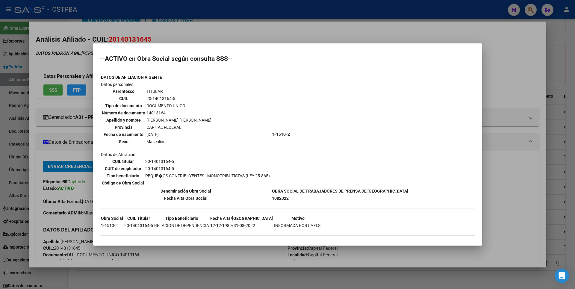
click at [522, 78] on div at bounding box center [287, 144] width 575 height 289
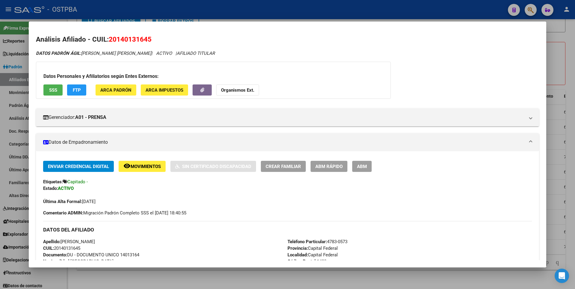
click at [564, 44] on div at bounding box center [287, 144] width 575 height 289
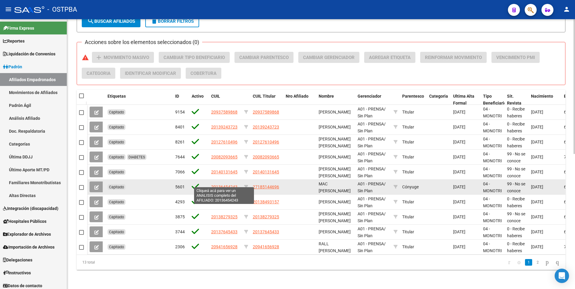
click at [220, 185] on span "20136454243" at bounding box center [224, 187] width 26 height 5
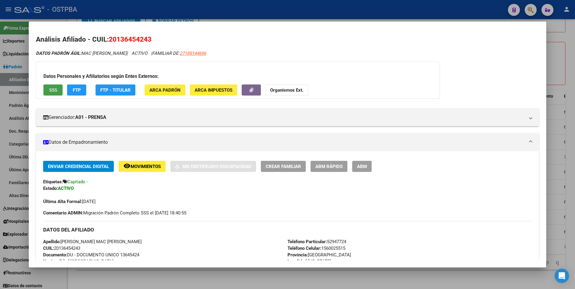
click at [55, 88] on span "SSS" at bounding box center [53, 90] width 8 height 5
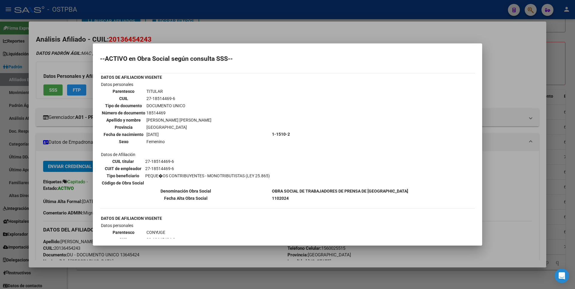
click at [529, 56] on div at bounding box center [287, 144] width 575 height 289
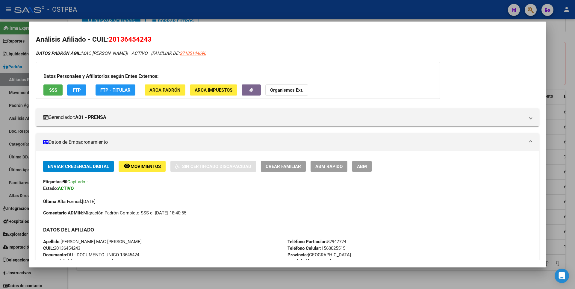
click at [558, 54] on div at bounding box center [287, 144] width 575 height 289
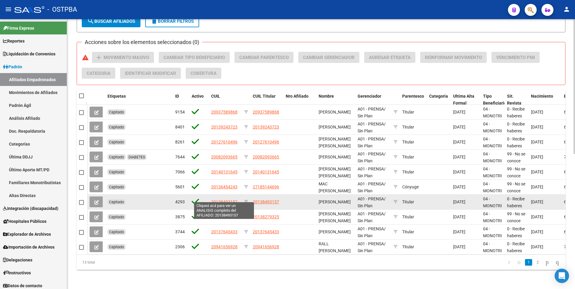
click at [224, 200] on span "20138493157" at bounding box center [224, 202] width 26 height 5
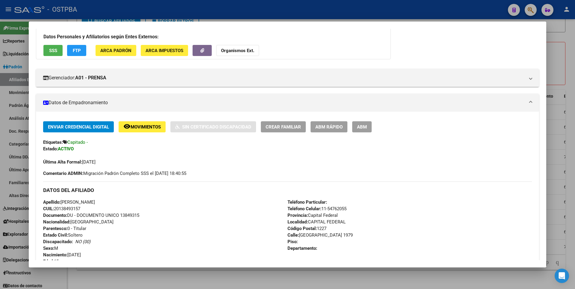
scroll to position [30, 0]
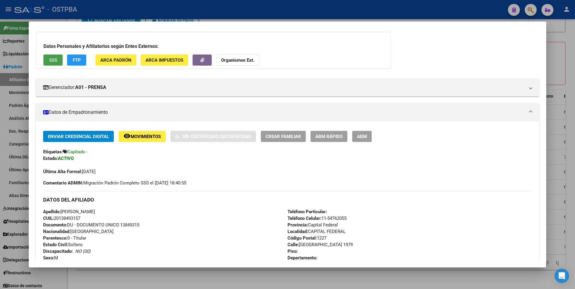
click at [53, 58] on span "SSS" at bounding box center [53, 60] width 8 height 5
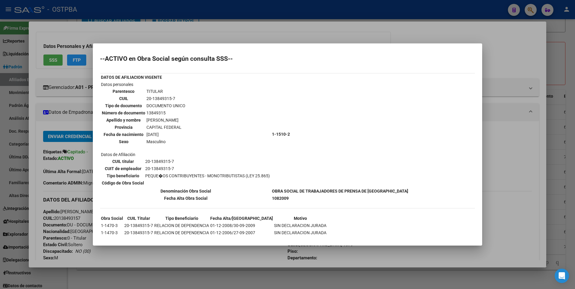
click at [562, 62] on div at bounding box center [287, 144] width 575 height 289
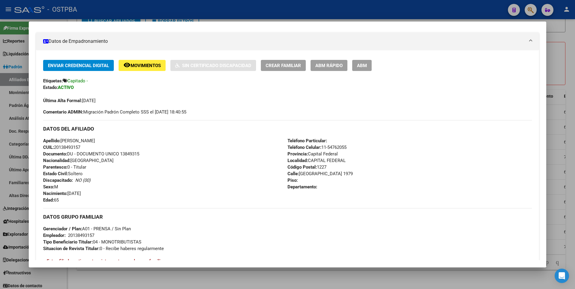
scroll to position [180, 0]
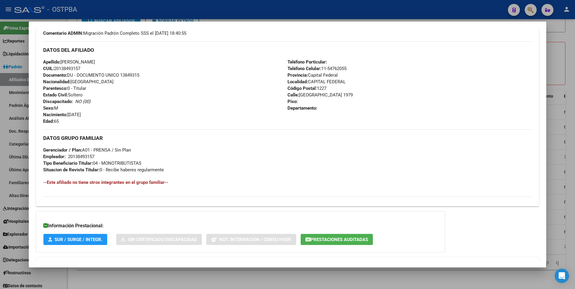
click at [557, 52] on div at bounding box center [287, 144] width 575 height 289
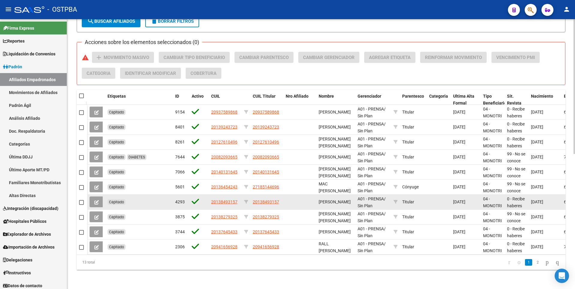
scroll to position [1, 0]
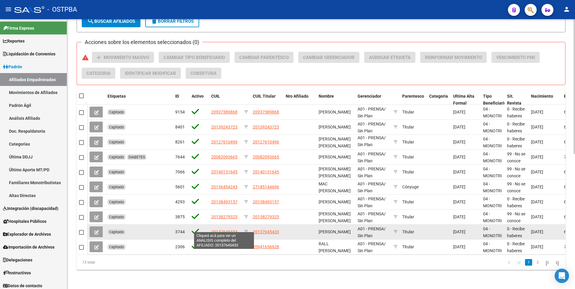
click at [221, 230] on span "20137645433" at bounding box center [224, 232] width 26 height 5
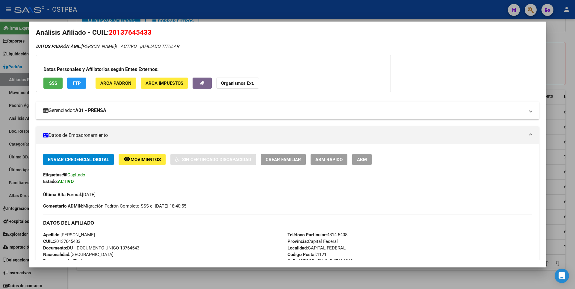
scroll to position [0, 0]
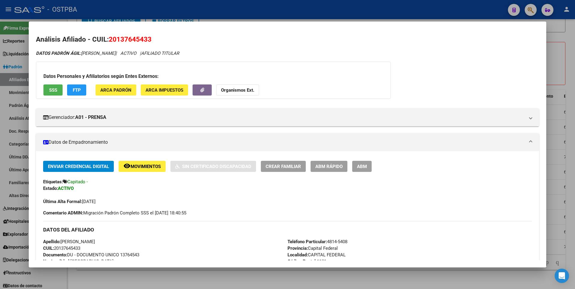
click at [54, 89] on span "SSS" at bounding box center [53, 90] width 8 height 5
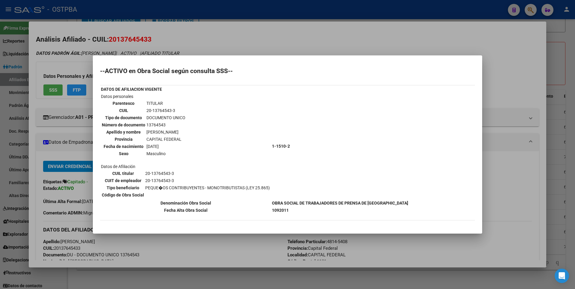
click at [558, 43] on div at bounding box center [287, 144] width 575 height 289
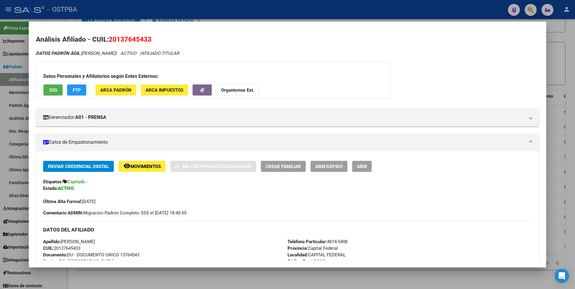
click at [559, 65] on div at bounding box center [287, 144] width 575 height 289
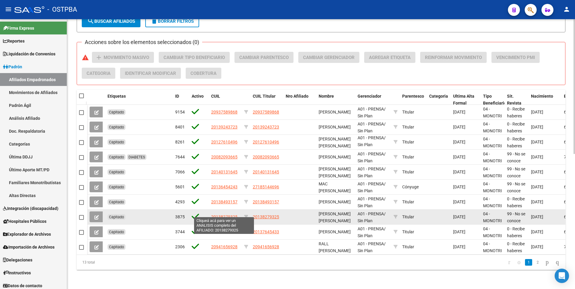
click at [222, 215] on span "20138279325" at bounding box center [224, 217] width 26 height 5
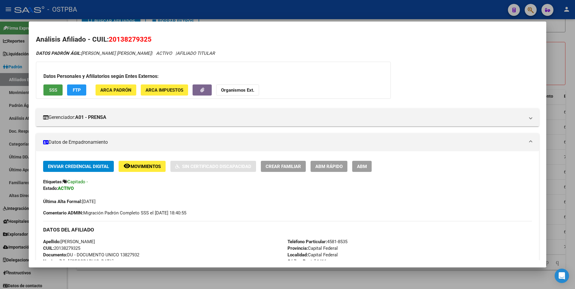
click at [48, 88] on button "SSS" at bounding box center [52, 90] width 19 height 11
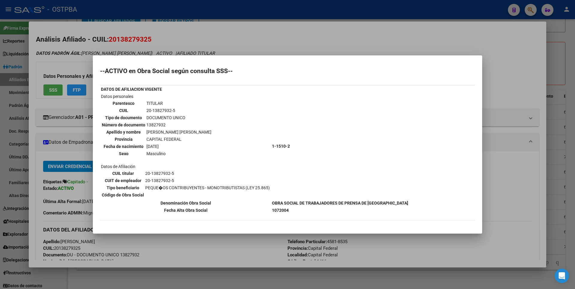
click at [555, 76] on div at bounding box center [287, 144] width 575 height 289
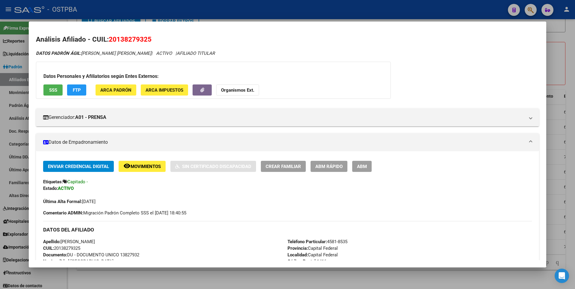
click at [556, 58] on div at bounding box center [287, 144] width 575 height 289
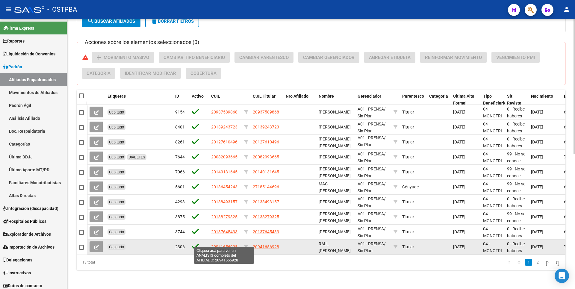
click at [227, 245] on span "20941656928" at bounding box center [224, 247] width 26 height 5
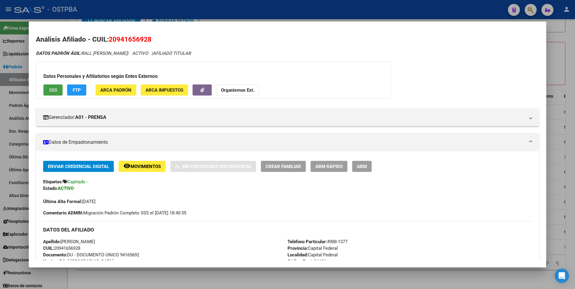
click at [49, 89] on button "SSS" at bounding box center [52, 90] width 19 height 11
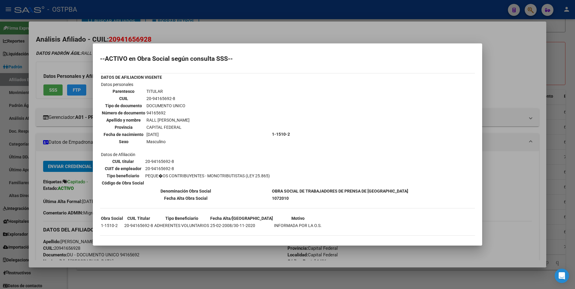
click at [515, 57] on div at bounding box center [287, 144] width 575 height 289
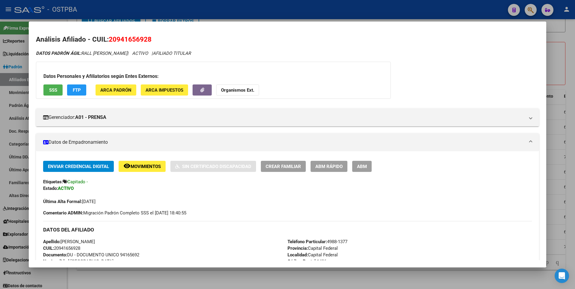
click at [561, 49] on div at bounding box center [287, 144] width 575 height 289
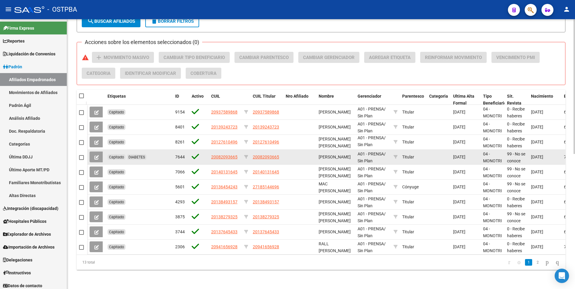
scroll to position [1, 0]
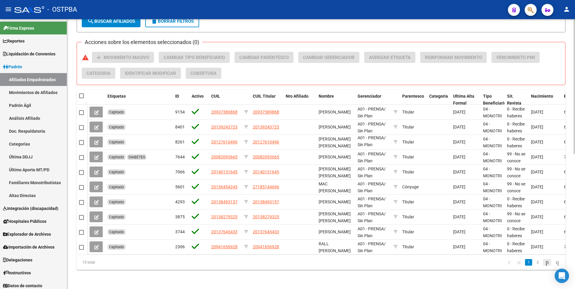
click at [545, 261] on icon "go to next page" at bounding box center [547, 262] width 5 height 7
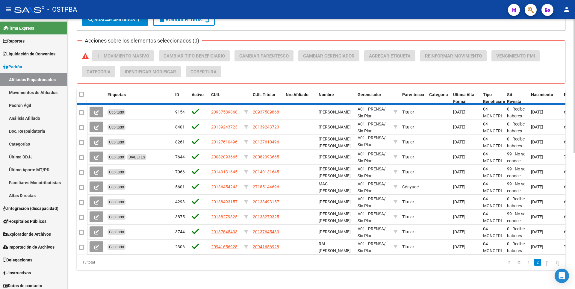
scroll to position [166, 0]
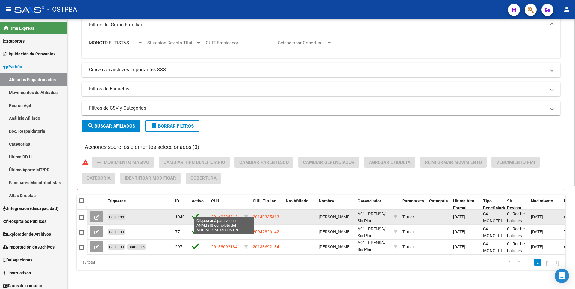
click at [226, 215] on span "20140335313" at bounding box center [224, 217] width 26 height 5
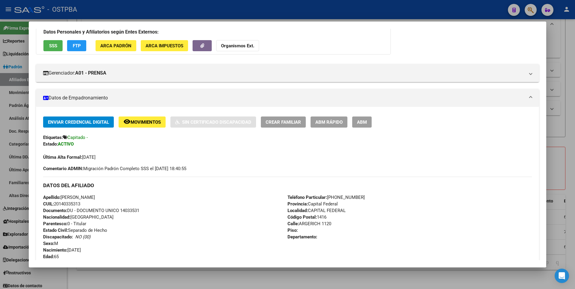
scroll to position [0, 0]
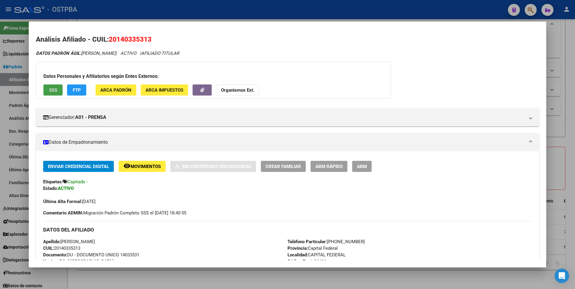
click at [51, 90] on span "SSS" at bounding box center [53, 90] width 8 height 5
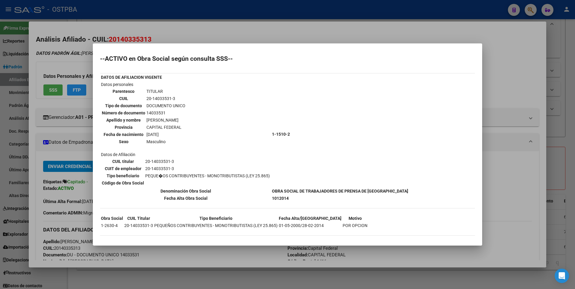
click at [528, 84] on div at bounding box center [287, 144] width 575 height 289
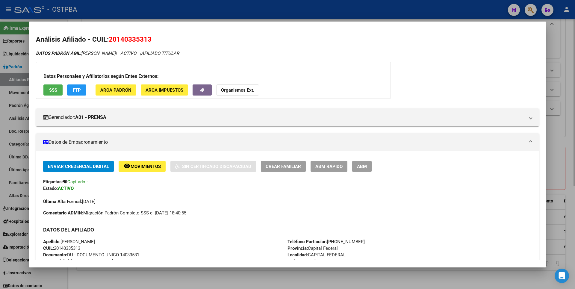
click at [569, 54] on div at bounding box center [287, 144] width 575 height 289
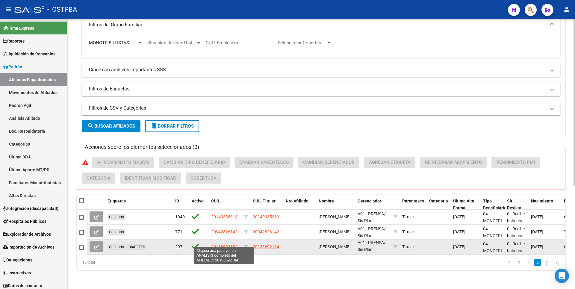
click at [224, 245] on span "20138692184" at bounding box center [224, 247] width 26 height 5
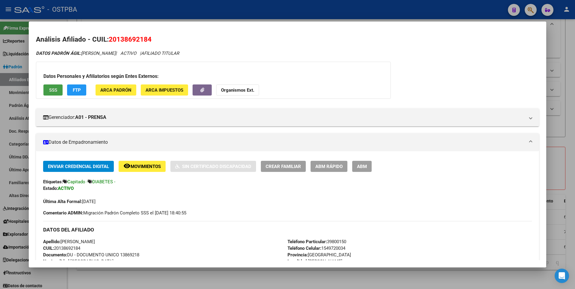
click at [51, 88] on span "SSS" at bounding box center [53, 90] width 8 height 5
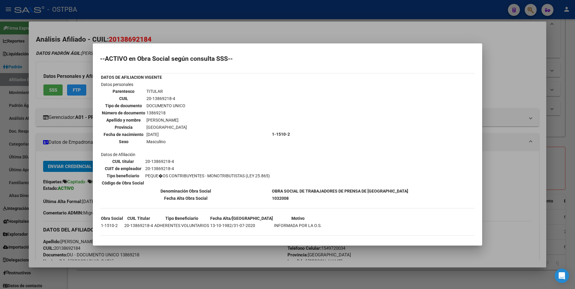
click at [525, 69] on div at bounding box center [287, 144] width 575 height 289
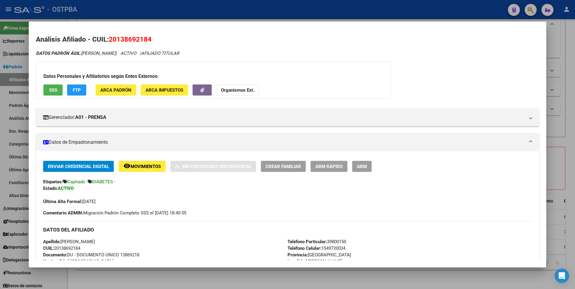
click at [567, 42] on div at bounding box center [287, 144] width 575 height 289
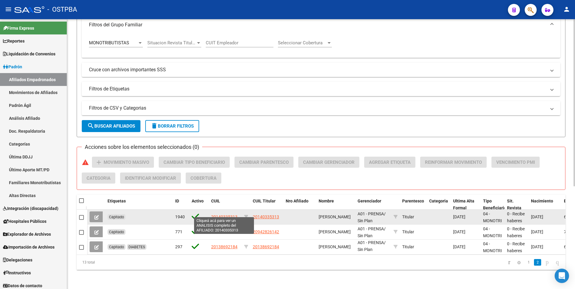
click at [214, 215] on span "20140335313" at bounding box center [224, 217] width 26 height 5
type textarea "20140335313"
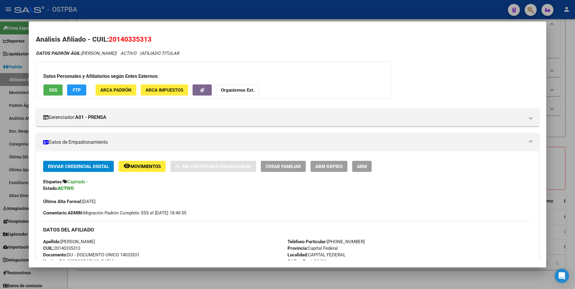
click at [52, 91] on span "SSS" at bounding box center [53, 90] width 8 height 5
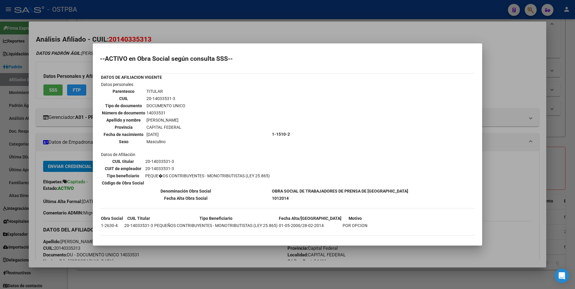
click at [525, 68] on div at bounding box center [287, 144] width 575 height 289
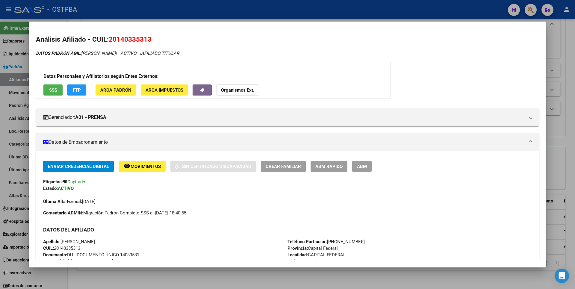
click at [566, 50] on div at bounding box center [287, 144] width 575 height 289
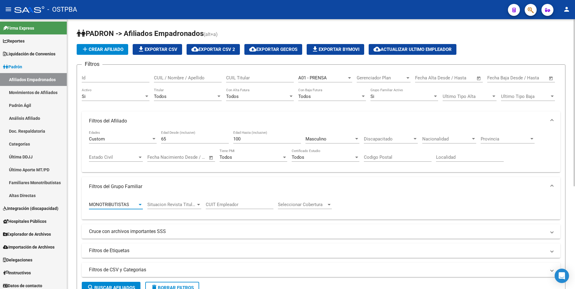
click at [141, 202] on div "MONOTRIBUTISTAS" at bounding box center [116, 204] width 54 height 5
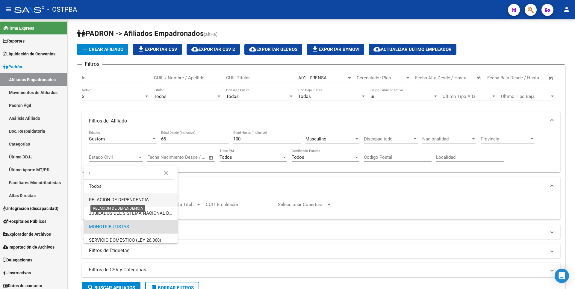
type input "r"
click at [117, 199] on span "RELACION DE DEPENDENCIA" at bounding box center [119, 199] width 60 height 5
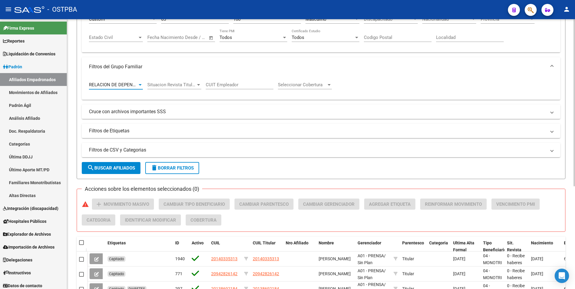
scroll to position [30, 0]
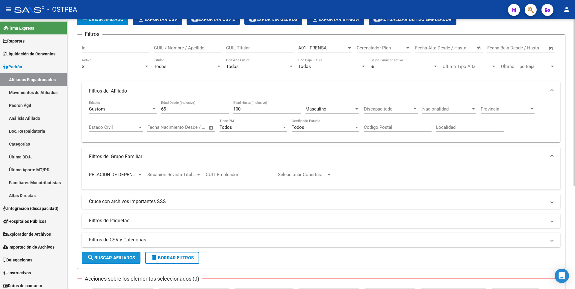
click at [117, 257] on span "search Buscar Afiliados" at bounding box center [111, 257] width 48 height 5
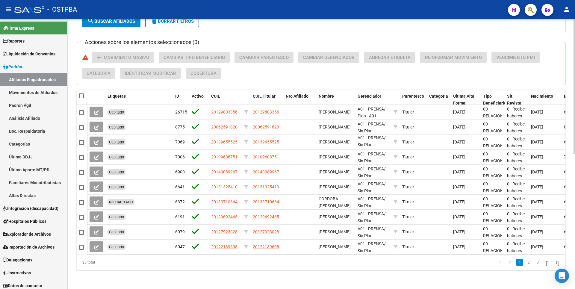
scroll to position [270, 0]
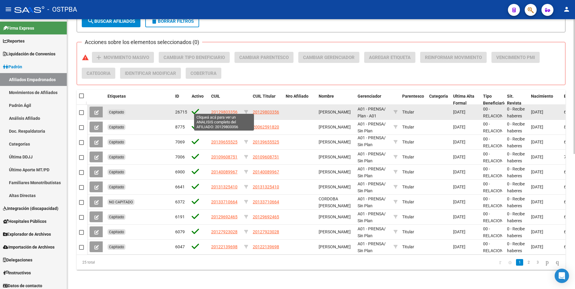
click at [223, 111] on span "20129803356" at bounding box center [224, 112] width 26 height 5
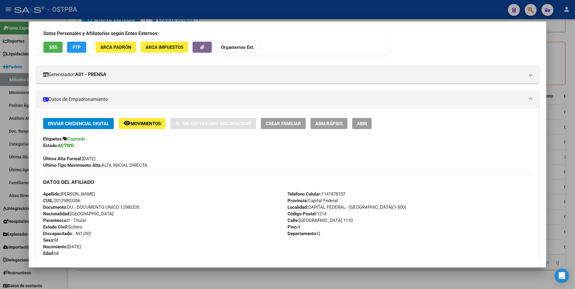
scroll to position [0, 0]
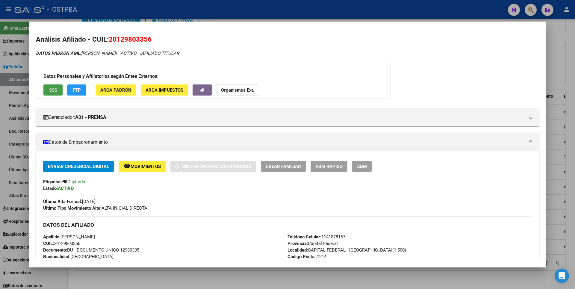
click at [57, 89] on span "SSS" at bounding box center [53, 90] width 8 height 5
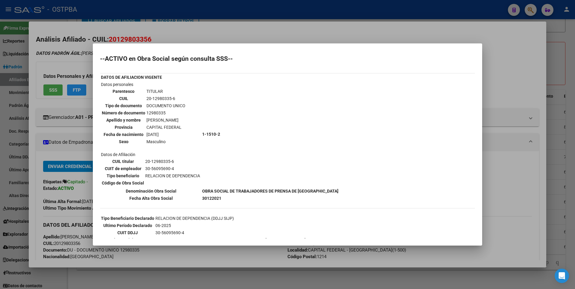
click at [503, 73] on div at bounding box center [287, 144] width 575 height 289
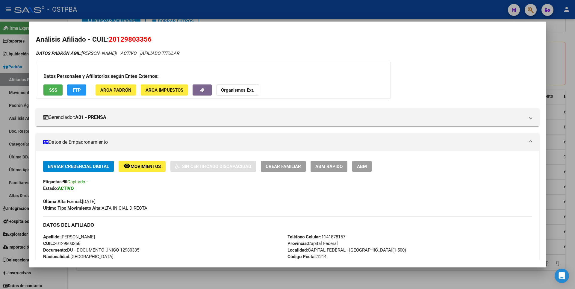
drag, startPoint x: 553, startPoint y: 40, endPoint x: 509, endPoint y: 68, distance: 52.4
click at [554, 40] on div at bounding box center [287, 144] width 575 height 289
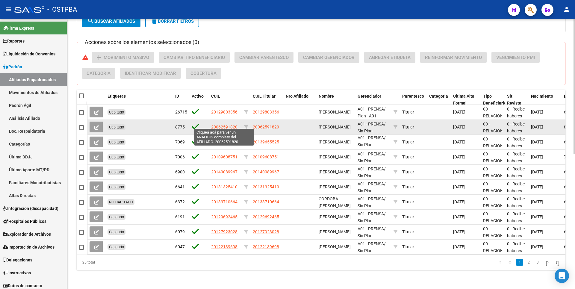
click at [219, 125] on span "20062591820" at bounding box center [224, 127] width 26 height 5
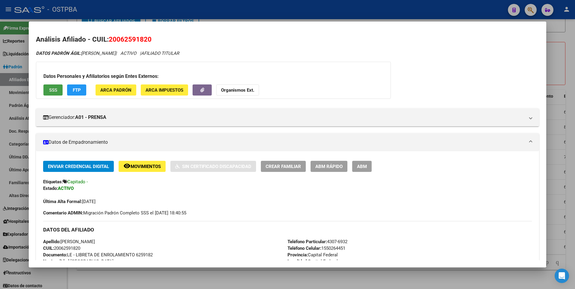
click at [50, 90] on span "SSS" at bounding box center [53, 90] width 8 height 5
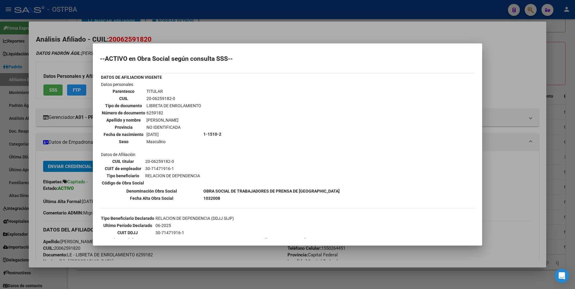
click at [508, 97] on div at bounding box center [287, 144] width 575 height 289
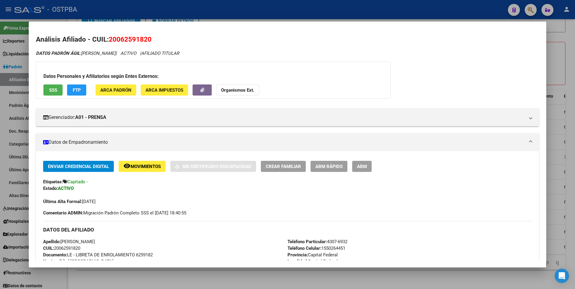
click at [560, 64] on div at bounding box center [287, 144] width 575 height 289
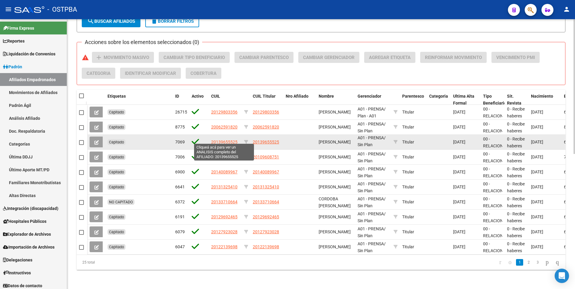
click at [226, 140] on span "20139655525" at bounding box center [224, 142] width 26 height 5
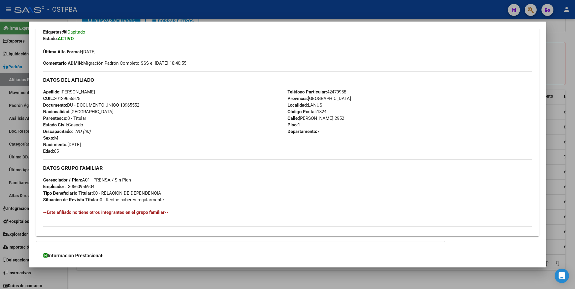
scroll to position [30, 0]
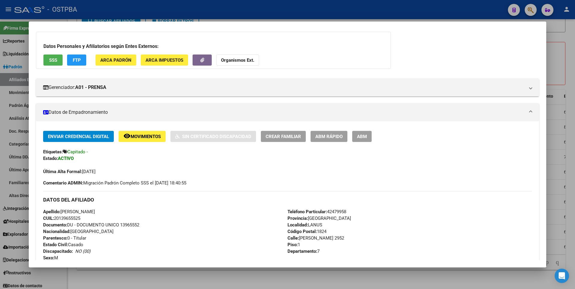
click at [56, 58] on span "SSS" at bounding box center [53, 60] width 8 height 5
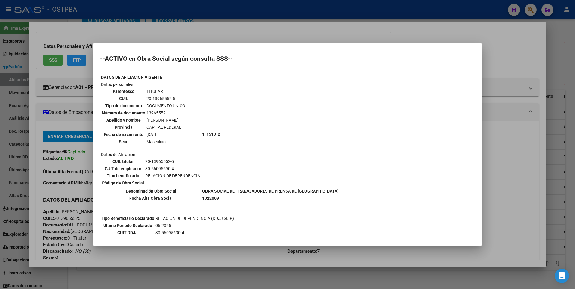
click at [519, 43] on div at bounding box center [287, 144] width 575 height 289
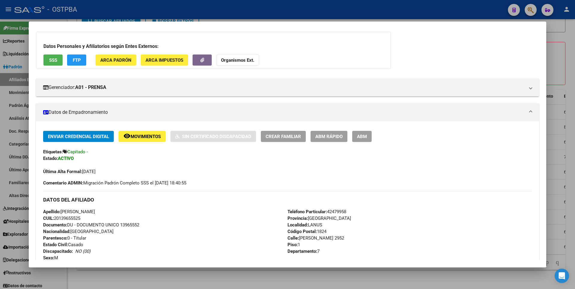
click at [560, 42] on div at bounding box center [287, 144] width 575 height 289
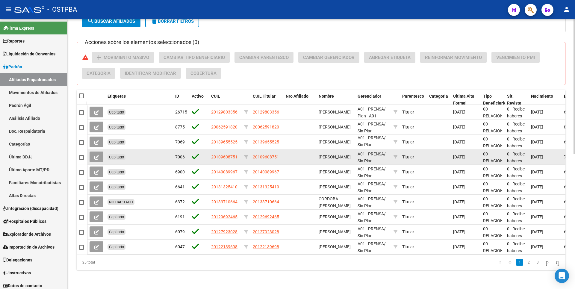
scroll to position [1, 0]
click at [220, 154] on app-link-go-to "20109608751" at bounding box center [224, 157] width 26 height 7
drag, startPoint x: 220, startPoint y: 151, endPoint x: 239, endPoint y: 154, distance: 19.3
click at [239, 154] on div "20109608751" at bounding box center [225, 157] width 28 height 7
click at [228, 155] on span "20109608751" at bounding box center [224, 157] width 26 height 5
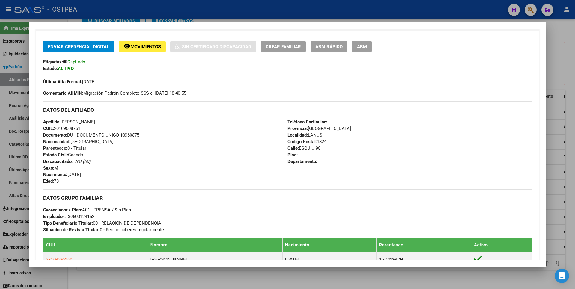
scroll to position [30, 0]
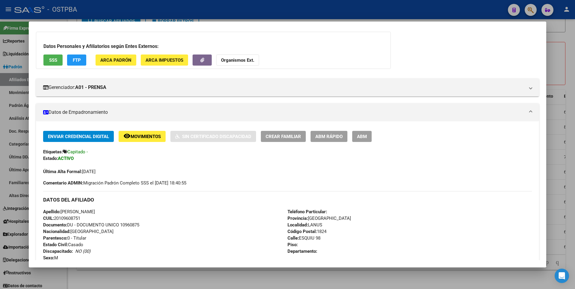
click at [57, 61] on span "SSS" at bounding box center [53, 60] width 8 height 5
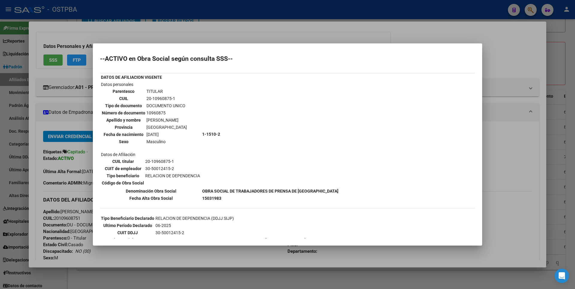
click at [513, 58] on div at bounding box center [287, 144] width 575 height 289
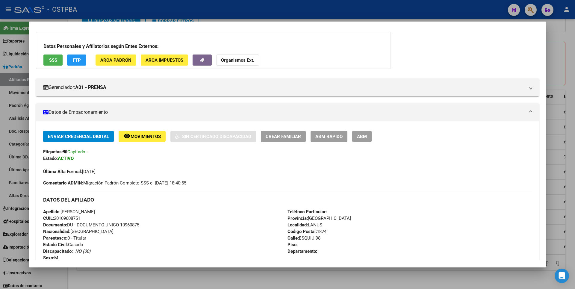
click at [568, 44] on div at bounding box center [287, 144] width 575 height 289
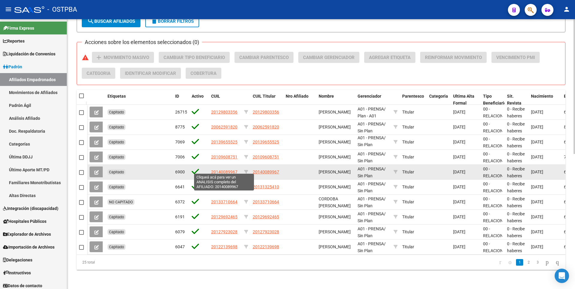
click at [225, 170] on span "20140089967" at bounding box center [224, 172] width 26 height 5
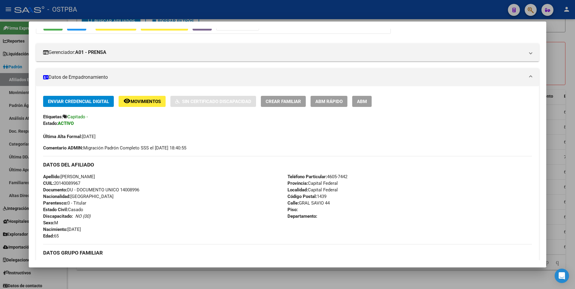
scroll to position [0, 0]
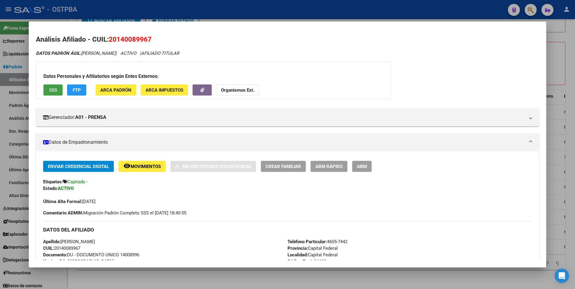
click at [51, 88] on span "SSS" at bounding box center [53, 90] width 8 height 5
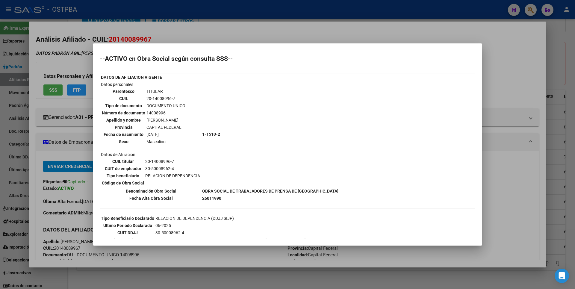
click at [519, 91] on div at bounding box center [287, 144] width 575 height 289
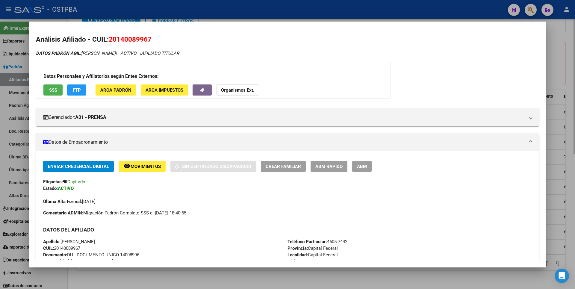
click at [562, 60] on div at bounding box center [287, 144] width 575 height 289
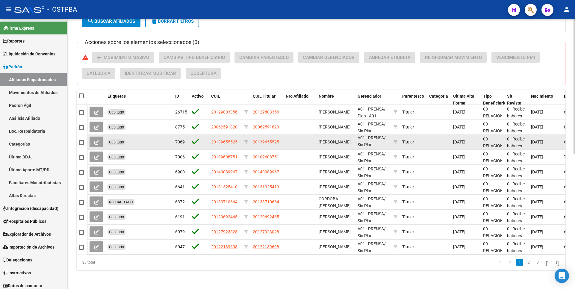
scroll to position [271, 0]
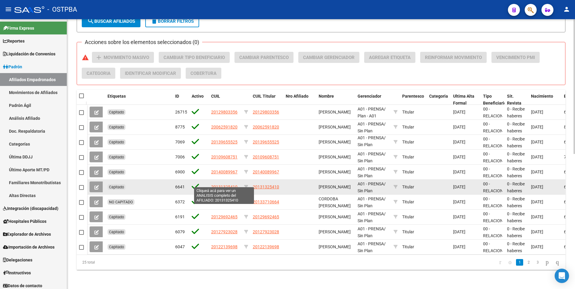
click at [227, 185] on span "20131325410" at bounding box center [224, 187] width 26 height 5
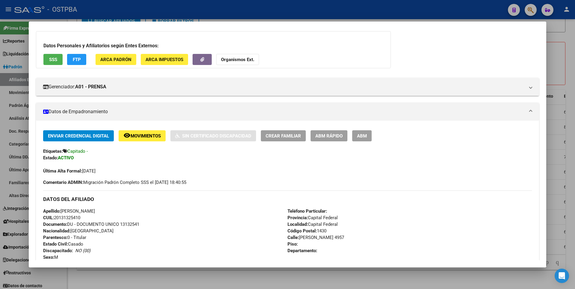
scroll to position [30, 0]
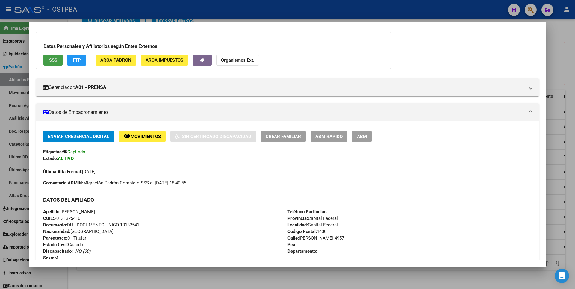
click at [52, 58] on span "SSS" at bounding box center [53, 60] width 8 height 5
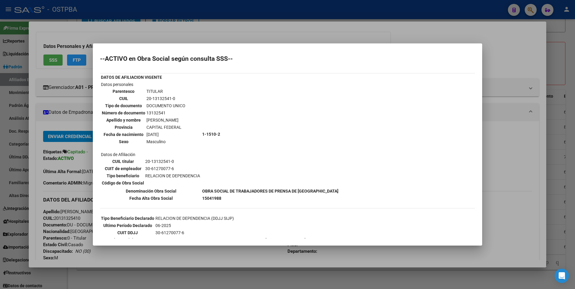
click at [512, 68] on div at bounding box center [287, 144] width 575 height 289
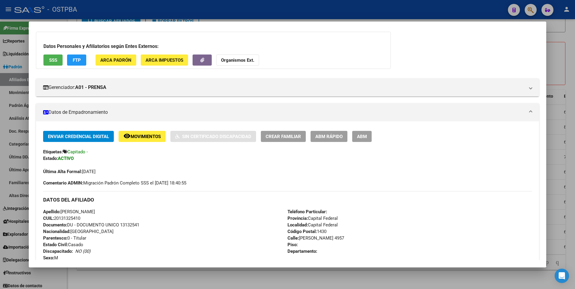
click at [557, 52] on div at bounding box center [287, 144] width 575 height 289
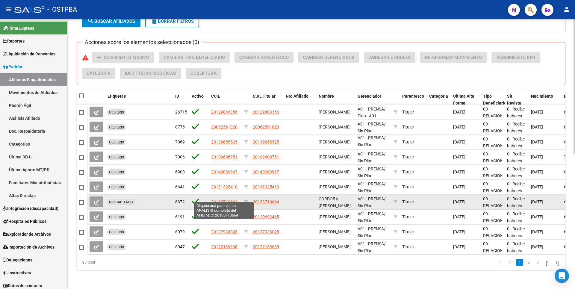
click at [218, 200] on span "20133710664" at bounding box center [224, 202] width 26 height 5
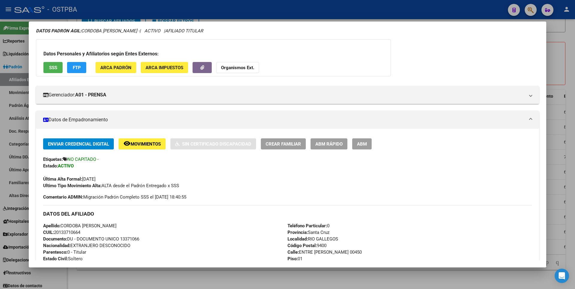
scroll to position [0, 0]
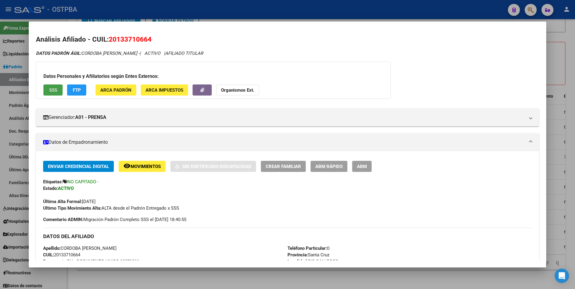
click at [49, 87] on button "SSS" at bounding box center [52, 90] width 19 height 11
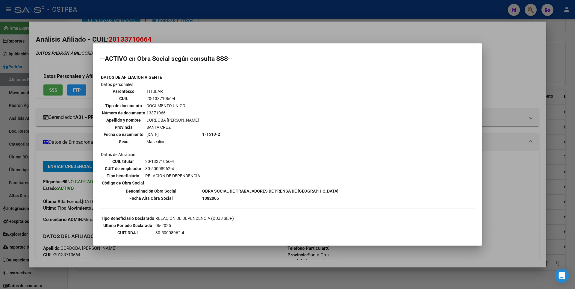
click at [502, 59] on div at bounding box center [287, 144] width 575 height 289
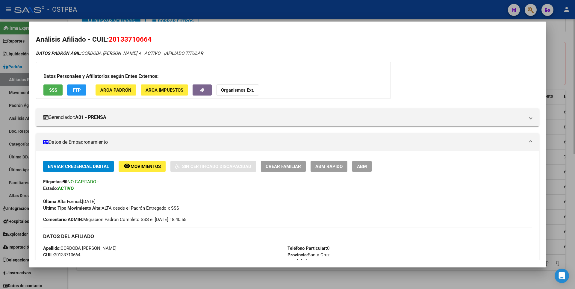
drag, startPoint x: 551, startPoint y: 56, endPoint x: 549, endPoint y: 58, distance: 3.4
click at [552, 56] on div at bounding box center [287, 144] width 575 height 289
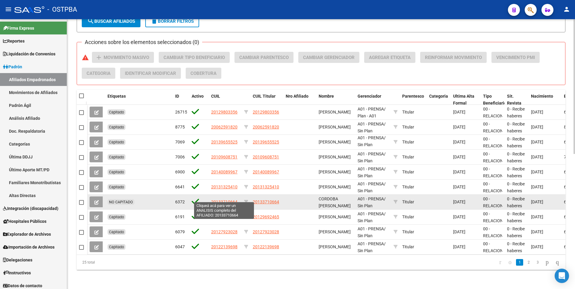
click at [218, 200] on span "20133710664" at bounding box center [224, 202] width 26 height 5
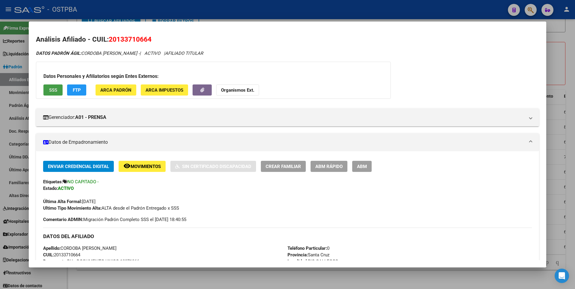
click at [52, 85] on button "SSS" at bounding box center [52, 90] width 19 height 11
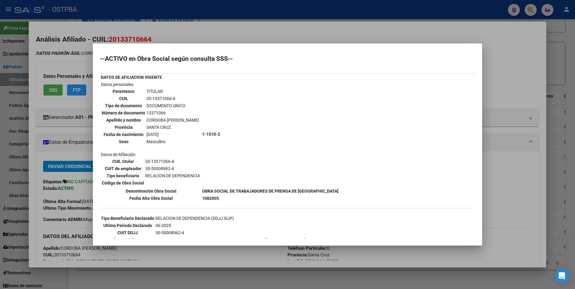
click at [526, 66] on div at bounding box center [287, 144] width 575 height 289
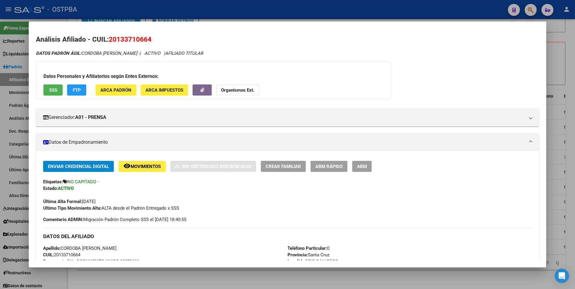
click at [563, 53] on div at bounding box center [287, 144] width 575 height 289
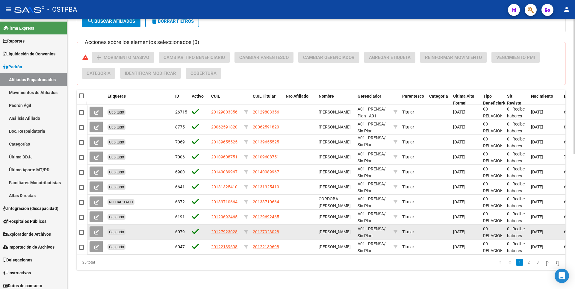
scroll to position [1, 0]
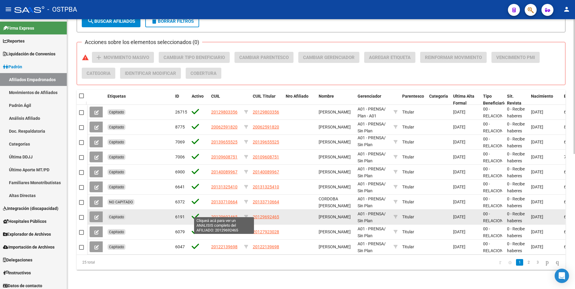
click at [226, 215] on span "20129692465" at bounding box center [224, 217] width 26 height 5
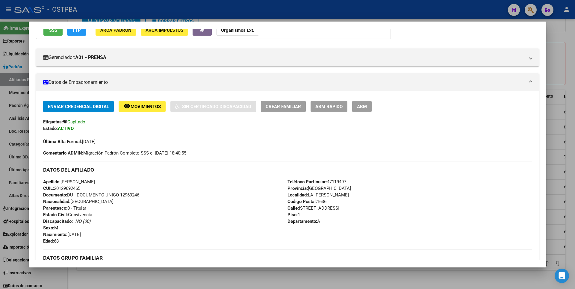
scroll to position [0, 0]
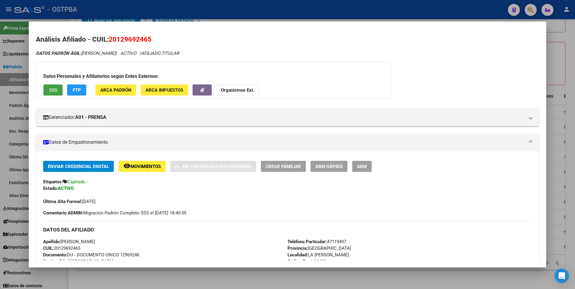
click at [52, 91] on span "SSS" at bounding box center [53, 90] width 8 height 5
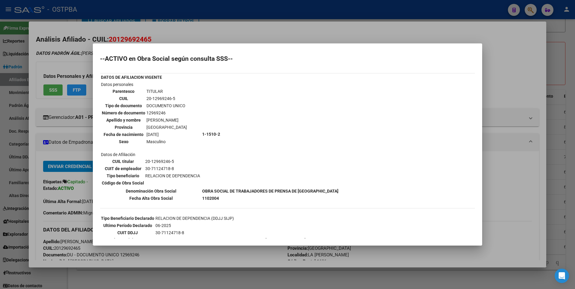
click at [515, 50] on div at bounding box center [287, 144] width 575 height 289
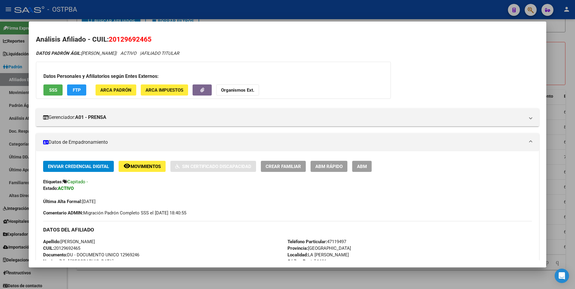
click at [563, 42] on div at bounding box center [287, 144] width 575 height 289
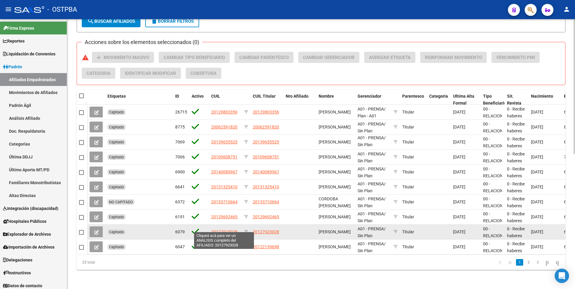
click at [222, 230] on span "20127923028" at bounding box center [224, 232] width 26 height 5
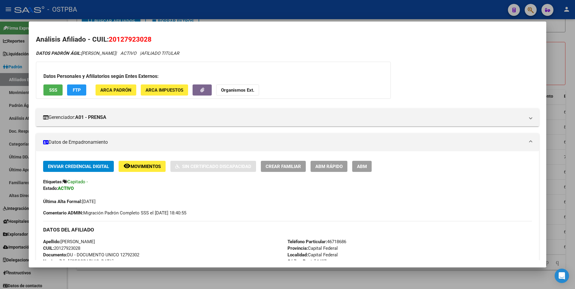
click at [50, 88] on span "SSS" at bounding box center [53, 90] width 8 height 5
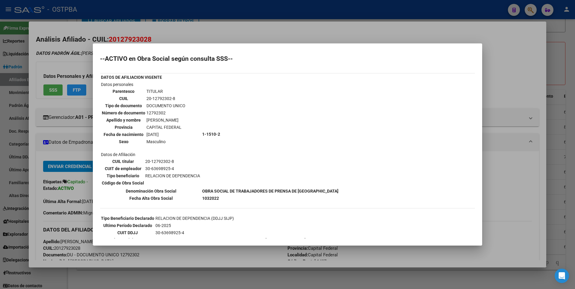
scroll to position [67, 0]
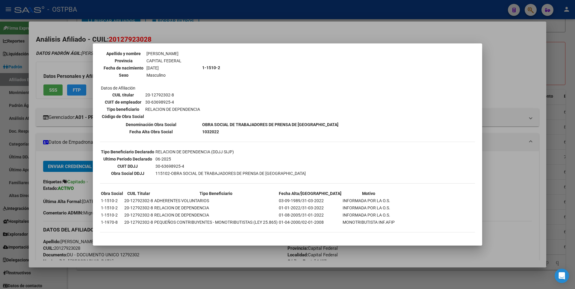
click at [516, 65] on div at bounding box center [287, 144] width 575 height 289
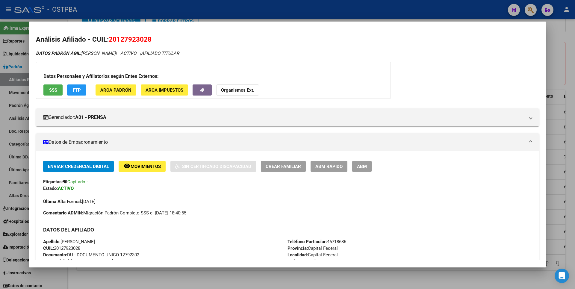
click at [557, 52] on div at bounding box center [287, 144] width 575 height 289
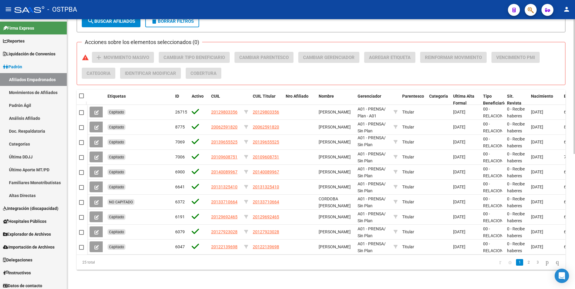
scroll to position [8, 0]
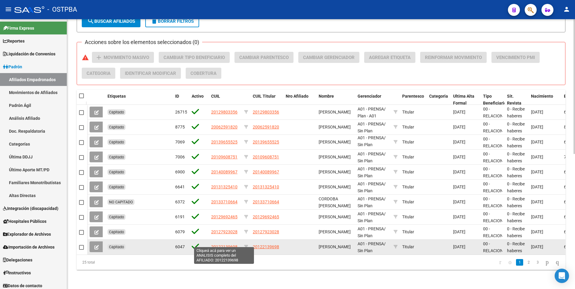
click at [230, 245] on span "20122139698" at bounding box center [224, 247] width 26 height 5
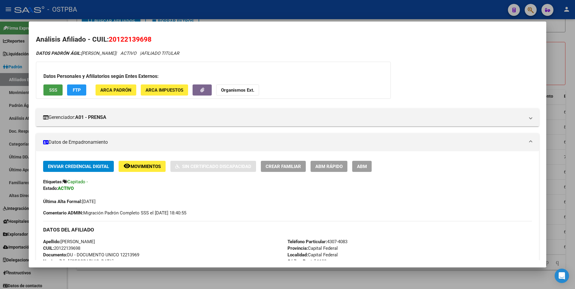
click at [49, 88] on span "SSS" at bounding box center [53, 90] width 8 height 5
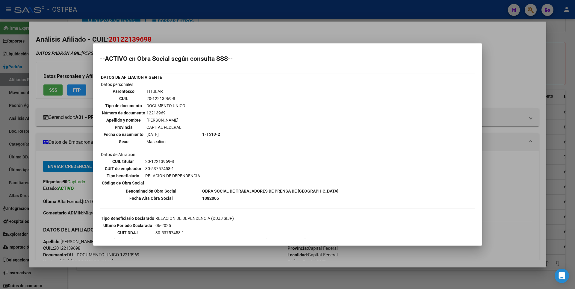
click at [512, 59] on div at bounding box center [287, 144] width 575 height 289
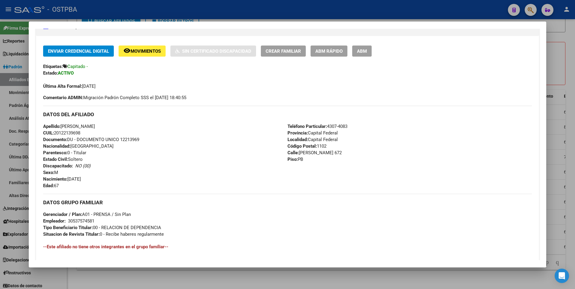
scroll to position [120, 0]
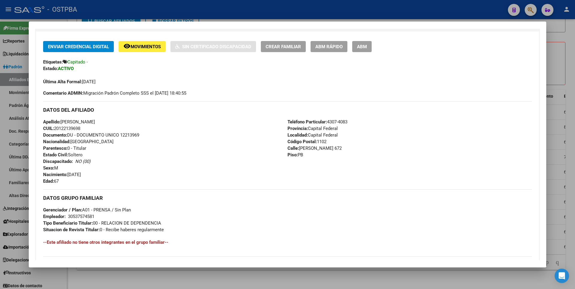
click at [554, 56] on div at bounding box center [287, 144] width 575 height 289
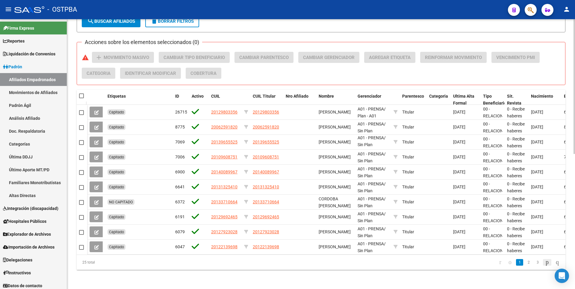
click at [545, 262] on icon "go to next page" at bounding box center [547, 262] width 5 height 7
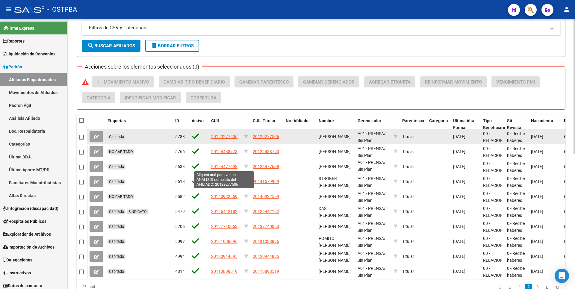
scroll to position [211, 0]
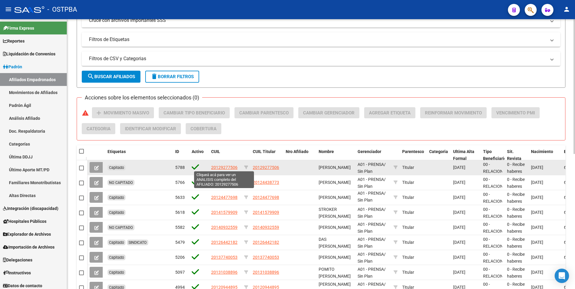
click at [223, 167] on span "20129277506" at bounding box center [224, 167] width 26 height 5
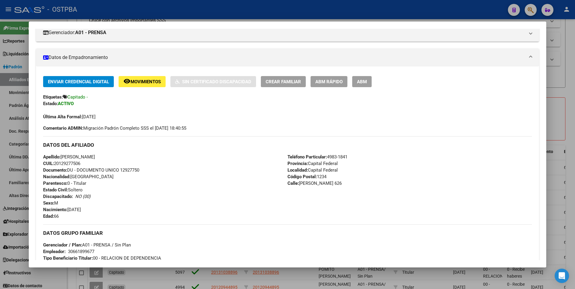
scroll to position [0, 0]
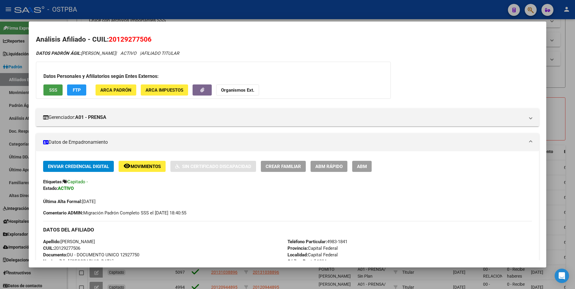
click at [53, 91] on span "SSS" at bounding box center [53, 90] width 8 height 5
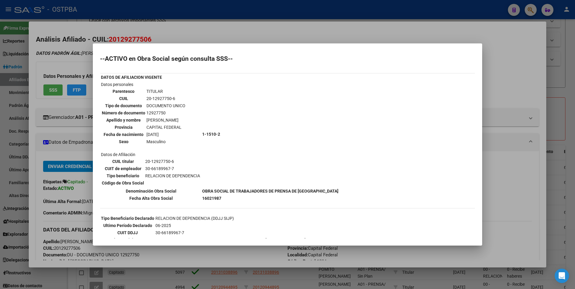
click at [491, 85] on div at bounding box center [287, 144] width 575 height 289
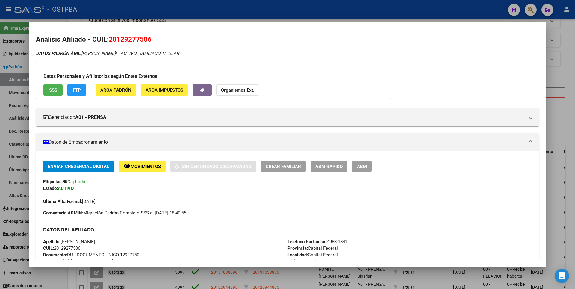
click at [569, 71] on div at bounding box center [287, 144] width 575 height 289
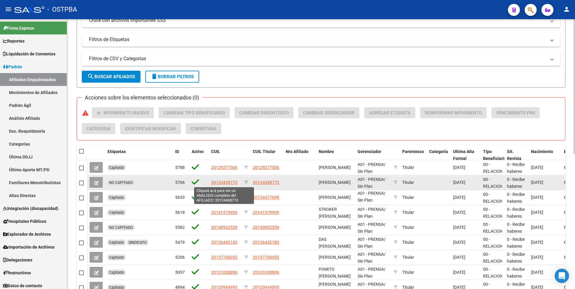
click at [221, 182] on span "20124438773" at bounding box center [224, 182] width 26 height 5
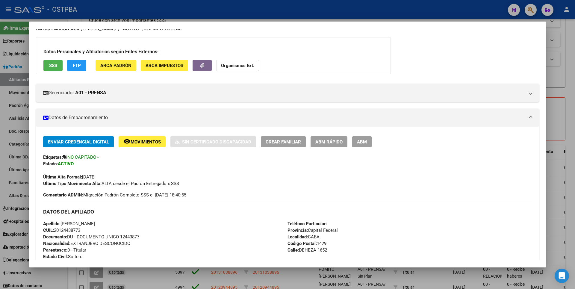
scroll to position [60, 0]
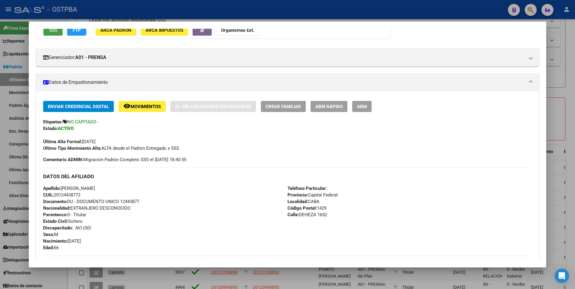
click at [52, 30] on span "SSS" at bounding box center [53, 30] width 8 height 5
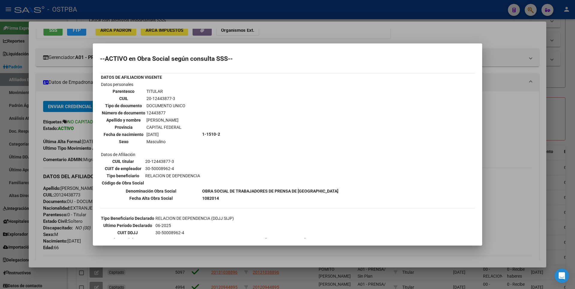
click at [535, 132] on div at bounding box center [287, 144] width 575 height 289
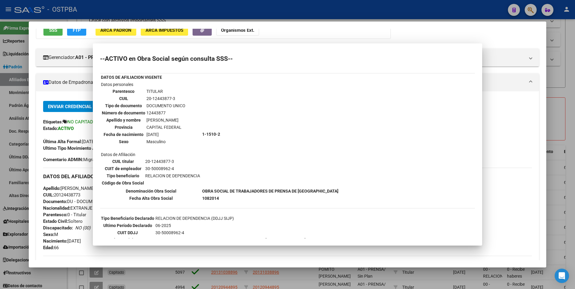
scroll to position [56, 0]
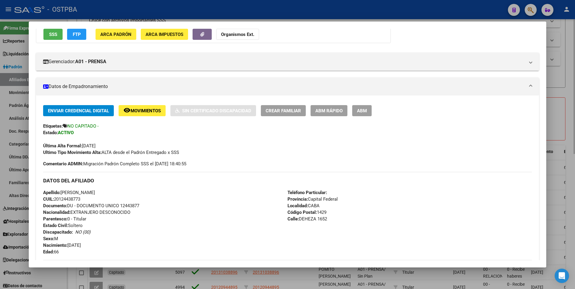
click at [575, 96] on div at bounding box center [287, 144] width 575 height 289
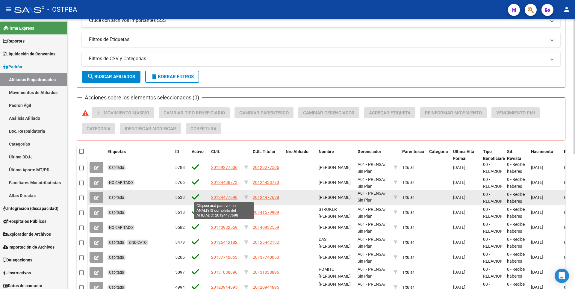
click at [221, 197] on span "20124477698" at bounding box center [224, 197] width 26 height 5
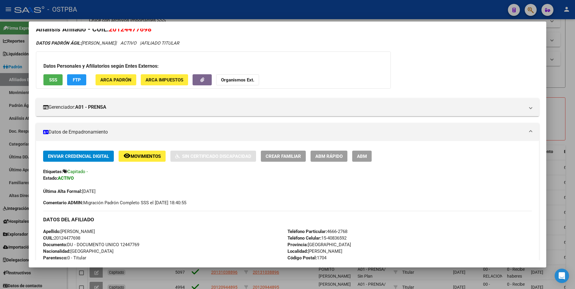
scroll to position [0, 0]
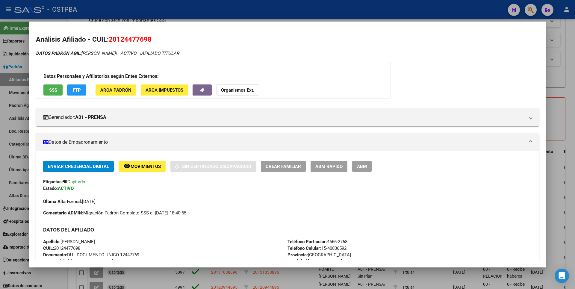
click at [52, 93] on span "SSS" at bounding box center [53, 90] width 8 height 5
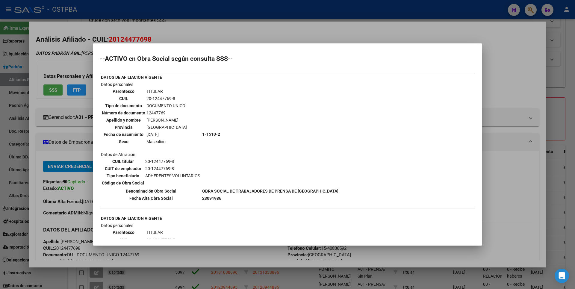
click at [518, 73] on div at bounding box center [287, 144] width 575 height 289
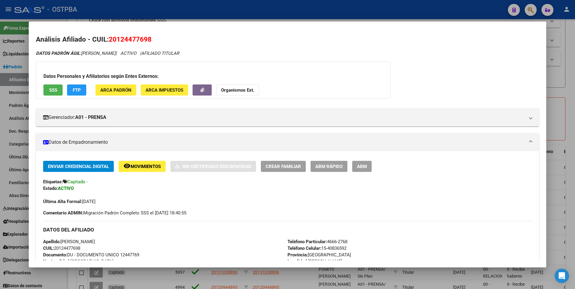
click at [554, 70] on div at bounding box center [287, 144] width 575 height 289
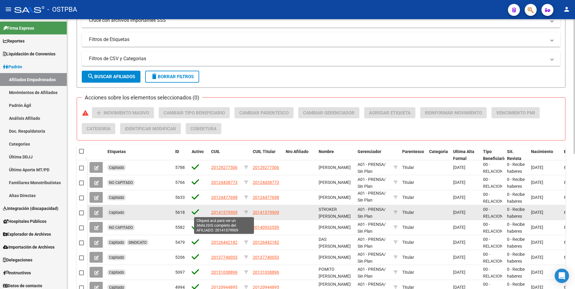
click at [222, 212] on span "20141579909" at bounding box center [224, 212] width 26 height 5
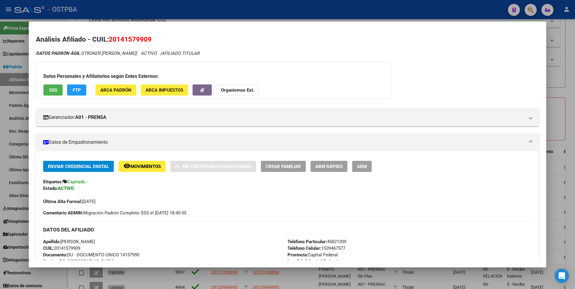
click at [57, 91] on span "SSS" at bounding box center [53, 90] width 8 height 5
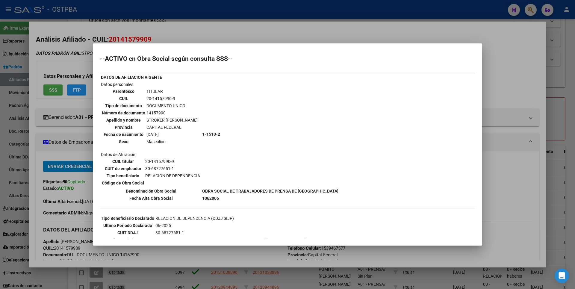
scroll to position [52, 0]
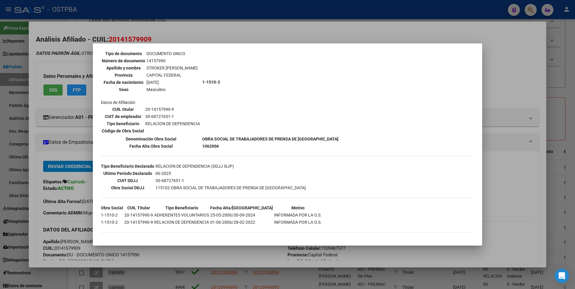
click at [558, 96] on div at bounding box center [287, 144] width 575 height 289
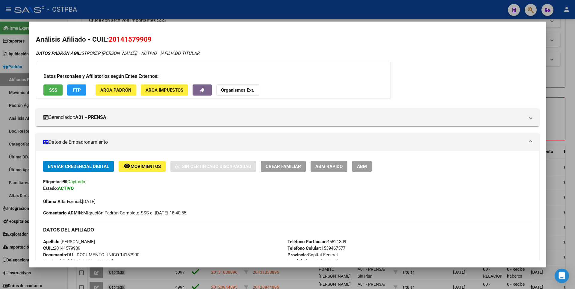
click at [558, 96] on div at bounding box center [287, 144] width 575 height 289
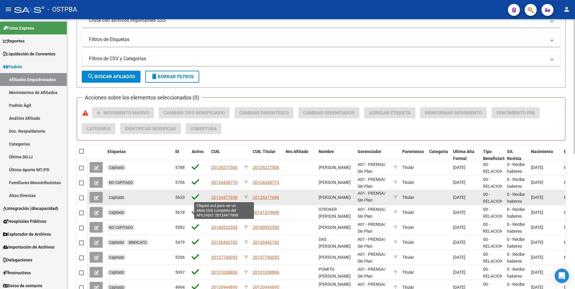
click at [237, 196] on span "20124477698" at bounding box center [224, 197] width 26 height 5
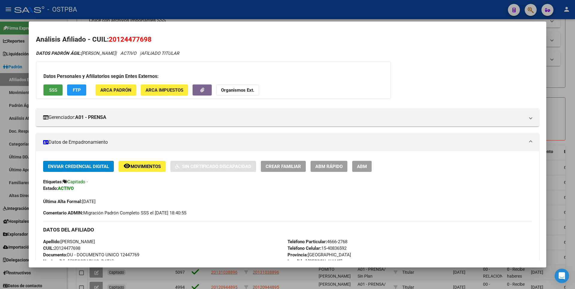
click at [52, 93] on button "SSS" at bounding box center [52, 90] width 19 height 11
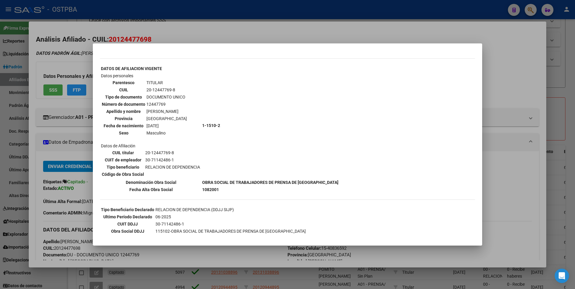
scroll to position [60, 0]
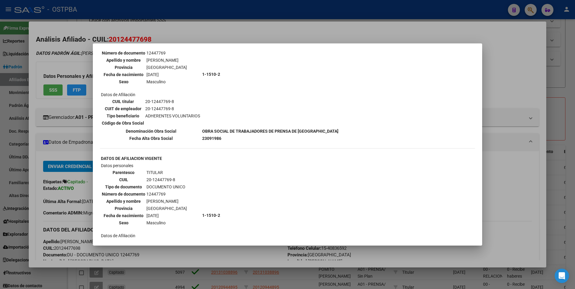
click at [168, 110] on td "20-12447769-8" at bounding box center [172, 108] width 55 height 7
click at [157, 67] on td "[GEOGRAPHIC_DATA]" at bounding box center [166, 67] width 41 height 7
click at [155, 67] on td "[GEOGRAPHIC_DATA]" at bounding box center [166, 67] width 41 height 7
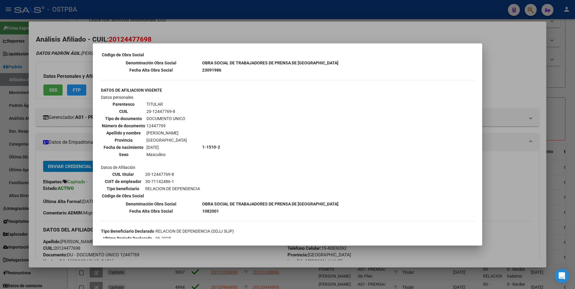
scroll to position [150, 0]
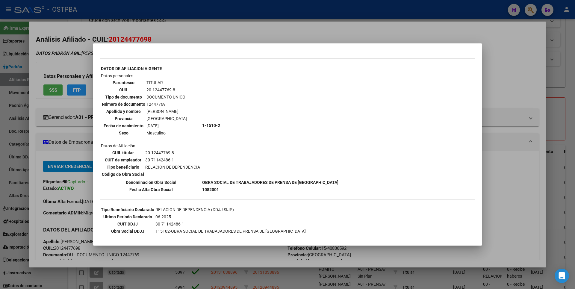
click at [165, 168] on td "RELACION DE DEPENDENCIA" at bounding box center [172, 167] width 55 height 7
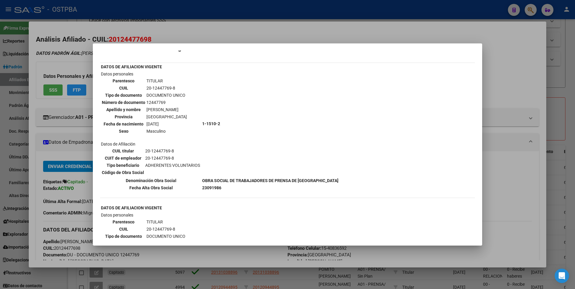
scroll to position [0, 0]
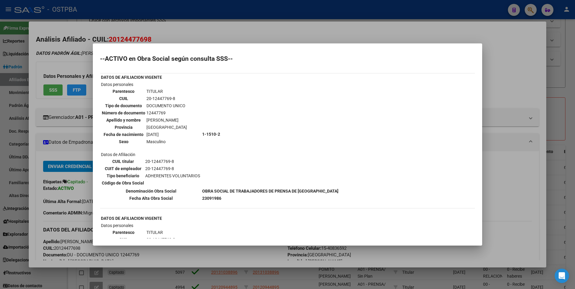
click at [151, 122] on td "BARBERIS SERGIO HORACIO" at bounding box center [166, 120] width 41 height 7
click at [513, 67] on div at bounding box center [287, 144] width 575 height 289
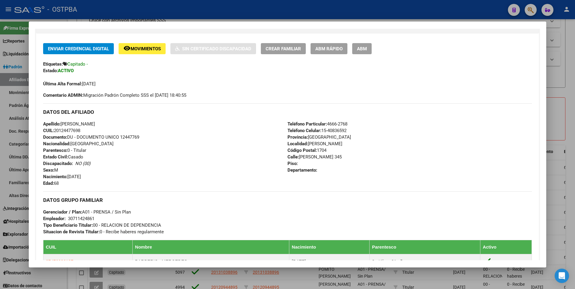
scroll to position [120, 0]
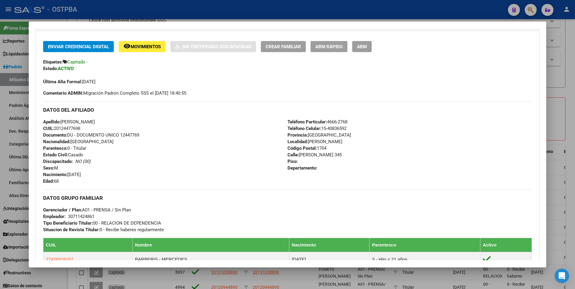
click at [90, 128] on div "Apellido: SERGIO HORACIO BARBERIS CUIL: 20124477698 Documento: DU - DOCUMENTO U…" at bounding box center [165, 152] width 245 height 66
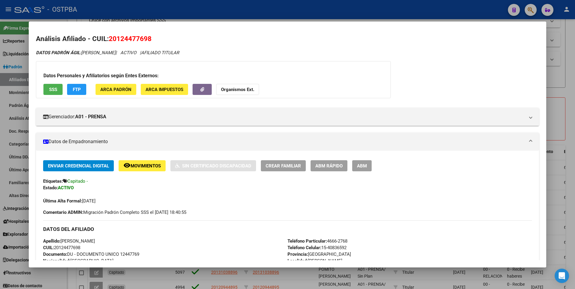
scroll to position [0, 0]
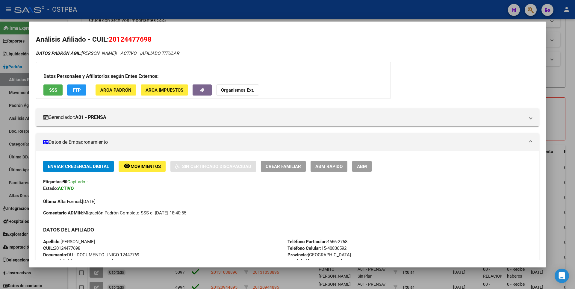
click at [570, 36] on div at bounding box center [287, 144] width 575 height 289
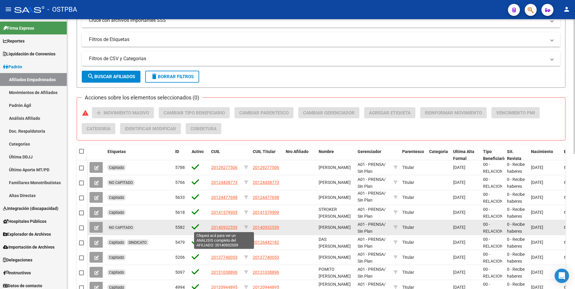
click at [217, 229] on span "20140932559" at bounding box center [224, 227] width 26 height 5
type textarea "20140932559"
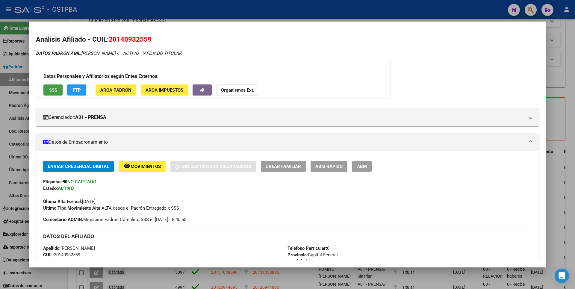
click at [57, 89] on span "SSS" at bounding box center [53, 90] width 8 height 5
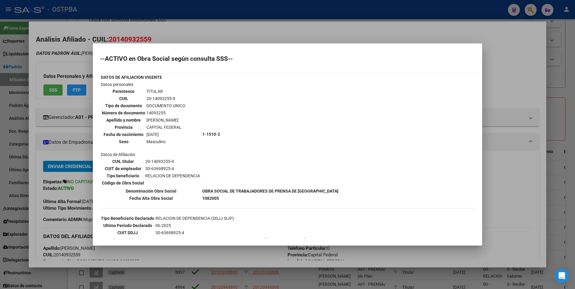
scroll to position [18, 0]
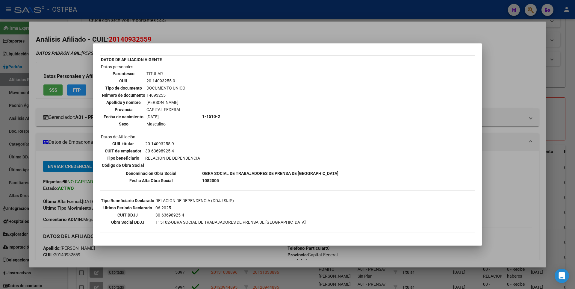
click at [509, 64] on div at bounding box center [287, 144] width 575 height 289
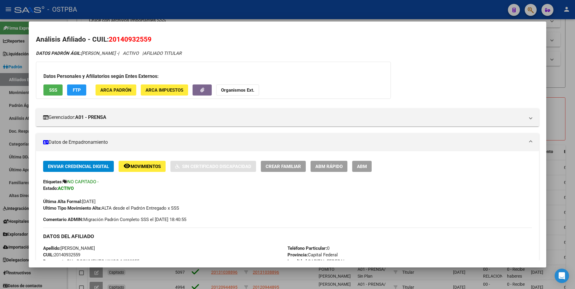
click at [332, 168] on span "ABM Rápido" at bounding box center [329, 166] width 27 height 5
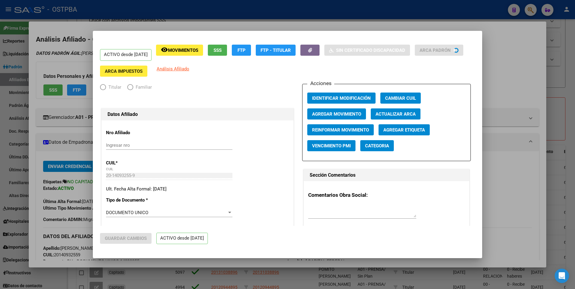
radio input "true"
type input "30-63698925-4"
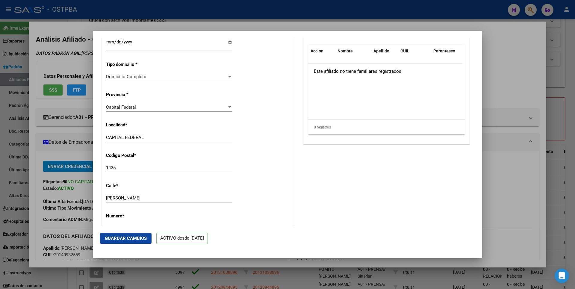
scroll to position [330, 0]
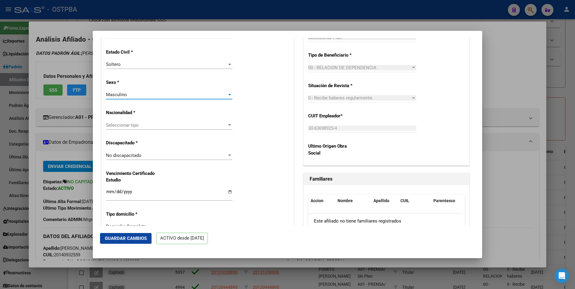
click at [228, 96] on div at bounding box center [229, 94] width 3 height 1
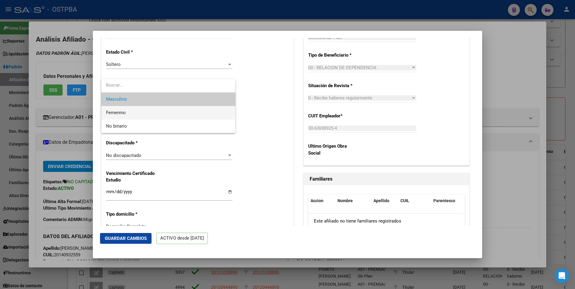
click at [157, 115] on span "Femenino" at bounding box center [168, 112] width 125 height 13
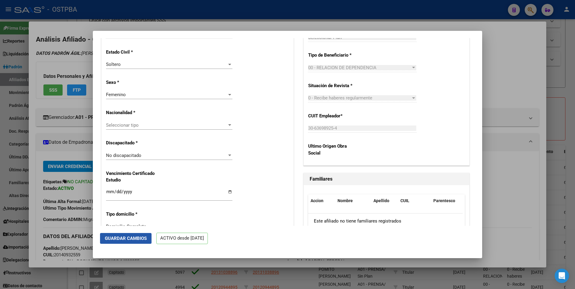
click at [133, 237] on span "Guardar Cambios" at bounding box center [126, 238] width 42 height 5
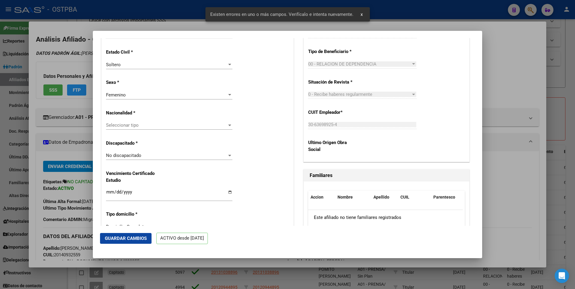
click at [525, 48] on div at bounding box center [287, 144] width 575 height 289
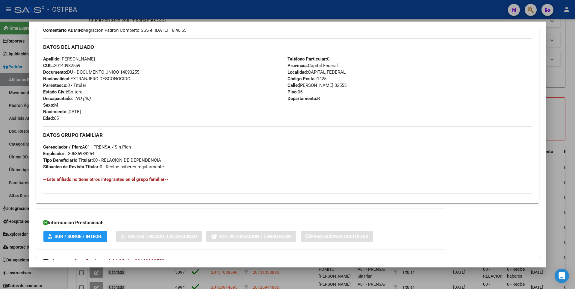
scroll to position [211, 0]
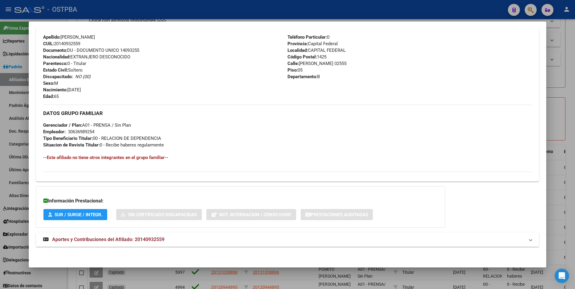
click at [150, 237] on span "Aportes y Contribuciones del Afiliado: 20140932559" at bounding box center [108, 240] width 112 height 6
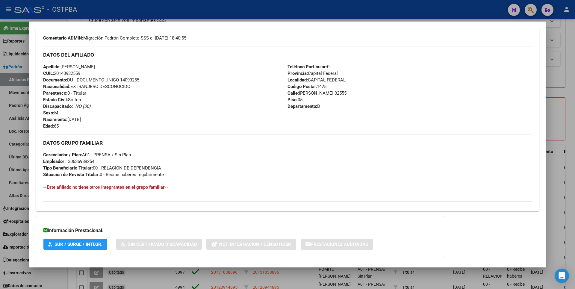
scroll to position [0, 0]
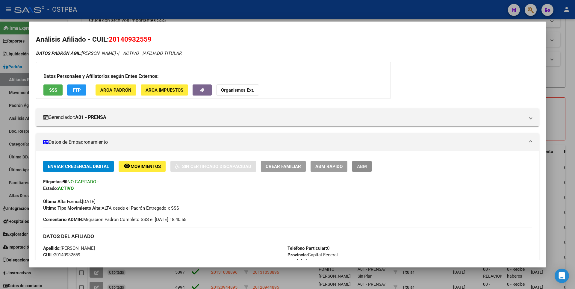
click at [364, 167] on span "ABM" at bounding box center [362, 166] width 10 height 5
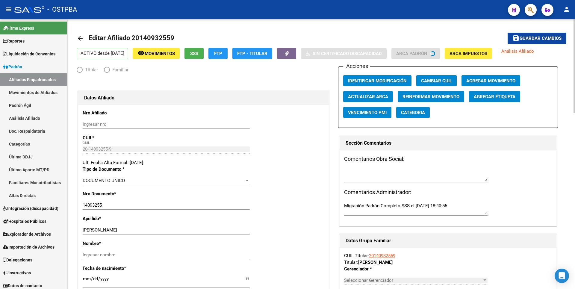
radio input "true"
type input "30-63698925-4"
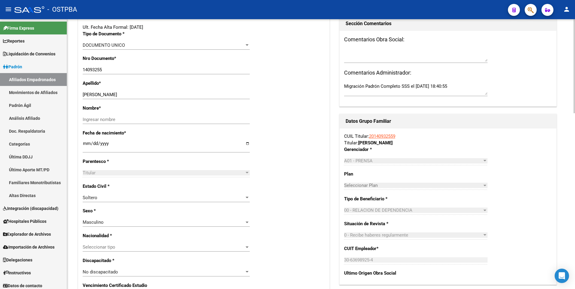
scroll to position [150, 0]
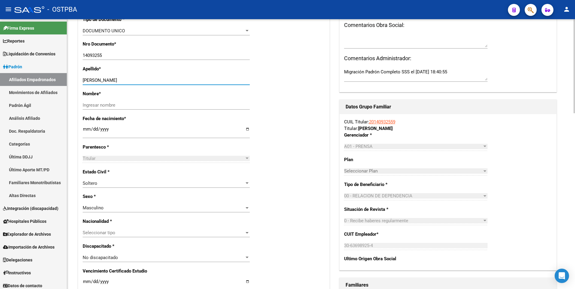
drag, startPoint x: 106, startPoint y: 80, endPoint x: 156, endPoint y: 83, distance: 50.2
click at [156, 83] on div "MARTINEZ SILVIA DEL CARMEN Ingresar apellido" at bounding box center [166, 80] width 167 height 9
type input "MARTINEZ"
click at [91, 104] on input "Ingresar nombre" at bounding box center [166, 104] width 167 height 5
paste input "SILVIA DEL CARMEN"
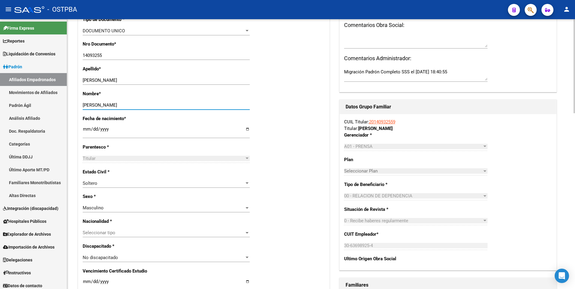
type input "SILVIA DEL CARMEN"
click at [246, 207] on div at bounding box center [247, 207] width 3 height 1
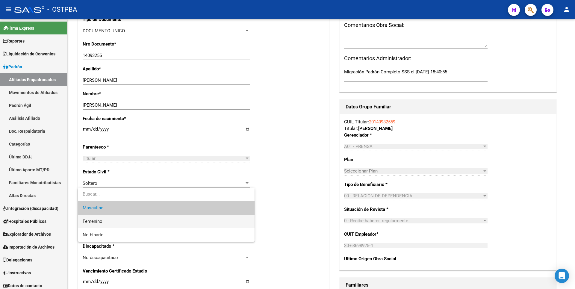
click at [106, 223] on span "Femenino" at bounding box center [166, 221] width 167 height 13
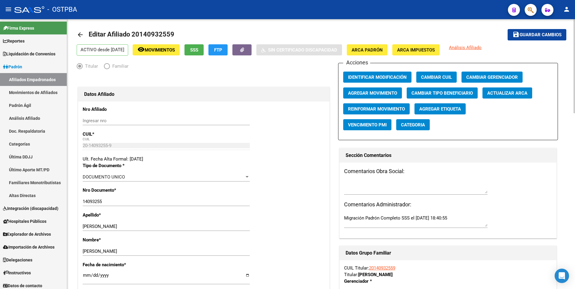
scroll to position [0, 0]
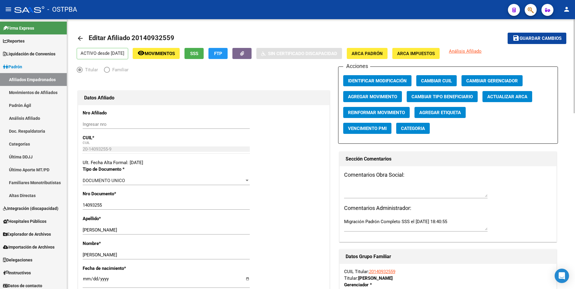
click at [551, 35] on button "save Guardar cambios" at bounding box center [537, 38] width 59 height 11
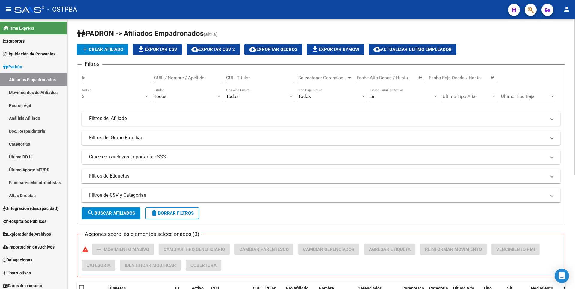
click at [351, 79] on div at bounding box center [349, 78] width 5 height 5
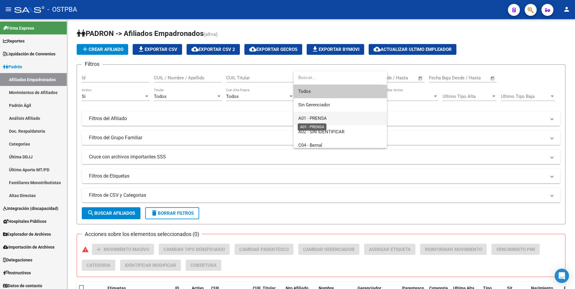
click at [319, 120] on span "A01 - PRENSA" at bounding box center [312, 118] width 28 height 5
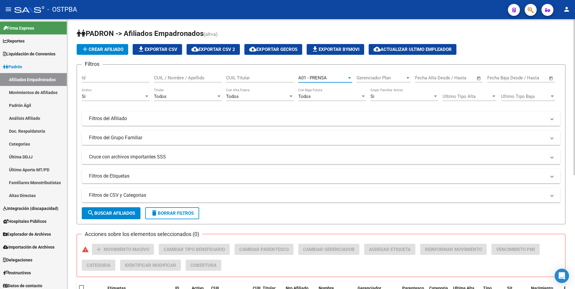
click at [134, 122] on mat-expansion-panel-header "Filtros del Afiliado" at bounding box center [321, 118] width 479 height 14
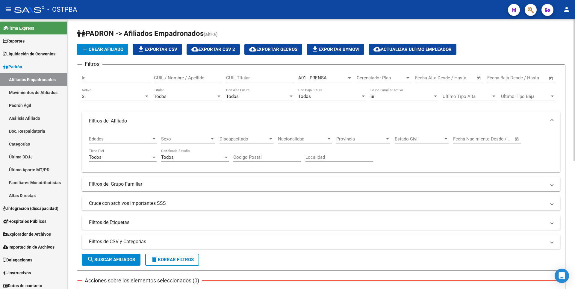
click at [149, 136] on span "Edades" at bounding box center [120, 138] width 62 height 5
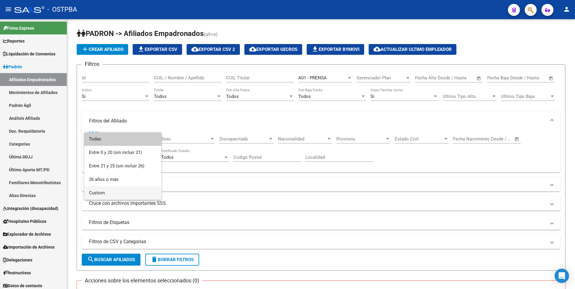
click at [102, 191] on span "Custom" at bounding box center [123, 192] width 68 height 13
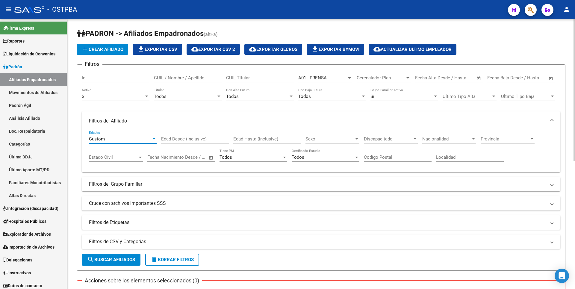
click at [196, 141] on input "Edad Desde (inclusive)" at bounding box center [195, 138] width 68 height 5
type input "65"
click at [245, 141] on input "Edad Hasta (inclusive)" at bounding box center [267, 138] width 68 height 5
type input "100"
click at [122, 186] on mat-panel-title "Filtros del Grupo Familiar" at bounding box center [317, 184] width 457 height 7
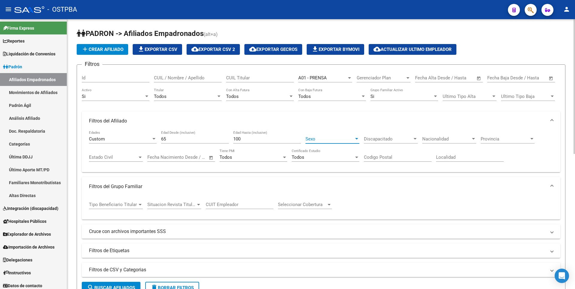
click at [356, 139] on div at bounding box center [356, 138] width 3 height 1
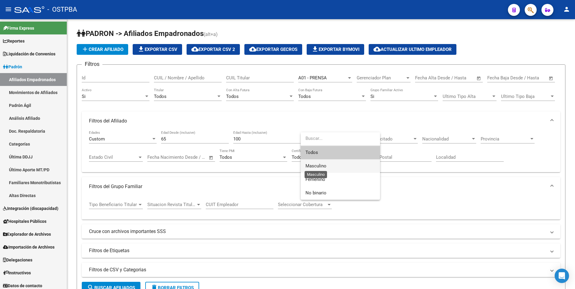
click at [322, 166] on span "Masculino" at bounding box center [316, 165] width 21 height 5
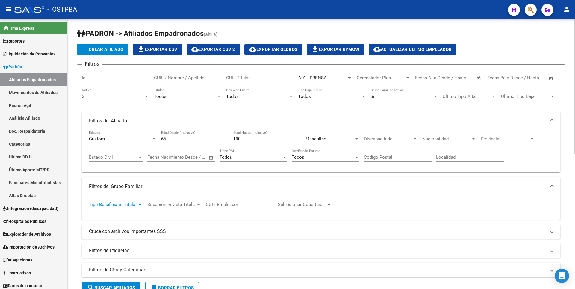
click at [138, 206] on div at bounding box center [140, 204] width 5 height 5
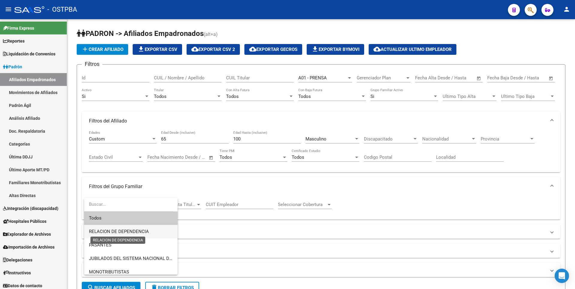
click at [121, 231] on span "RELACION DE DEPENDENCIA" at bounding box center [119, 231] width 60 height 5
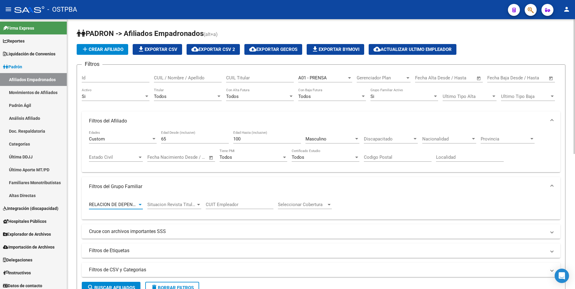
scroll to position [90, 0]
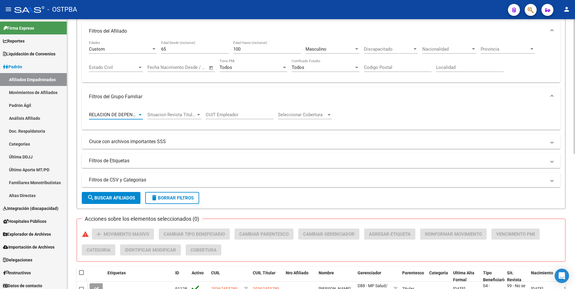
click at [110, 200] on span "search Buscar Afiliados" at bounding box center [111, 197] width 48 height 5
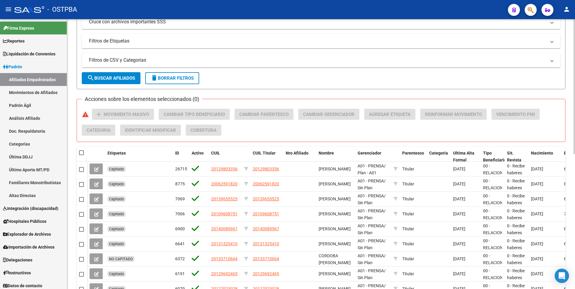
scroll to position [271, 0]
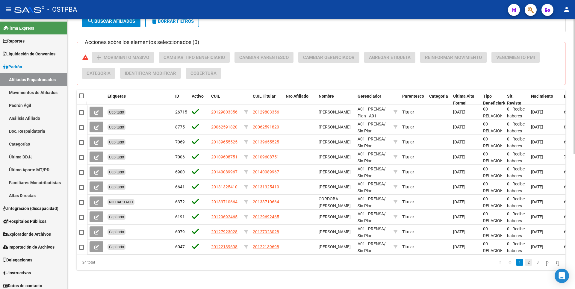
click at [525, 264] on link "2" at bounding box center [528, 262] width 7 height 7
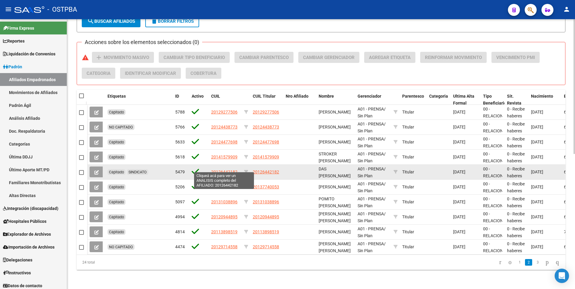
click at [225, 170] on span "20126442182" at bounding box center [224, 172] width 26 height 5
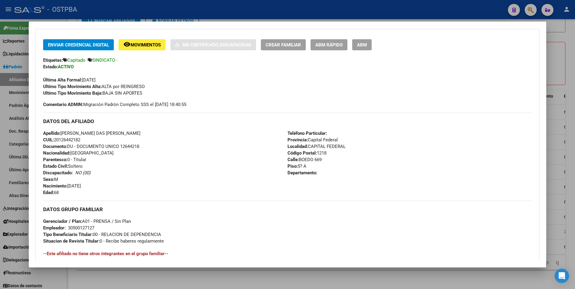
scroll to position [120, 0]
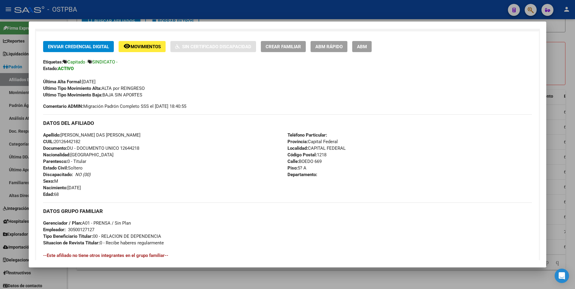
click at [554, 53] on div at bounding box center [287, 144] width 575 height 289
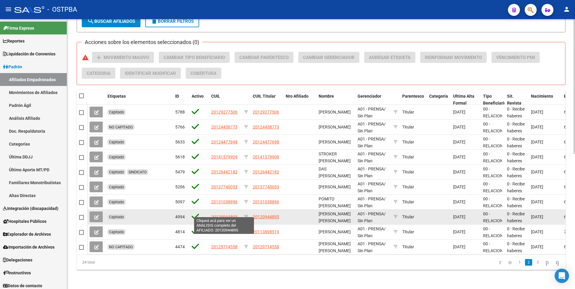
click at [227, 215] on span "20120944895" at bounding box center [224, 217] width 26 height 5
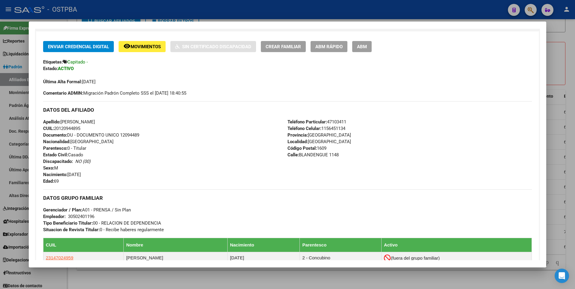
scroll to position [0, 0]
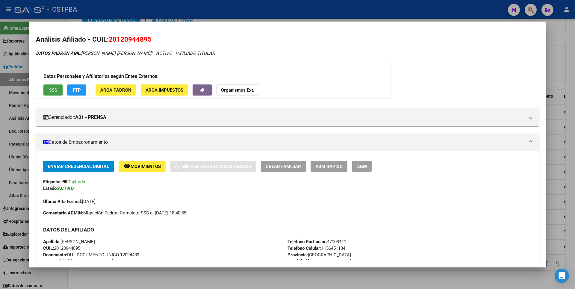
click at [49, 91] on span "SSS" at bounding box center [53, 90] width 8 height 5
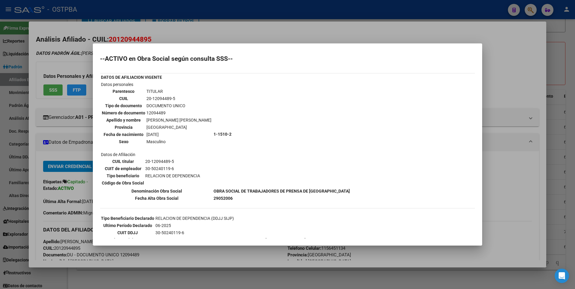
click at [504, 52] on div at bounding box center [287, 144] width 575 height 289
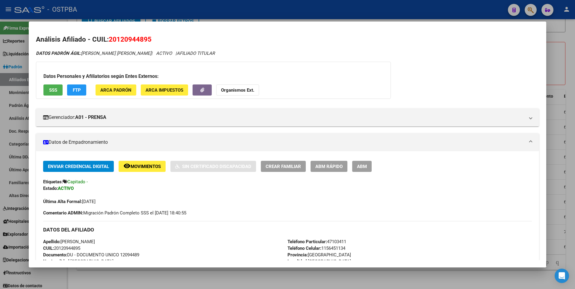
click at [563, 55] on div at bounding box center [287, 144] width 575 height 289
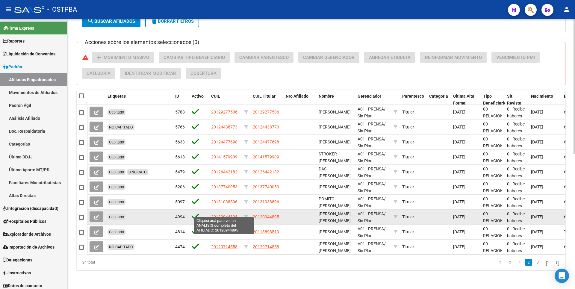
click at [219, 215] on span "20120944895" at bounding box center [224, 217] width 26 height 5
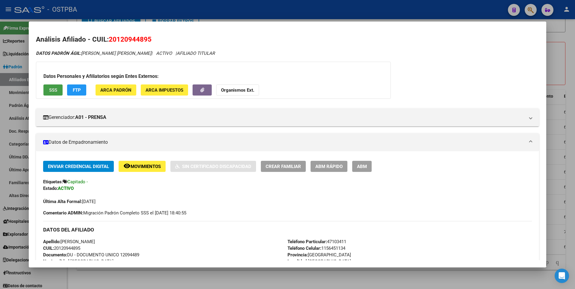
click at [49, 91] on button "SSS" at bounding box center [52, 90] width 19 height 11
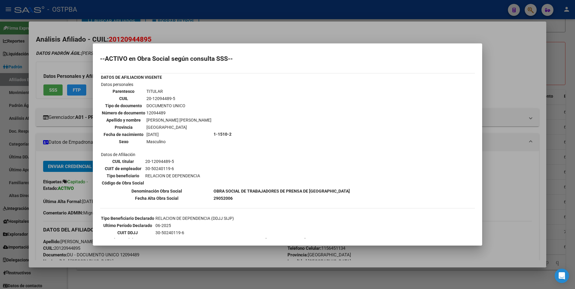
click at [509, 61] on div at bounding box center [287, 144] width 575 height 289
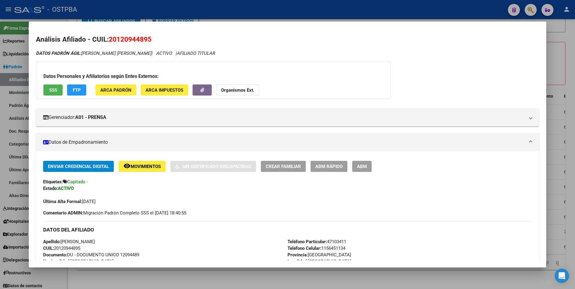
click at [555, 56] on div at bounding box center [287, 144] width 575 height 289
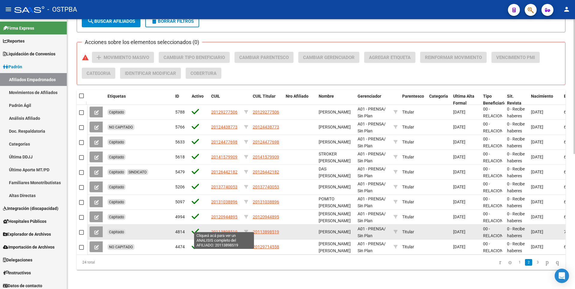
click at [225, 230] on span "20113898519" at bounding box center [224, 232] width 26 height 5
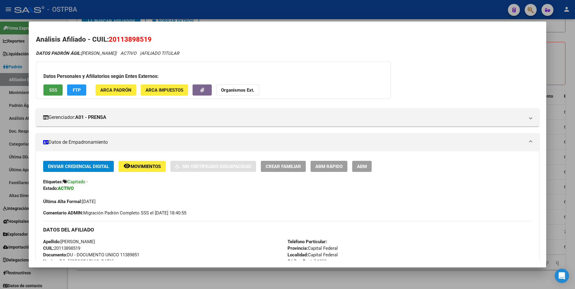
click at [51, 94] on button "SSS" at bounding box center [52, 90] width 19 height 11
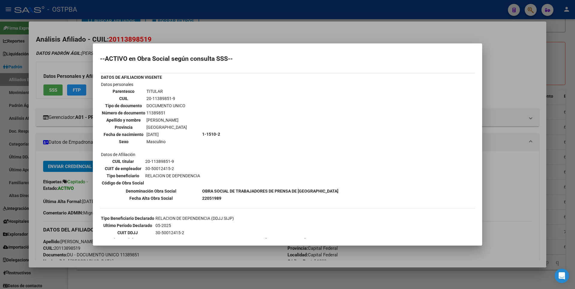
click at [508, 52] on div at bounding box center [287, 144] width 575 height 289
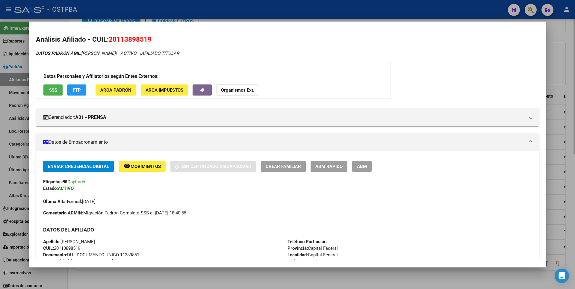
click at [553, 50] on div at bounding box center [287, 144] width 575 height 289
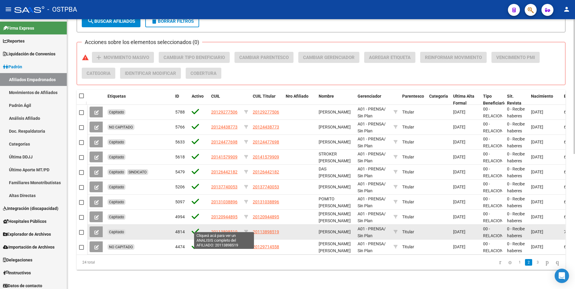
click at [230, 230] on span "20113898519" at bounding box center [224, 232] width 26 height 5
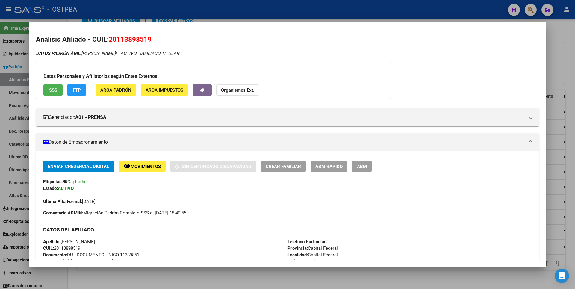
click at [47, 90] on button "SSS" at bounding box center [52, 90] width 19 height 11
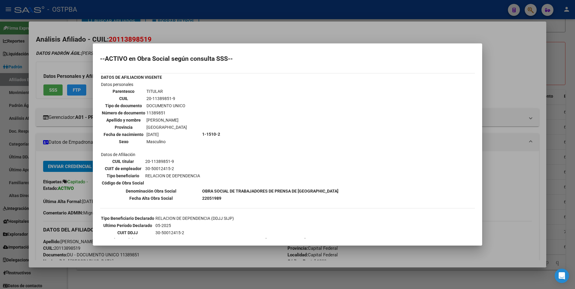
click at [517, 64] on div at bounding box center [287, 144] width 575 height 289
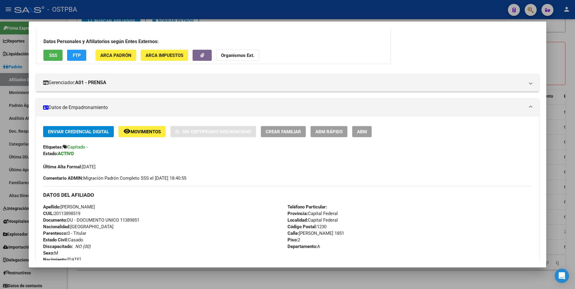
scroll to position [120, 0]
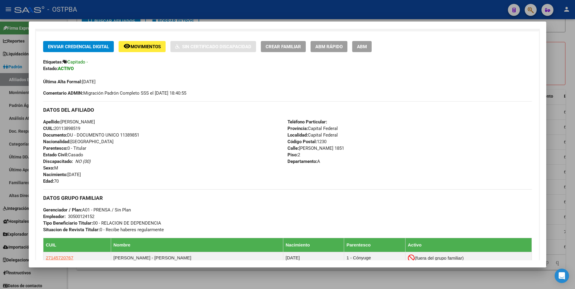
click at [563, 42] on div at bounding box center [287, 144] width 575 height 289
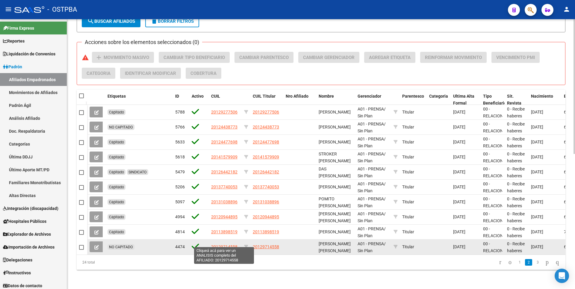
click at [224, 245] on span "20129714558" at bounding box center [224, 247] width 26 height 5
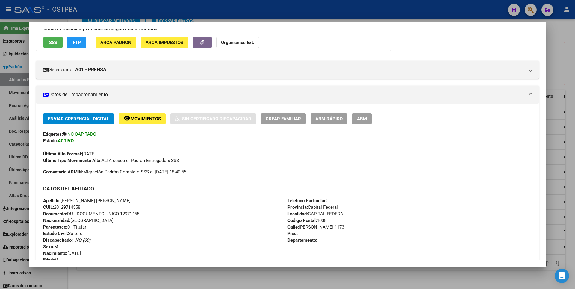
scroll to position [0, 0]
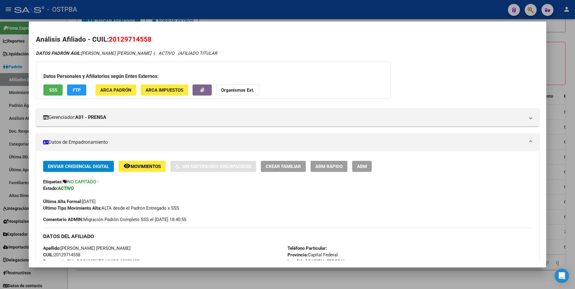
click at [47, 88] on button "SSS" at bounding box center [52, 90] width 19 height 11
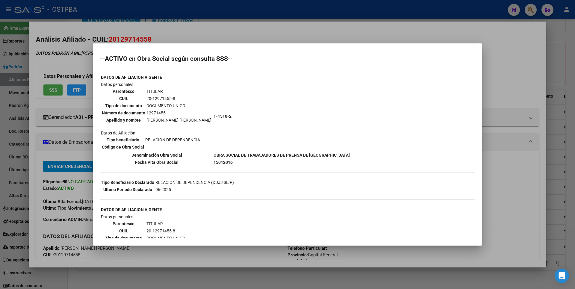
scroll to position [100, 0]
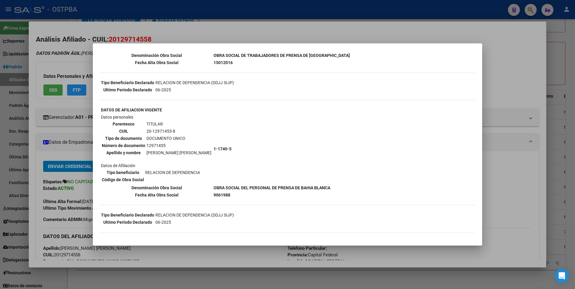
click at [517, 71] on div at bounding box center [287, 144] width 575 height 289
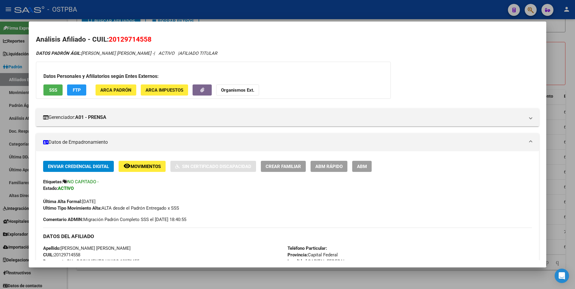
click at [561, 62] on div at bounding box center [287, 144] width 575 height 289
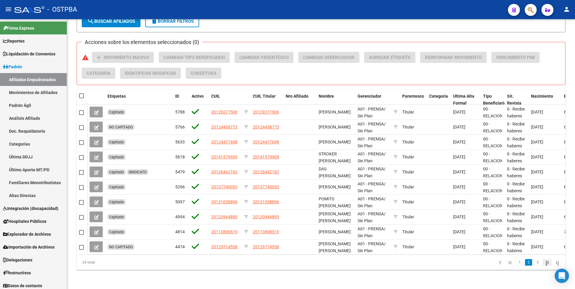
click at [545, 262] on icon "go to next page" at bounding box center [547, 262] width 5 height 7
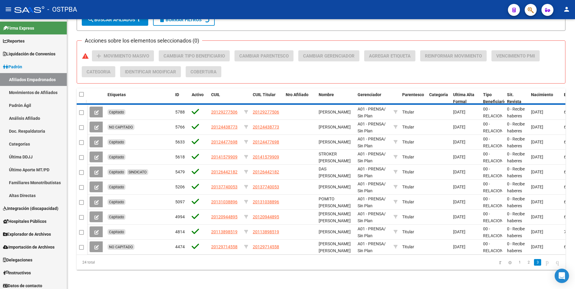
scroll to position [181, 0]
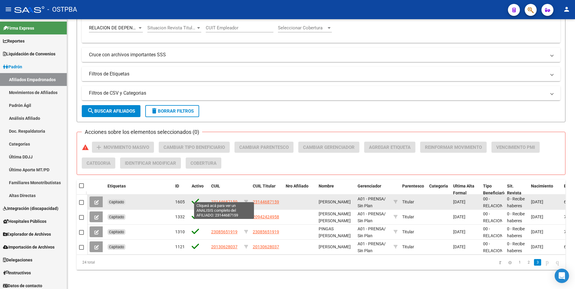
click at [218, 200] on span "23144687159" at bounding box center [224, 202] width 26 height 5
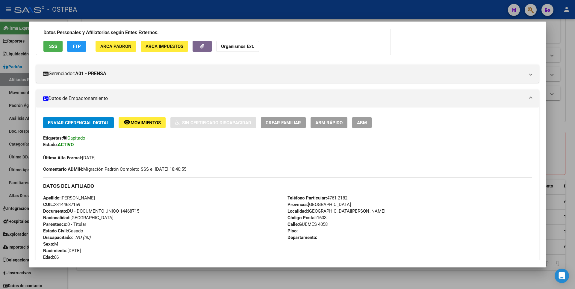
scroll to position [0, 0]
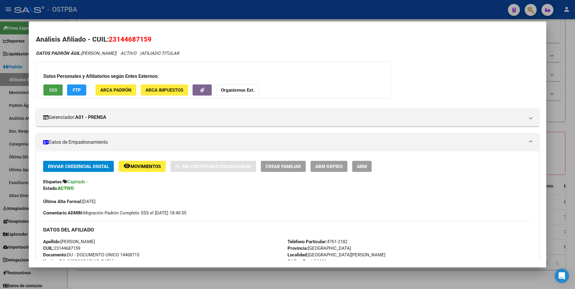
click at [54, 90] on span "SSS" at bounding box center [53, 90] width 8 height 5
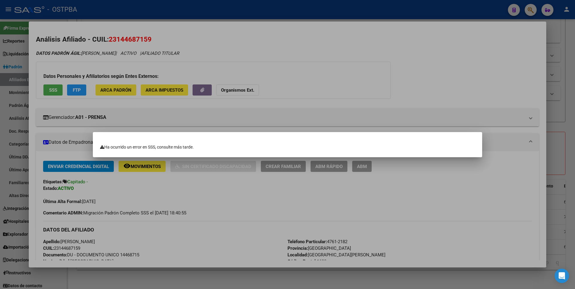
click at [321, 55] on div at bounding box center [287, 144] width 575 height 289
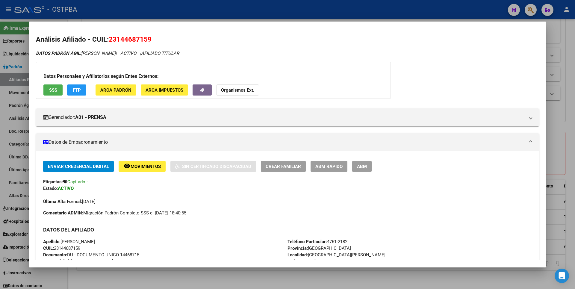
click at [51, 92] on span "SSS" at bounding box center [53, 90] width 8 height 5
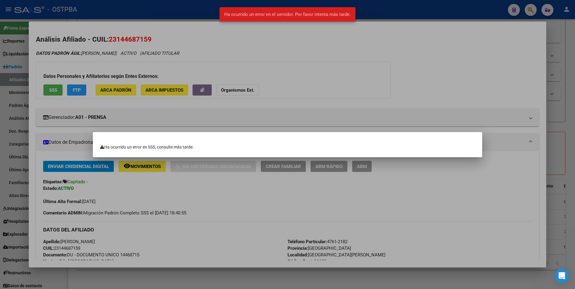
click at [334, 52] on div at bounding box center [287, 144] width 575 height 289
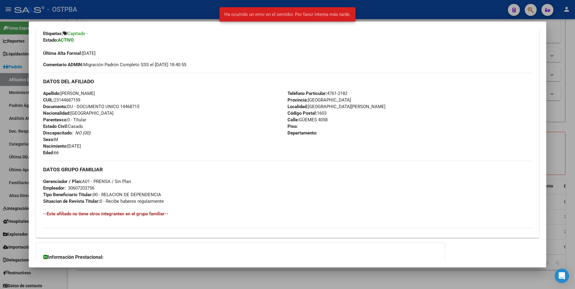
scroll to position [150, 0]
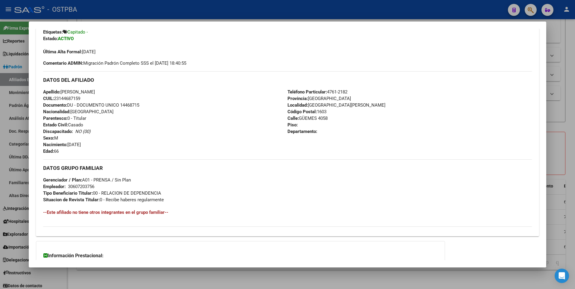
click at [567, 51] on div at bounding box center [287, 144] width 575 height 289
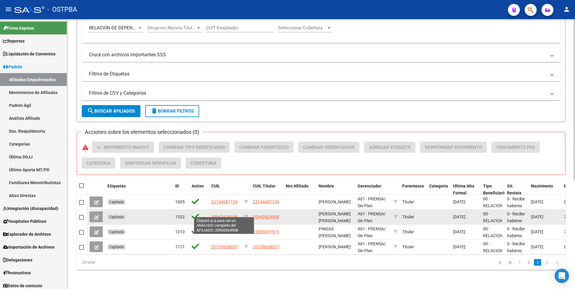
click at [221, 215] on span "20942424958" at bounding box center [224, 217] width 26 height 5
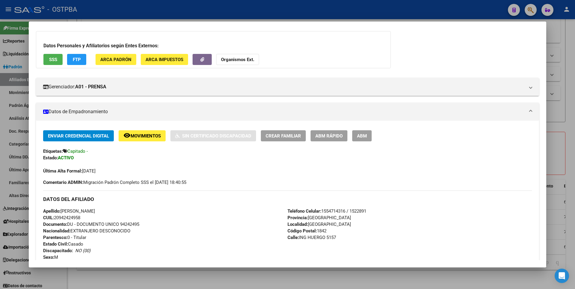
scroll to position [30, 0]
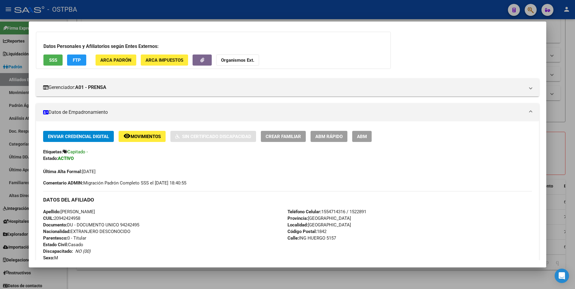
click at [51, 58] on span "SSS" at bounding box center [53, 60] width 8 height 5
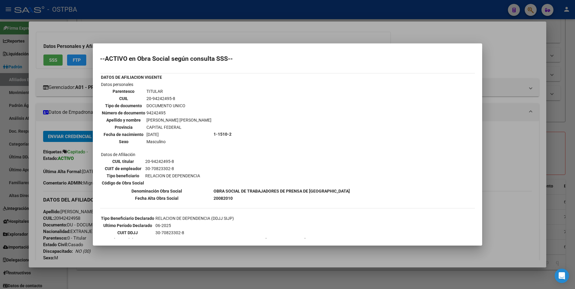
drag, startPoint x: 510, startPoint y: 69, endPoint x: 545, endPoint y: 52, distance: 38.2
click at [511, 69] on div at bounding box center [287, 144] width 575 height 289
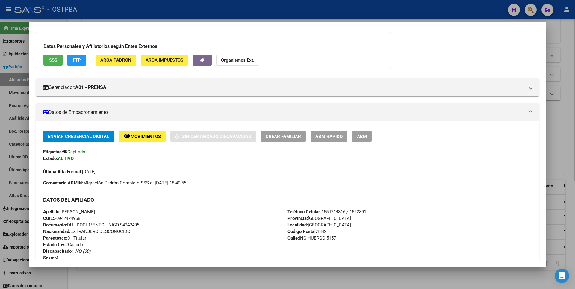
drag, startPoint x: 564, startPoint y: 34, endPoint x: 562, endPoint y: 37, distance: 3.2
click at [564, 34] on div at bounding box center [287, 144] width 575 height 289
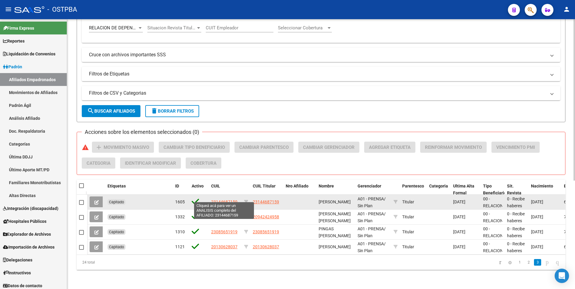
click at [219, 200] on span "23144687159" at bounding box center [224, 202] width 26 height 5
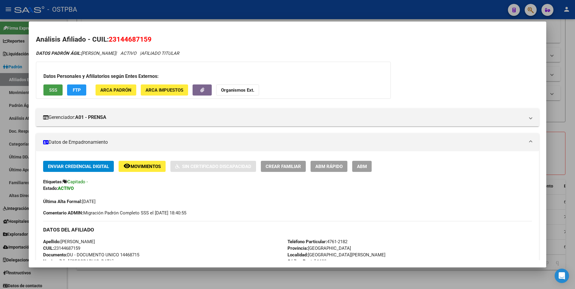
click at [55, 87] on button "SSS" at bounding box center [52, 90] width 19 height 11
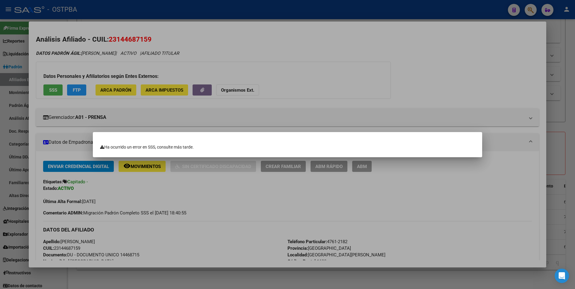
click at [402, 66] on div at bounding box center [287, 144] width 575 height 289
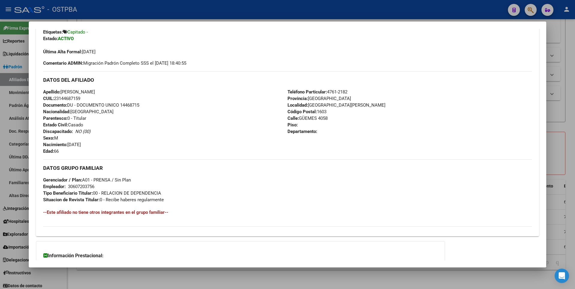
scroll to position [205, 0]
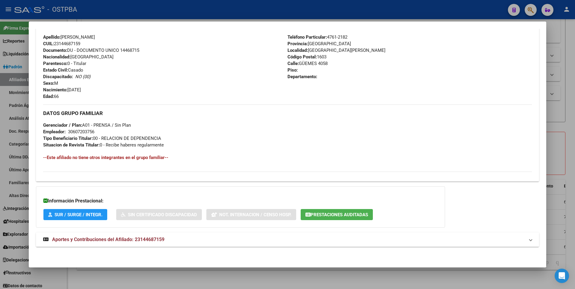
click at [167, 238] on mat-panel-title "Aportes y Contribuciones del Afiliado: 23144687159" at bounding box center [284, 239] width 482 height 7
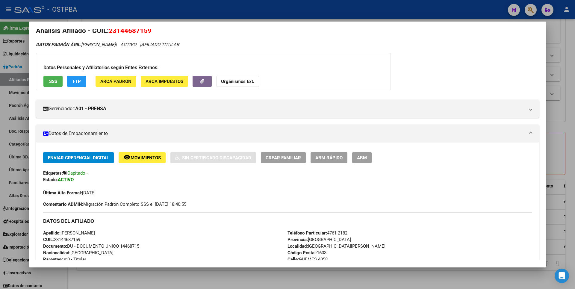
scroll to position [0, 0]
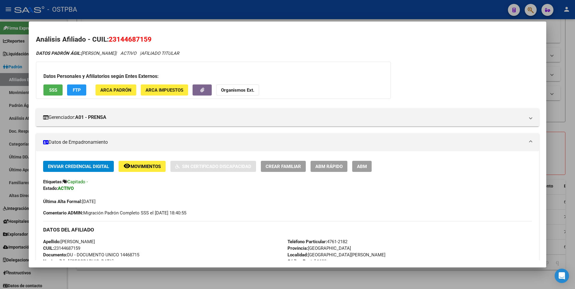
click at [228, 88] on strong "Organismos Ext." at bounding box center [237, 90] width 33 height 5
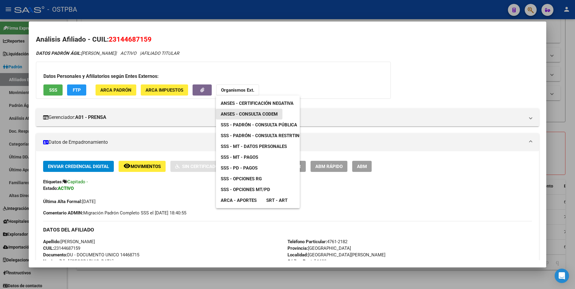
click at [265, 115] on span "ANSES - Consulta CODEM" at bounding box center [249, 113] width 57 height 5
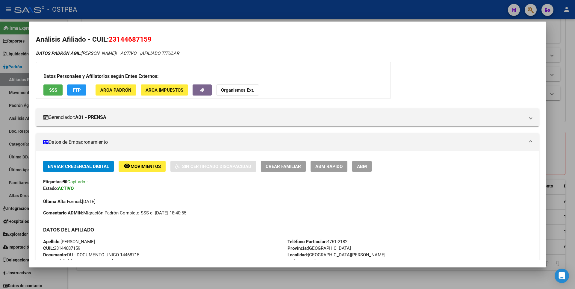
drag, startPoint x: 111, startPoint y: 38, endPoint x: 153, endPoint y: 40, distance: 42.6
click at [153, 40] on h2 "Análisis Afiliado - CUIL: 23144687159" at bounding box center [287, 39] width 503 height 10
copy span "23144687159"
click at [76, 91] on span "FTP" at bounding box center [77, 90] width 8 height 5
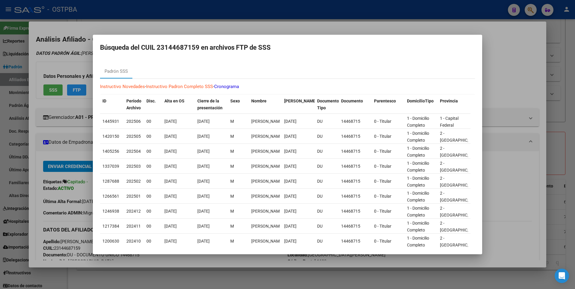
click at [500, 81] on div at bounding box center [287, 144] width 575 height 289
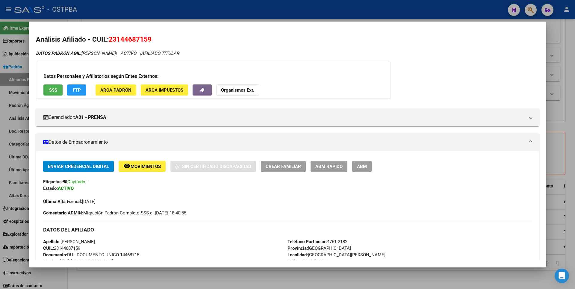
click at [126, 94] on button "ARCA Padrón" at bounding box center [116, 90] width 41 height 11
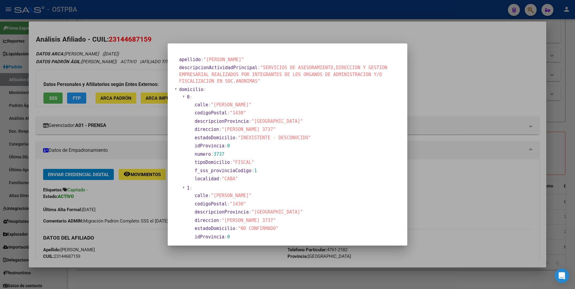
drag, startPoint x: 256, startPoint y: 68, endPoint x: 334, endPoint y: 78, distance: 78.6
click at [334, 78] on section "descripcionActividadPrincipal : "SERVICIOS DE ASESORAMIENTO,DIRECCION Y GESTION…" at bounding box center [289, 74] width 220 height 20
drag, startPoint x: 243, startPoint y: 138, endPoint x: 281, endPoint y: 134, distance: 37.3
click at [281, 134] on section "estadoDomicilio : "INEXISTENTE - DESCONOCIDO"" at bounding box center [296, 138] width 204 height 8
click at [469, 82] on div at bounding box center [287, 144] width 575 height 289
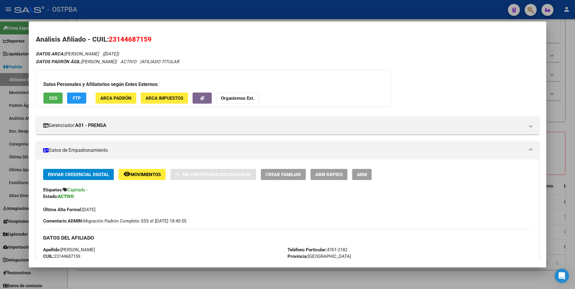
click at [165, 99] on span "ARCA Impuestos" at bounding box center [165, 98] width 38 height 5
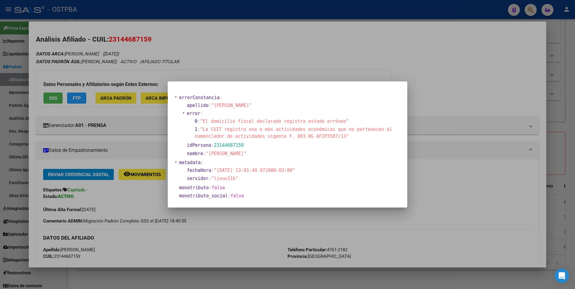
click at [447, 91] on div at bounding box center [287, 144] width 575 height 289
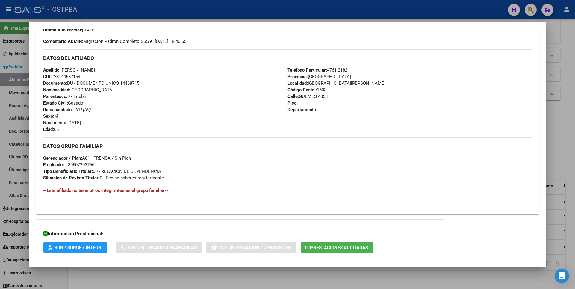
scroll to position [390, 0]
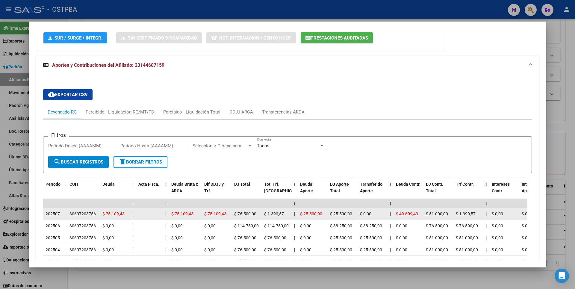
drag, startPoint x: 51, startPoint y: 214, endPoint x: 63, endPoint y: 215, distance: 12.3
click at [63, 215] on div "202507" at bounding box center [55, 214] width 19 height 7
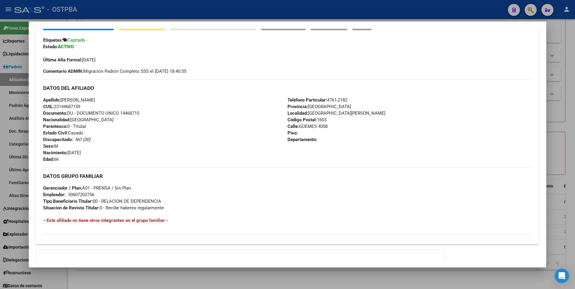
scroll to position [0, 0]
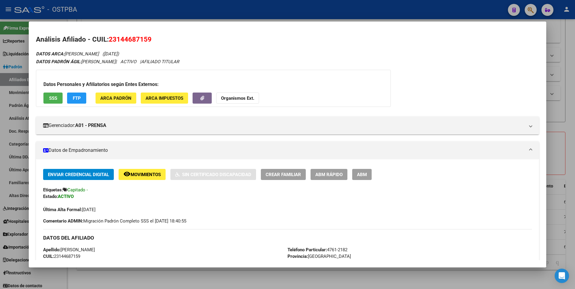
click at [57, 96] on span "SSS" at bounding box center [53, 98] width 8 height 5
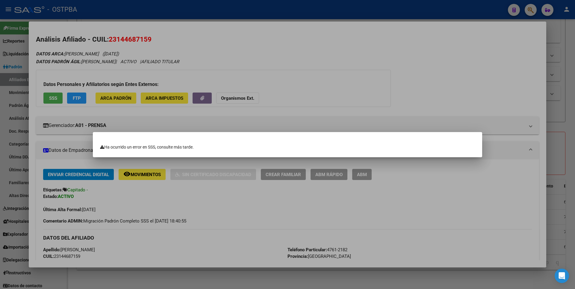
click at [567, 77] on div at bounding box center [287, 144] width 575 height 289
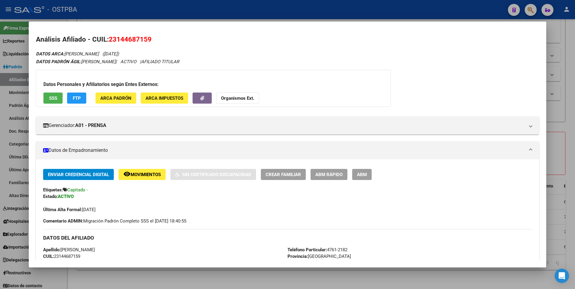
click at [567, 77] on div at bounding box center [287, 144] width 575 height 289
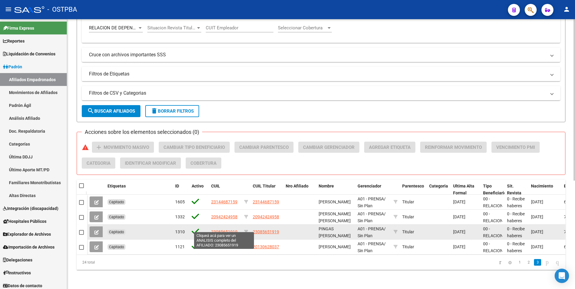
click at [221, 230] on span "23085651919" at bounding box center [224, 232] width 26 height 5
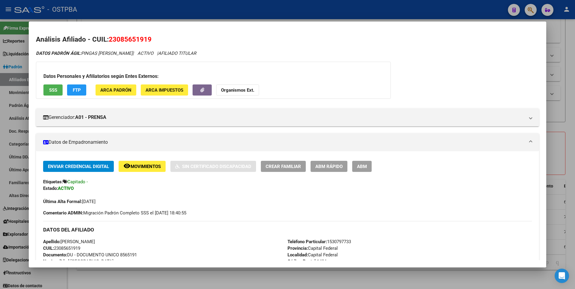
click at [52, 89] on span "SSS" at bounding box center [53, 90] width 8 height 5
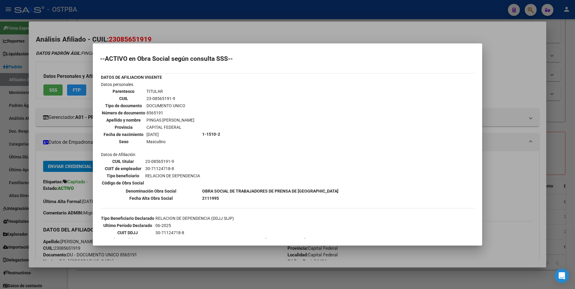
scroll to position [18, 0]
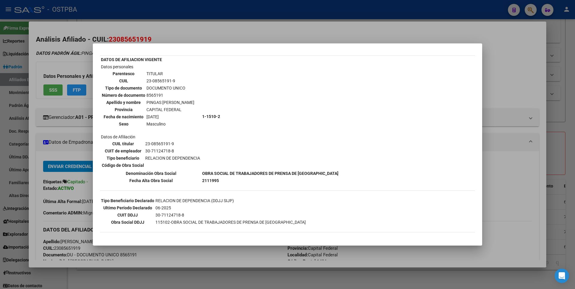
click at [513, 81] on div at bounding box center [287, 144] width 575 height 289
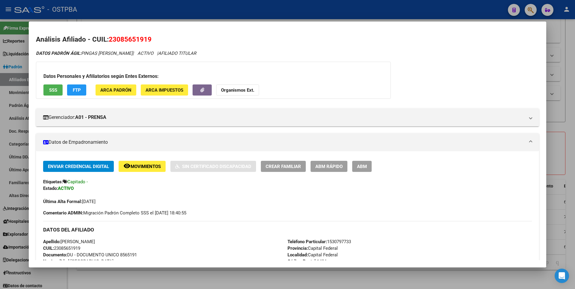
scroll to position [150, 0]
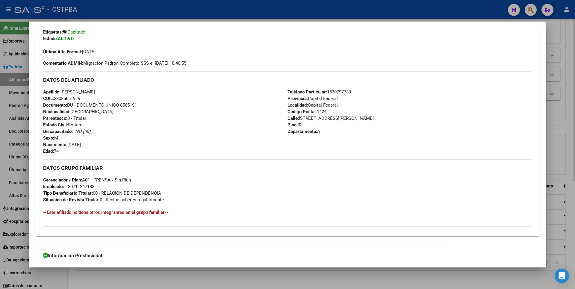
click at [566, 43] on div at bounding box center [287, 144] width 575 height 289
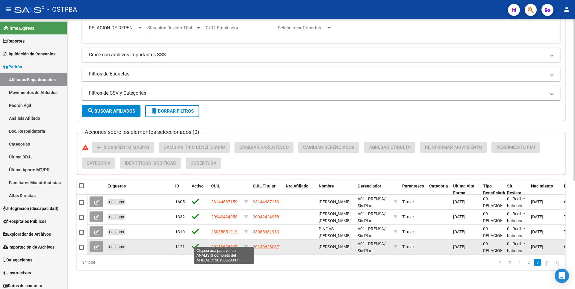
click at [230, 245] on span "20130628037" at bounding box center [224, 247] width 26 height 5
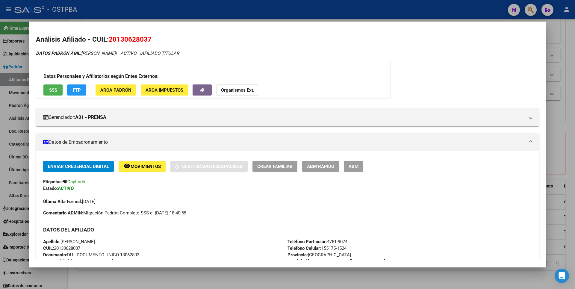
click at [54, 90] on span "SSS" at bounding box center [53, 90] width 8 height 5
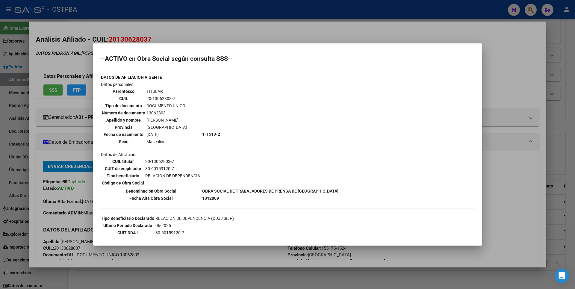
scroll to position [59, 0]
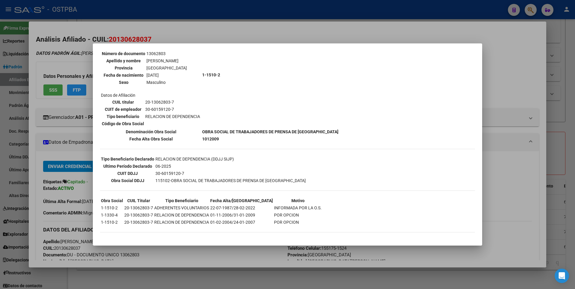
click at [564, 77] on div at bounding box center [287, 144] width 575 height 289
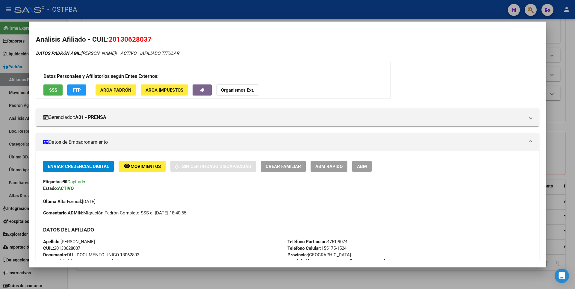
click at [564, 77] on div at bounding box center [287, 144] width 575 height 289
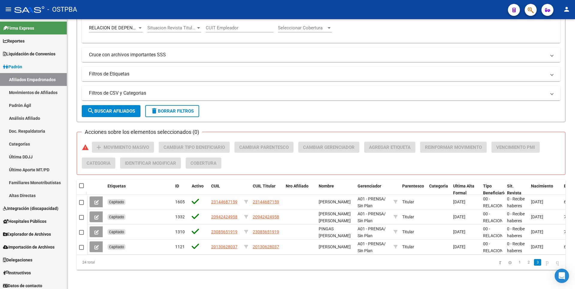
click at [564, 77] on form "Filtros Id CUIL / Nombre / Apellido CUIL Titular A01 - PRENSA Seleccionar Geren…" at bounding box center [321, 5] width 489 height 235
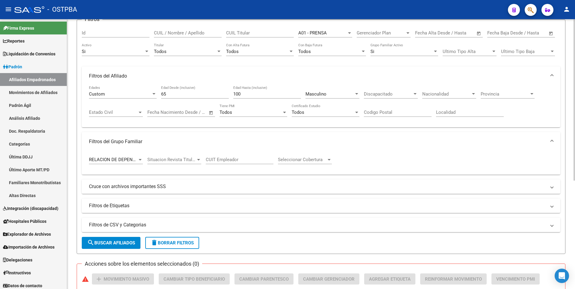
scroll to position [31, 0]
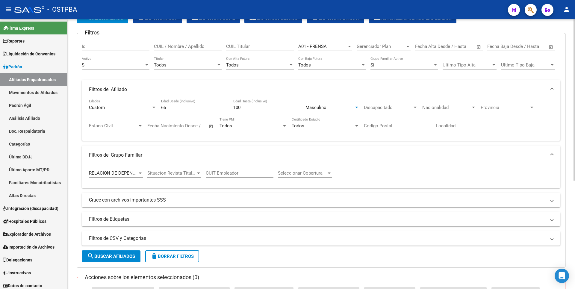
click at [355, 108] on div at bounding box center [356, 107] width 5 height 5
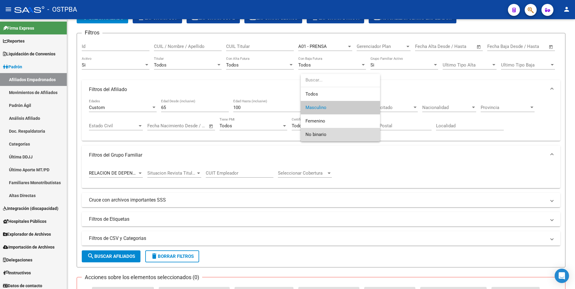
click at [328, 135] on span "No binario" at bounding box center [341, 134] width 70 height 13
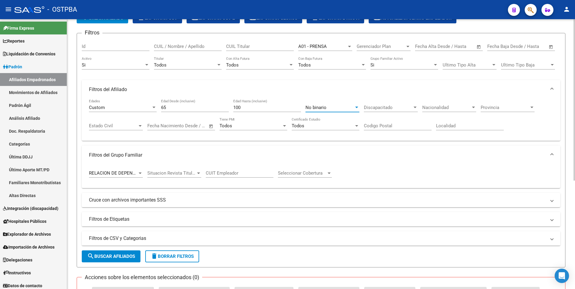
click at [118, 252] on button "search Buscar Afiliados" at bounding box center [111, 257] width 59 height 12
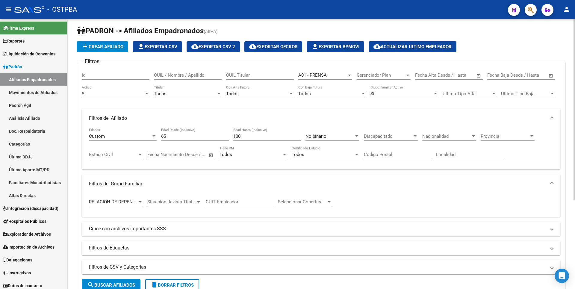
scroll to position [0, 0]
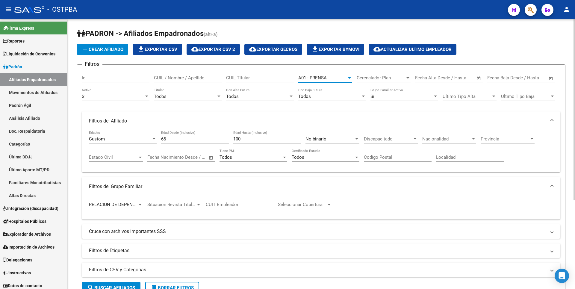
click at [348, 77] on div at bounding box center [349, 77] width 3 height 1
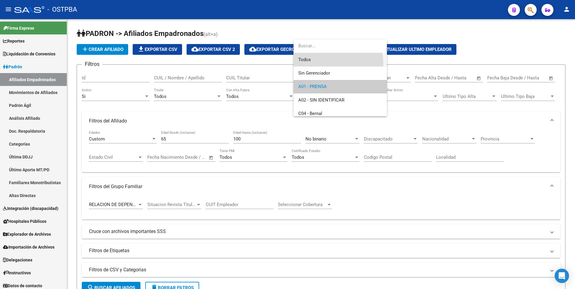
click at [316, 65] on span "Todos" at bounding box center [340, 59] width 84 height 13
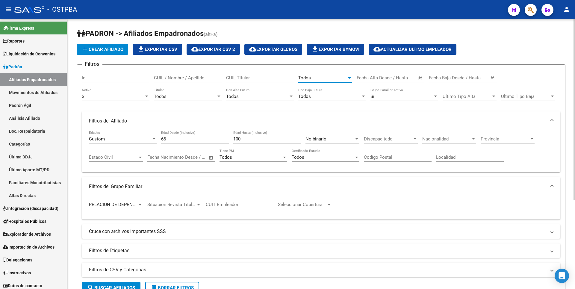
scroll to position [132, 0]
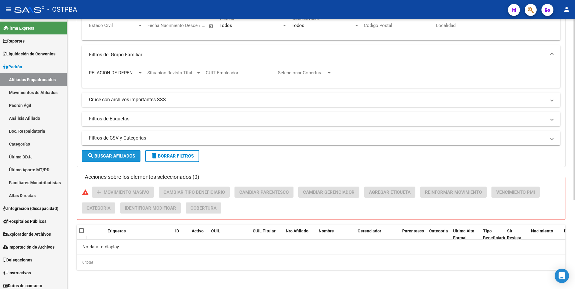
click at [118, 156] on span "search Buscar Afiliados" at bounding box center [111, 155] width 48 height 5
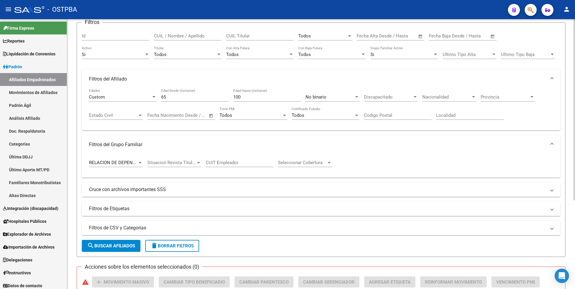
scroll to position [0, 0]
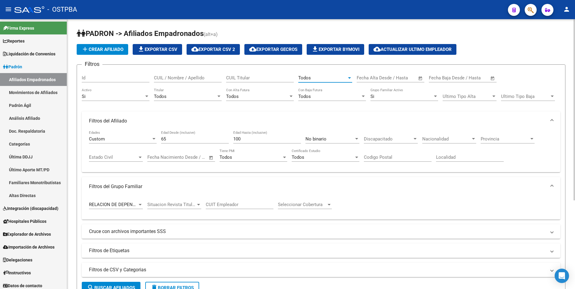
click at [350, 76] on div at bounding box center [349, 78] width 5 height 5
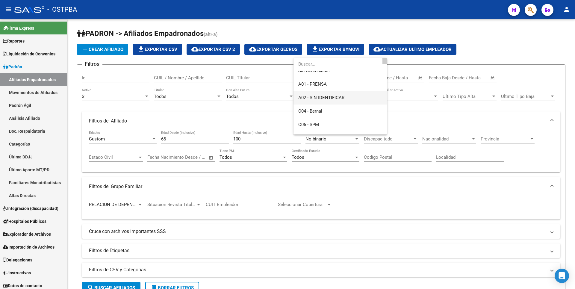
scroll to position [30, 0]
click at [322, 117] on span "C05 - SPM" at bounding box center [340, 115] width 84 height 13
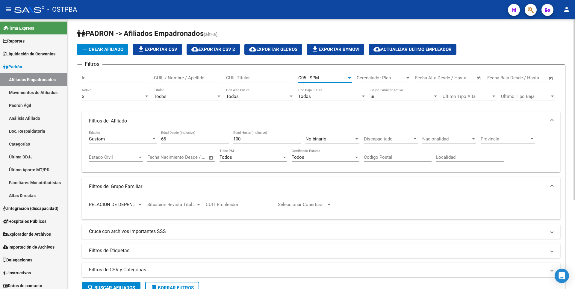
scroll to position [132, 0]
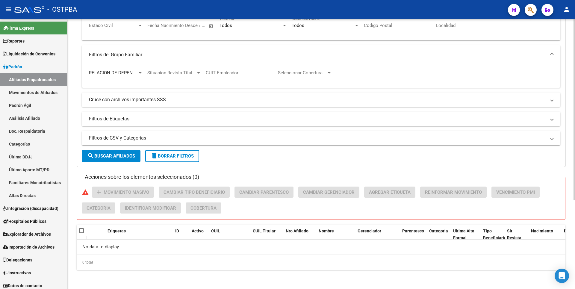
click at [129, 158] on span "search Buscar Afiliados" at bounding box center [111, 155] width 48 height 5
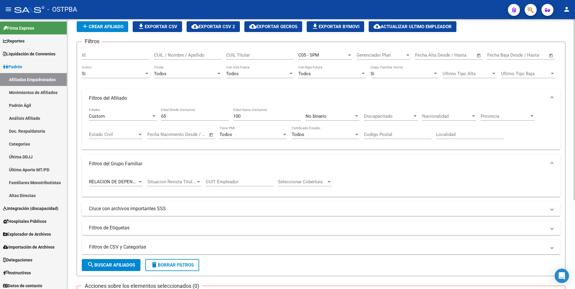
scroll to position [0, 0]
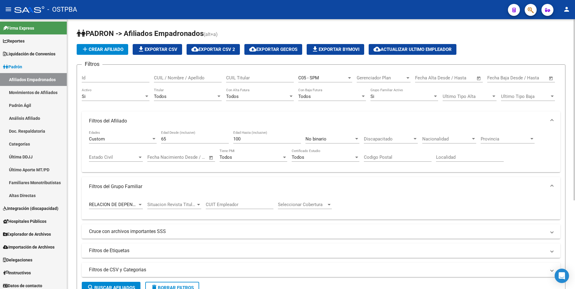
click at [140, 206] on div at bounding box center [140, 204] width 5 height 5
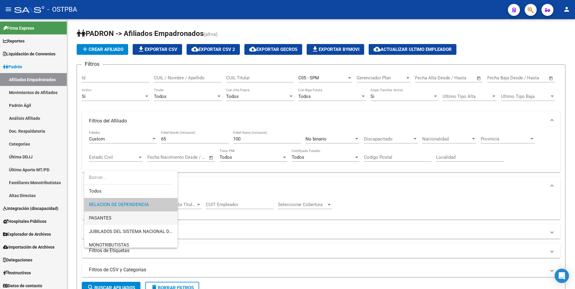
scroll to position [30, 0]
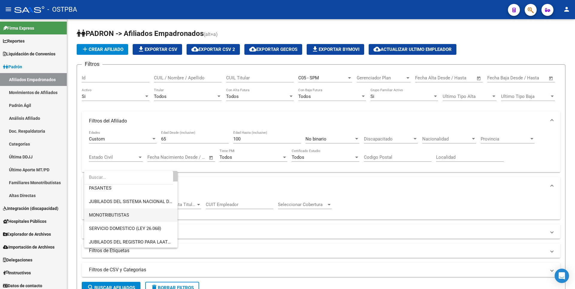
click at [119, 218] on span "MONOTRIBUTISTAS" at bounding box center [131, 215] width 84 height 13
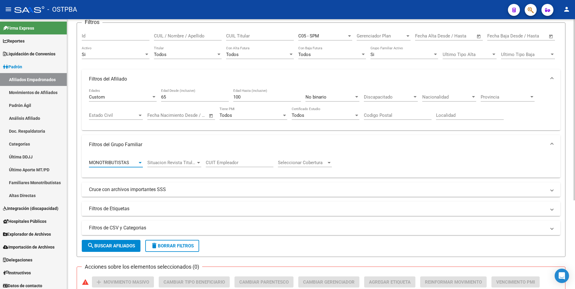
scroll to position [132, 0]
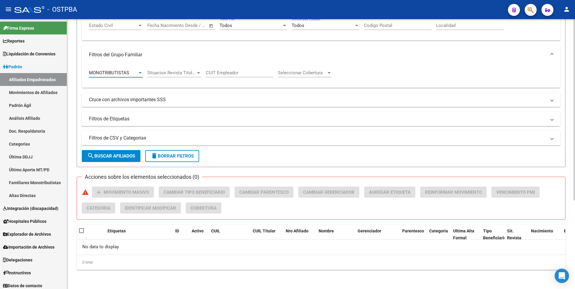
click at [122, 159] on span "search Buscar Afiliados" at bounding box center [111, 155] width 48 height 5
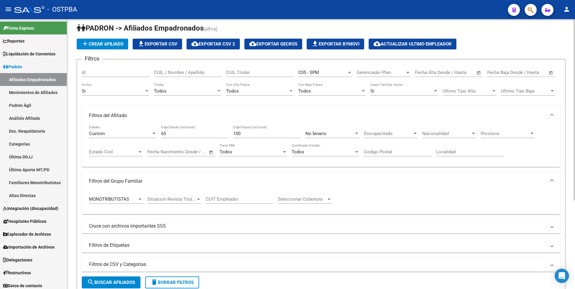
scroll to position [0, 0]
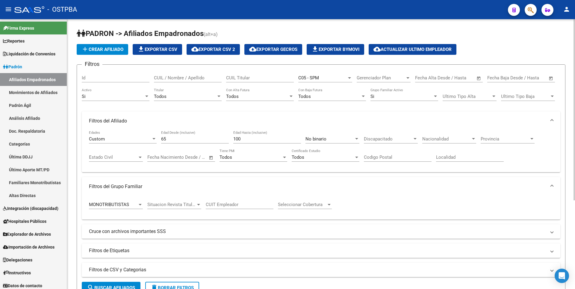
click at [141, 208] on div "MONOTRIBUTISTAS Tipo Beneficiario Titular" at bounding box center [116, 202] width 54 height 13
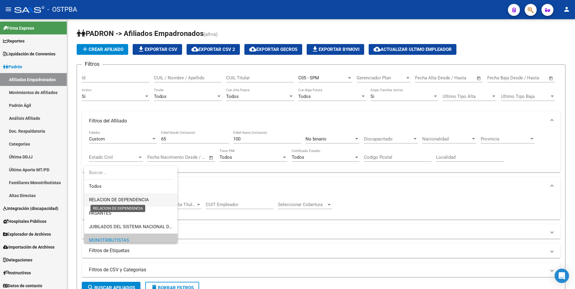
click at [118, 200] on span "RELACION DE DEPENDENCIA" at bounding box center [119, 199] width 60 height 5
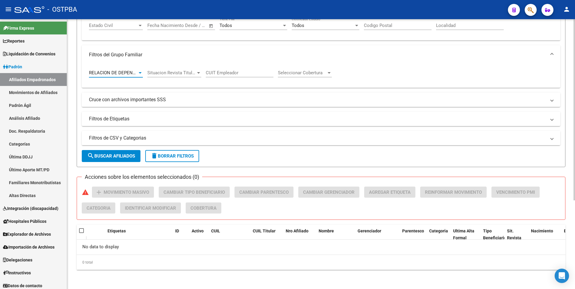
click at [122, 154] on span "search Buscar Afiliados" at bounding box center [111, 155] width 48 height 5
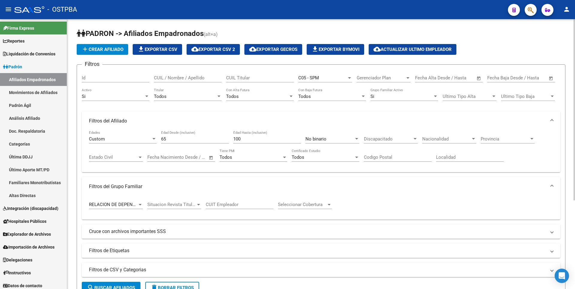
click at [351, 81] on div "C05 - SPM Seleccionar Gerenciador" at bounding box center [325, 76] width 54 height 13
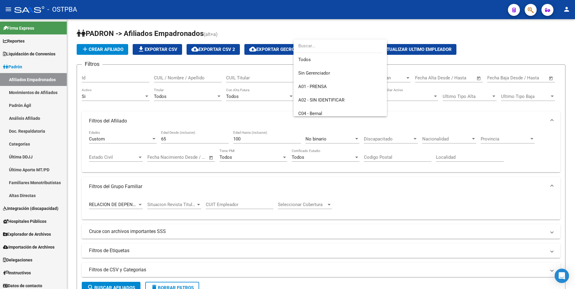
scroll to position [49, 0]
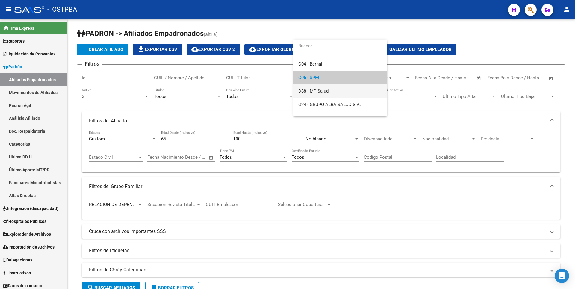
click at [332, 94] on span "D88 - MP Salud" at bounding box center [340, 91] width 84 height 13
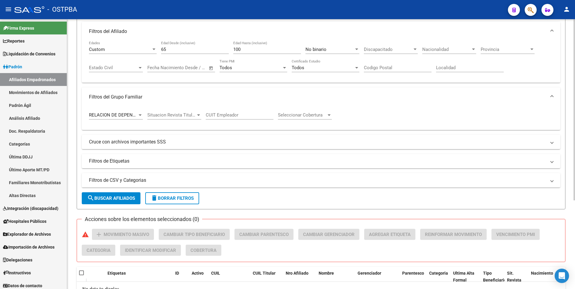
scroll to position [90, 0]
click at [121, 197] on span "search Buscar Afiliados" at bounding box center [111, 197] width 48 height 5
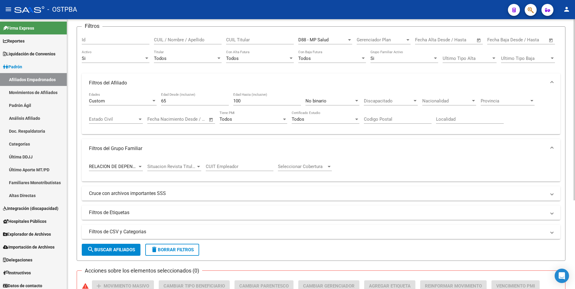
scroll to position [0, 0]
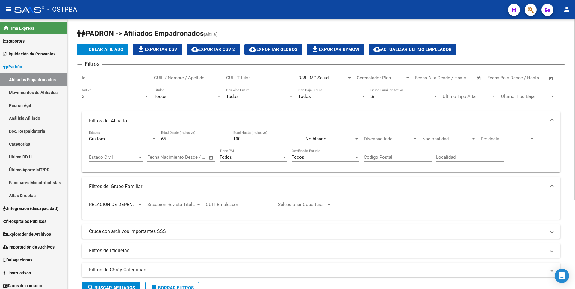
click at [360, 138] on app-drop-down-list "No binario Sexo" at bounding box center [335, 140] width 58 height 19
click at [354, 142] on div "No binario Sexo" at bounding box center [333, 137] width 54 height 13
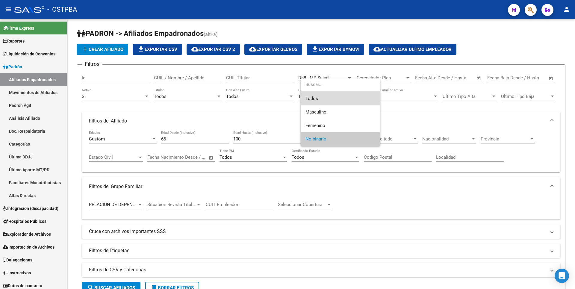
click at [318, 100] on span "Todos" at bounding box center [341, 98] width 70 height 13
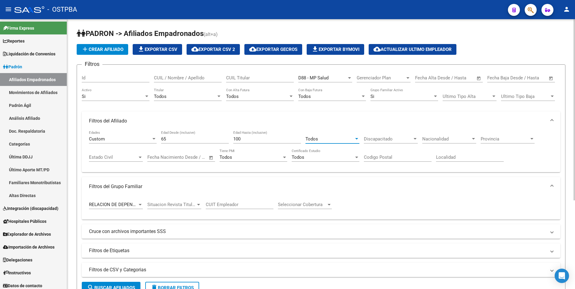
click at [350, 79] on div at bounding box center [349, 78] width 5 height 5
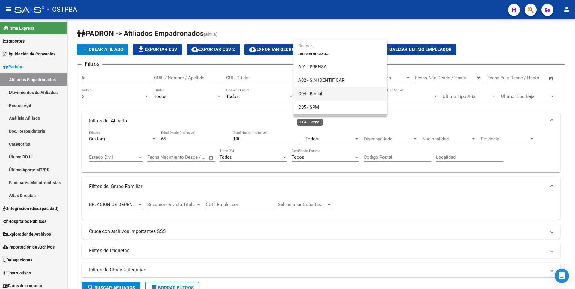
scroll to position [30, 0]
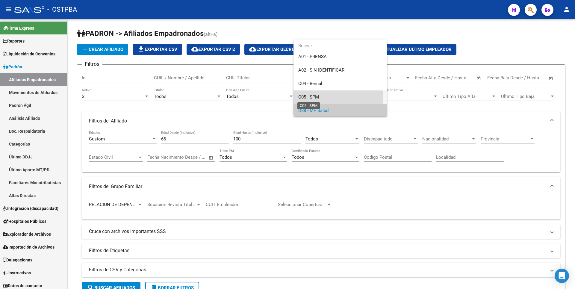
click at [316, 98] on span "C05 - SPM" at bounding box center [308, 96] width 21 height 5
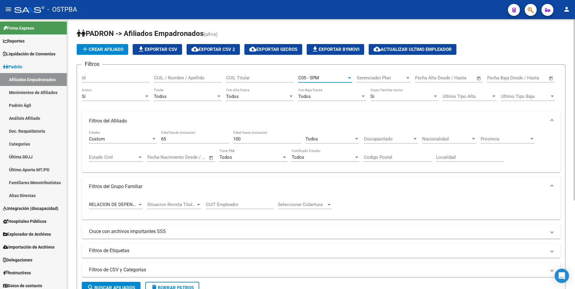
scroll to position [120, 0]
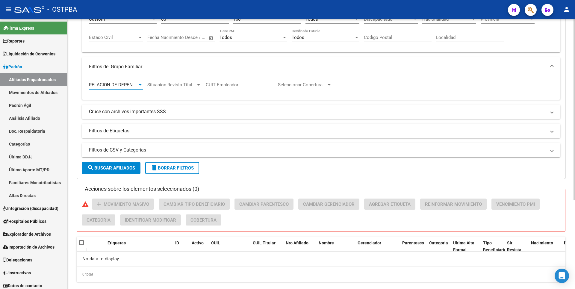
click at [140, 86] on div at bounding box center [140, 84] width 5 height 5
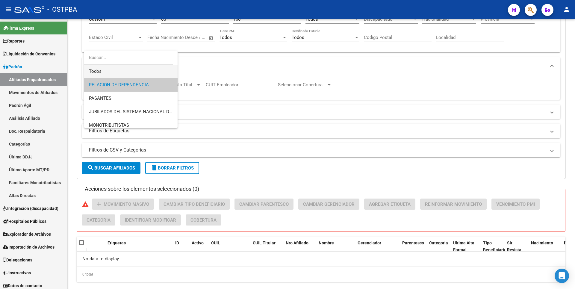
click at [113, 69] on span "Todos" at bounding box center [131, 71] width 84 height 13
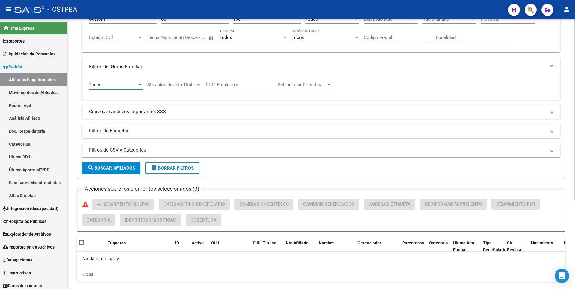
click at [122, 165] on button "search Buscar Afiliados" at bounding box center [111, 168] width 59 height 12
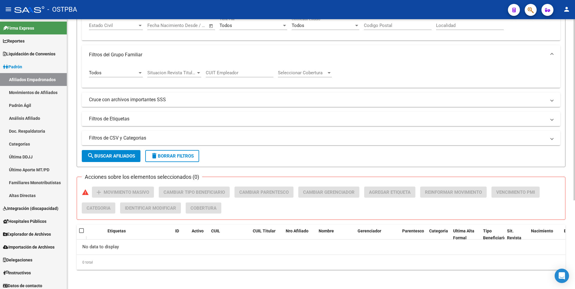
scroll to position [42, 0]
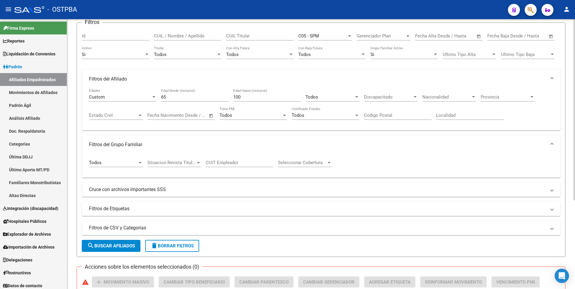
click at [349, 39] on div "C05 - SPM Seleccionar Gerenciador" at bounding box center [325, 34] width 54 height 13
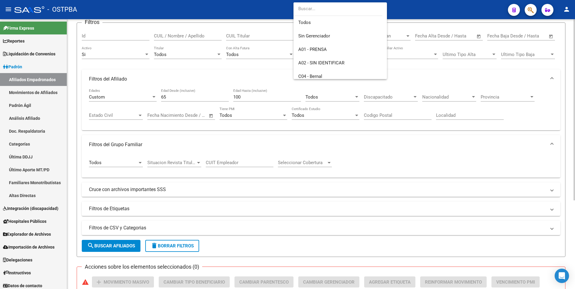
scroll to position [54, 0]
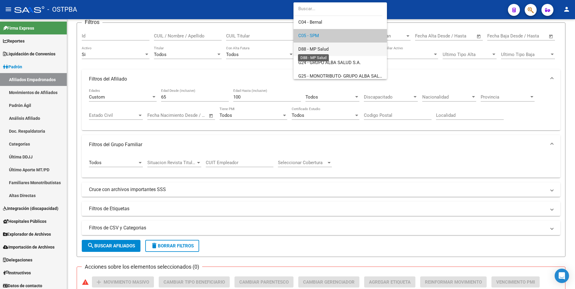
click at [322, 48] on span "D88 - MP Salud" at bounding box center [313, 48] width 30 height 5
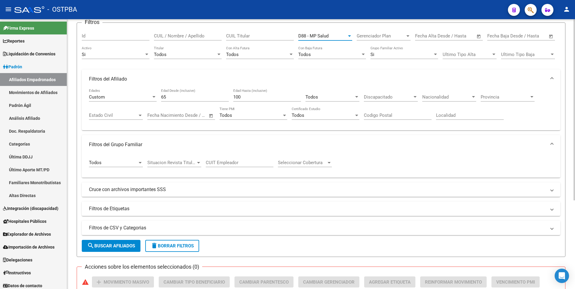
click at [123, 245] on span "search Buscar Afiliados" at bounding box center [111, 245] width 48 height 5
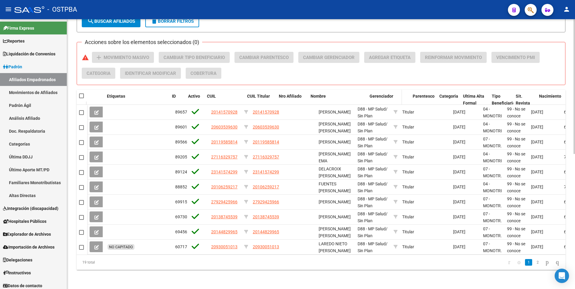
drag, startPoint x: 354, startPoint y: 92, endPoint x: 376, endPoint y: 91, distance: 22.5
click at [376, 91] on div "Etiquetas ID Activo CUIL CUIL Titular Nro Afiliado Nombre Gerenciador Parentesc…" at bounding box center [427, 103] width 681 height 26
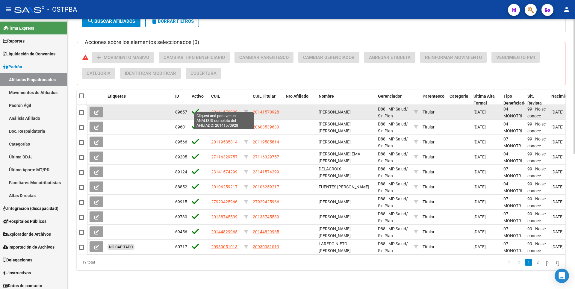
click at [221, 110] on span "20141570928" at bounding box center [224, 112] width 26 height 5
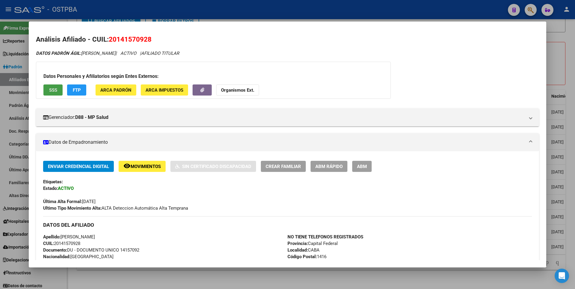
click at [54, 92] on span "SSS" at bounding box center [53, 90] width 8 height 5
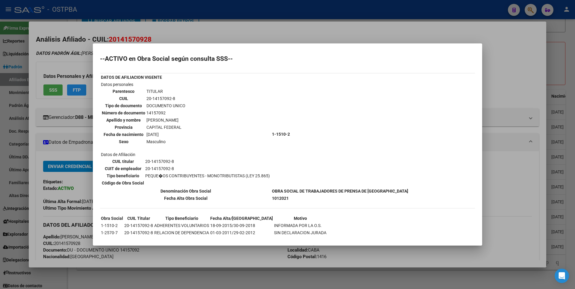
click at [571, 57] on div at bounding box center [287, 144] width 575 height 289
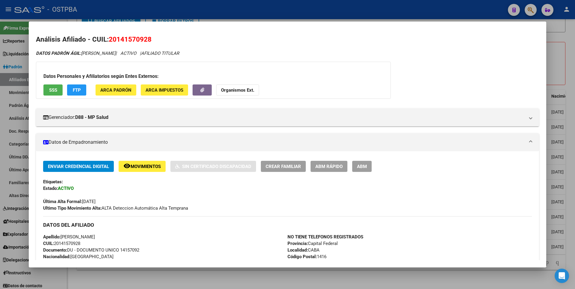
click at [557, 63] on div at bounding box center [287, 144] width 575 height 289
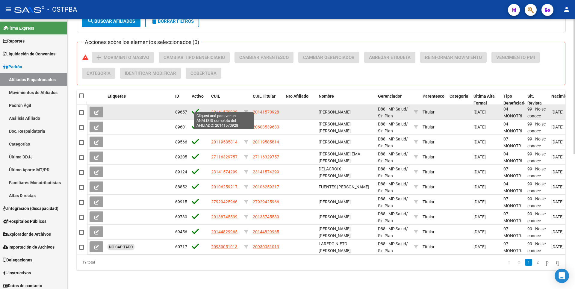
click at [223, 110] on span "20141570928" at bounding box center [224, 112] width 26 height 5
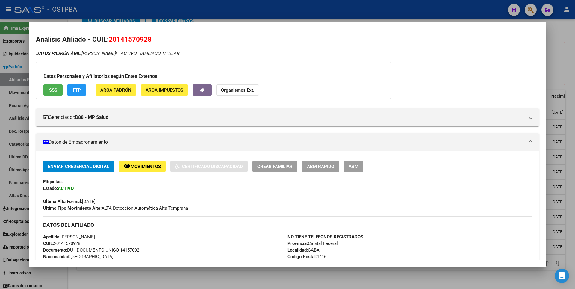
scroll to position [180, 0]
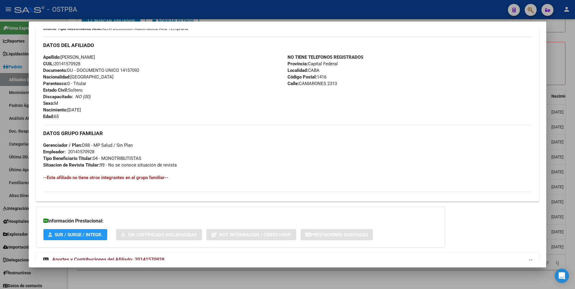
click at [563, 63] on div at bounding box center [287, 144] width 575 height 289
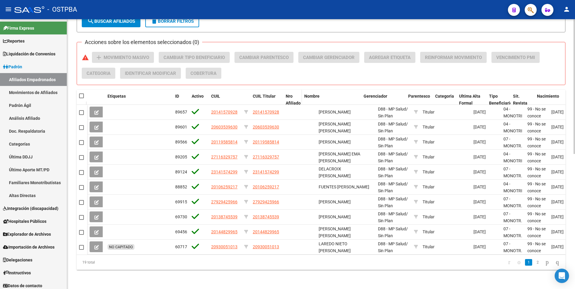
drag, startPoint x: 315, startPoint y: 93, endPoint x: 298, endPoint y: 98, distance: 17.4
click at [299, 98] on span at bounding box center [300, 103] width 3 height 26
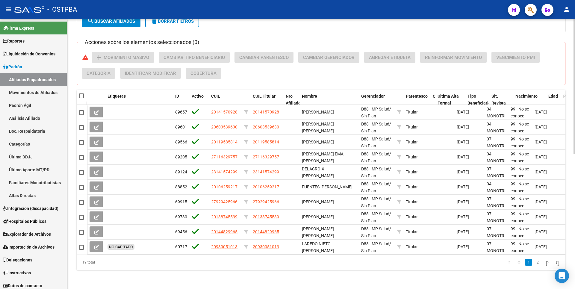
drag, startPoint x: 454, startPoint y: 90, endPoint x: 434, endPoint y: 94, distance: 20.0
click at [434, 94] on span at bounding box center [434, 103] width 3 height 26
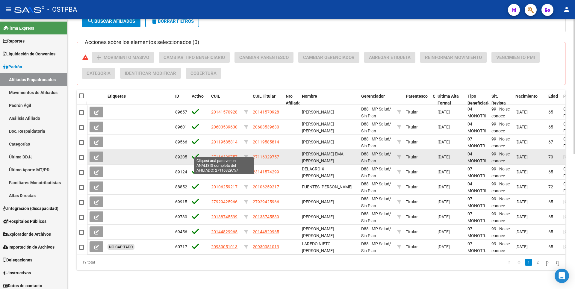
click at [230, 155] on span "27116329757" at bounding box center [224, 157] width 26 height 5
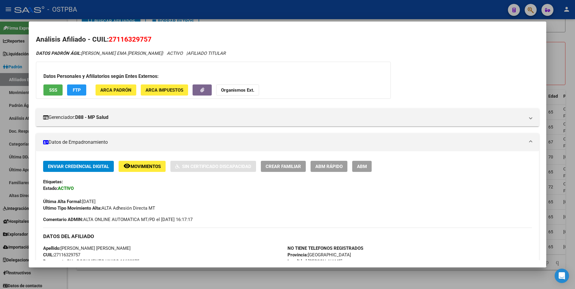
click at [50, 88] on span "SSS" at bounding box center [53, 90] width 8 height 5
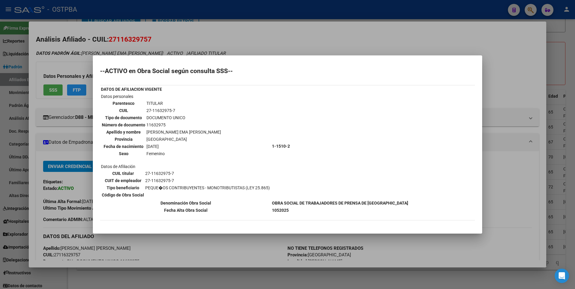
click at [553, 46] on div at bounding box center [287, 144] width 575 height 289
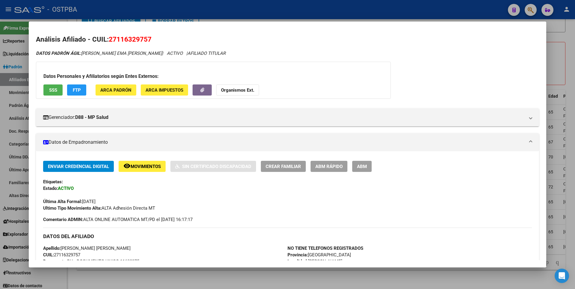
click at [556, 43] on div at bounding box center [287, 144] width 575 height 289
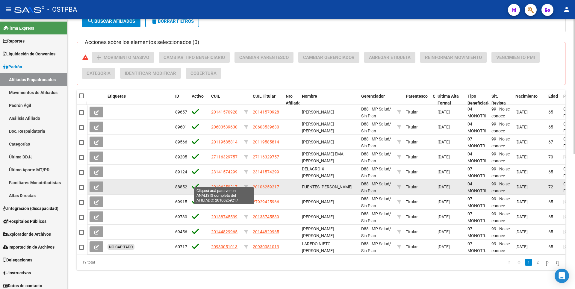
click at [226, 185] on span "20106259217" at bounding box center [224, 187] width 26 height 5
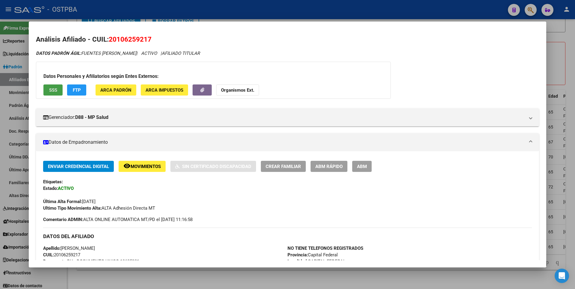
click at [55, 90] on span "SSS" at bounding box center [53, 90] width 8 height 5
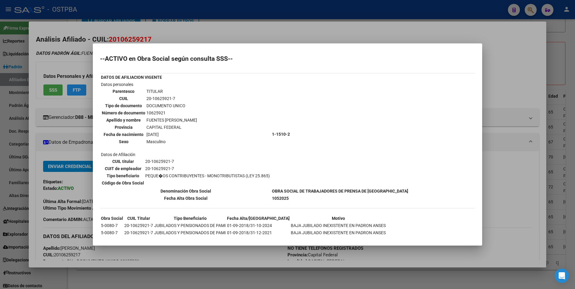
click at [571, 70] on div at bounding box center [287, 144] width 575 height 289
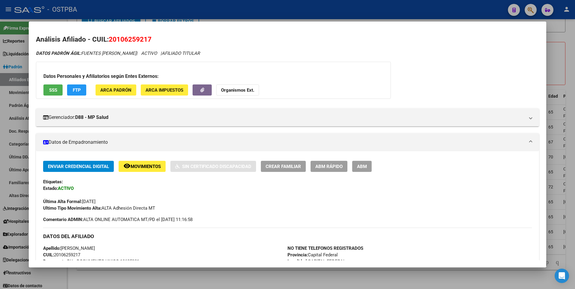
click at [571, 70] on div at bounding box center [287, 144] width 575 height 289
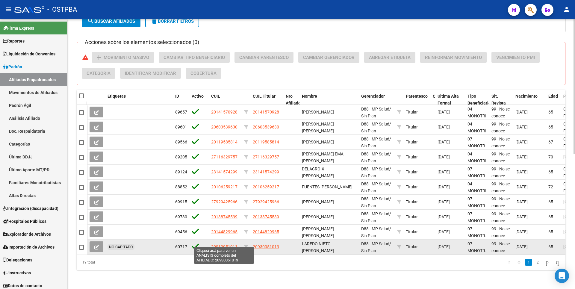
click at [230, 245] on span "20930051013" at bounding box center [224, 247] width 26 height 5
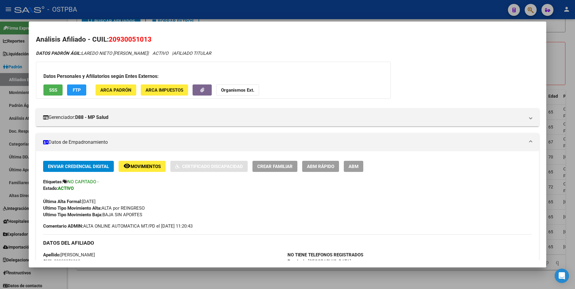
click at [52, 89] on span "SSS" at bounding box center [53, 90] width 8 height 5
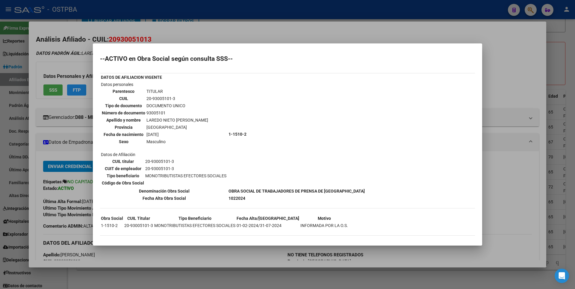
click at [570, 56] on div at bounding box center [287, 144] width 575 height 289
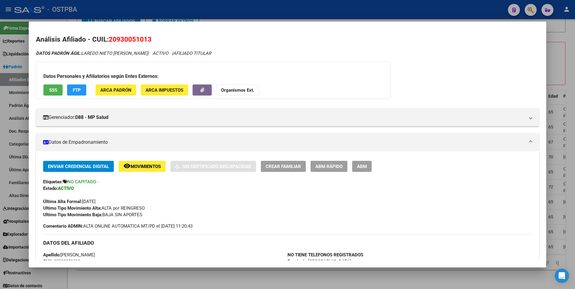
click at [570, 56] on div at bounding box center [287, 144] width 575 height 289
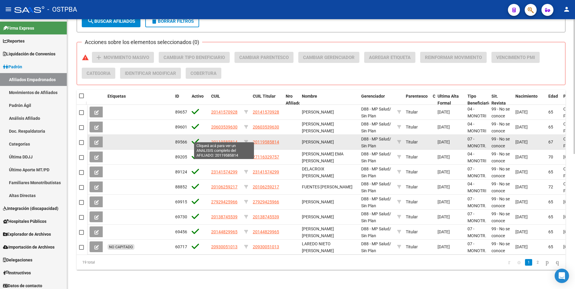
click at [230, 140] on span "20119585814" at bounding box center [224, 142] width 26 height 5
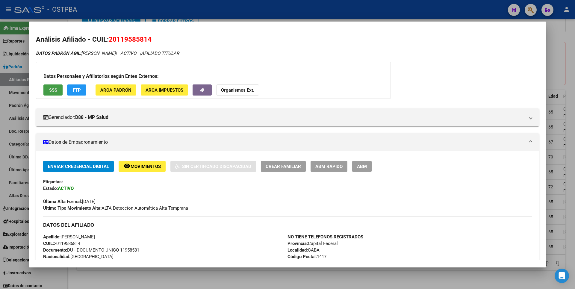
click at [53, 92] on span "SSS" at bounding box center [53, 90] width 8 height 5
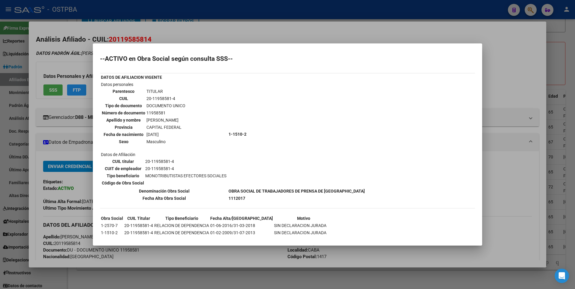
click at [566, 71] on div at bounding box center [287, 144] width 575 height 289
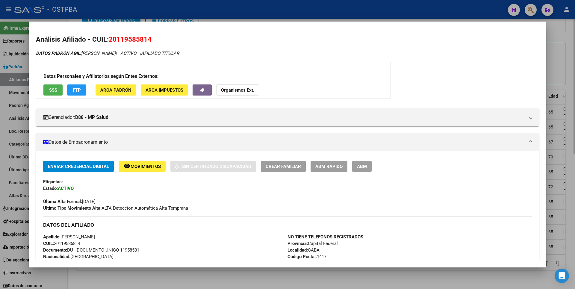
click at [570, 81] on div at bounding box center [287, 144] width 575 height 289
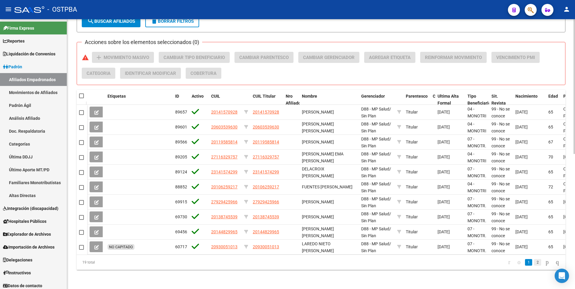
click at [534, 265] on link "2" at bounding box center [537, 262] width 7 height 7
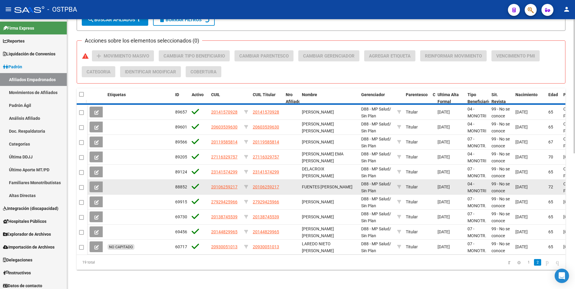
scroll to position [256, 0]
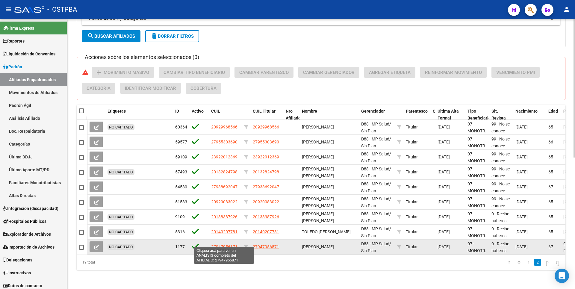
click at [223, 245] on span "27947956871" at bounding box center [224, 247] width 26 height 5
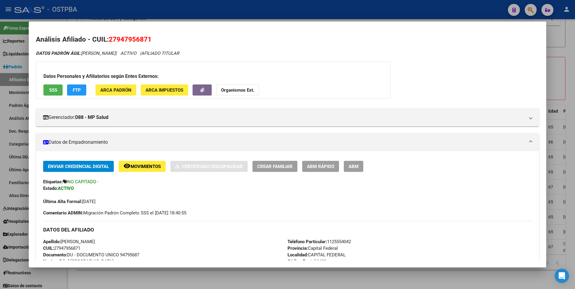
click at [54, 89] on span "SSS" at bounding box center [53, 90] width 8 height 5
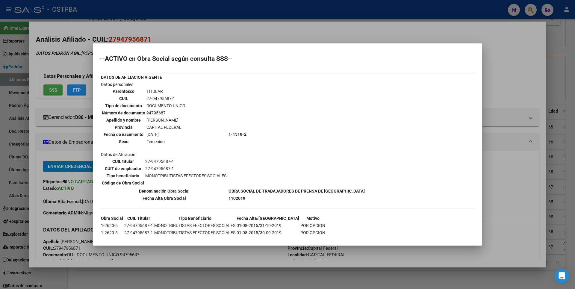
click at [557, 99] on div at bounding box center [287, 144] width 575 height 289
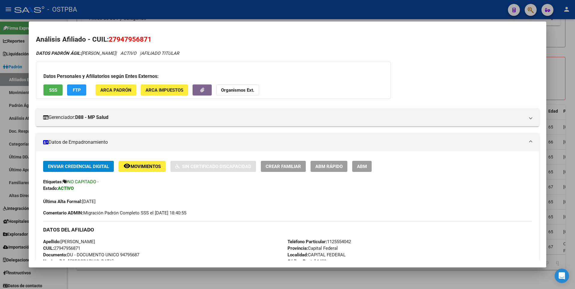
click at [560, 83] on div at bounding box center [287, 144] width 575 height 289
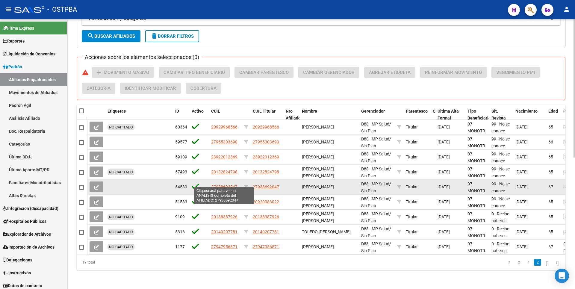
click at [230, 185] on span "27938692047" at bounding box center [224, 187] width 26 height 5
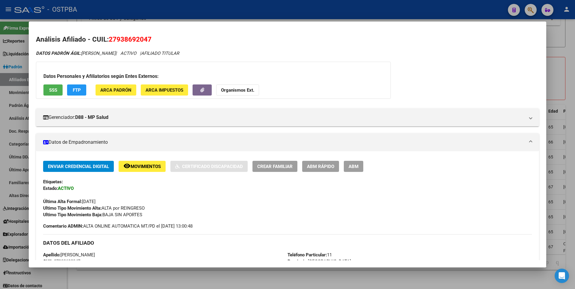
click at [59, 91] on button "SSS" at bounding box center [52, 90] width 19 height 11
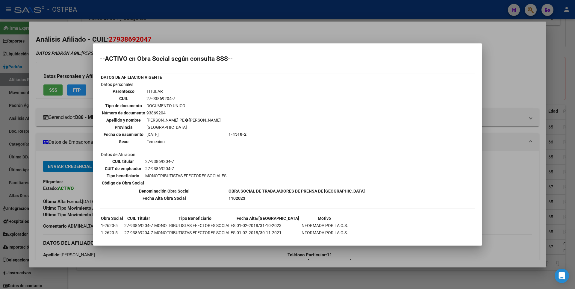
click at [568, 77] on div at bounding box center [287, 144] width 575 height 289
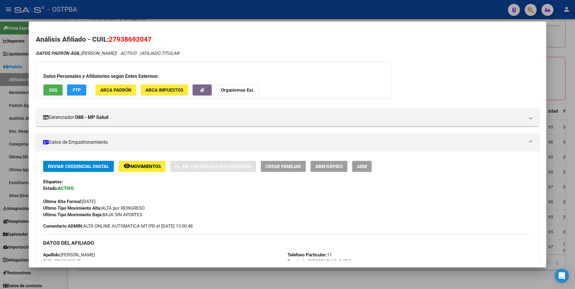
click at [568, 77] on div at bounding box center [287, 144] width 575 height 289
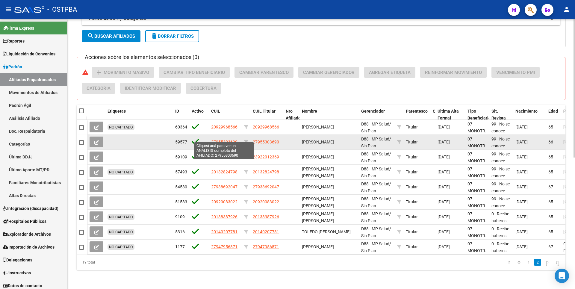
click at [223, 140] on span "27955303690" at bounding box center [224, 142] width 26 height 5
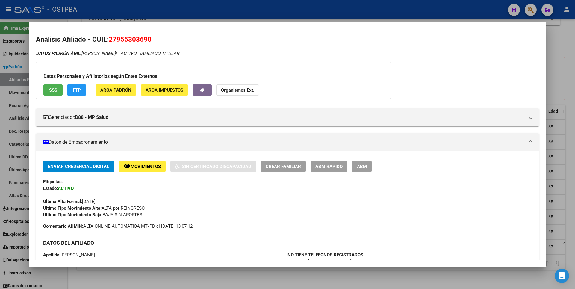
click at [52, 94] on button "SSS" at bounding box center [52, 90] width 19 height 11
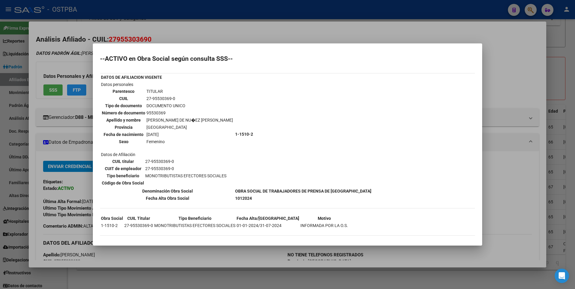
click at [560, 82] on div at bounding box center [287, 144] width 575 height 289
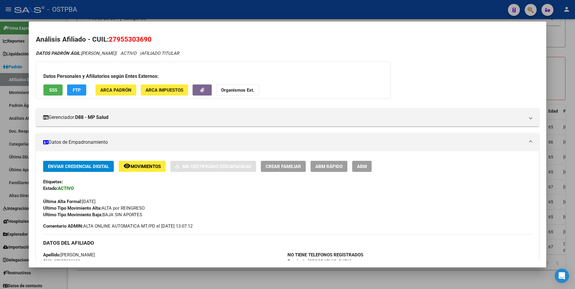
click at [560, 82] on div at bounding box center [287, 144] width 575 height 289
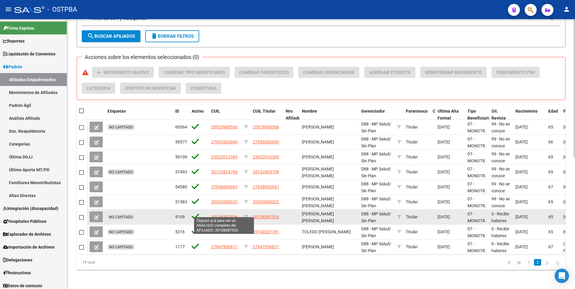
click at [233, 215] on span "20138387926" at bounding box center [224, 217] width 26 height 5
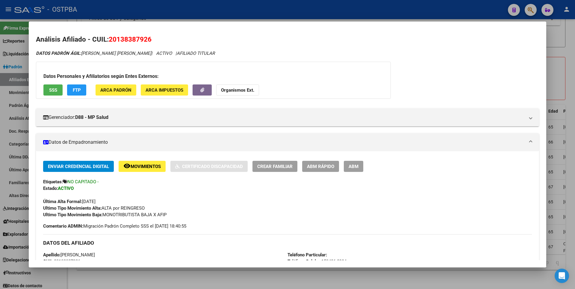
click at [52, 90] on span "SSS" at bounding box center [53, 90] width 8 height 5
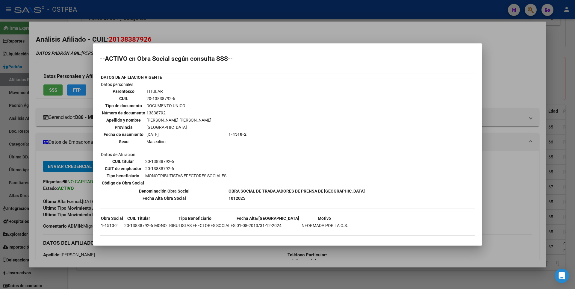
click at [565, 55] on div at bounding box center [287, 144] width 575 height 289
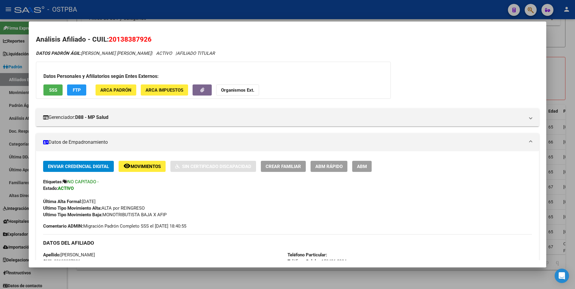
click at [565, 55] on div at bounding box center [287, 144] width 575 height 289
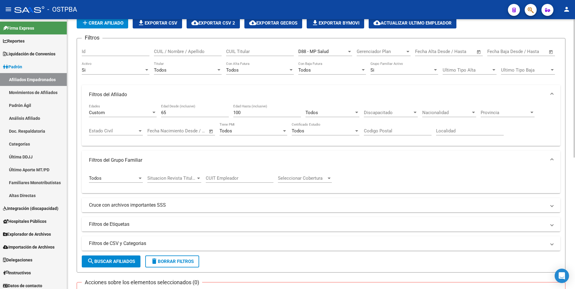
scroll to position [0, 0]
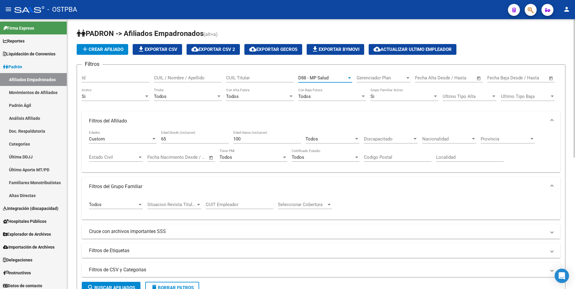
click at [349, 79] on div at bounding box center [349, 78] width 5 height 5
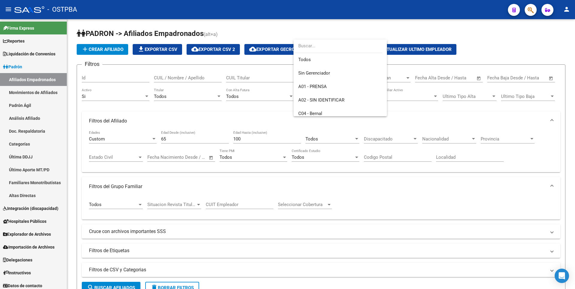
scroll to position [63, 0]
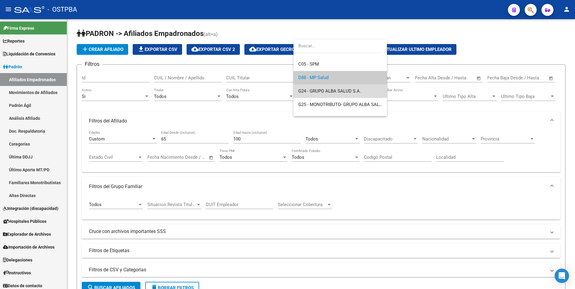
click at [341, 94] on span "G24 - GRUPO ALBA SALUD S.A." at bounding box center [340, 91] width 84 height 13
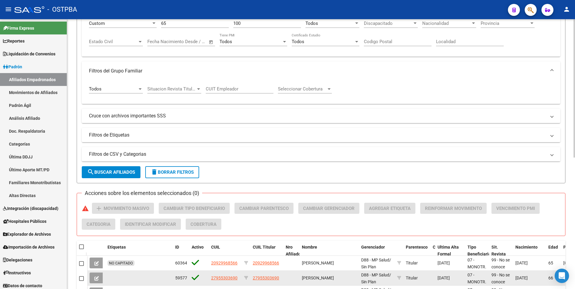
scroll to position [180, 0]
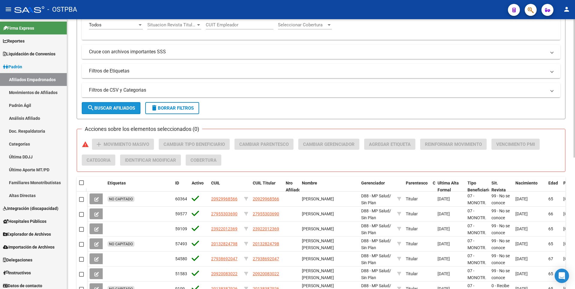
click at [129, 103] on button "search Buscar Afiliados" at bounding box center [111, 108] width 59 height 12
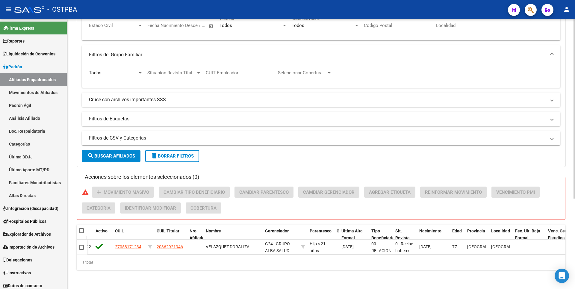
scroll to position [0, 79]
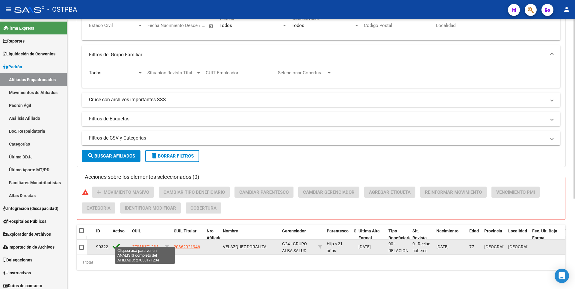
click at [152, 245] on span "27058171234" at bounding box center [145, 247] width 26 height 5
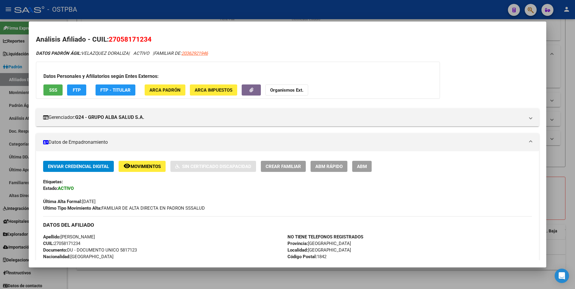
scroll to position [180, 0]
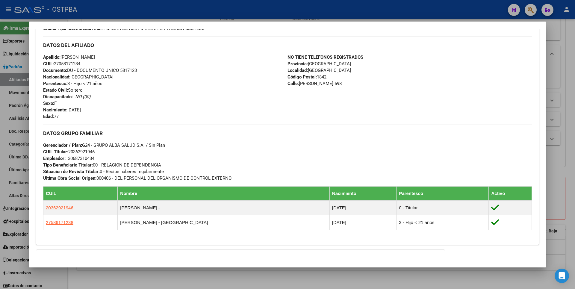
click at [81, 112] on span "Nacimiento: 23/02/1948" at bounding box center [62, 109] width 38 height 5
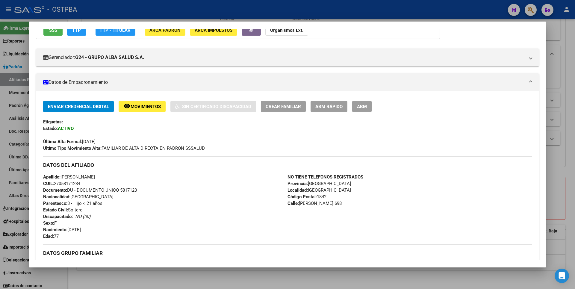
scroll to position [0, 0]
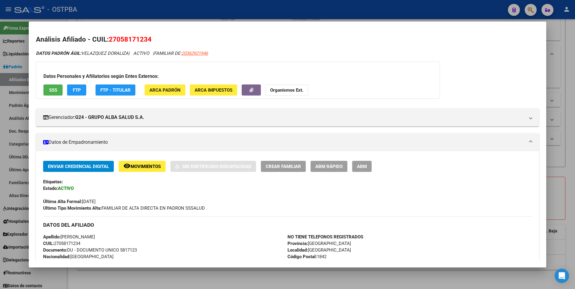
click at [54, 90] on span "SSS" at bounding box center [53, 90] width 8 height 5
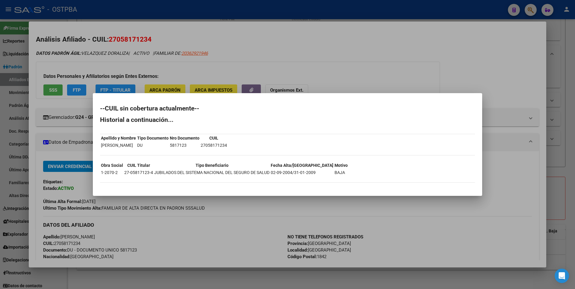
click at [383, 62] on div at bounding box center [287, 144] width 575 height 289
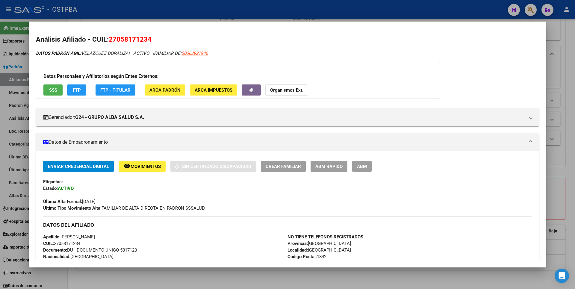
drag, startPoint x: 110, startPoint y: 37, endPoint x: 161, endPoint y: 36, distance: 50.7
click at [161, 36] on h2 "Análisis Afiliado - CUIL: 27058171234" at bounding box center [287, 39] width 503 height 10
copy span "27058171234"
click at [558, 55] on div at bounding box center [287, 144] width 575 height 289
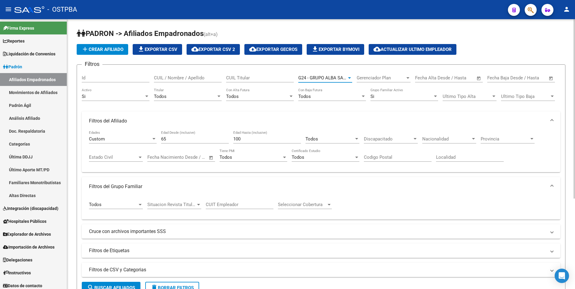
click at [349, 78] on div at bounding box center [349, 77] width 3 height 1
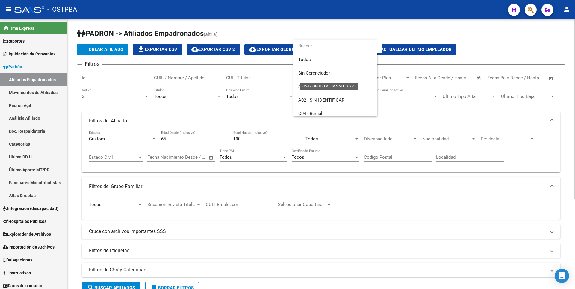
scroll to position [76, 0]
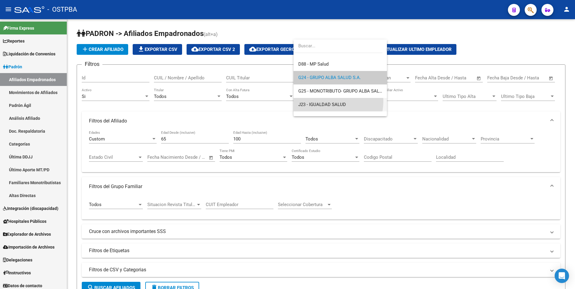
click at [323, 101] on span "J23 - IGUALDAD SALUD" at bounding box center [340, 104] width 84 height 13
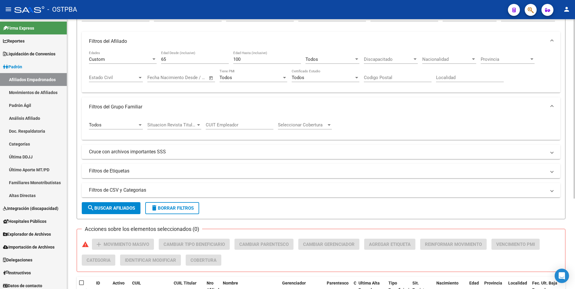
scroll to position [136, 0]
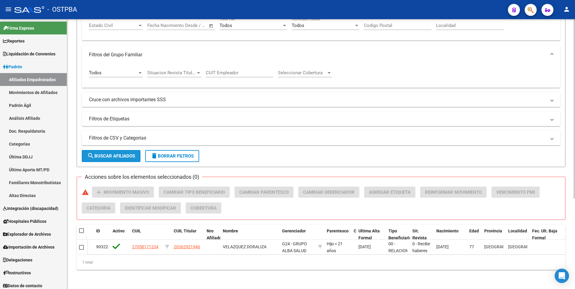
click at [121, 153] on span "search Buscar Afiliados" at bounding box center [111, 155] width 48 height 5
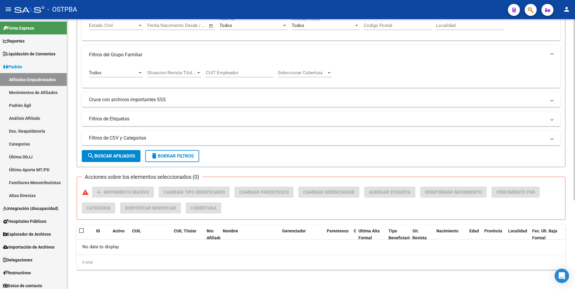
scroll to position [0, 0]
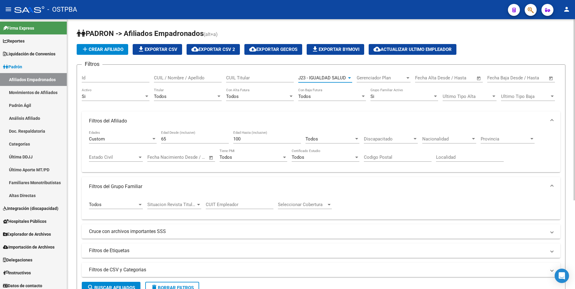
click at [349, 79] on div at bounding box center [349, 77] width 3 height 1
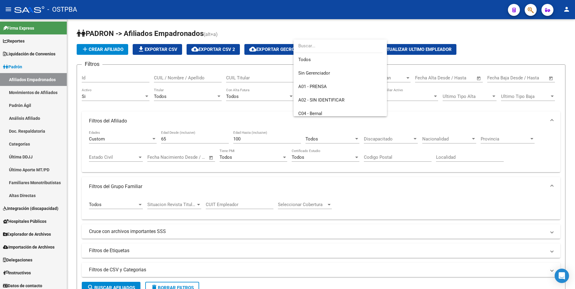
scroll to position [103, 0]
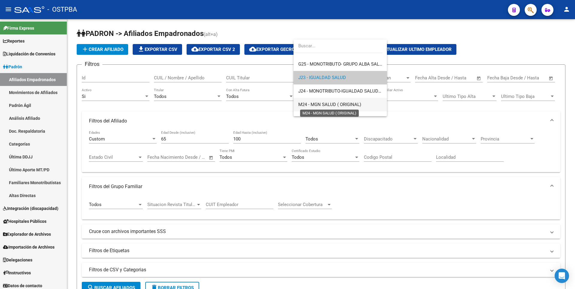
click at [328, 105] on span "M24 - MGN SALUD ( ORIGINAL)" at bounding box center [329, 104] width 63 height 5
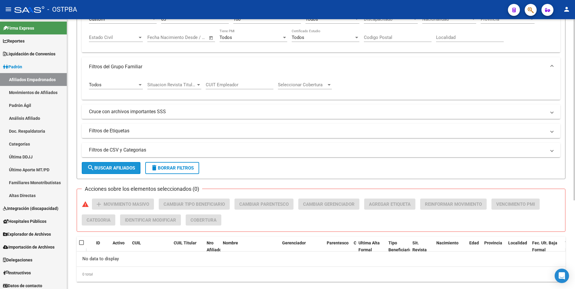
click at [126, 167] on span "search Buscar Afiliados" at bounding box center [111, 167] width 48 height 5
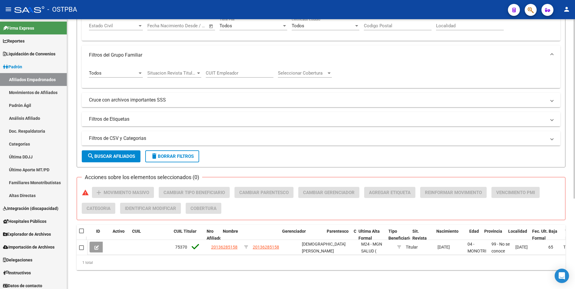
scroll to position [136, 0]
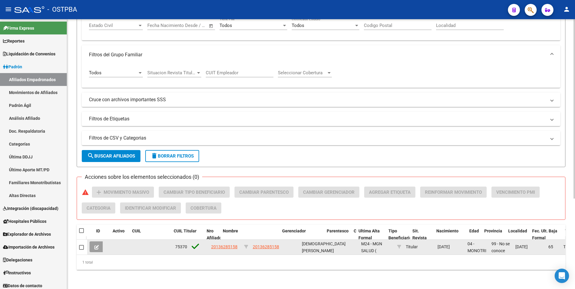
click at [227, 245] on app-link-go-to "20136285158" at bounding box center [224, 247] width 26 height 7
click at [232, 245] on span "20136285158" at bounding box center [224, 247] width 26 height 5
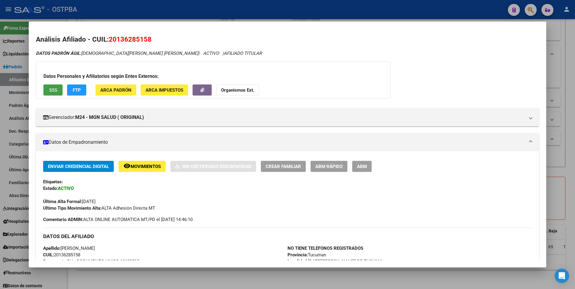
click at [56, 91] on span "SSS" at bounding box center [53, 90] width 8 height 5
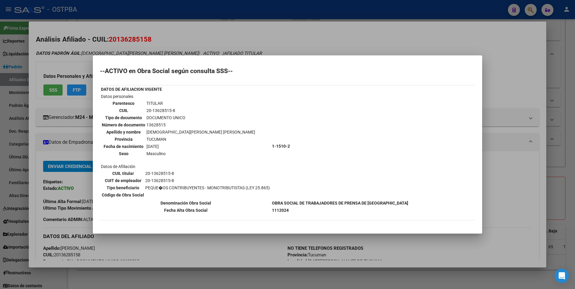
click at [569, 85] on div at bounding box center [287, 144] width 575 height 289
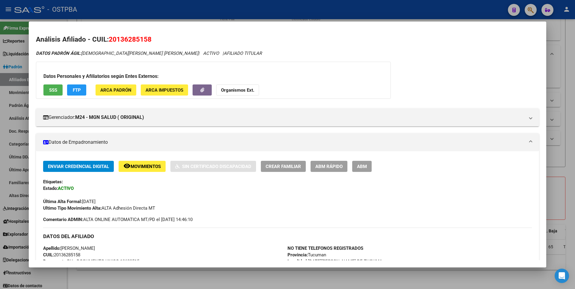
click at [569, 85] on div at bounding box center [287, 144] width 575 height 289
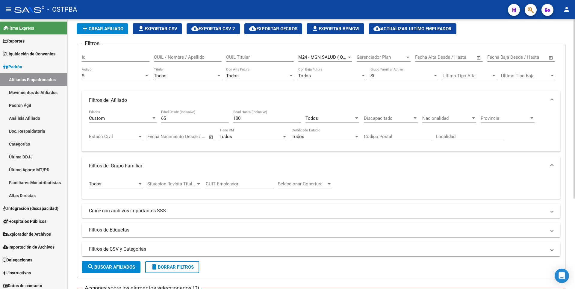
scroll to position [0, 0]
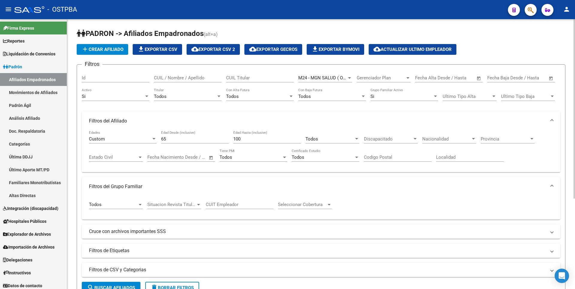
click at [350, 75] on div "M24 - MGN SALUD ( ORIGINAL) Seleccionar Gerenciador" at bounding box center [325, 76] width 54 height 13
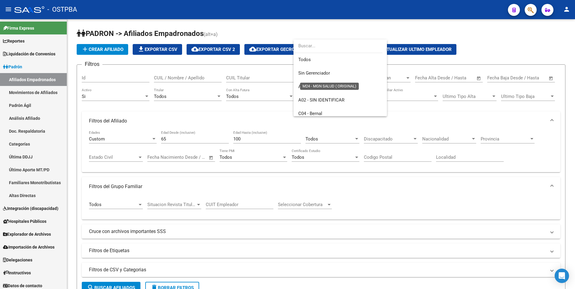
scroll to position [130, 0]
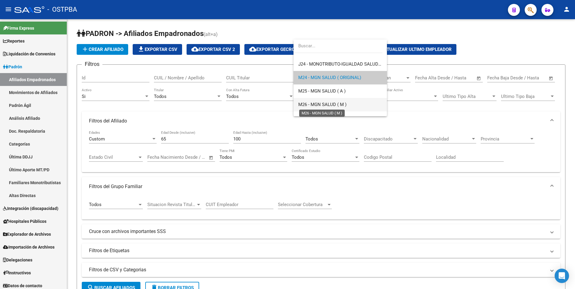
click at [324, 104] on span "M26 - MGN SALUD ( M )" at bounding box center [322, 104] width 48 height 5
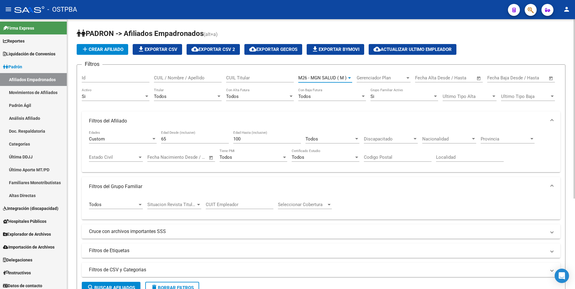
scroll to position [120, 0]
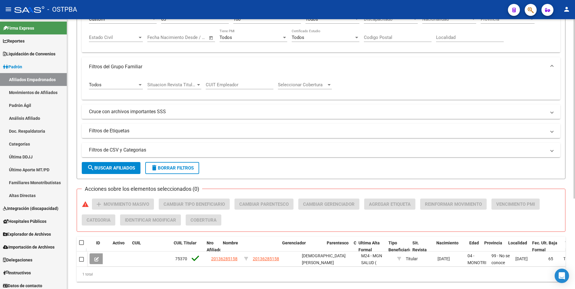
click at [138, 168] on button "search Buscar Afiliados" at bounding box center [111, 168] width 59 height 12
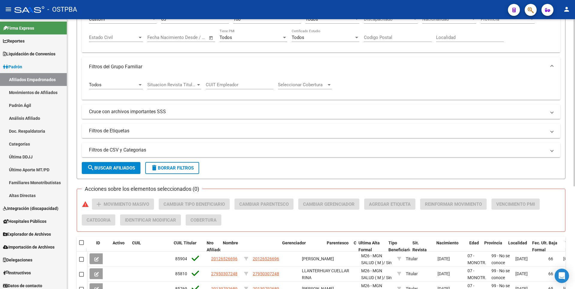
scroll to position [166, 0]
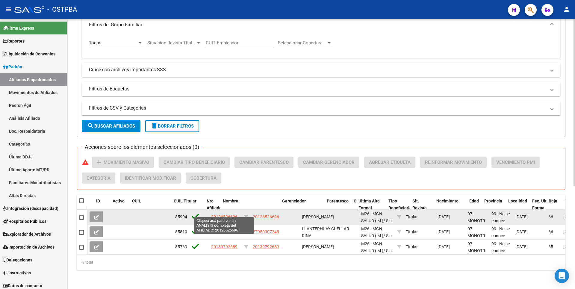
click at [227, 215] on span "20126526696" at bounding box center [224, 217] width 26 height 5
type textarea "20126526696"
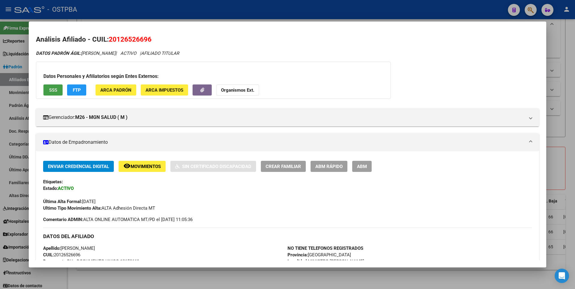
click at [52, 90] on span "SSS" at bounding box center [53, 90] width 8 height 5
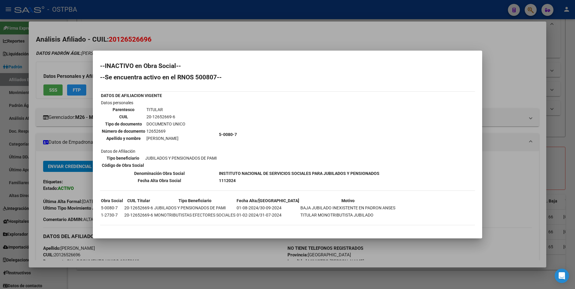
click at [516, 74] on div at bounding box center [287, 144] width 575 height 289
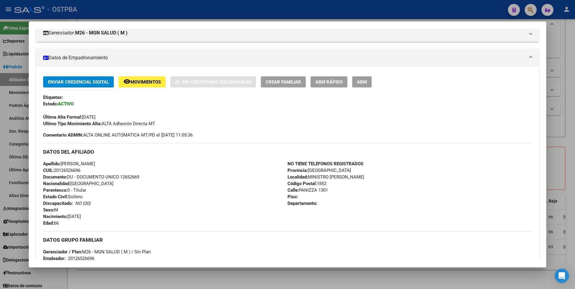
scroll to position [211, 0]
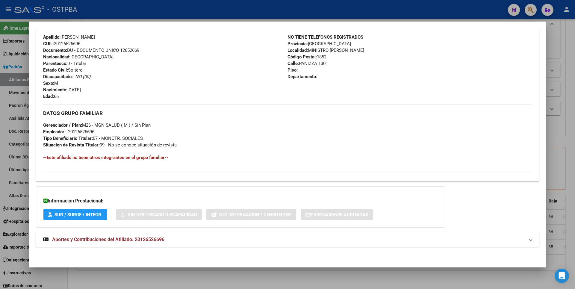
click at [162, 242] on span "Aportes y Contribuciones del Afiliado: 20126526696" at bounding box center [108, 240] width 112 height 6
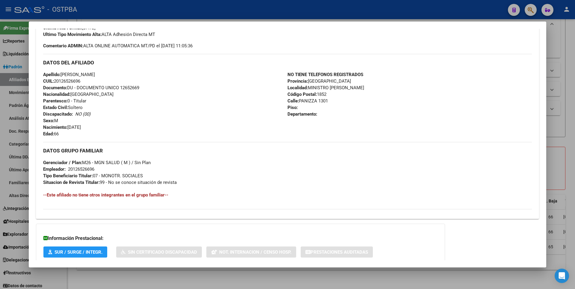
scroll to position [0, 0]
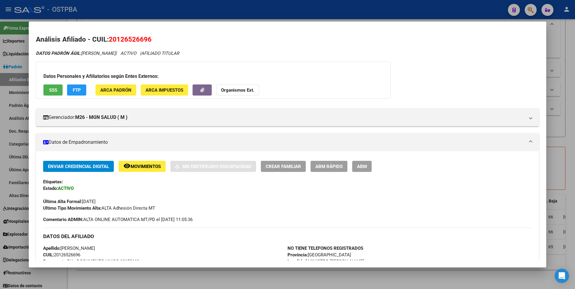
click at [365, 169] on span "ABM" at bounding box center [362, 166] width 10 height 5
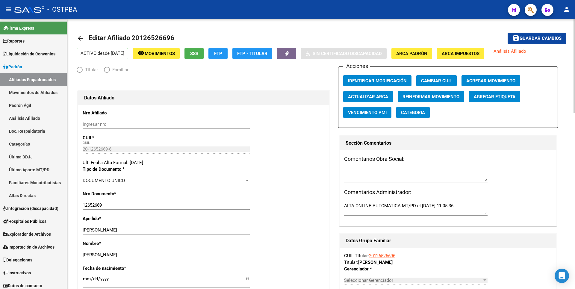
radio input "true"
type input "20-12652669-6"
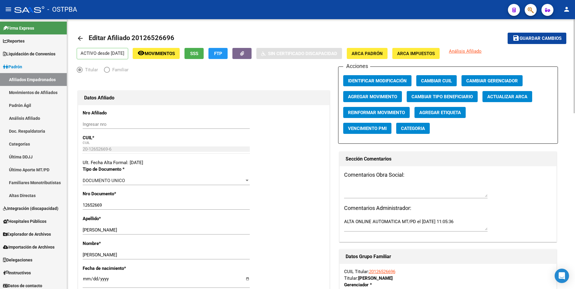
click at [379, 99] on span "Agregar Movimiento" at bounding box center [372, 96] width 49 height 5
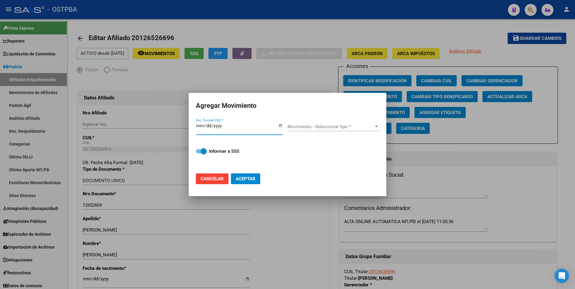
click at [206, 126] on input "Fec. Formal SSS *" at bounding box center [239, 128] width 87 height 10
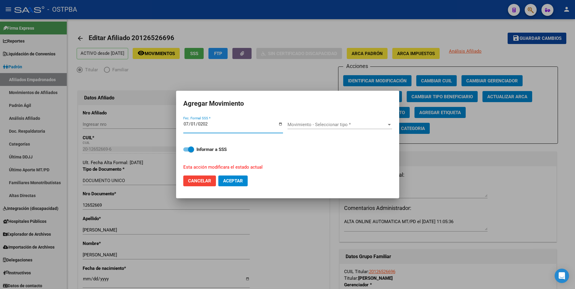
type input "2025-07-01"
click at [384, 125] on span "Movimiento - Seleccionar tipo *" at bounding box center [337, 124] width 99 height 5
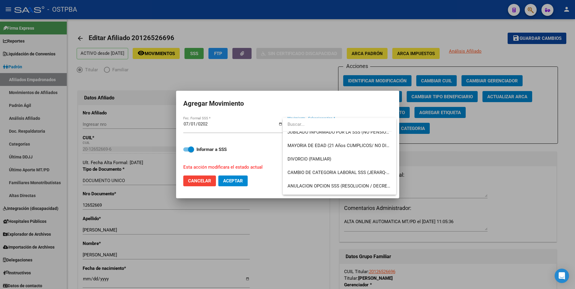
scroll to position [90, 0]
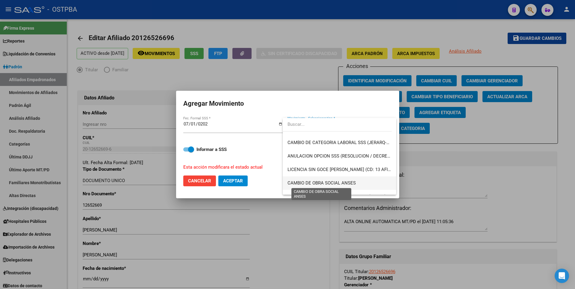
click at [338, 185] on span "CAMBIO DE OBRA SOCIAL ANSES" at bounding box center [322, 182] width 68 height 5
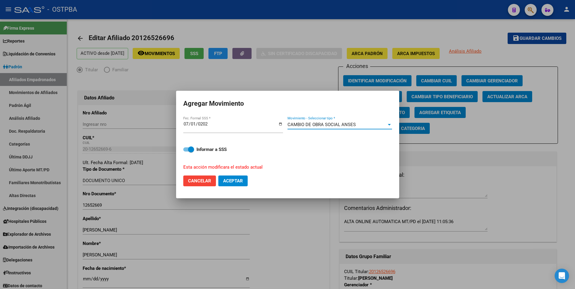
click at [239, 178] on span "Aceptar" at bounding box center [233, 180] width 20 height 5
checkbox input "false"
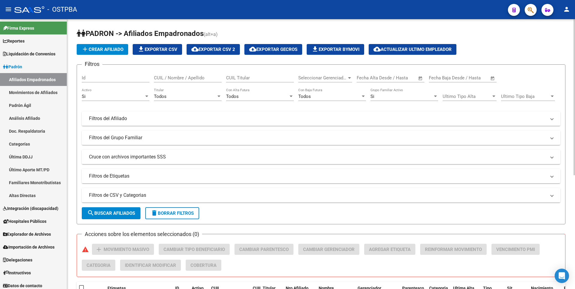
click at [353, 80] on app-drop-down-list "Seleccionar Gerenciador Seleccionar Gerenciador" at bounding box center [327, 79] width 58 height 19
click at [353, 79] on app-drop-down-list "Seleccionar Gerenciador Seleccionar Gerenciador" at bounding box center [327, 79] width 58 height 19
click at [352, 79] on div at bounding box center [349, 78] width 5 height 5
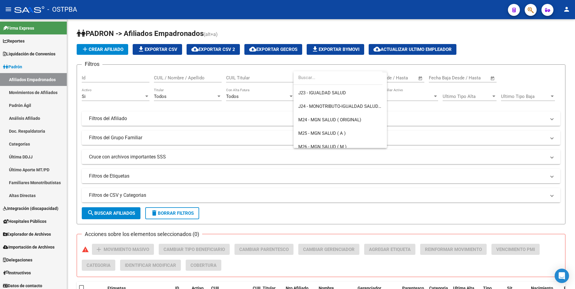
scroll to position [150, 0]
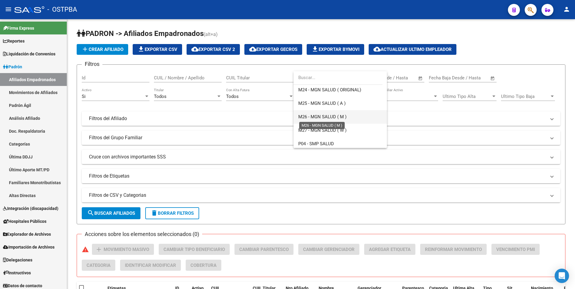
click at [327, 119] on span "M26 - MGN SALUD ( M )" at bounding box center [322, 116] width 48 height 5
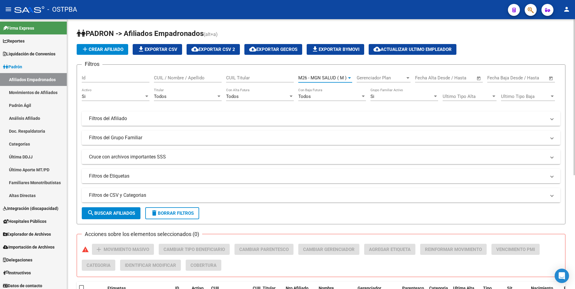
click at [127, 122] on mat-expansion-panel-header "Filtros del Afiliado" at bounding box center [321, 118] width 479 height 14
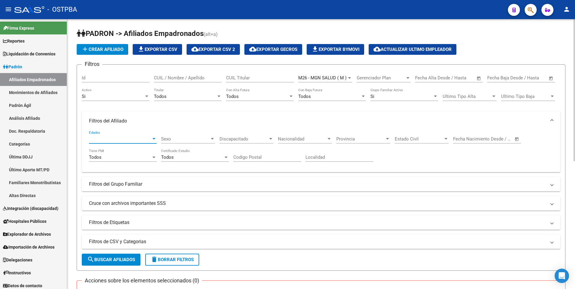
click at [152, 141] on div at bounding box center [153, 139] width 5 height 5
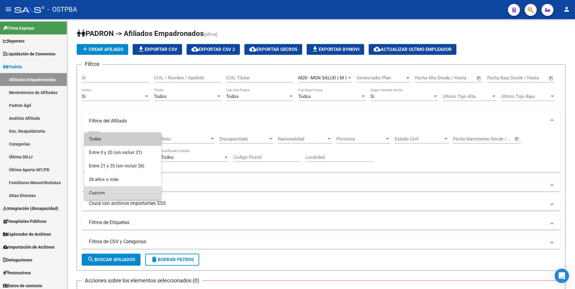
click at [108, 190] on span "Custom" at bounding box center [123, 192] width 68 height 13
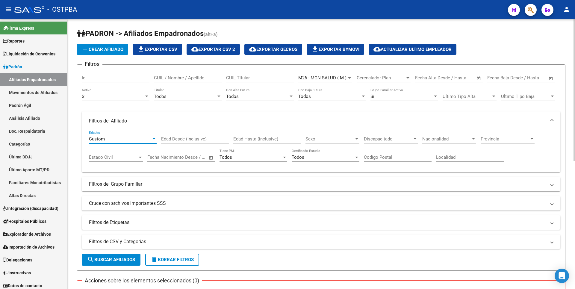
click at [217, 140] on input "Edad Desde (inclusive)" at bounding box center [195, 138] width 68 height 5
type input "60"
click at [262, 140] on input "Edad Hasta (inclusive)" at bounding box center [267, 138] width 68 height 5
type input "100"
click at [121, 257] on span "search Buscar Afiliados" at bounding box center [111, 259] width 48 height 5
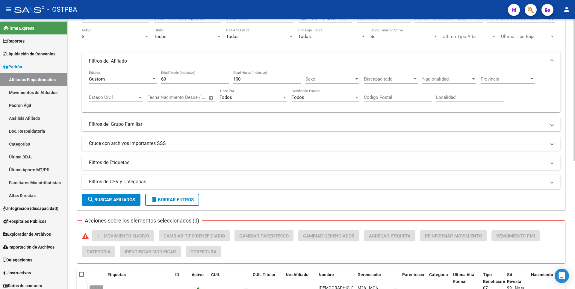
scroll to position [0, 0]
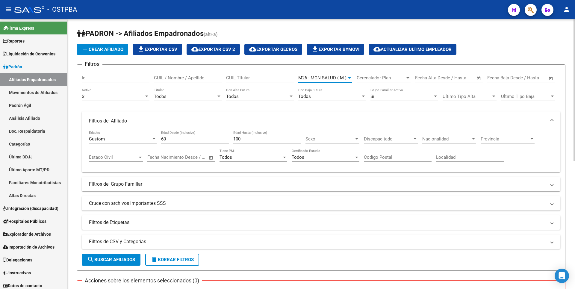
click at [350, 78] on div at bounding box center [349, 77] width 3 height 1
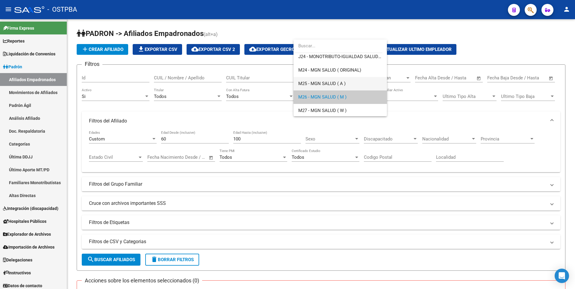
scroll to position [127, 0]
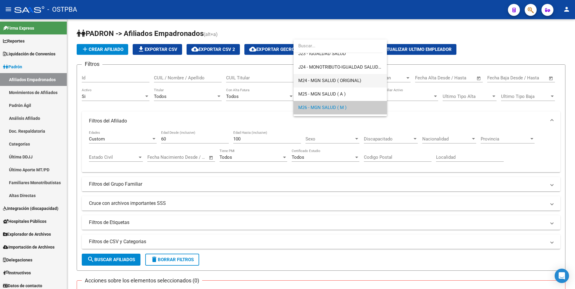
click at [327, 77] on span "M24 - MGN SALUD ( ORIGINAL)" at bounding box center [340, 80] width 84 height 13
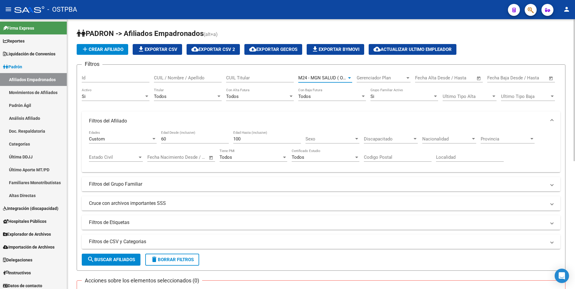
click at [112, 256] on button "search Buscar Afiliados" at bounding box center [111, 260] width 59 height 12
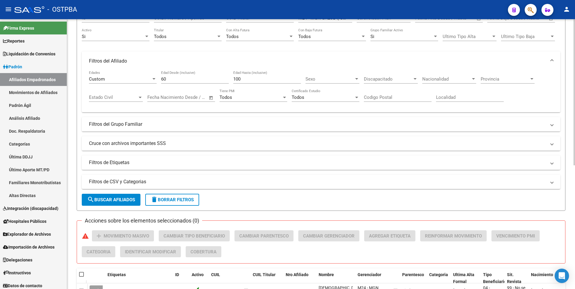
scroll to position [0, 0]
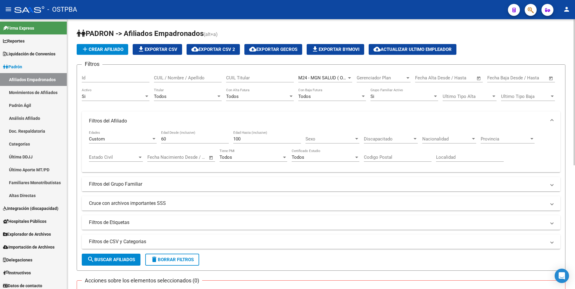
click at [154, 186] on mat-panel-title "Filtros del Grupo Familiar" at bounding box center [317, 184] width 457 height 7
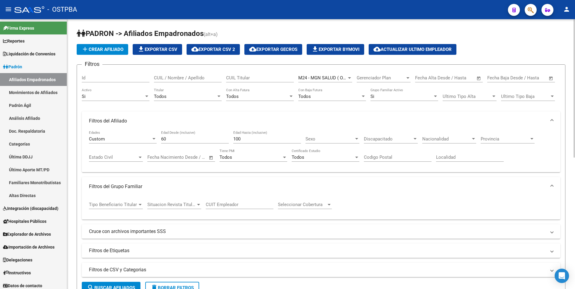
click at [143, 207] on app-drop-down-list "Tipo Beneficiario Titular Tipo Beneficiario Titular" at bounding box center [118, 205] width 58 height 19
click at [139, 204] on div at bounding box center [140, 204] width 3 height 1
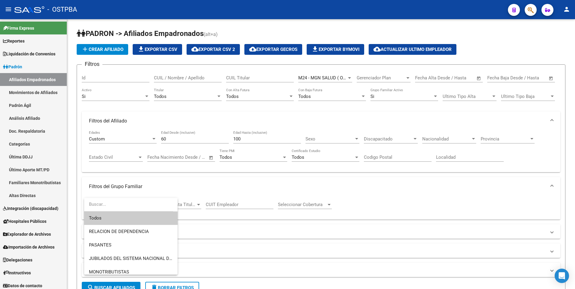
click at [121, 213] on span "Todos" at bounding box center [131, 218] width 84 height 13
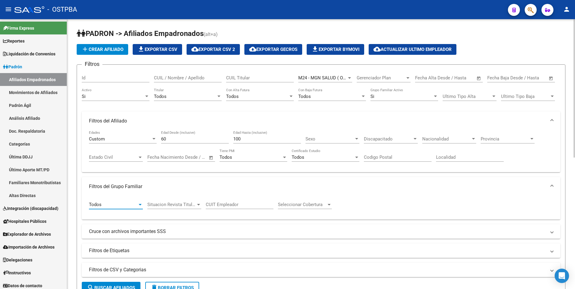
scroll to position [150, 0]
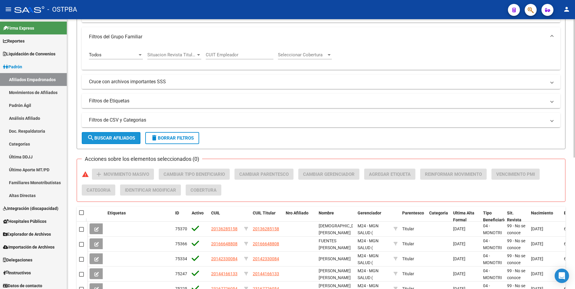
click at [99, 135] on button "search Buscar Afiliados" at bounding box center [111, 138] width 59 height 12
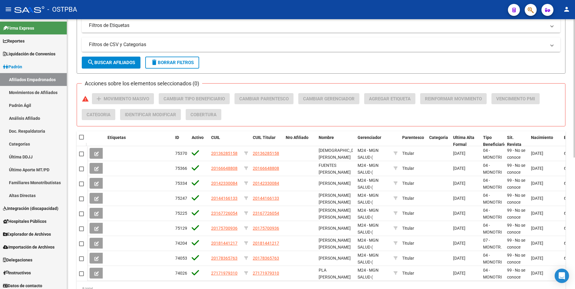
scroll to position [256, 0]
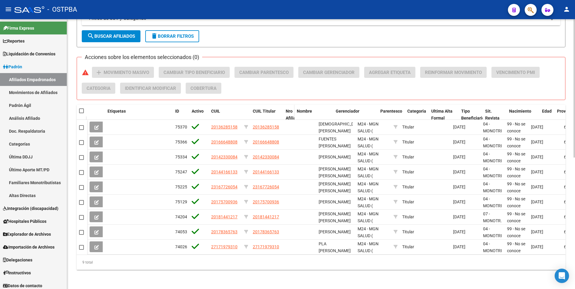
drag, startPoint x: 315, startPoint y: 107, endPoint x: 293, endPoint y: 108, distance: 21.9
click at [293, 108] on span at bounding box center [293, 118] width 3 height 26
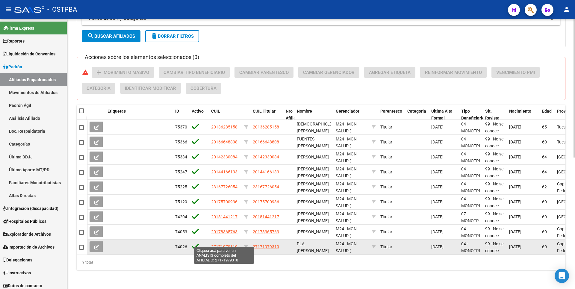
click at [233, 245] on span "27171979310" at bounding box center [224, 247] width 26 height 5
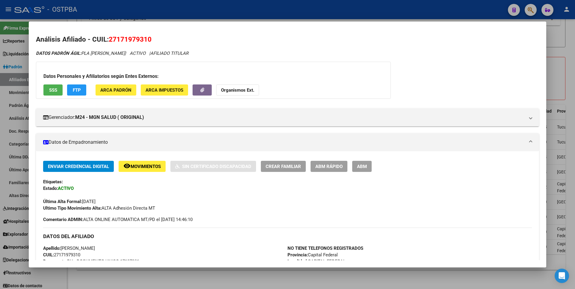
click at [51, 89] on span "SSS" at bounding box center [53, 90] width 8 height 5
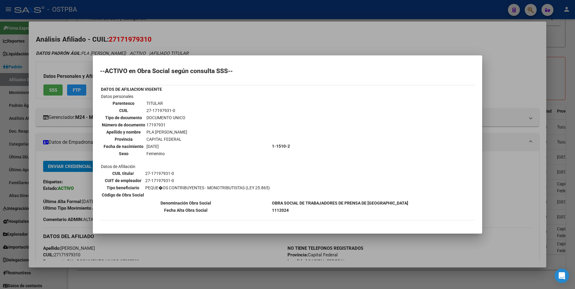
click at [564, 57] on div at bounding box center [287, 144] width 575 height 289
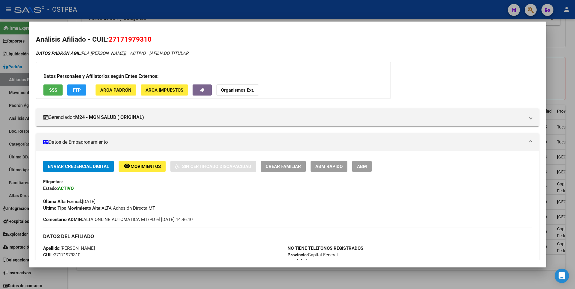
click at [564, 57] on div at bounding box center [287, 144] width 575 height 289
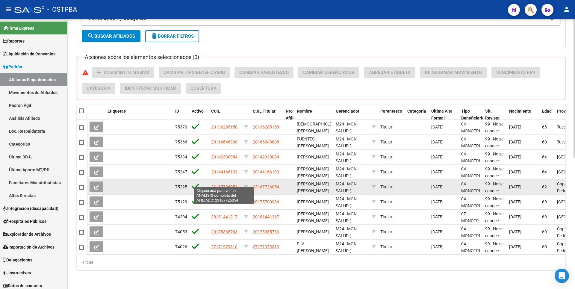
click at [233, 185] on span "23167726054" at bounding box center [224, 187] width 26 height 5
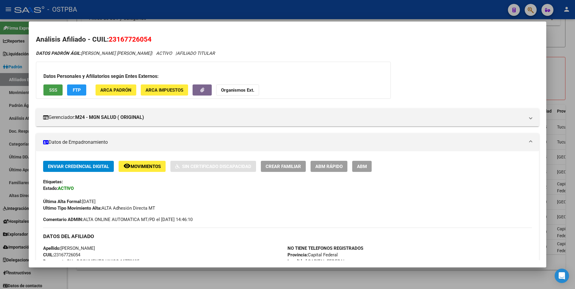
click at [54, 88] on span "SSS" at bounding box center [53, 90] width 8 height 5
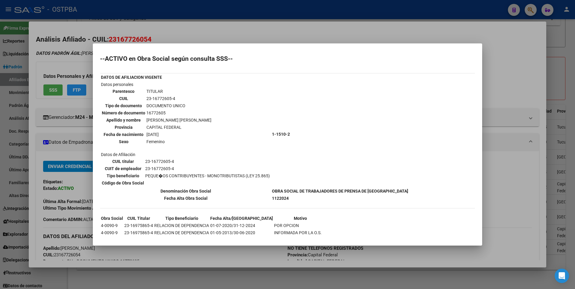
click at [572, 67] on div at bounding box center [287, 144] width 575 height 289
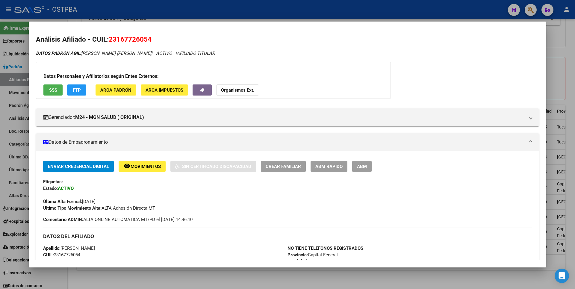
click at [572, 67] on div at bounding box center [287, 144] width 575 height 289
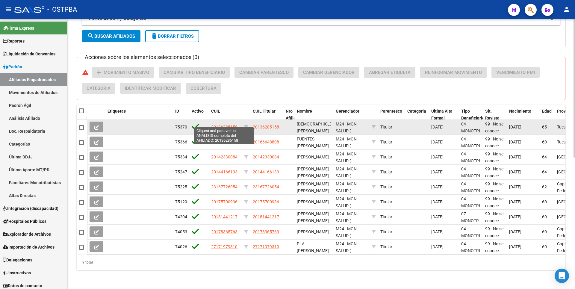
click at [230, 125] on span "20136285158" at bounding box center [224, 127] width 26 height 5
type textarea "20136285158"
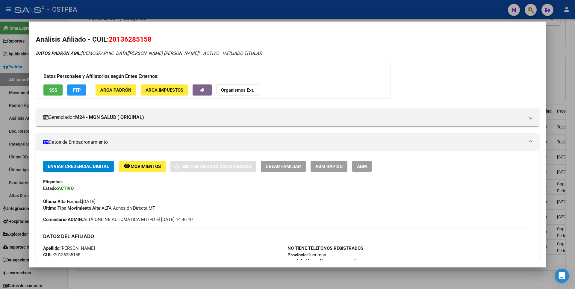
click at [51, 90] on span "SSS" at bounding box center [53, 90] width 8 height 5
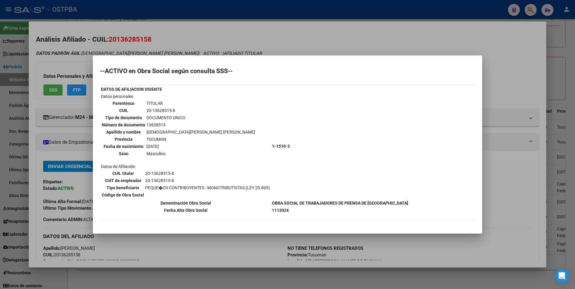
click at [564, 84] on div at bounding box center [287, 144] width 575 height 289
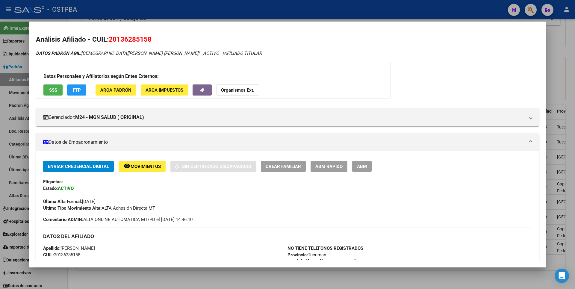
click at [564, 84] on div at bounding box center [287, 144] width 575 height 289
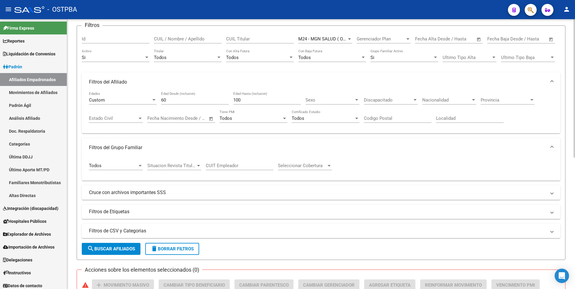
scroll to position [0, 0]
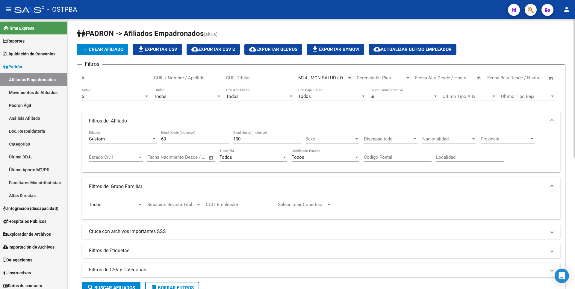
click at [350, 78] on div at bounding box center [349, 77] width 3 height 1
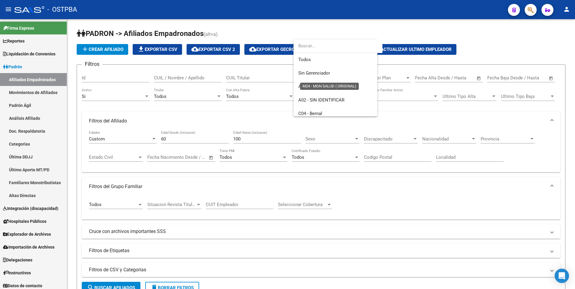
scroll to position [130, 0]
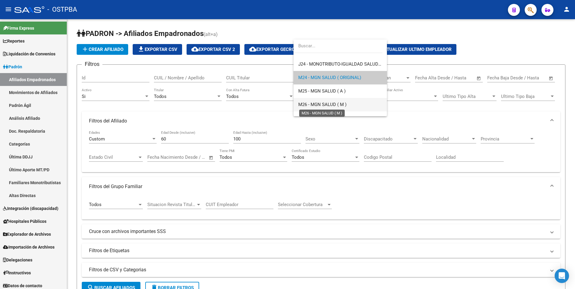
click at [326, 104] on span "M26 - MGN SALUD ( M )" at bounding box center [322, 104] width 48 height 5
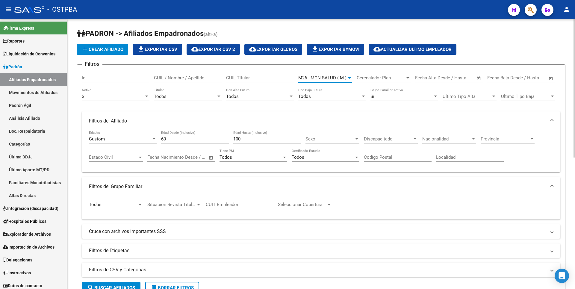
scroll to position [150, 0]
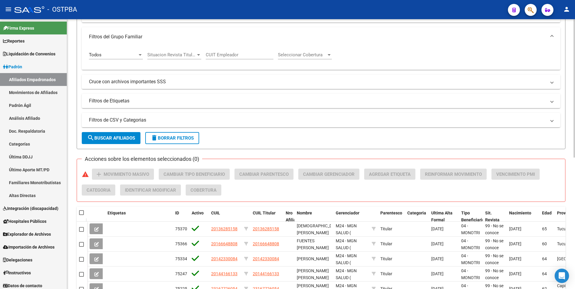
click at [130, 137] on span "search Buscar Afiliados" at bounding box center [111, 137] width 48 height 5
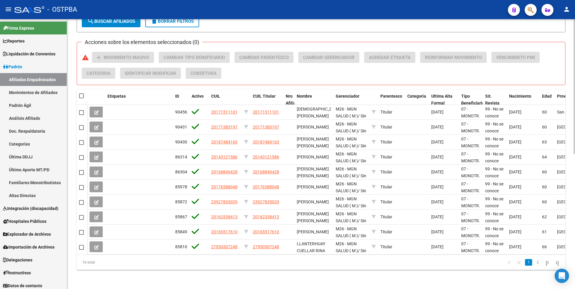
scroll to position [271, 0]
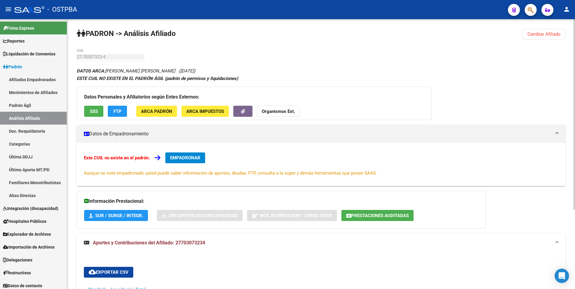
click at [548, 34] on span "Cambiar Afiliado" at bounding box center [544, 33] width 33 height 5
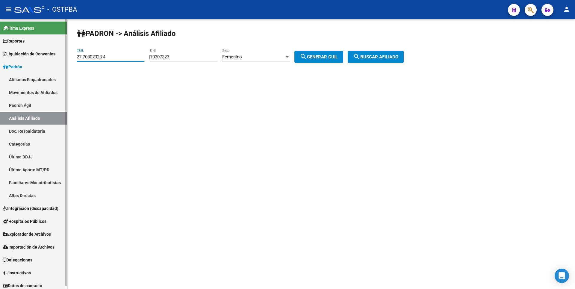
drag, startPoint x: 117, startPoint y: 55, endPoint x: 33, endPoint y: 58, distance: 84.6
click at [33, 58] on mat-sidenav-container "Firma Express Reportes Tablero de Control Ingresos Percibidos Análisis de todos…" at bounding box center [287, 154] width 575 height 270
paste input "058171"
type input "27-05817123-4"
click at [399, 55] on span "search Buscar afiliado" at bounding box center [375, 56] width 45 height 5
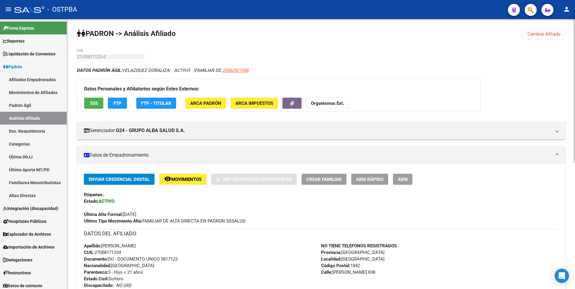
click at [216, 103] on span "ARCA Padrón" at bounding box center [205, 103] width 31 height 5
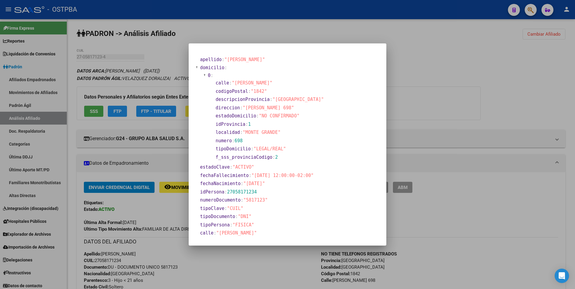
click at [256, 183] on span ""[DATE]"" at bounding box center [255, 183] width 22 height 5
click at [262, 174] on span ""[DATE] 12:00:00-02:00"" at bounding box center [283, 175] width 62 height 5
click at [440, 112] on div at bounding box center [287, 144] width 575 height 289
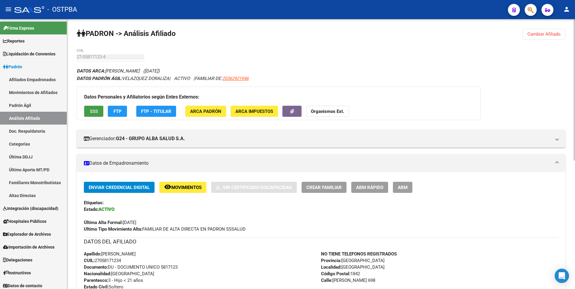
click at [93, 112] on span "SSS" at bounding box center [94, 111] width 8 height 5
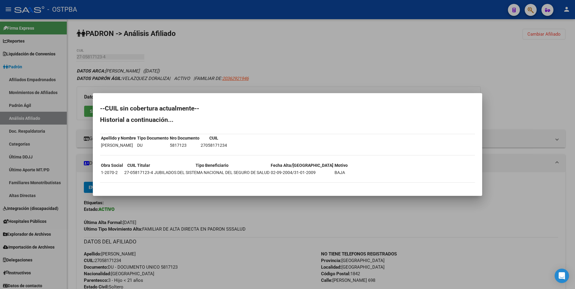
click at [376, 48] on div at bounding box center [287, 144] width 575 height 289
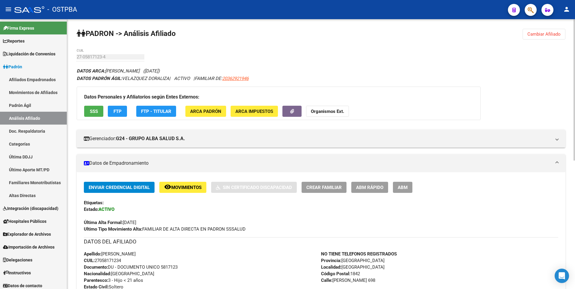
click at [408, 185] on span "ABM" at bounding box center [403, 187] width 10 height 5
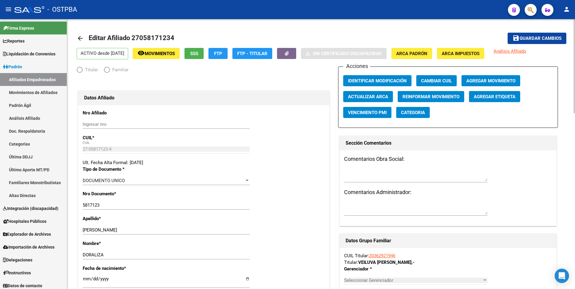
radio input "true"
type input "30-68731043-4"
click at [486, 82] on span "Agregar Movimiento" at bounding box center [491, 80] width 49 height 5
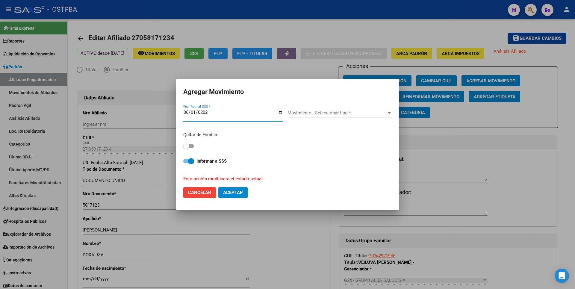
type input "[DATE]"
click at [194, 147] on span at bounding box center [188, 146] width 11 height 4
click at [186, 148] on input "checkbox" at bounding box center [186, 148] width 0 height 0
checkbox input "true"
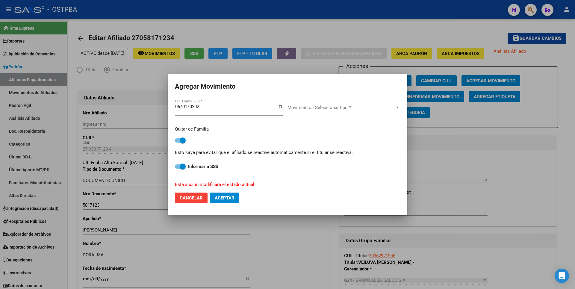
click at [396, 109] on div at bounding box center [397, 107] width 5 height 5
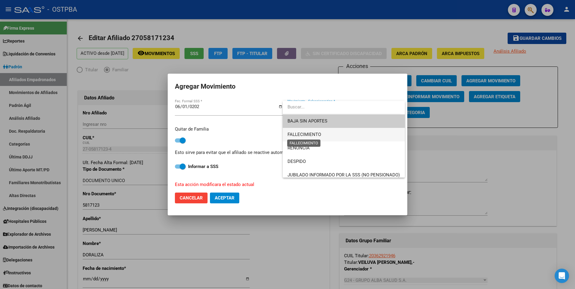
click at [313, 135] on span "FALLECIMIENTO" at bounding box center [305, 134] width 34 height 5
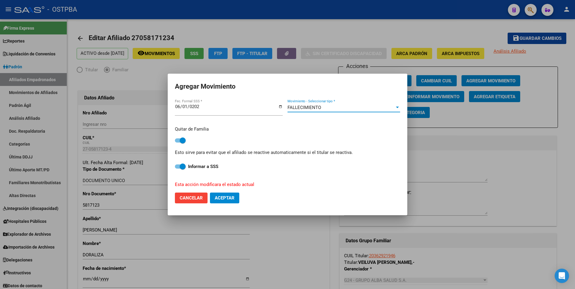
click at [231, 199] on span "Aceptar" at bounding box center [225, 197] width 20 height 5
checkbox input "false"
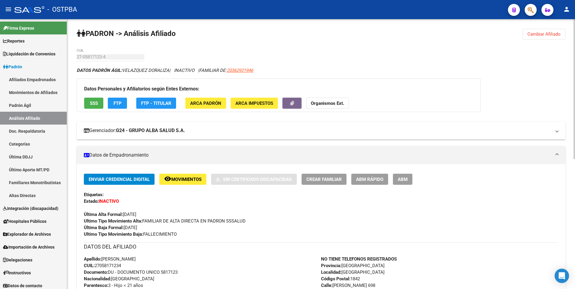
scroll to position [150, 0]
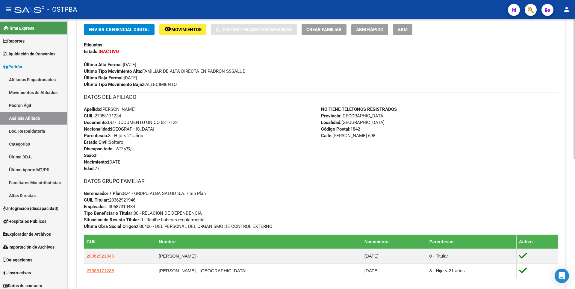
click at [132, 135] on span "Parentesco: 3 - Hijo < 21 años" at bounding box center [113, 135] width 59 height 5
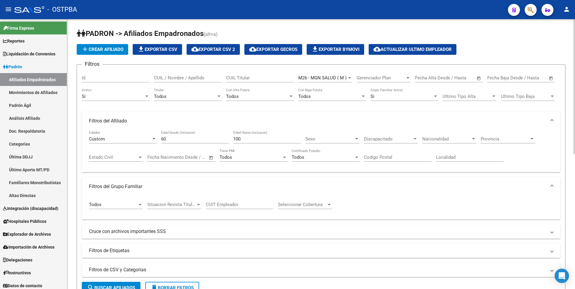
scroll to position [271, 0]
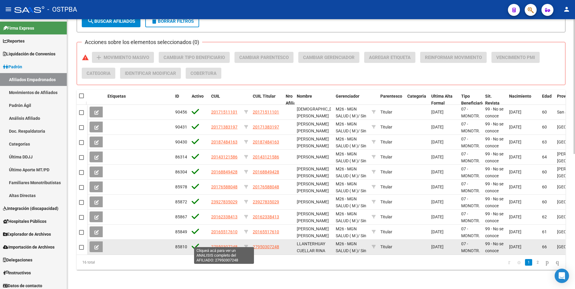
click at [225, 245] on span "27950307248" at bounding box center [224, 247] width 26 height 5
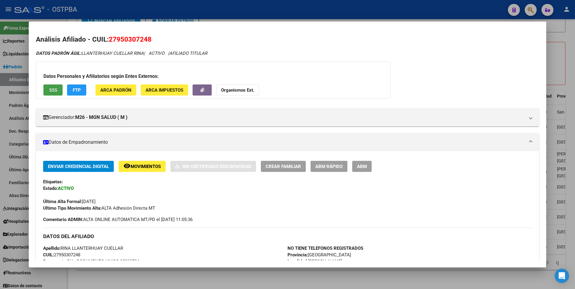
click at [53, 88] on span "SSS" at bounding box center [53, 90] width 8 height 5
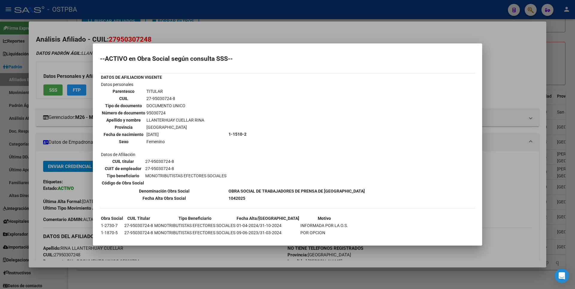
click at [559, 65] on div at bounding box center [287, 144] width 575 height 289
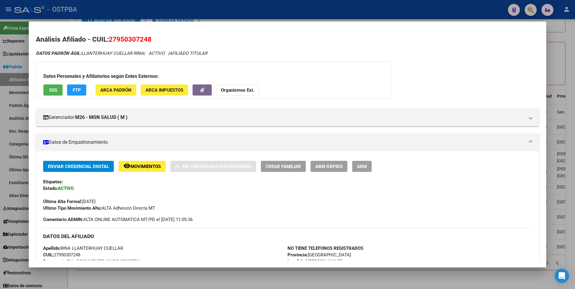
click at [559, 65] on div at bounding box center [287, 144] width 575 height 289
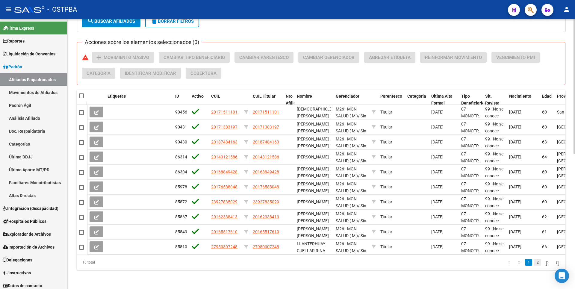
click at [534, 265] on link "2" at bounding box center [537, 262] width 7 height 7
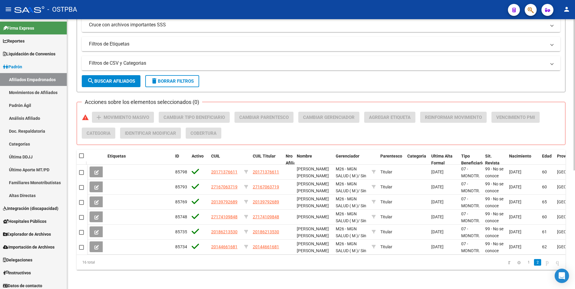
scroll to position [211, 0]
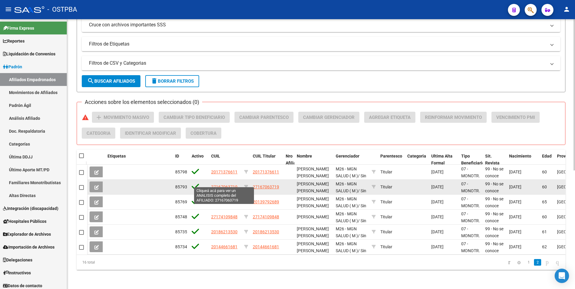
click at [224, 185] on span "27167063719" at bounding box center [224, 187] width 26 height 5
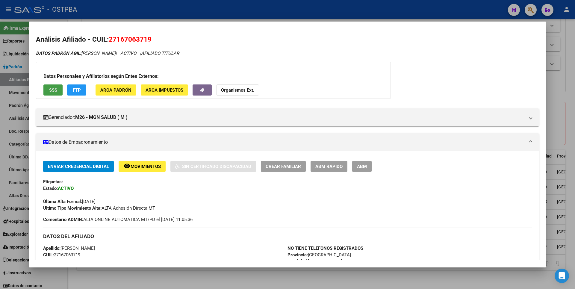
click at [48, 89] on button "SSS" at bounding box center [52, 90] width 19 height 11
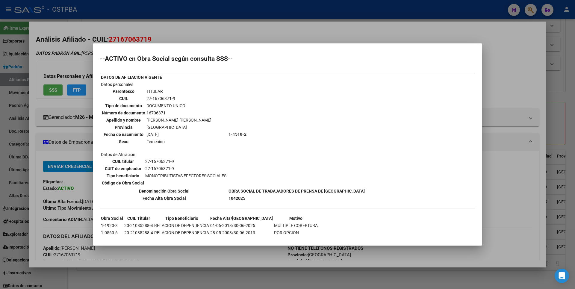
click at [557, 103] on div at bounding box center [287, 144] width 575 height 289
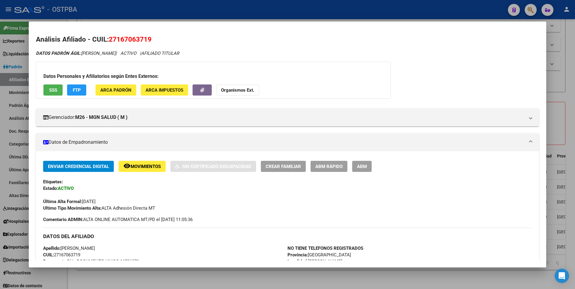
click at [557, 103] on div at bounding box center [287, 144] width 575 height 289
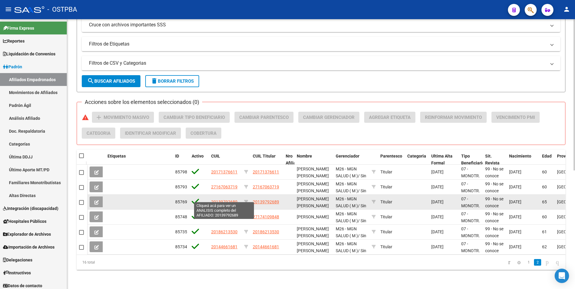
click at [232, 200] on span "20139792689" at bounding box center [224, 202] width 26 height 5
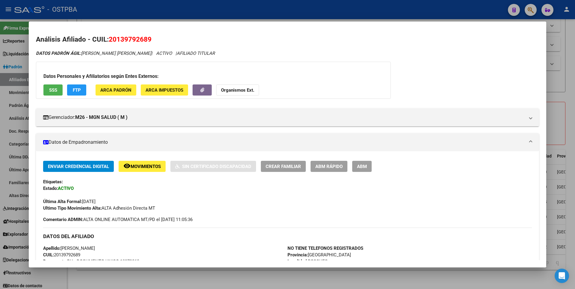
click at [49, 90] on span "SSS" at bounding box center [53, 90] width 8 height 5
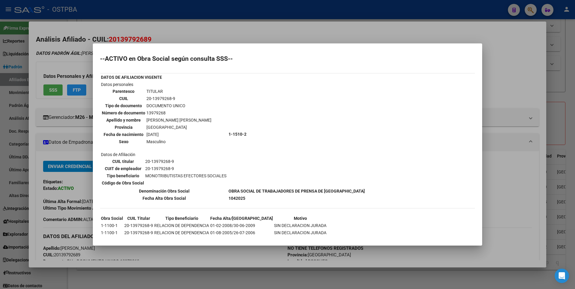
click at [558, 93] on div at bounding box center [287, 144] width 575 height 289
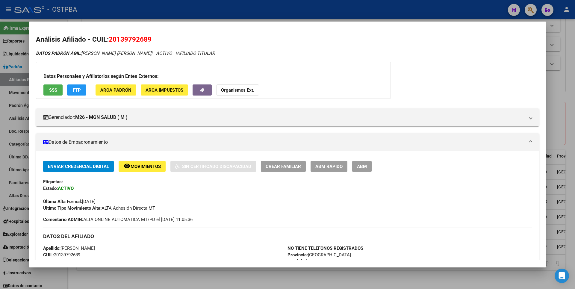
click at [558, 93] on div at bounding box center [287, 144] width 575 height 289
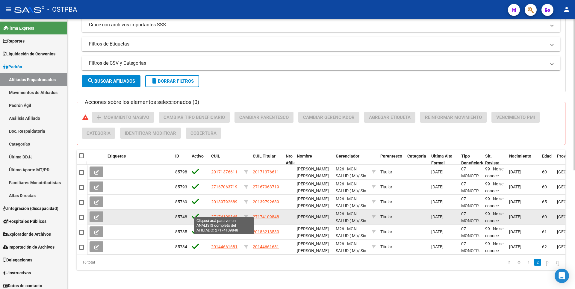
click at [226, 215] on span "27174109848" at bounding box center [224, 217] width 26 height 5
type textarea "27174109848"
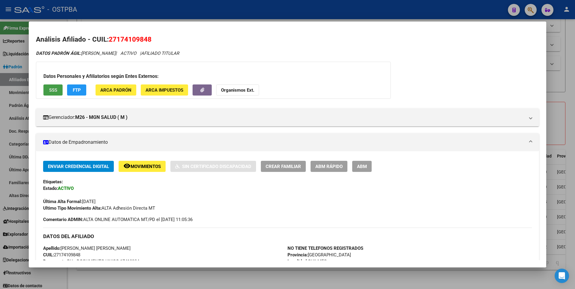
click at [56, 91] on span "SSS" at bounding box center [53, 90] width 8 height 5
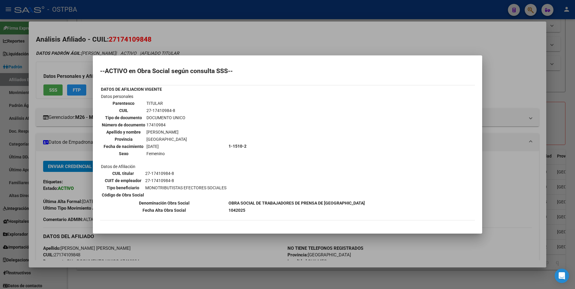
click at [563, 88] on div at bounding box center [287, 144] width 575 height 289
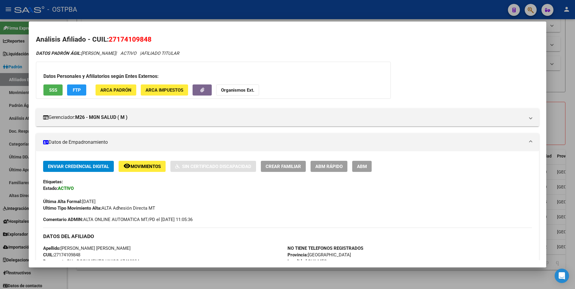
click at [564, 88] on div at bounding box center [287, 144] width 575 height 289
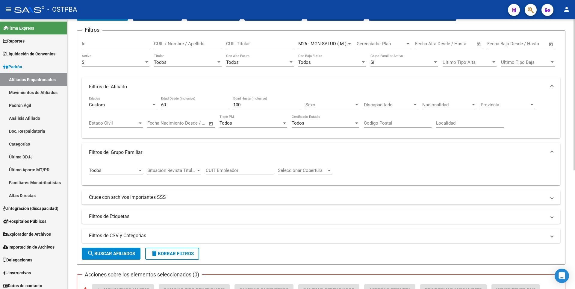
scroll to position [0, 0]
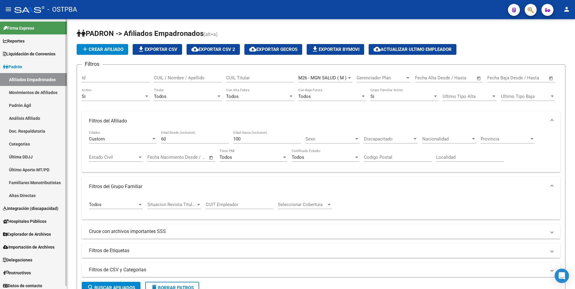
click at [36, 90] on link "Movimientos de Afiliados" at bounding box center [33, 92] width 67 height 13
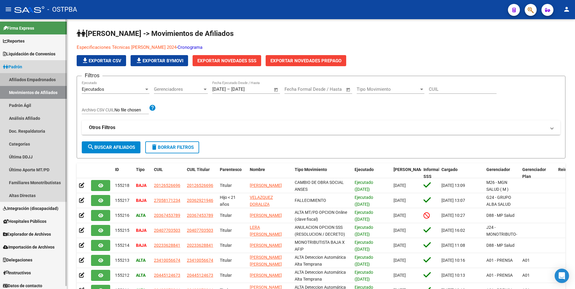
click at [40, 79] on link "Afiliados Empadronados" at bounding box center [33, 79] width 67 height 13
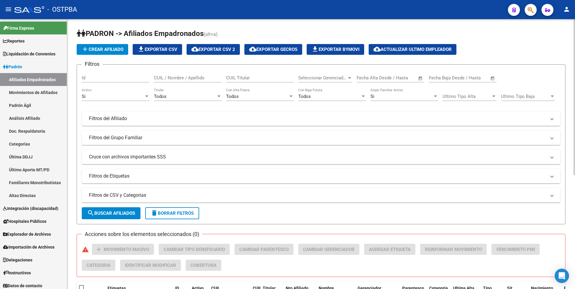
scroll to position [180, 0]
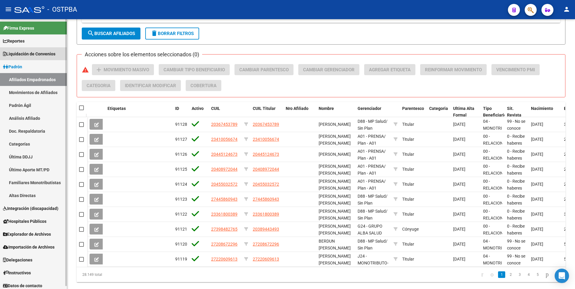
click at [37, 55] on span "Liquidación de Convenios" at bounding box center [29, 54] width 52 height 7
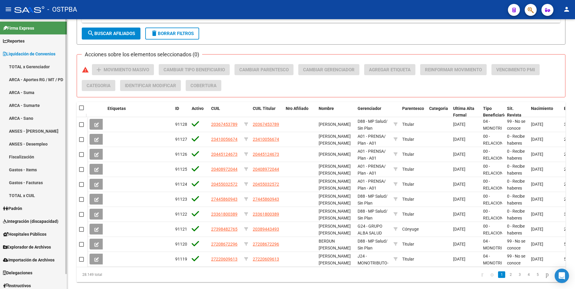
scroll to position [16, 0]
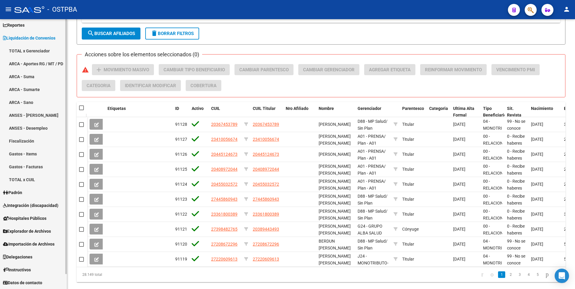
click at [32, 194] on link "Padrón" at bounding box center [33, 192] width 67 height 13
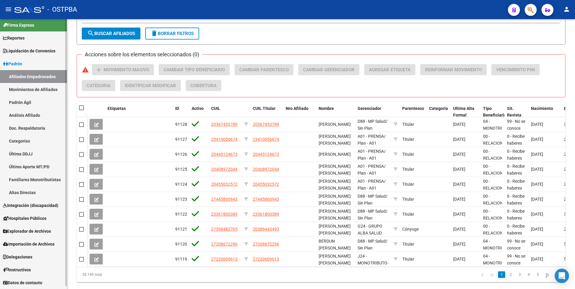
scroll to position [3, 0]
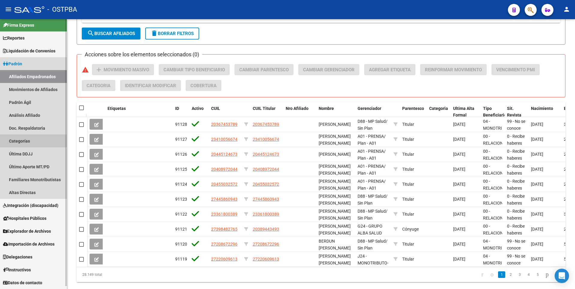
click at [29, 143] on link "Categorías" at bounding box center [33, 141] width 67 height 13
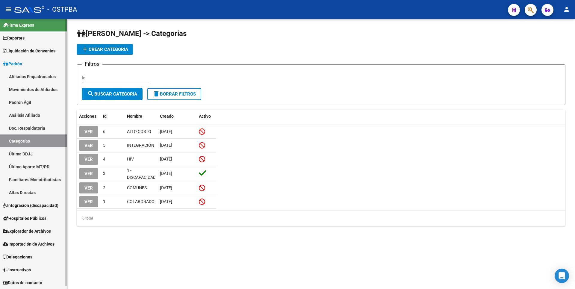
click at [28, 156] on link "Última DDJJ" at bounding box center [33, 153] width 67 height 13
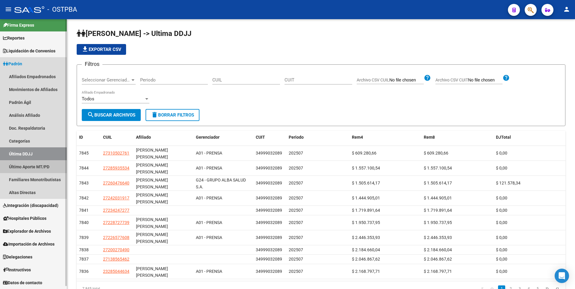
click at [34, 168] on link "Último Aporte MT/PD" at bounding box center [33, 166] width 67 height 13
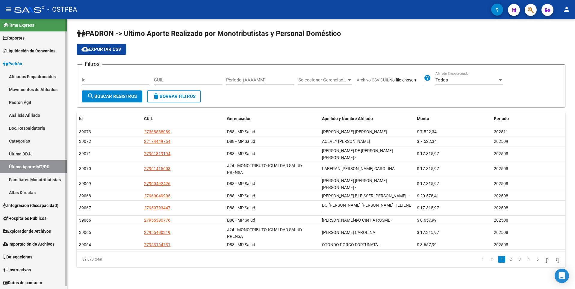
click at [27, 233] on span "Explorador de Archivos" at bounding box center [27, 231] width 48 height 7
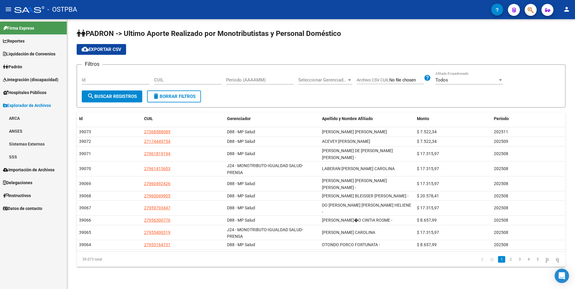
click at [16, 156] on link "SSS" at bounding box center [33, 156] width 67 height 13
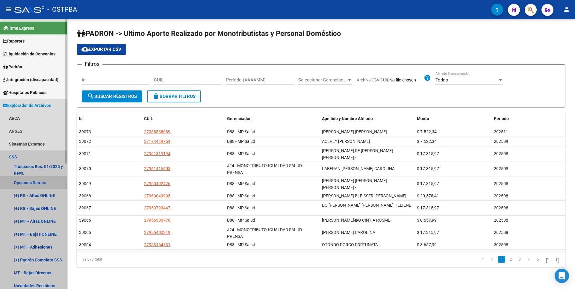
click at [33, 186] on link "Opciones Diarias" at bounding box center [33, 182] width 67 height 13
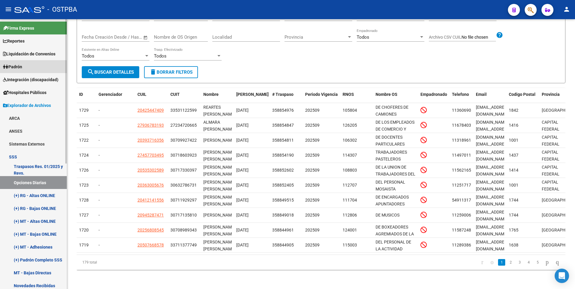
click at [27, 70] on link "Padrón" at bounding box center [33, 66] width 67 height 13
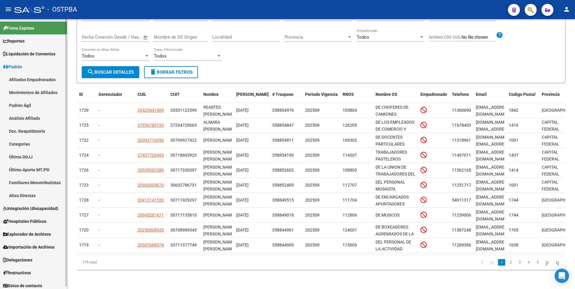
click at [32, 193] on link "Altas Directas" at bounding box center [33, 195] width 67 height 13
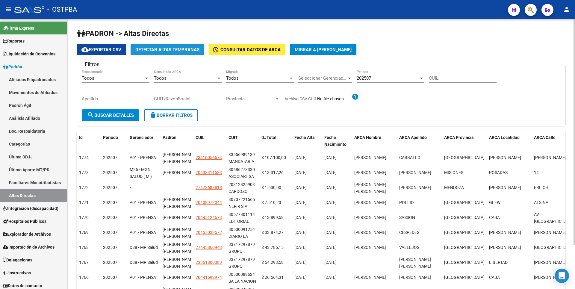
click at [168, 50] on span "Detectar Altas Tempranas" at bounding box center [167, 49] width 64 height 5
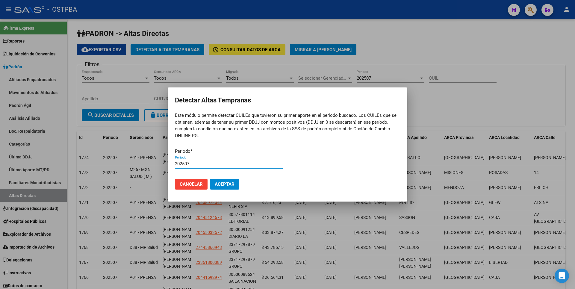
type input "202507"
click at [220, 184] on span "Aceptar" at bounding box center [225, 184] width 20 height 5
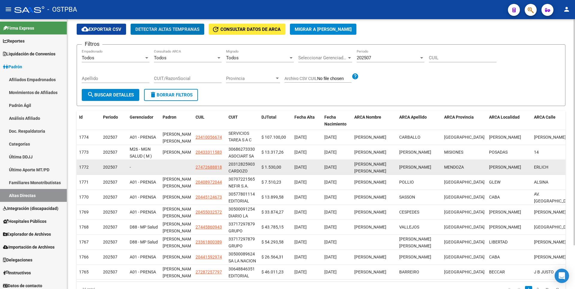
scroll to position [30, 0]
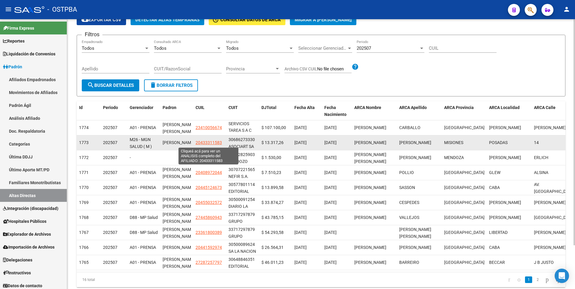
click at [205, 141] on span "20433311583" at bounding box center [209, 142] width 26 height 5
type textarea "20433311583"
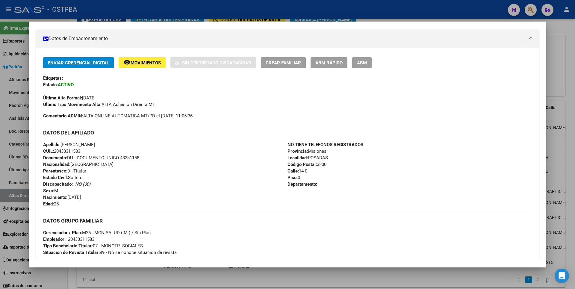
scroll to position [211, 0]
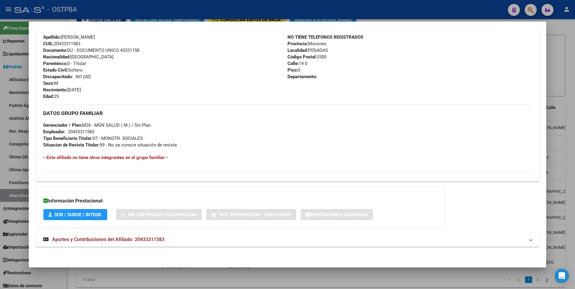
click at [148, 243] on strong "Aportes y Contribuciones del Afiliado: 20433311583" at bounding box center [103, 239] width 121 height 7
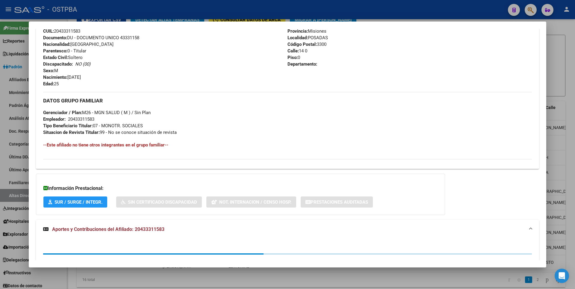
scroll to position [361, 0]
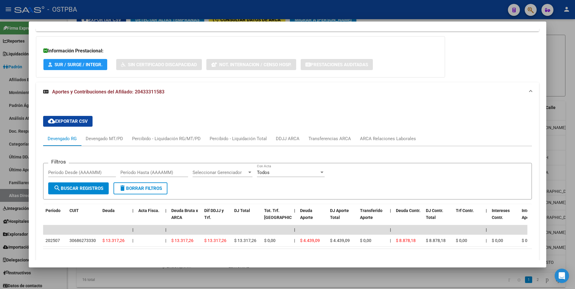
click at [565, 68] on div at bounding box center [287, 144] width 575 height 289
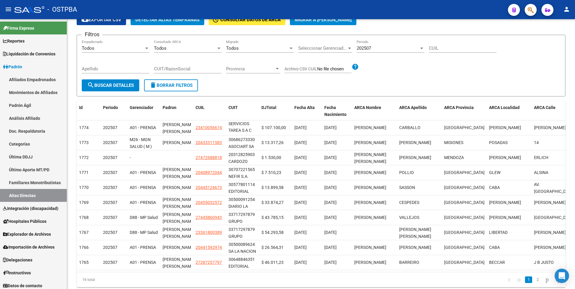
click at [565, 68] on form "Filtros Todos Empadronado Todos Consultado ARCA Todos Migrado Seleccionar Geren…" at bounding box center [321, 66] width 489 height 62
click at [34, 235] on span "Explorador de Archivos" at bounding box center [27, 234] width 48 height 7
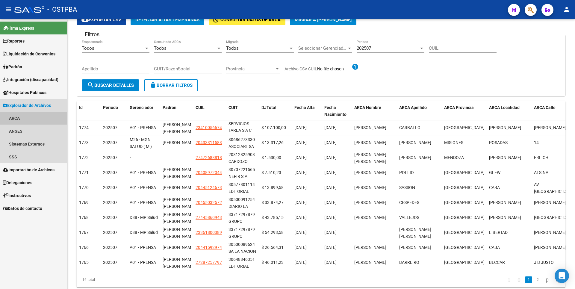
click at [17, 119] on link "ARCA" at bounding box center [33, 118] width 67 height 13
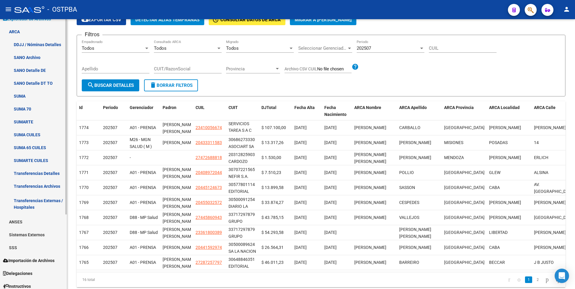
scroll to position [103, 0]
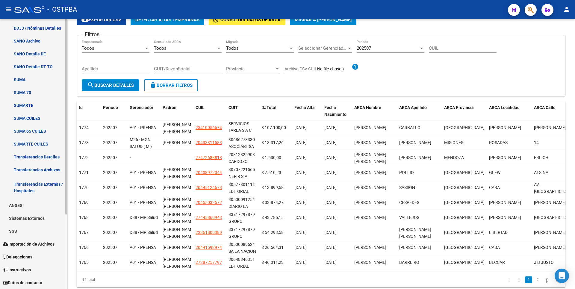
click at [20, 234] on link "SSS" at bounding box center [33, 231] width 67 height 13
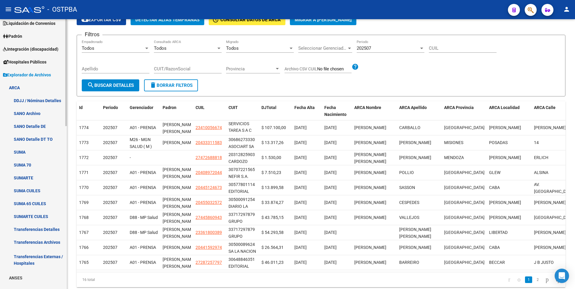
scroll to position [0, 0]
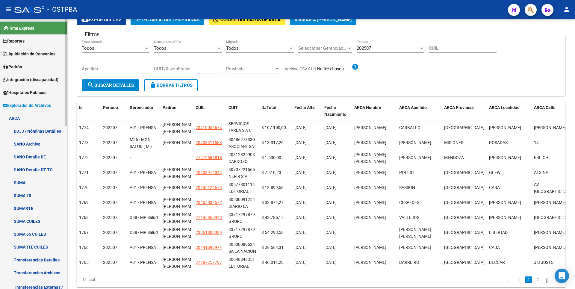
click at [22, 67] on span "Padrón" at bounding box center [12, 67] width 19 height 7
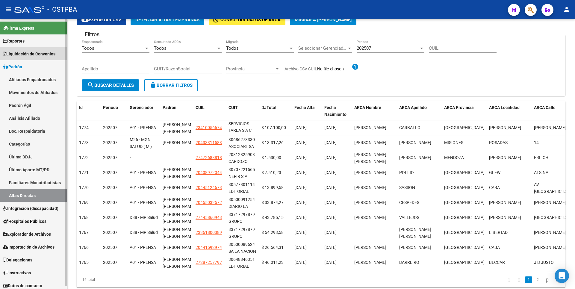
click at [34, 53] on span "Liquidación de Convenios" at bounding box center [29, 54] width 52 height 7
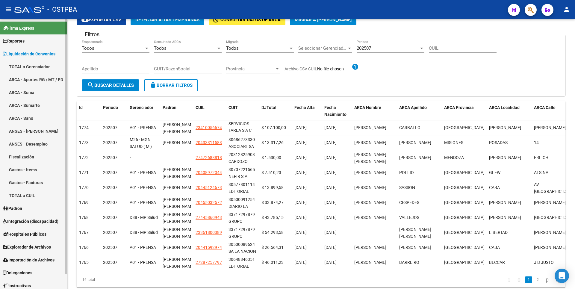
click at [42, 134] on link "ANSES - [PERSON_NAME]" at bounding box center [33, 131] width 67 height 13
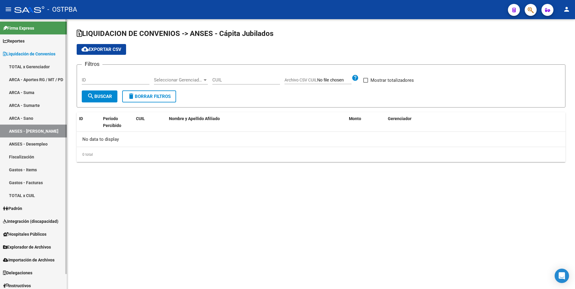
checkbox input "true"
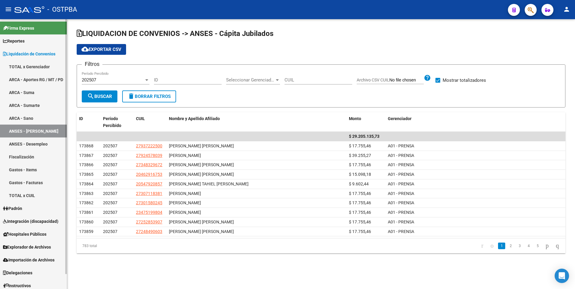
drag, startPoint x: 33, startPoint y: 248, endPoint x: 36, endPoint y: 237, distance: 11.5
click at [33, 248] on span "Explorador de Archivos" at bounding box center [27, 247] width 48 height 7
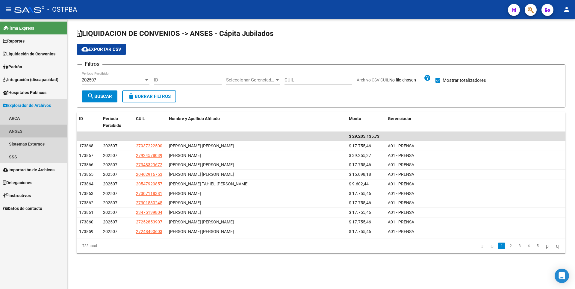
click at [27, 135] on link "ANSES" at bounding box center [33, 131] width 67 height 13
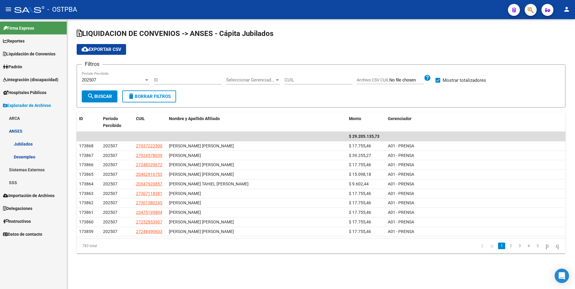
click at [29, 145] on link "Jubilados" at bounding box center [33, 144] width 67 height 13
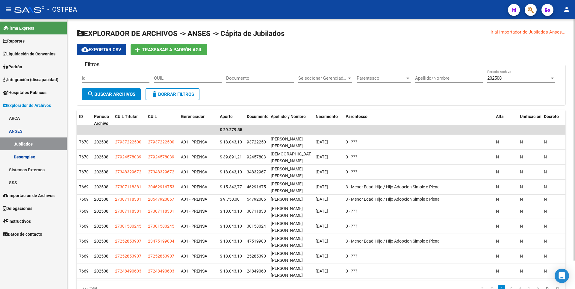
drag, startPoint x: 221, startPoint y: 33, endPoint x: 288, endPoint y: 31, distance: 67.5
click at [288, 31] on h1 "EXPLORADOR DE ARCHIVOS -> ANSES -> Cápita de Jubilados" at bounding box center [321, 34] width 489 height 10
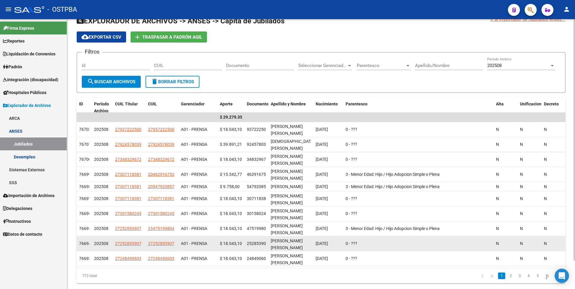
scroll to position [32, 0]
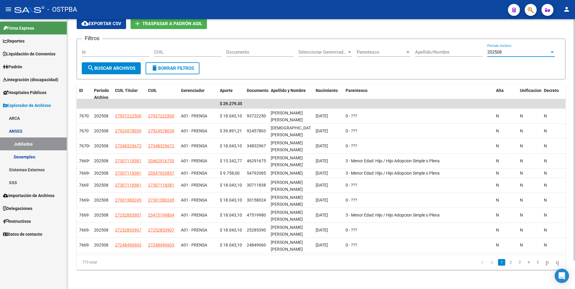
click at [552, 52] on div at bounding box center [552, 52] width 3 height 1
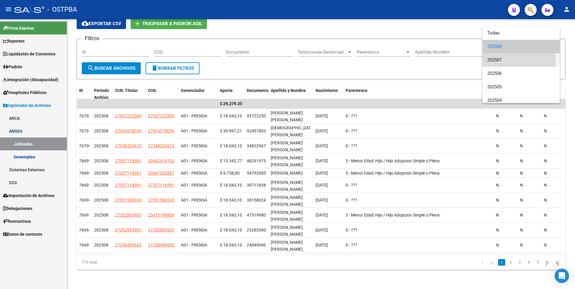
click at [494, 62] on span "202507" at bounding box center [522, 59] width 68 height 13
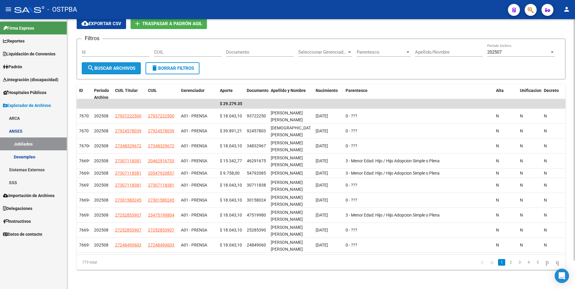
click at [120, 66] on span "search Buscar Archivos" at bounding box center [111, 68] width 48 height 5
click at [28, 180] on link "SSS" at bounding box center [33, 182] width 67 height 13
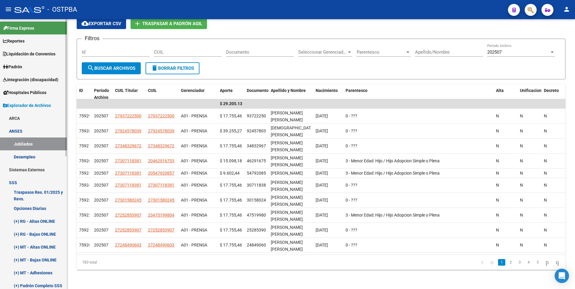
click at [38, 221] on link "(+) RG - Altas ONLINE" at bounding box center [33, 221] width 67 height 13
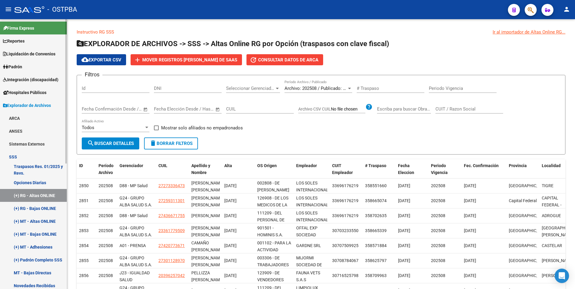
click at [38, 221] on link "(+) MT - Altas ONLINE" at bounding box center [33, 221] width 67 height 13
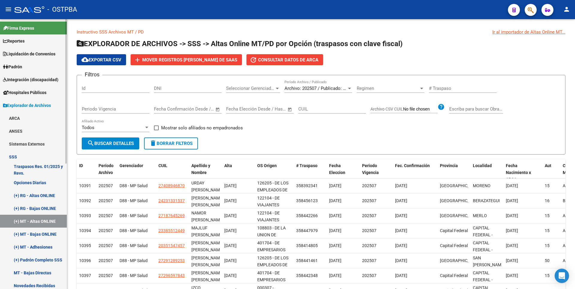
click at [37, 241] on link "(+) MT - Adhesiones" at bounding box center [33, 247] width 67 height 13
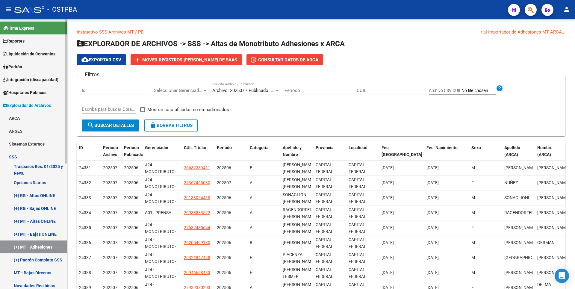
click at [41, 234] on link "(+) MT - Bajas ONLINE" at bounding box center [33, 234] width 67 height 13
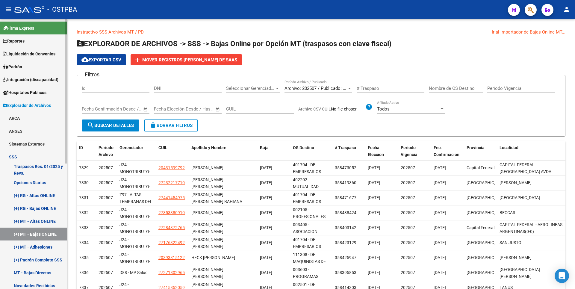
click at [22, 70] on span "Padrón" at bounding box center [12, 67] width 19 height 7
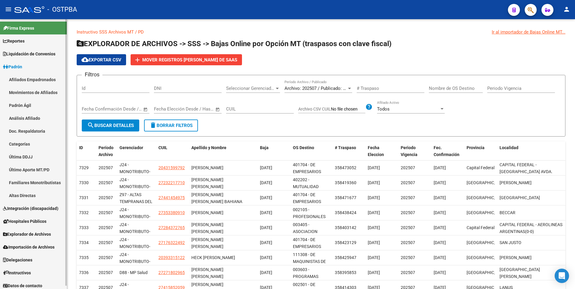
click at [34, 76] on link "Afiliados Empadronados" at bounding box center [33, 79] width 67 height 13
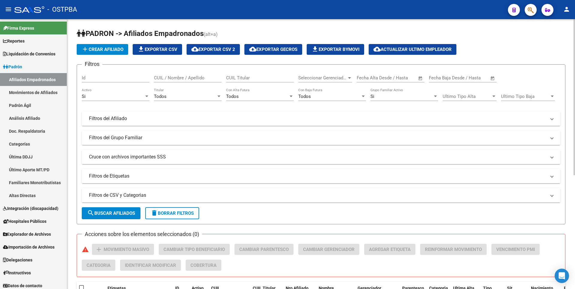
click at [348, 79] on div at bounding box center [349, 77] width 3 height 1
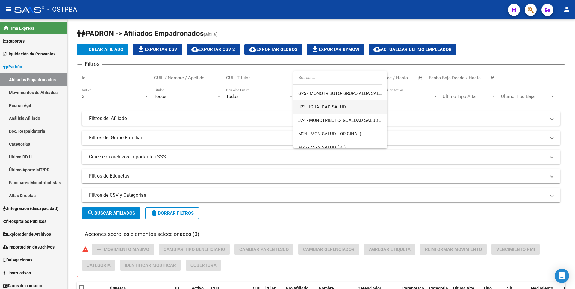
scroll to position [120, 0]
click at [329, 119] on span "M24 - MGN SALUD ( ORIGINAL)" at bounding box center [329, 119] width 63 height 5
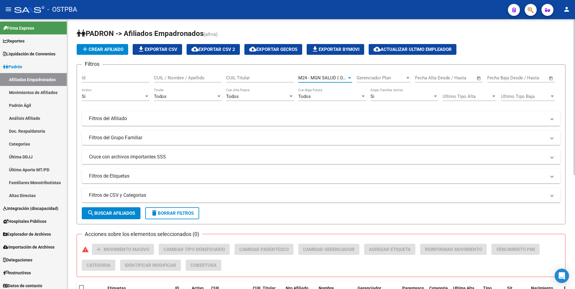
click at [123, 214] on span "search Buscar Afiliados" at bounding box center [111, 213] width 48 height 5
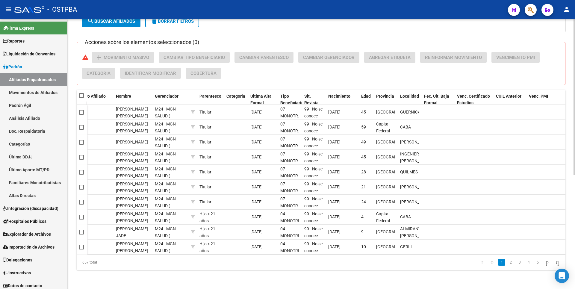
scroll to position [0, 0]
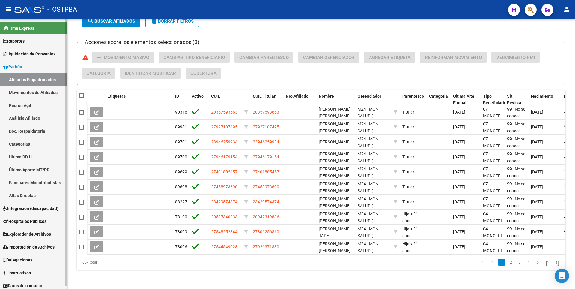
click at [30, 93] on link "Movimientos de Afiliados" at bounding box center [33, 92] width 67 height 13
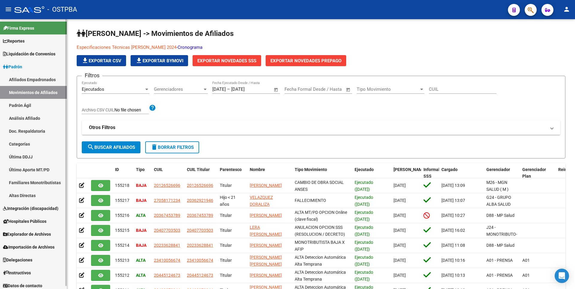
click at [48, 79] on link "Afiliados Empadronados" at bounding box center [33, 79] width 67 height 13
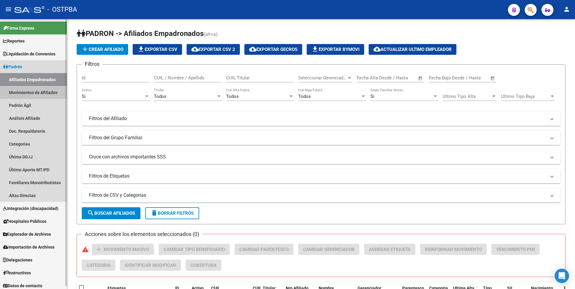
click at [49, 90] on link "Movimientos de Afiliados" at bounding box center [33, 92] width 67 height 13
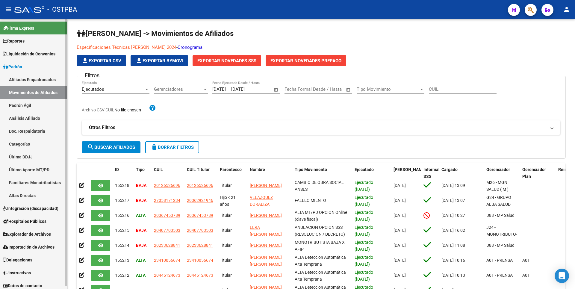
click at [32, 106] on link "Padrón Ágil" at bounding box center [33, 105] width 67 height 13
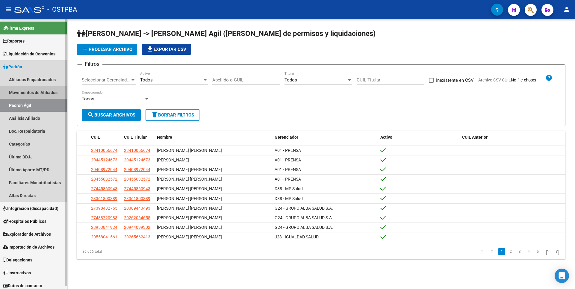
click at [45, 91] on link "Movimientos de Afiliados" at bounding box center [33, 92] width 67 height 13
